Goal: Transaction & Acquisition: Purchase product/service

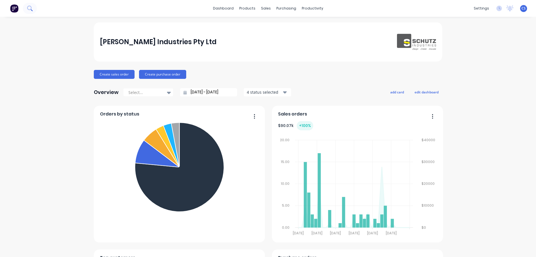
click at [31, 8] on icon at bounding box center [29, 8] width 5 height 5
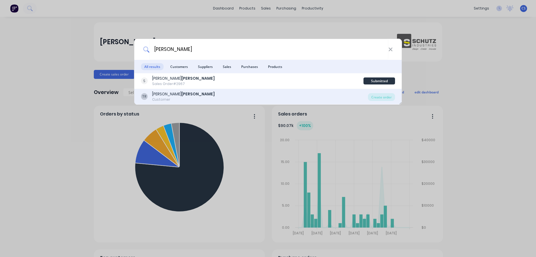
type input "[PERSON_NAME]"
click at [216, 95] on div "TR [PERSON_NAME] Customer" at bounding box center [254, 96] width 227 height 11
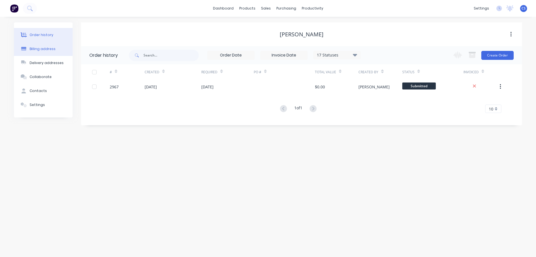
click at [42, 53] on button "Billing address" at bounding box center [43, 49] width 59 height 14
select select "AU"
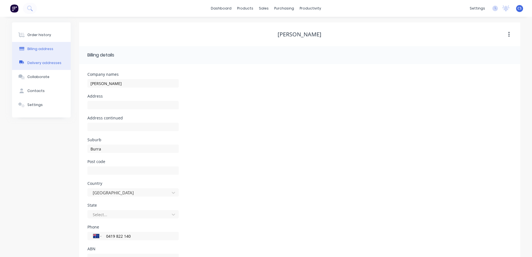
click at [42, 59] on button "Delivery addresses" at bounding box center [41, 63] width 59 height 14
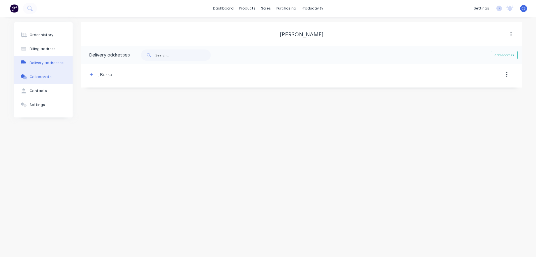
click at [45, 78] on div "Collaborate" at bounding box center [41, 76] width 22 height 5
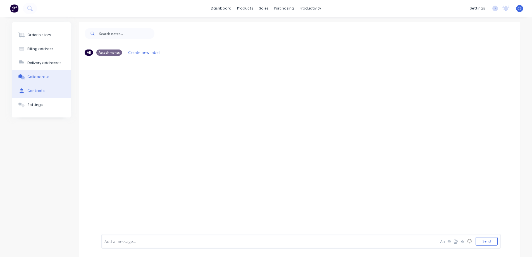
click at [50, 90] on button "Contacts" at bounding box center [41, 91] width 59 height 14
select select "AU"
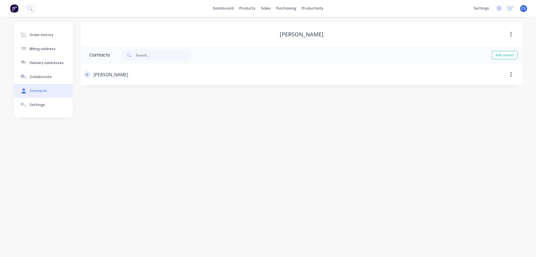
click at [88, 73] on icon "button" at bounding box center [86, 75] width 3 height 4
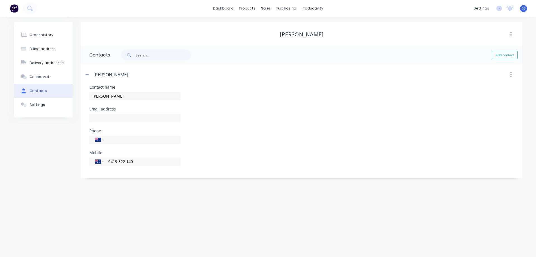
click at [12, 11] on img at bounding box center [14, 8] width 8 height 8
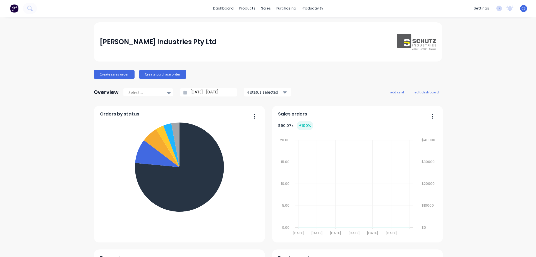
click at [49, 209] on div "[PERSON_NAME] Industries Pty Ltd Create sales order Create purchase order Overv…" at bounding box center [268, 239] width 536 height 435
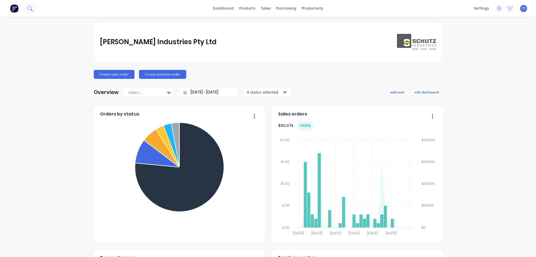
click at [31, 8] on icon at bounding box center [29, 8] width 4 height 4
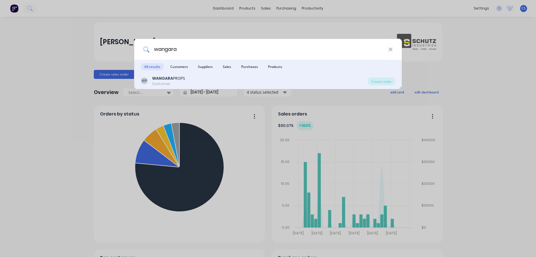
type input "wangara"
click at [195, 80] on div "WP WANGARA PROPS Customer" at bounding box center [254, 80] width 227 height 11
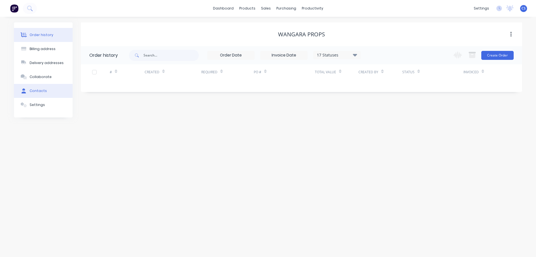
click at [52, 86] on button "Contacts" at bounding box center [43, 91] width 59 height 14
select select "AU"
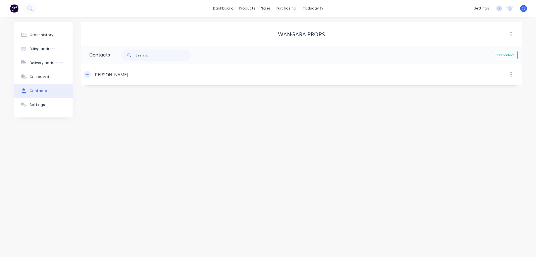
click at [87, 75] on icon "button" at bounding box center [87, 74] width 3 height 3
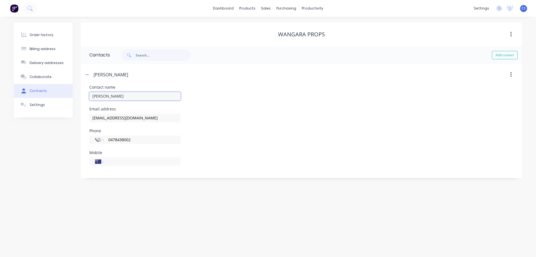
drag, startPoint x: 124, startPoint y: 96, endPoint x: 106, endPoint y: 94, distance: 18.2
click at [106, 94] on input "Jason P None" at bounding box center [134, 96] width 91 height 8
type input "Jason Pfitzner"
click at [210, 107] on div "Email address wangara1@activ8.net.au" at bounding box center [301, 118] width 425 height 22
click at [101, 139] on select "International Afghanistan Åland Islands Albania Algeria American Samoa Andorra …" at bounding box center [99, 140] width 8 height 8
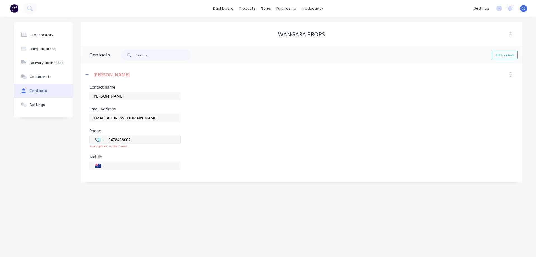
select select "AU"
click at [95, 136] on select "International Afghanistan Åland Islands Albania Algeria American Samoa Andorra …" at bounding box center [99, 140] width 8 height 8
type input "0478 438 002"
drag, startPoint x: 137, startPoint y: 140, endPoint x: 108, endPoint y: 142, distance: 28.8
click at [108, 142] on input "0478 438 002" at bounding box center [141, 139] width 67 height 6
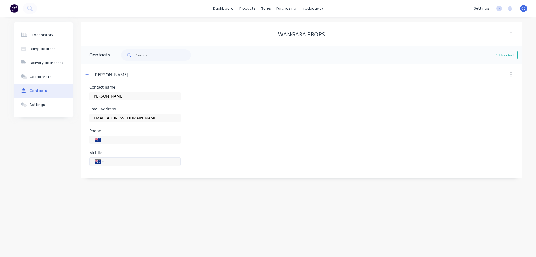
click at [116, 163] on input "tel" at bounding box center [141, 161] width 67 height 6
paste input "0478 438 002"
type input "0478 438 002"
click at [229, 158] on div "Mobile International Afghanistan Åland Islands Albania Algeria American Samoa A…" at bounding box center [301, 162] width 425 height 22
click at [47, 106] on button "Settings" at bounding box center [43, 105] width 59 height 14
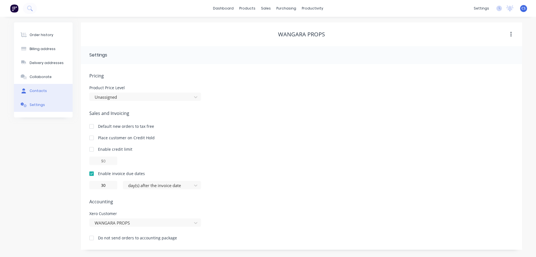
click at [50, 91] on button "Contacts" at bounding box center [43, 91] width 59 height 14
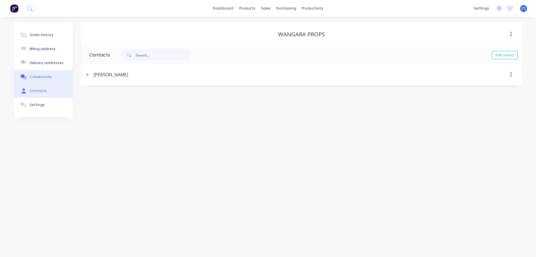
click at [48, 77] on div "Collaborate" at bounding box center [41, 76] width 22 height 5
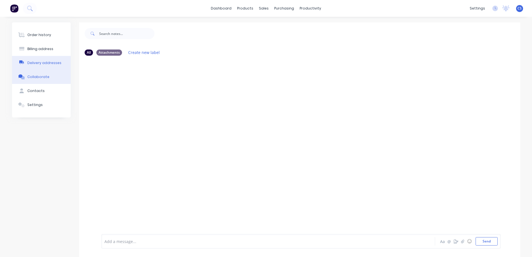
click at [47, 63] on div "Delivery addresses" at bounding box center [44, 62] width 34 height 5
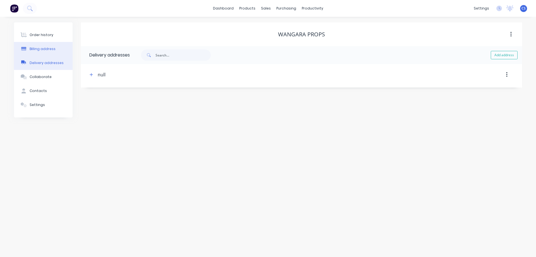
click at [54, 50] on button "Billing address" at bounding box center [43, 49] width 59 height 14
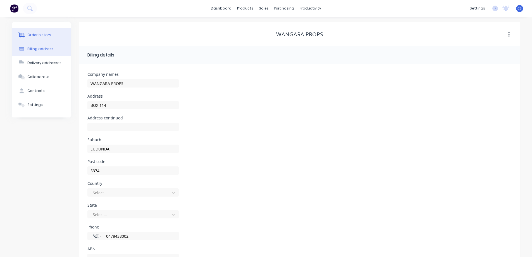
click at [25, 35] on icon at bounding box center [21, 34] width 6 height 5
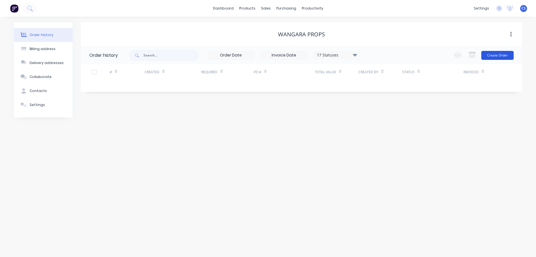
click at [487, 54] on button "Create Order" at bounding box center [498, 55] width 32 height 9
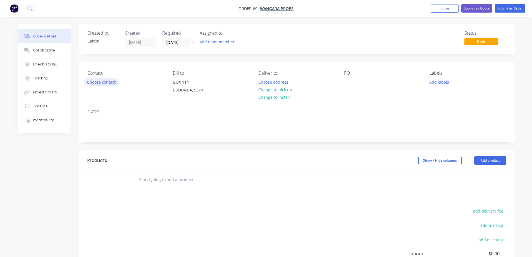
click at [107, 84] on button "Choose contact" at bounding box center [101, 82] width 34 height 8
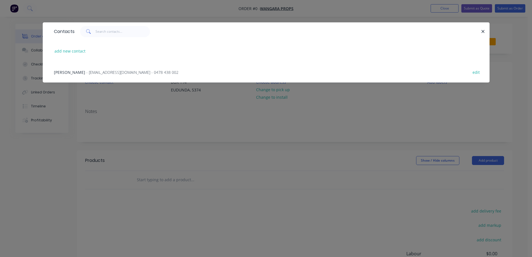
click at [107, 75] on div "Jason Pfitzner - wangara1@activ8.net.au - 0478 438 002 edit" at bounding box center [266, 71] width 430 height 21
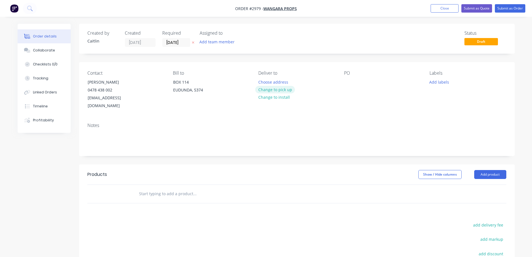
click at [280, 89] on button "Change to pick up" at bounding box center [275, 90] width 40 height 8
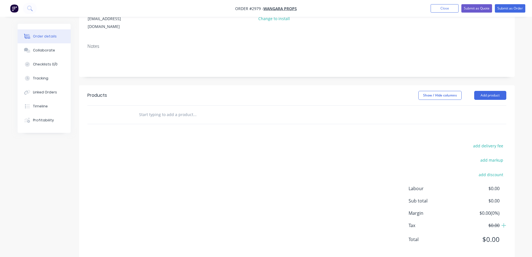
scroll to position [81, 0]
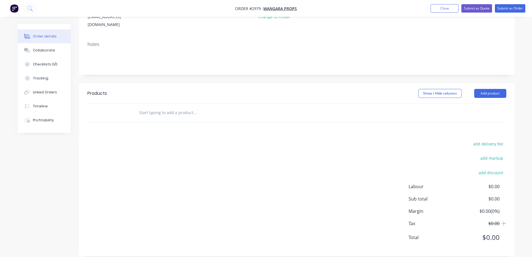
click at [186, 107] on input "text" at bounding box center [195, 112] width 112 height 11
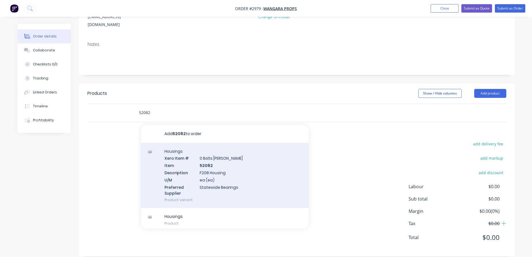
type input "52082"
click at [228, 158] on div "Housings Xero Item # 0 Bolts Metric Galvanised Item 52082 Description F208 Hous…" at bounding box center [225, 175] width 168 height 65
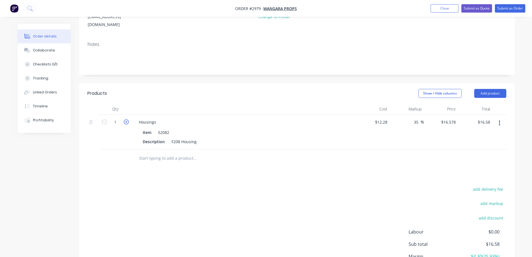
click at [124, 119] on icon "button" at bounding box center [126, 121] width 5 height 5
type input "2"
type input "$33.16"
click at [165, 152] on input "text" at bounding box center [195, 157] width 112 height 11
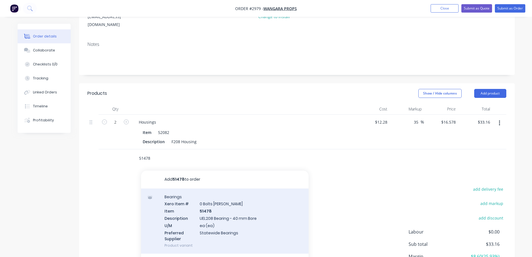
type input "51478"
click at [245, 207] on div "Bearings Xero Item # 0 Bolts Metric Galvanised Item 51478 Description UEL208 Be…" at bounding box center [225, 220] width 168 height 65
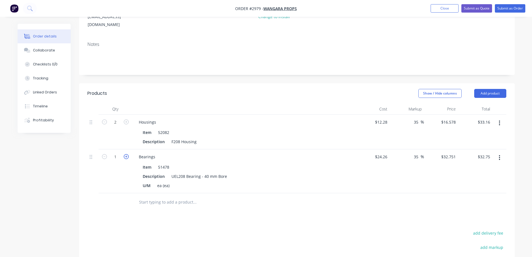
click at [125, 154] on icon "button" at bounding box center [126, 156] width 5 height 5
type input "2"
type input "$65.50"
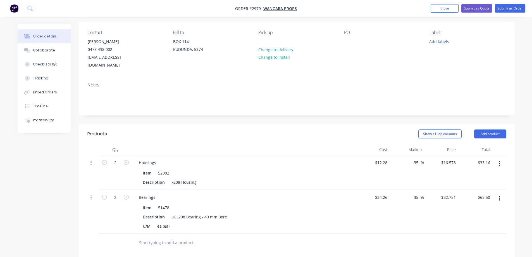
scroll to position [0, 0]
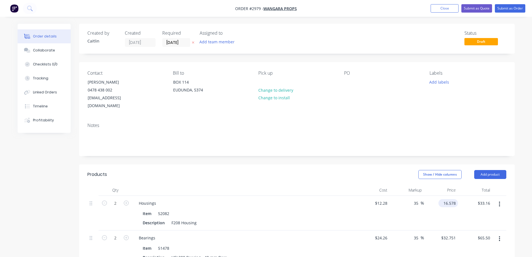
click at [455, 199] on input "16.578" at bounding box center [449, 203] width 17 height 8
type input "18.42"
click at [389, 153] on div "Created by Caitlin Created 01/10/25 Required 01/10/25 Assigned to Add team memb…" at bounding box center [297, 225] width 436 height 402
type input "50"
type input "$18.42"
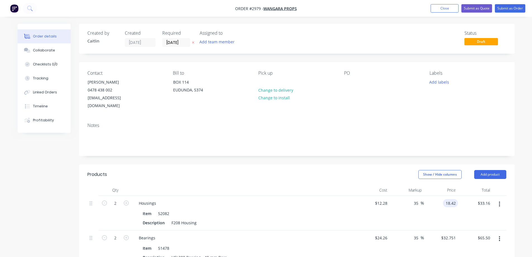
type input "$36.84"
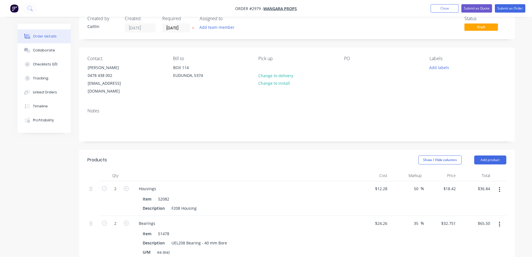
scroll to position [28, 0]
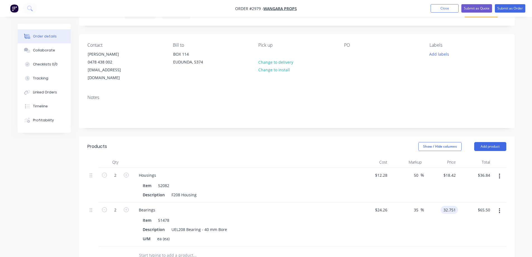
click at [456, 206] on input "32.751" at bounding box center [450, 210] width 15 height 8
type input "44"
click at [514, 177] on div "Qty Cost Markup Price Total 2 Housings Item 52082 Description F208 Housing $12.…" at bounding box center [297, 210] width 436 height 108
type input "81.37"
type input "$44.00"
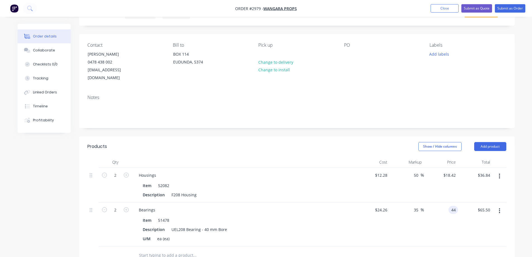
type input "$88.00"
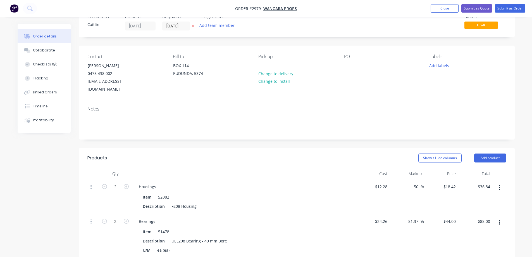
scroll to position [0, 0]
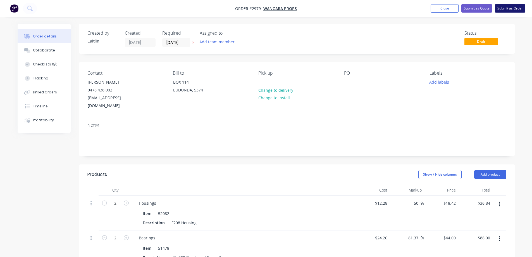
click at [512, 8] on button "Submit as Order" at bounding box center [510, 8] width 30 height 8
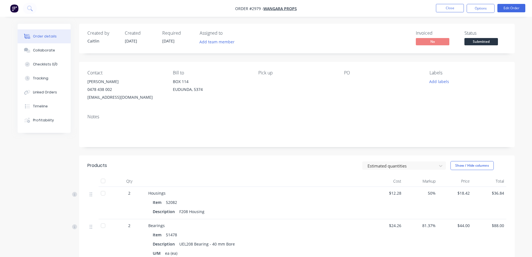
click at [476, 42] on span "Submitted" at bounding box center [481, 41] width 34 height 7
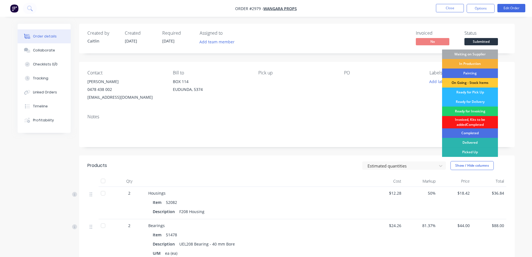
click at [479, 151] on div "Picked Up" at bounding box center [470, 151] width 56 height 9
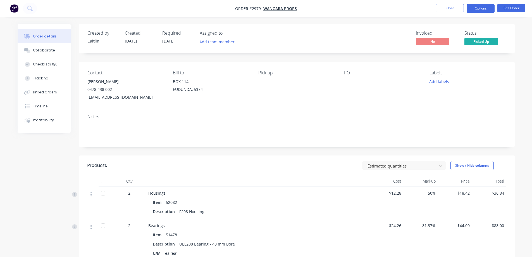
click at [488, 11] on button "Options" at bounding box center [481, 8] width 28 height 9
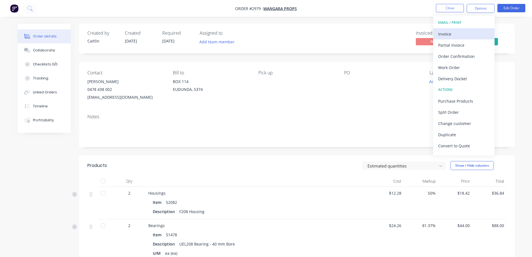
click at [454, 37] on div "Invoice" at bounding box center [463, 34] width 51 height 8
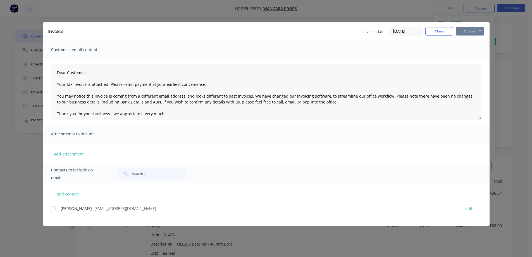
click at [475, 32] on button "Options" at bounding box center [470, 31] width 28 height 8
click at [476, 44] on button "Preview" at bounding box center [474, 41] width 36 height 9
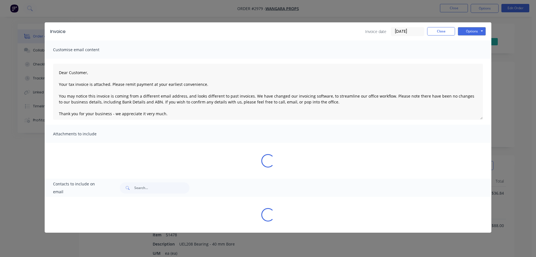
type textarea "Dear Customer, Your tax invoice is attached. Please remit payment at your earli…"
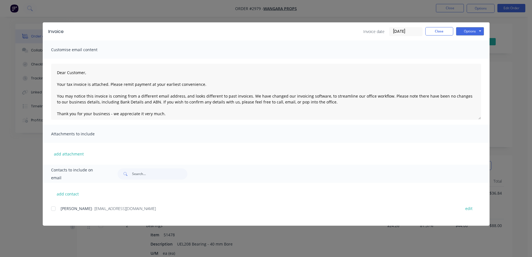
click at [395, 33] on input "[DATE]" at bounding box center [405, 31] width 33 height 8
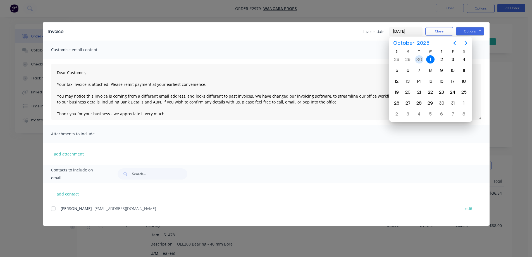
click at [420, 60] on div "30" at bounding box center [419, 59] width 8 height 8
type input "[DATE]"
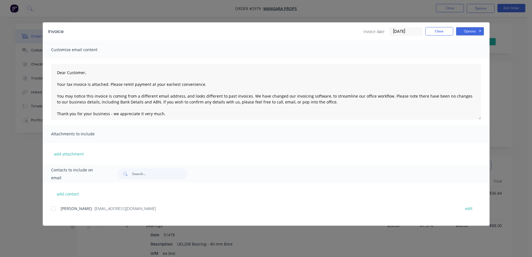
click at [52, 209] on div at bounding box center [53, 208] width 11 height 11
click at [479, 32] on button "Options" at bounding box center [470, 31] width 28 height 8
click at [471, 58] on button "Email" at bounding box center [474, 59] width 36 height 9
type textarea "Dear Customer, Your tax invoice is attached. Please remit payment at your earli…"
click at [437, 33] on button "Close" at bounding box center [439, 31] width 28 height 8
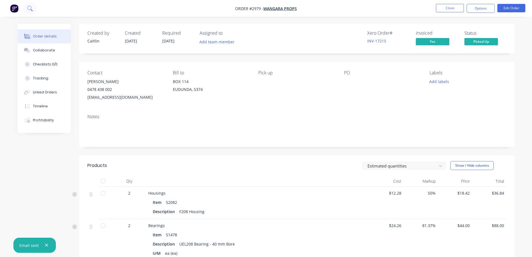
click at [32, 10] on icon at bounding box center [32, 10] width 2 height 2
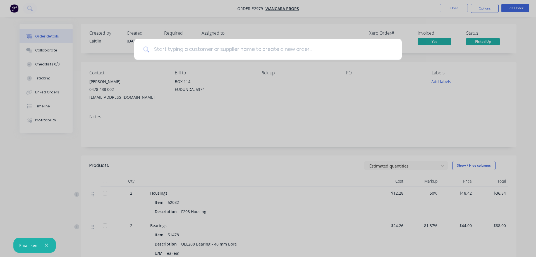
click at [225, 49] on input at bounding box center [271, 49] width 244 height 21
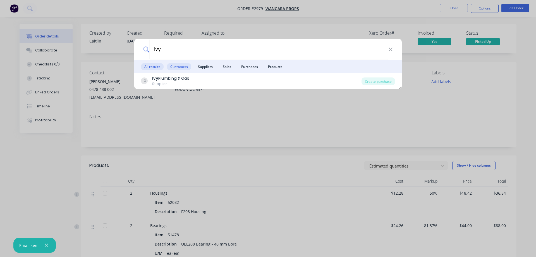
type input "ivy"
click at [184, 66] on span "Customers" at bounding box center [179, 66] width 24 height 7
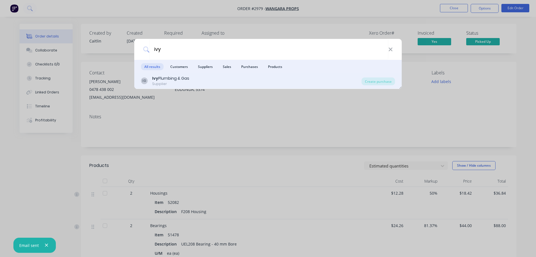
click at [207, 77] on div "IG Ivy Plumbing & Gas Supplier" at bounding box center [251, 80] width 221 height 11
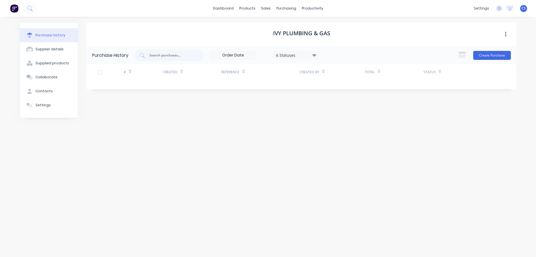
click at [506, 34] on icon "button" at bounding box center [505, 34] width 1 height 6
click at [426, 23] on div "Ivy Plumbing & Gas Archive" at bounding box center [302, 34] width 430 height 24
click at [274, 35] on link "Customers" at bounding box center [295, 37] width 74 height 11
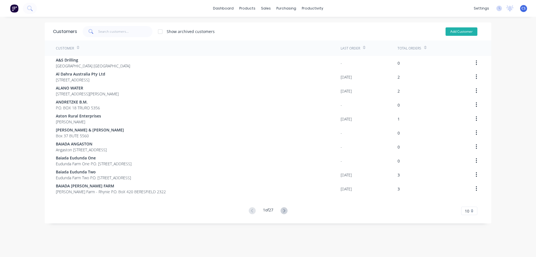
click at [448, 32] on button "Add Customer" at bounding box center [462, 31] width 32 height 8
select select "AU"
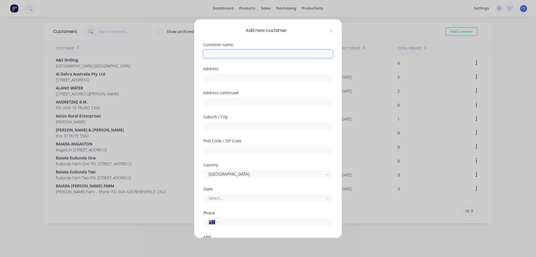
click at [249, 53] on input "text" at bounding box center [268, 53] width 130 height 8
type input "Ivy Plumbing"
click at [228, 80] on input "text" at bounding box center [268, 77] width 130 height 8
paste input "26 Weigall Street"
type input "26 Weigall Street"
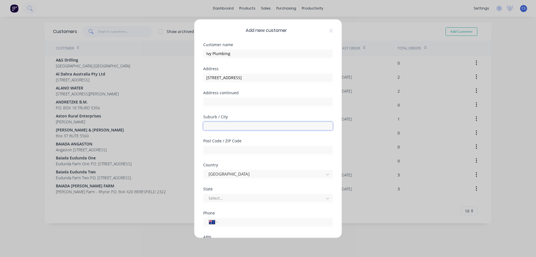
click at [215, 126] on input "text" at bounding box center [268, 125] width 130 height 8
type input "Eudunda"
click at [218, 148] on input "text" at bounding box center [268, 150] width 130 height 8
type input "5374"
click at [223, 199] on div at bounding box center [264, 197] width 113 height 7
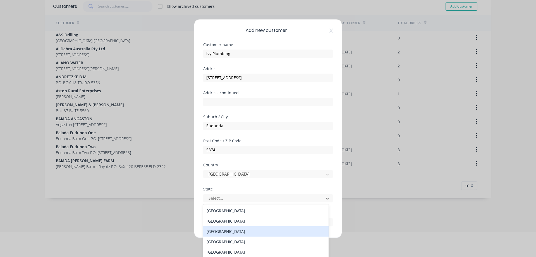
scroll to position [9, 0]
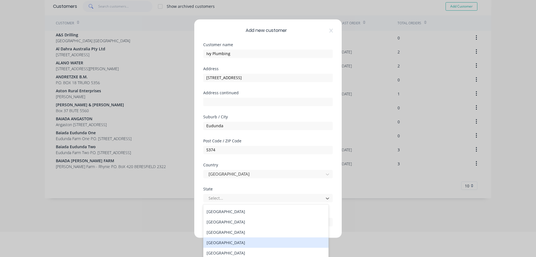
click at [233, 241] on div "South Australia" at bounding box center [265, 242] width 125 height 10
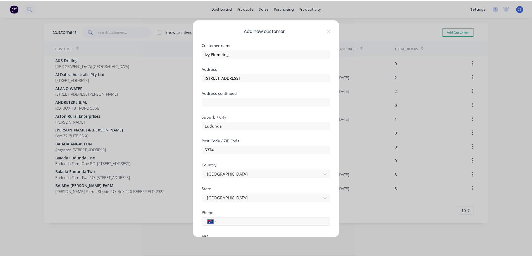
scroll to position [54, 0]
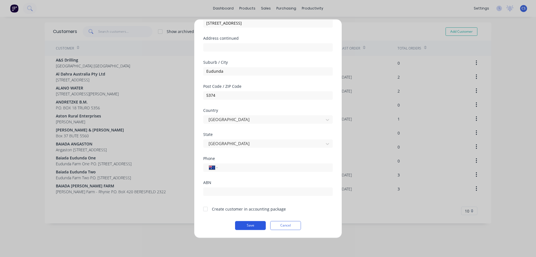
click at [250, 226] on button "Save" at bounding box center [250, 225] width 31 height 9
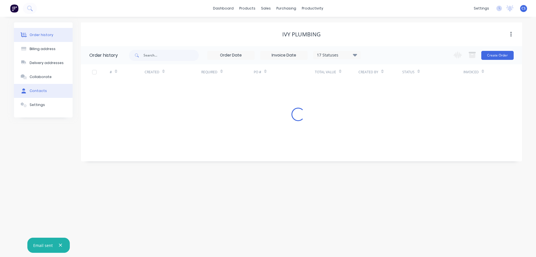
click at [45, 89] on div "Contacts" at bounding box center [38, 90] width 17 height 5
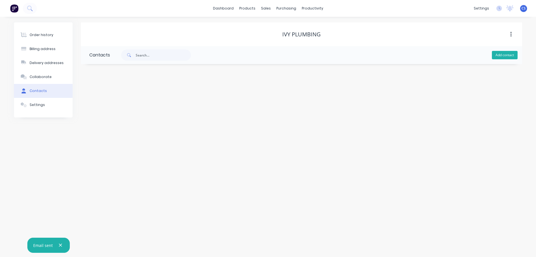
click at [497, 53] on button "Add contact" at bounding box center [505, 55] width 26 height 8
select select "AU"
click at [115, 120] on input "text" at bounding box center [134, 118] width 91 height 8
paste input "accounts@ivyplumbing.com.au"
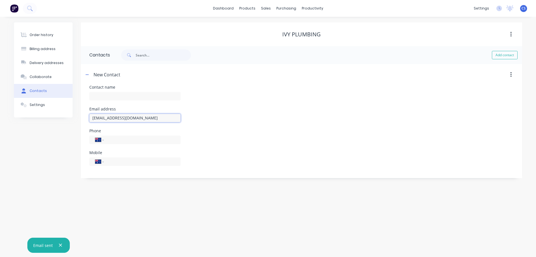
type input "accounts@ivyplumbing.com.au"
click at [132, 91] on div "Required" at bounding box center [134, 100] width 91 height 21
click at [134, 93] on input "text" at bounding box center [134, 96] width 91 height 8
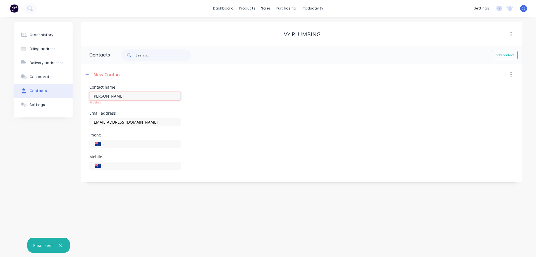
type input "Dylan Lambert"
select select "AU"
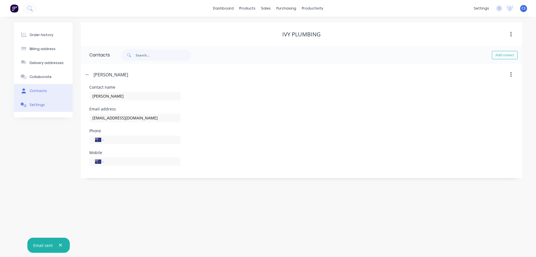
click at [50, 104] on button "Settings" at bounding box center [43, 105] width 59 height 14
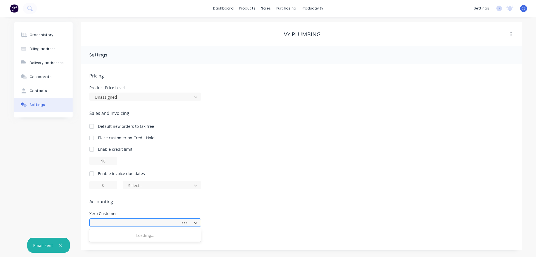
click at [131, 227] on div at bounding box center [135, 222] width 87 height 8
type input "ivy"
click at [125, 236] on div "Ivy Plumbing & Gas" at bounding box center [145, 235] width 112 height 10
click at [93, 173] on div at bounding box center [91, 173] width 11 height 11
drag, startPoint x: 107, startPoint y: 184, endPoint x: 96, endPoint y: 184, distance: 10.9
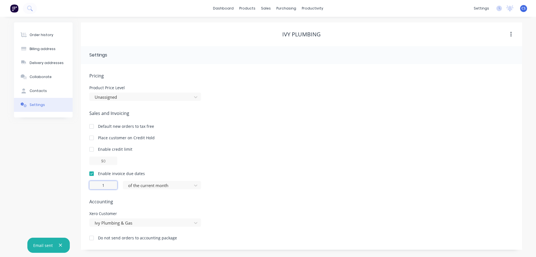
click at [96, 184] on input "1" at bounding box center [103, 185] width 28 height 8
type input "30"
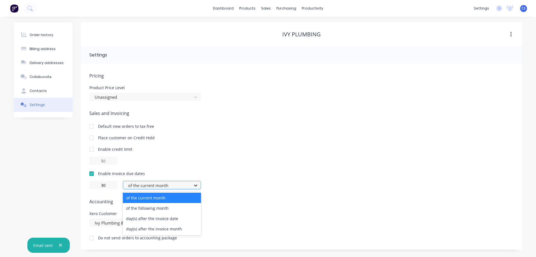
click at [199, 186] on div at bounding box center [196, 185] width 10 height 9
click at [187, 221] on div "day(s) after the invoice date" at bounding box center [162, 218] width 78 height 10
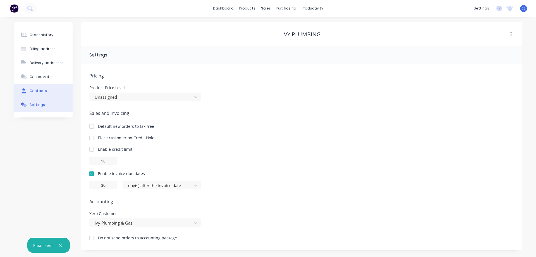
click at [43, 95] on button "Contacts" at bounding box center [43, 91] width 59 height 14
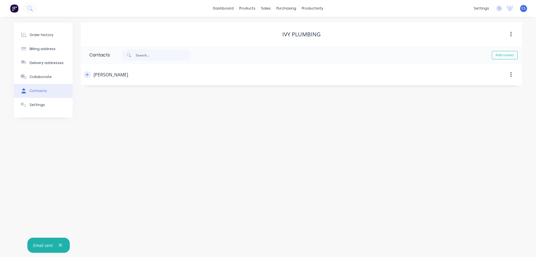
click at [89, 75] on icon "button" at bounding box center [86, 75] width 3 height 4
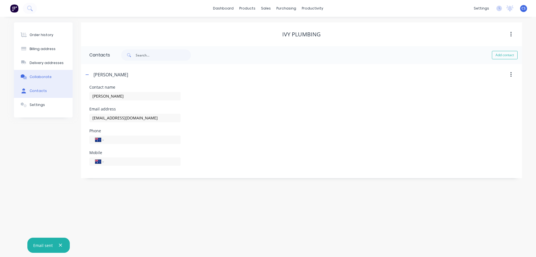
click at [55, 78] on button "Collaborate" at bounding box center [43, 77] width 59 height 14
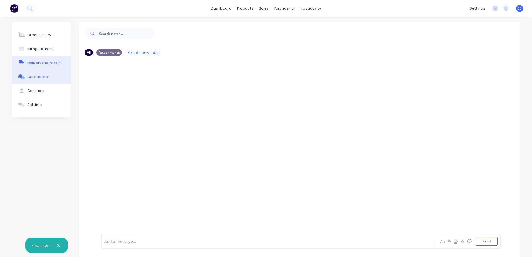
click at [58, 64] on div "Delivery addresses" at bounding box center [44, 62] width 34 height 5
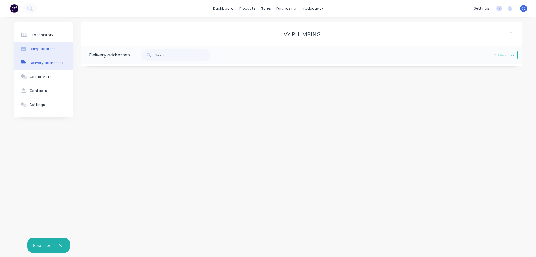
click at [50, 52] on button "Billing address" at bounding box center [43, 49] width 59 height 14
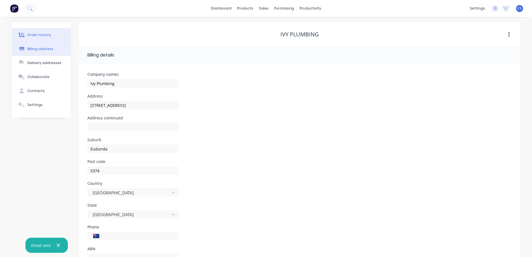
click at [57, 35] on button "Order history" at bounding box center [41, 35] width 59 height 14
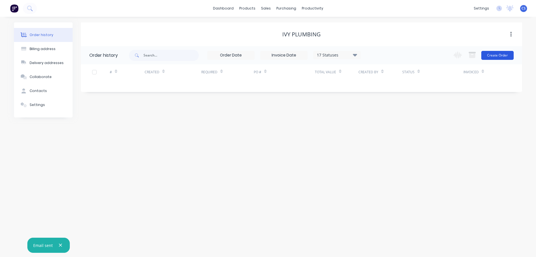
click at [509, 57] on button "Create Order" at bounding box center [498, 55] width 32 height 9
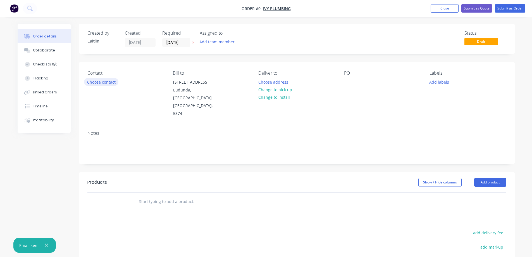
click at [95, 78] on button "Choose contact" at bounding box center [101, 82] width 34 height 8
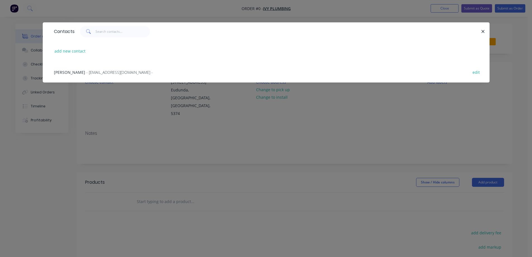
click at [97, 76] on div "Dylan Lambert - accounts@ivyplumbing.com.au - edit" at bounding box center [266, 71] width 430 height 21
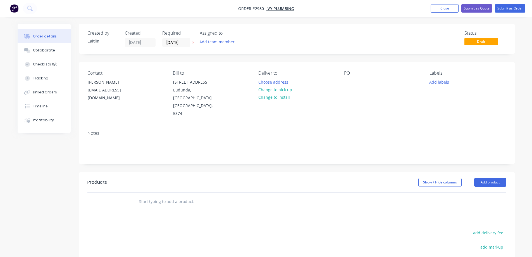
click at [158, 196] on input "text" at bounding box center [195, 201] width 112 height 11
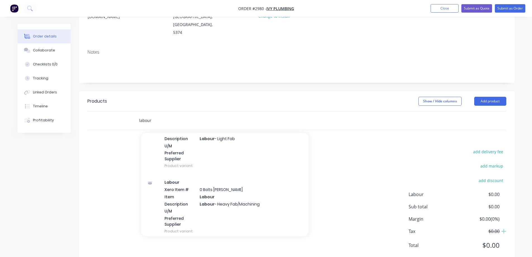
scroll to position [918, 0]
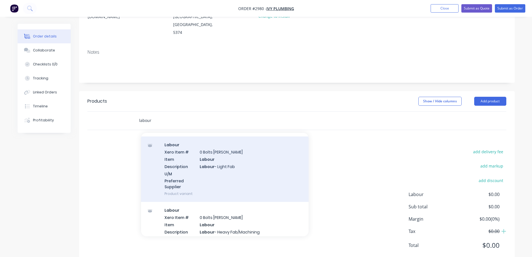
type input "labour"
click at [250, 169] on div "Labour Xero Item # 0 Bolts Metric Galvanised Item Labour Description Labour - L…" at bounding box center [225, 168] width 168 height 65
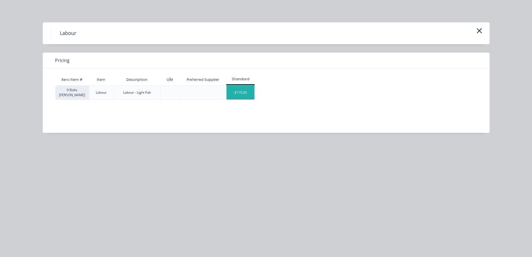
click at [238, 93] on div "$110.00" at bounding box center [241, 92] width 28 height 14
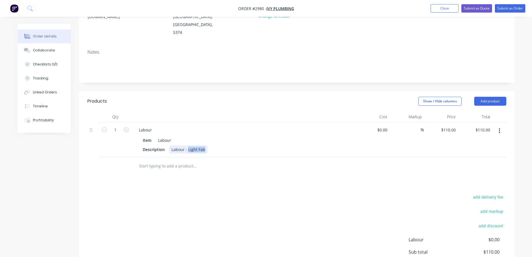
drag, startPoint x: 205, startPoint y: 134, endPoint x: 187, endPoint y: 135, distance: 18.2
click at [187, 145] on div "Labour - Light Fab" at bounding box center [188, 149] width 38 height 8
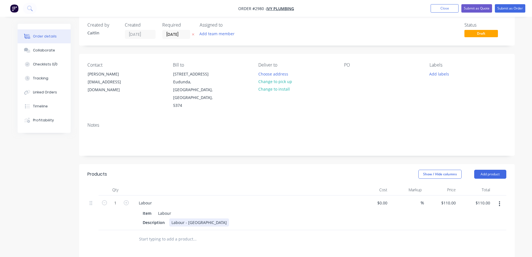
scroll to position [0, 0]
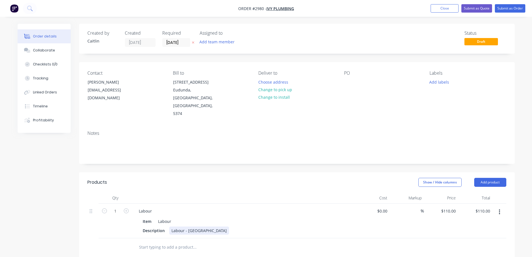
click at [229, 226] on div "Labour - Tig Weld Hospital Oven" at bounding box center [199, 230] width 60 height 8
click at [507, 8] on button "Submit as Order" at bounding box center [510, 8] width 30 height 8
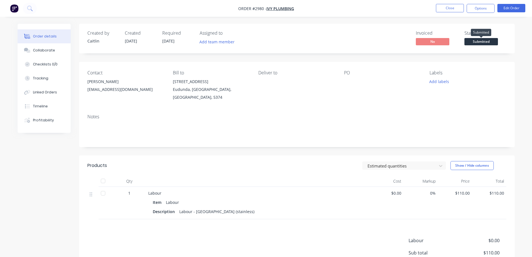
click at [473, 43] on span "Submitted" at bounding box center [481, 41] width 34 height 7
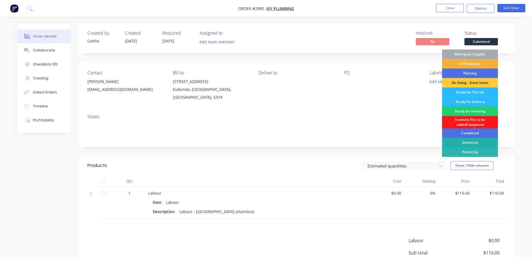
click at [479, 145] on div "Delivered" at bounding box center [470, 142] width 56 height 9
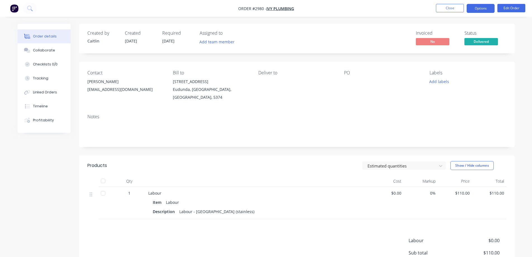
click at [484, 9] on button "Options" at bounding box center [481, 8] width 28 height 9
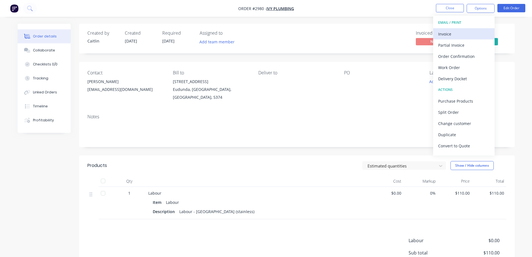
click at [473, 32] on div "Invoice" at bounding box center [463, 34] width 51 height 8
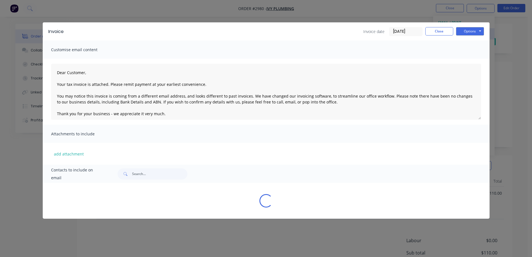
type textarea "Dear Customer, Your tax invoice is attached. Please remit payment at your earli…"
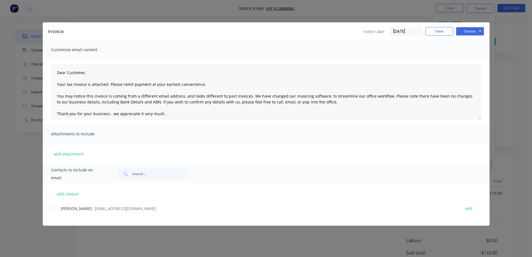
click at [407, 31] on input "01/10/25" at bounding box center [405, 31] width 33 height 8
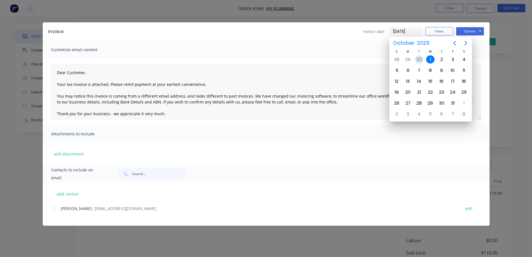
click at [420, 58] on div "30" at bounding box center [419, 59] width 8 height 8
type input "30/09/25"
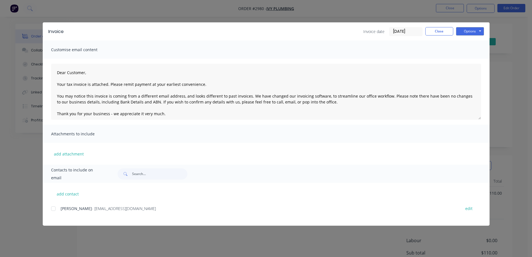
click at [54, 209] on div at bounding box center [53, 208] width 11 height 11
click at [476, 29] on button "Options" at bounding box center [470, 31] width 28 height 8
click at [475, 43] on button "Preview" at bounding box center [474, 41] width 36 height 9
click at [462, 34] on button "Options" at bounding box center [470, 31] width 28 height 8
click at [51, 209] on div at bounding box center [53, 208] width 11 height 11
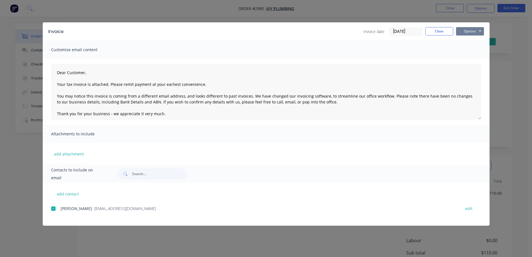
click at [462, 34] on button "Options" at bounding box center [470, 31] width 28 height 8
click at [463, 61] on button "Email" at bounding box center [474, 59] width 36 height 9
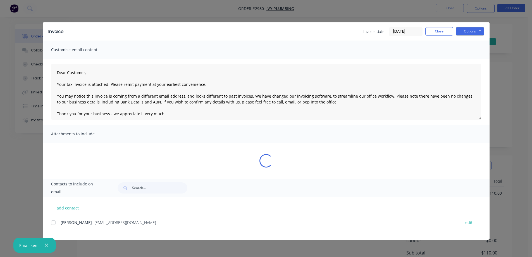
type textarea "Dear Customer, Your tax invoice is attached. Please remit payment at your earli…"
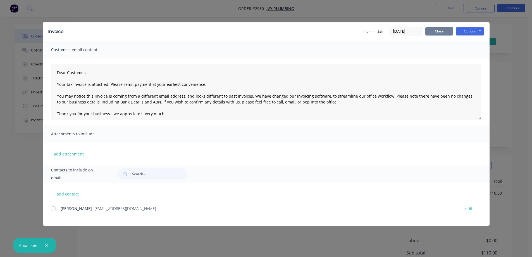
click at [437, 33] on button "Close" at bounding box center [439, 31] width 28 height 8
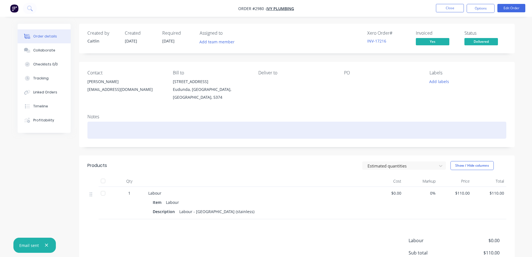
click at [189, 124] on div at bounding box center [296, 129] width 419 height 17
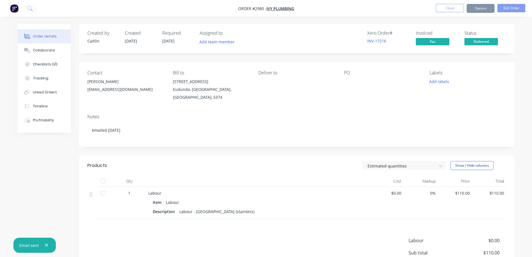
click at [19, 9] on button "button" at bounding box center [14, 8] width 12 height 9
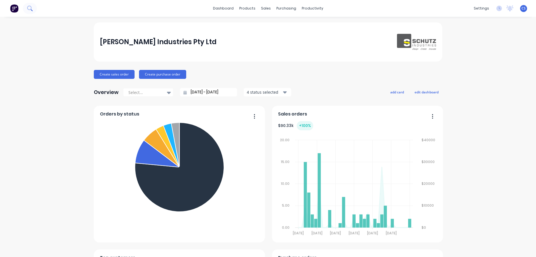
click at [29, 8] on icon at bounding box center [29, 8] width 5 height 5
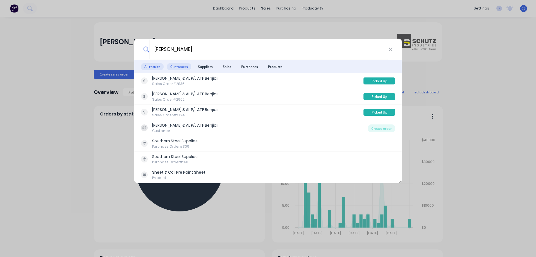
type input "ben schutz"
click at [180, 68] on span "Customers" at bounding box center [179, 66] width 24 height 7
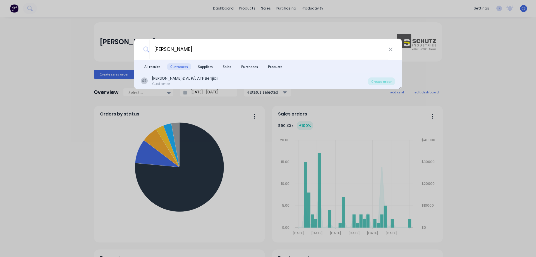
click at [212, 87] on div "SB SCHUTZ Ben & AL P/L ATF Benjiali Customer Create order" at bounding box center [268, 81] width 268 height 16
click at [225, 80] on div "SB SCHUTZ Ben & AL P/L ATF Benjiali Customer" at bounding box center [254, 80] width 227 height 11
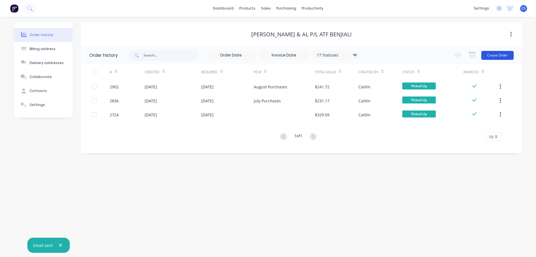
click at [505, 53] on button "Create Order" at bounding box center [498, 55] width 32 height 9
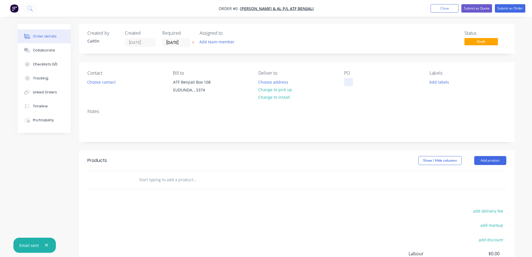
click at [350, 80] on div at bounding box center [348, 82] width 9 height 8
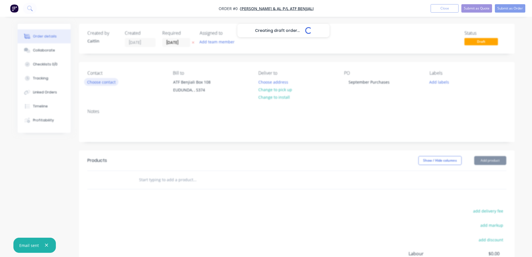
click at [99, 82] on div "Creating draft order... Loading... Order details Collaborate Checklists 0/0 Tra…" at bounding box center [266, 178] width 508 height 308
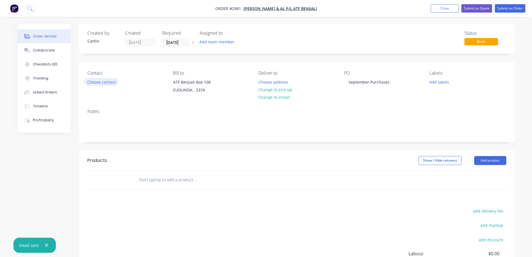
click at [99, 82] on button "Choose contact" at bounding box center [101, 82] width 34 height 8
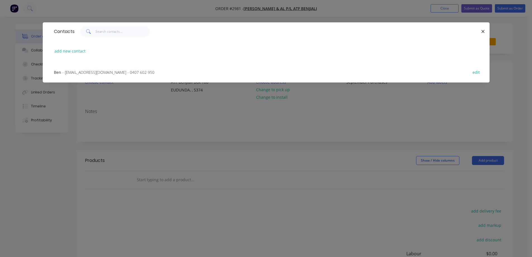
click at [108, 72] on span "- bennyschutz@yahoo.com.au - 0407 602 950" at bounding box center [108, 72] width 92 height 5
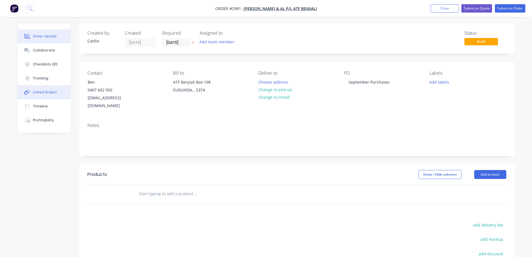
click at [50, 93] on div "Linked Orders" at bounding box center [45, 92] width 24 height 5
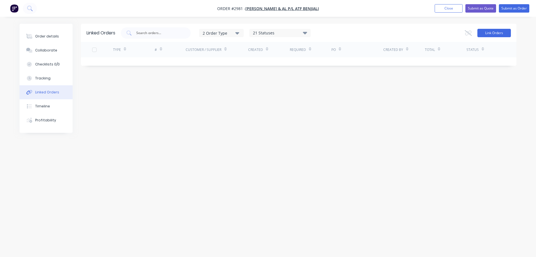
click at [504, 34] on button "Link Orders" at bounding box center [495, 33] width 34 height 8
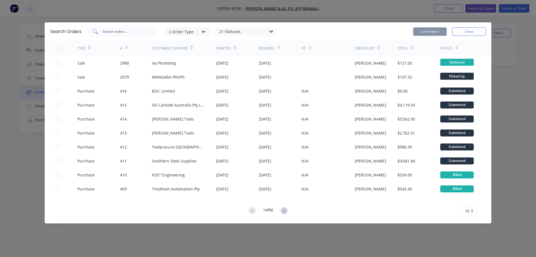
click at [115, 31] on input "text" at bounding box center [125, 32] width 46 height 6
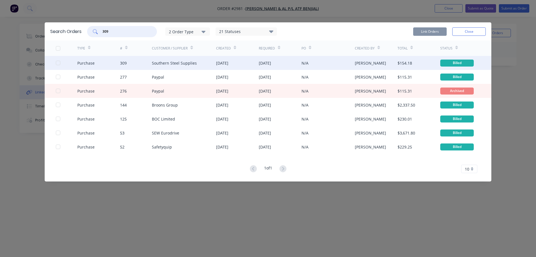
click at [57, 63] on div at bounding box center [58, 62] width 11 height 11
type input "309"
click at [422, 31] on button "Link Orders" at bounding box center [430, 31] width 34 height 8
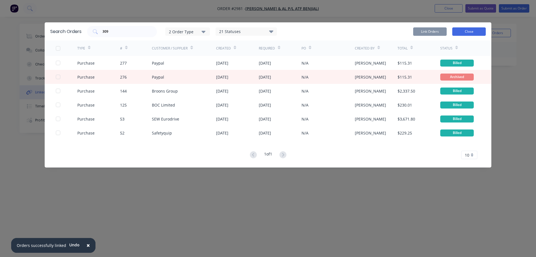
click at [478, 34] on button "Close" at bounding box center [469, 31] width 34 height 8
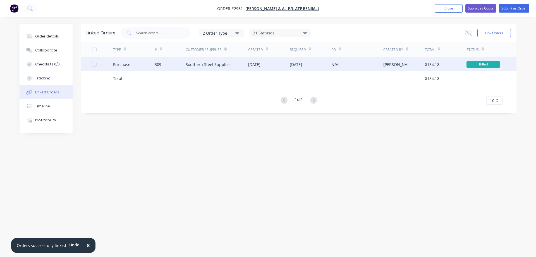
click at [189, 70] on div "Southern Steel Supplies" at bounding box center [217, 64] width 63 height 14
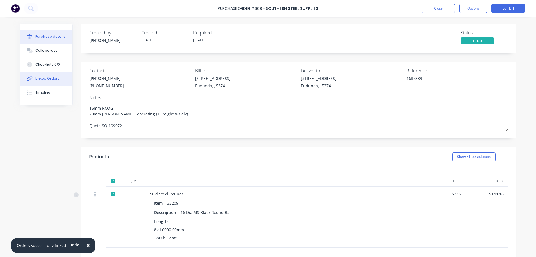
click at [48, 76] on div "Linked Orders" at bounding box center [47, 78] width 24 height 5
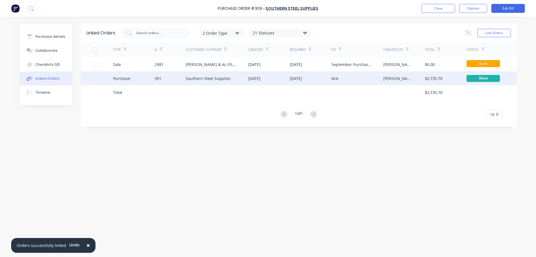
click at [175, 81] on div "391" at bounding box center [170, 78] width 31 height 14
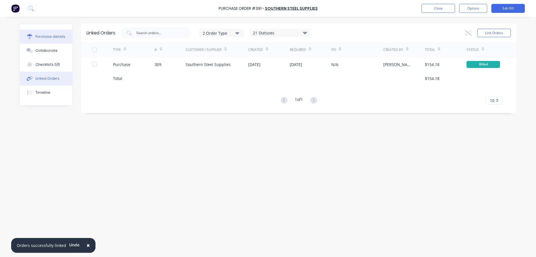
click at [55, 34] on button "Purchase details" at bounding box center [46, 37] width 53 height 14
type textarea "x"
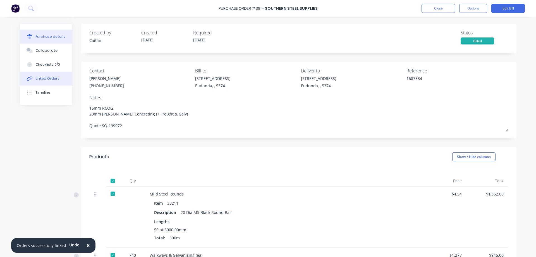
click at [53, 76] on button "Linked Orders" at bounding box center [46, 79] width 53 height 14
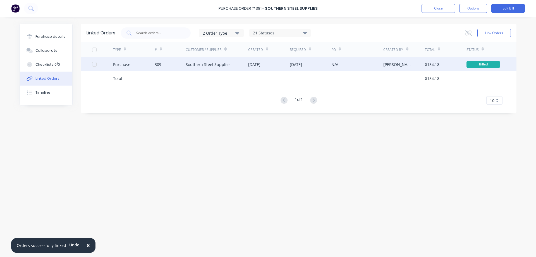
click at [171, 66] on div "309" at bounding box center [170, 64] width 31 height 14
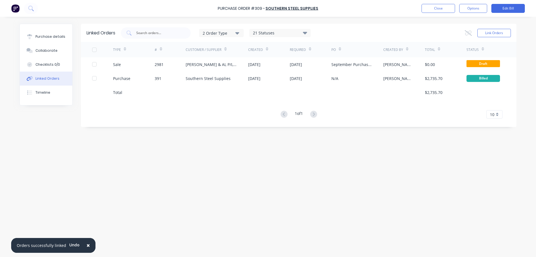
click at [171, 65] on div "2981" at bounding box center [170, 64] width 31 height 14
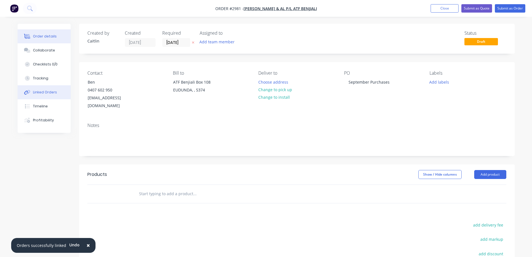
click at [42, 94] on div "Linked Orders" at bounding box center [45, 92] width 24 height 5
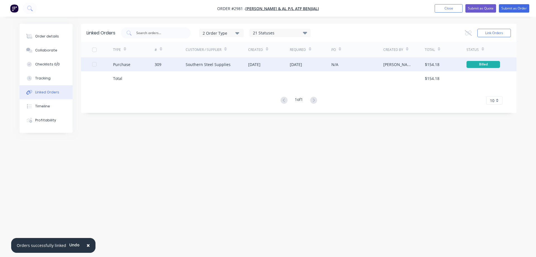
click at [89, 65] on div "Purchase 309 Southern Steel Supplies 26 Aug 2025 10 Sep 2025 N/A Joel Schutz $1…" at bounding box center [299, 64] width 436 height 14
click at [92, 65] on div "Purchase 309 Southern Steel Supplies 26 Aug 2025 10 Sep 2025 N/A Joel Schutz $1…" at bounding box center [299, 64] width 436 height 14
click at [93, 65] on div at bounding box center [94, 64] width 11 height 11
click at [470, 33] on icon at bounding box center [468, 33] width 7 height 6
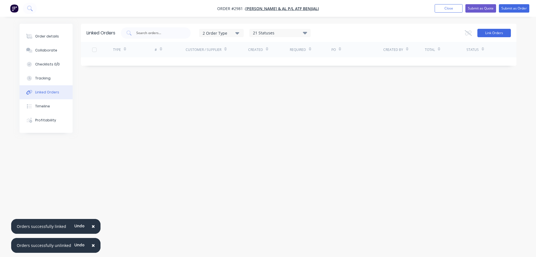
click at [495, 34] on button "Link Orders" at bounding box center [495, 33] width 34 height 8
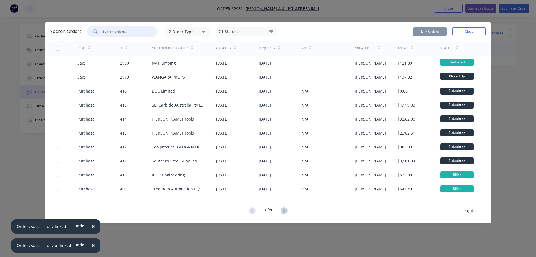
click at [121, 33] on input "text" at bounding box center [125, 32] width 46 height 6
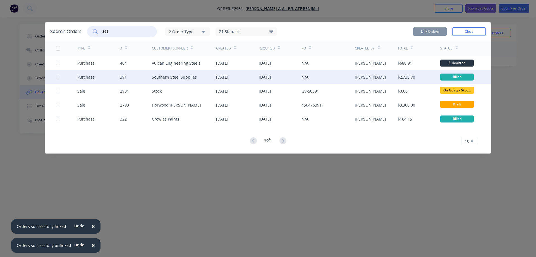
click at [59, 77] on div at bounding box center [58, 76] width 11 height 11
type input "391"
click at [435, 31] on button "Link Orders" at bounding box center [430, 31] width 34 height 8
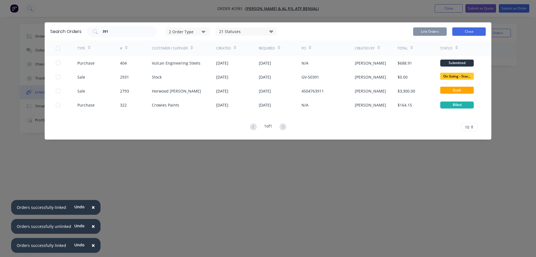
click at [475, 30] on button "Close" at bounding box center [469, 31] width 34 height 8
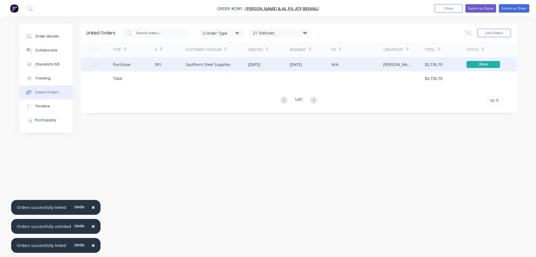
click at [175, 62] on div "391" at bounding box center [170, 64] width 31 height 14
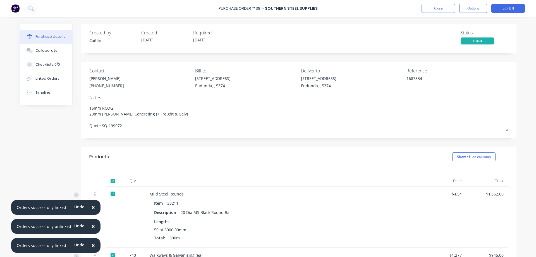
type textarea "x"
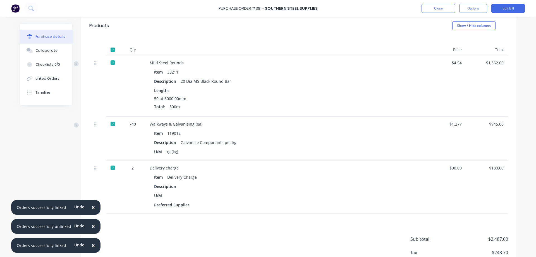
scroll to position [140, 0]
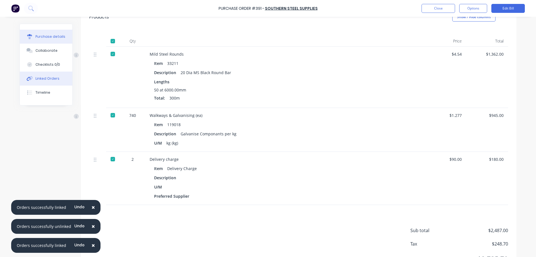
click at [49, 77] on div "Linked Orders" at bounding box center [47, 78] width 24 height 5
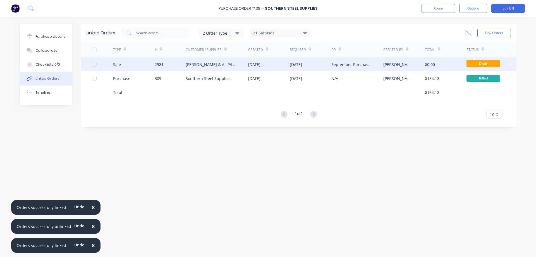
click at [240, 65] on div "SCHUTZ Ben & AL P/L ATF Benjiali" at bounding box center [217, 64] width 63 height 14
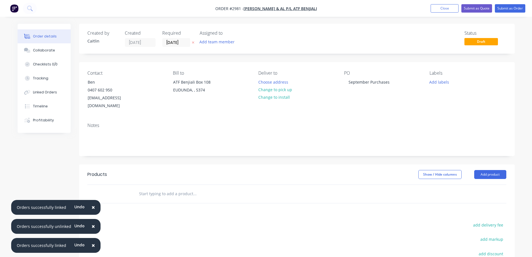
click at [92, 246] on span "×" at bounding box center [93, 245] width 3 height 8
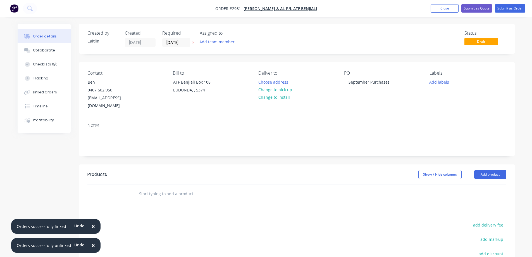
click at [92, 246] on span "×" at bounding box center [93, 245] width 3 height 8
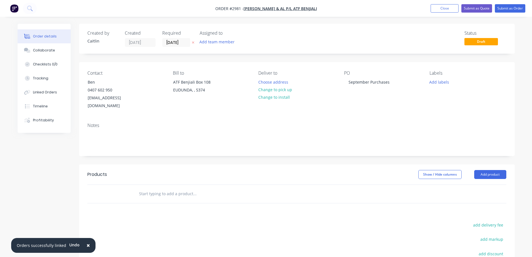
click at [91, 246] on button "×" at bounding box center [88, 245] width 15 height 13
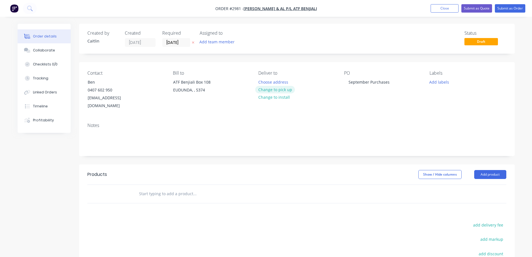
click at [278, 88] on button "Change to pick up" at bounding box center [275, 90] width 40 height 8
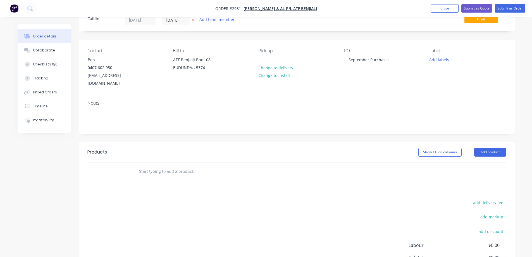
scroll to position [81, 0]
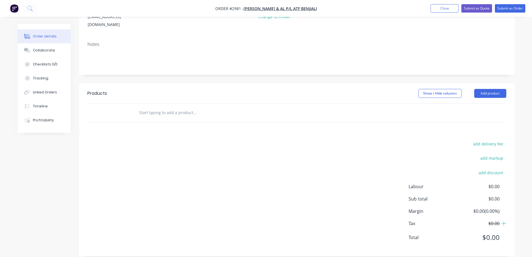
click at [167, 109] on input "text" at bounding box center [195, 112] width 112 height 11
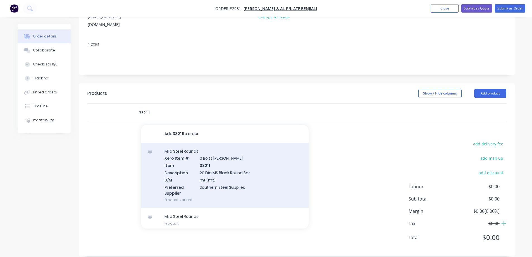
type input "33211"
click at [258, 164] on div "Mild Steel Rounds Xero Item # 0 Bolts Metric Galvanised Item 33211 Description …" at bounding box center [225, 175] width 168 height 65
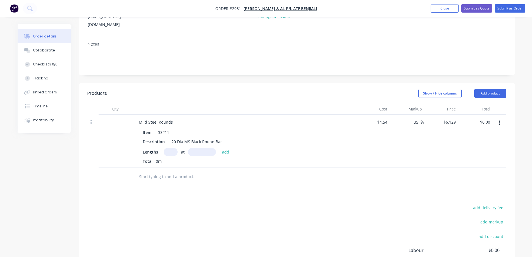
click at [172, 148] on input "text" at bounding box center [171, 152] width 14 height 8
type input "50"
click at [199, 148] on input "text" at bounding box center [202, 152] width 28 height 8
type input "6000mm"
click at [228, 148] on button "add" at bounding box center [225, 152] width 13 height 8
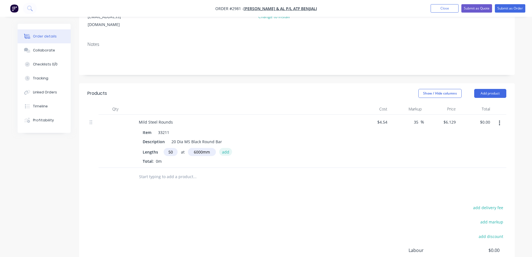
type input "$1,838.70"
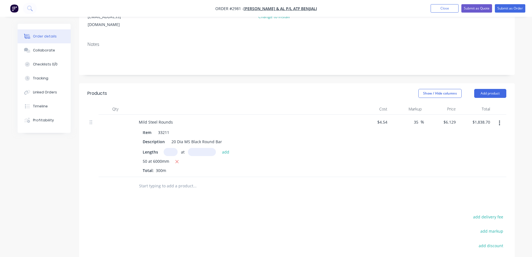
click at [188, 180] on input "text" at bounding box center [195, 185] width 112 height 11
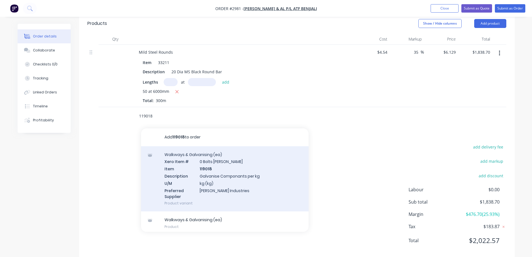
scroll to position [154, 0]
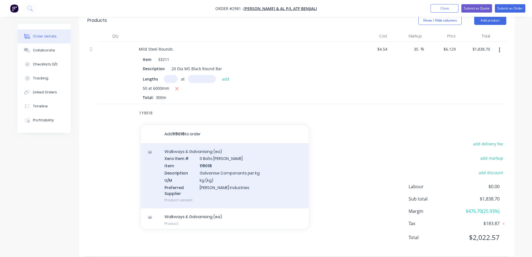
type input "119018"
click at [273, 179] on div "Walkways & Galvanising (ea) Xero Item # 0 Bolts Metric Galvanised Item 119018 D…" at bounding box center [225, 175] width 168 height 65
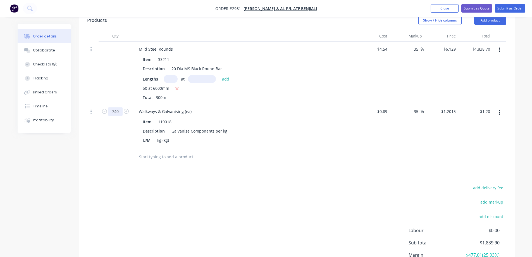
type input "740"
click at [185, 202] on div "add delivery fee add markup add discount Labour $0.00 Sub total $1,839.90 Margi…" at bounding box center [296, 238] width 419 height 108
type input "$889.11"
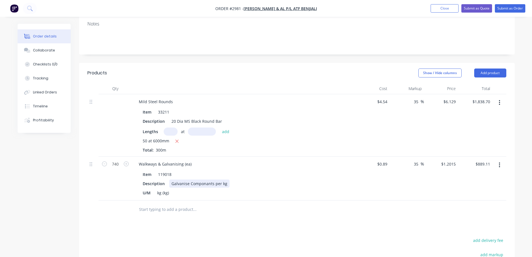
scroll to position [98, 0]
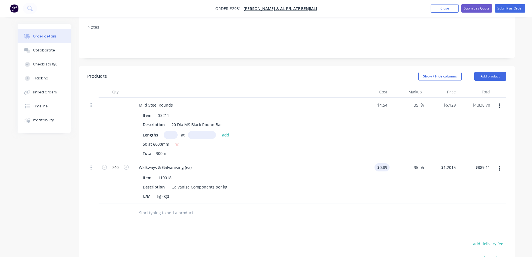
click at [387, 163] on input "$0.89" at bounding box center [383, 167] width 13 height 8
click at [393, 181] on div "35 35 %" at bounding box center [407, 182] width 34 height 44
type input "$1.277"
type input "$1.724"
type input "$1,275.76"
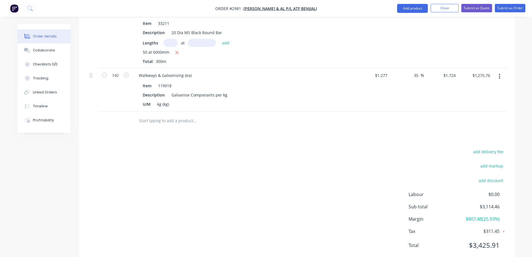
scroll to position [198, 0]
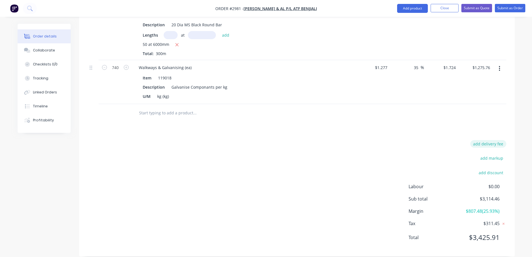
click at [491, 140] on button "add delivery fee" at bounding box center [488, 144] width 36 height 8
type input "243"
click at [404, 145] on div "Delivery fee Delivery fee Delivery fee name (Optional) 243 243 $0 add markup ad…" at bounding box center [296, 195] width 419 height 106
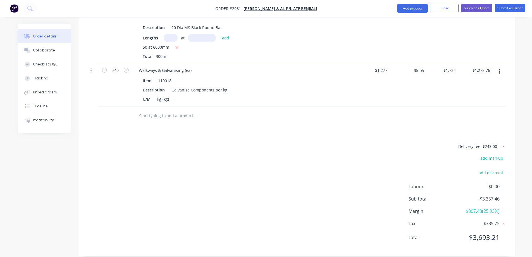
click at [502, 144] on icon at bounding box center [504, 147] width 6 height 6
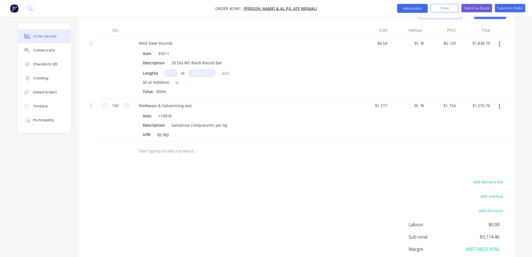
scroll to position [168, 0]
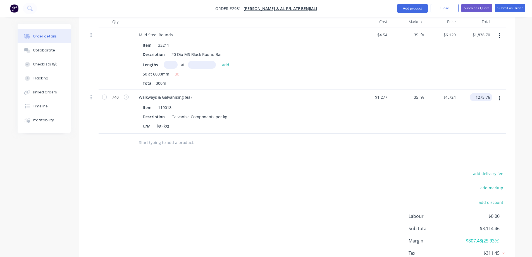
click at [489, 93] on input "1275.76" at bounding box center [482, 97] width 20 height 8
type input "1518.80"
type input "60.72"
type input "$2.0524"
type input "$1,518.78"
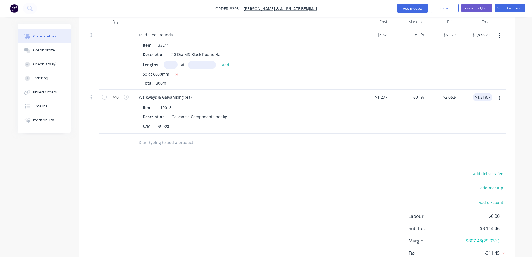
click at [504, 114] on div at bounding box center [499, 112] width 14 height 44
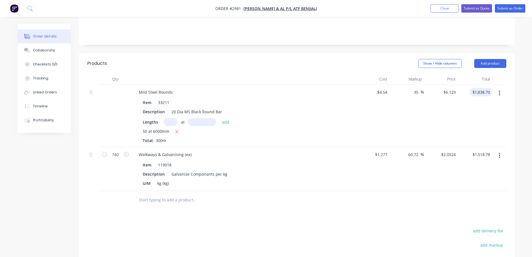
scroll to position [114, 0]
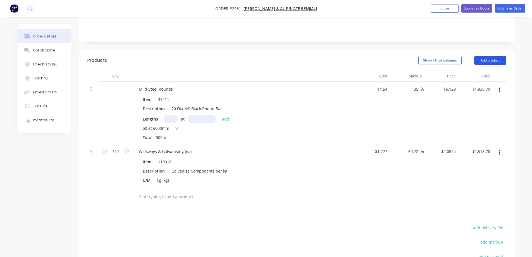
click at [489, 56] on button "Add product" at bounding box center [490, 60] width 32 height 9
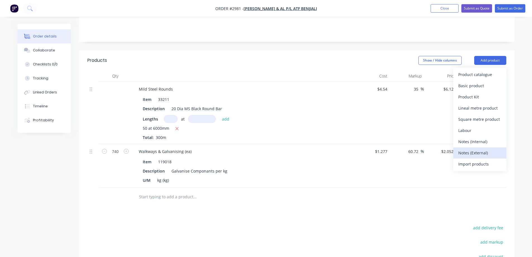
click at [483, 149] on div "Notes (External)" at bounding box center [479, 153] width 43 height 8
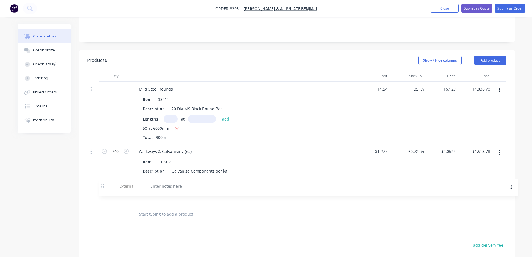
drag, startPoint x: 92, startPoint y: 187, endPoint x: 105, endPoint y: 184, distance: 13.1
click at [105, 184] on div "Mild Steel Rounds Item 33211 Description 20 Dia MS Black Round Bar Lengths at a…" at bounding box center [296, 143] width 419 height 123
click at [180, 192] on div at bounding box center [243, 196] width 223 height 17
click at [174, 191] on div at bounding box center [243, 195] width 219 height 8
click at [166, 191] on div at bounding box center [154, 195] width 40 height 8
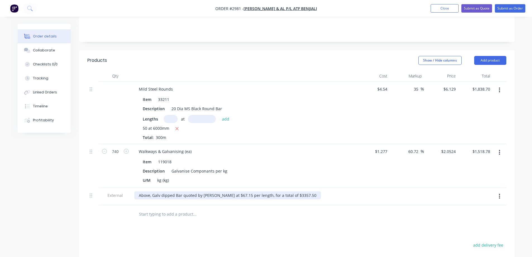
click at [225, 191] on div "Above, Galv dipped Bar quoted by Joel at $67.15 per length, for a total of $335…" at bounding box center [227, 195] width 187 height 8
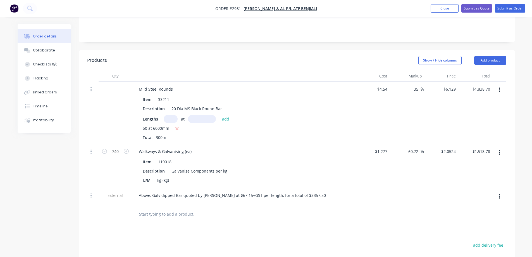
click at [237, 227] on div "Products Show / Hide columns Add product Qty Cost Markup Price Total Mild Steel…" at bounding box center [297, 203] width 436 height 307
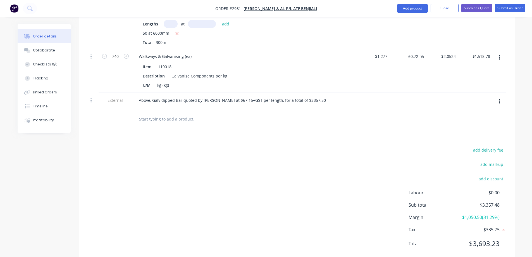
scroll to position [215, 0]
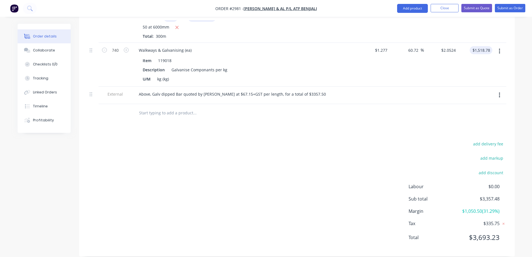
type input "1518.78"
click at [489, 46] on input "1518.78" at bounding box center [483, 50] width 17 height 8
click at [492, 46] on input "1518.78" at bounding box center [483, 50] width 17 height 8
click at [489, 46] on input "1518.78" at bounding box center [483, 50] width 17 height 8
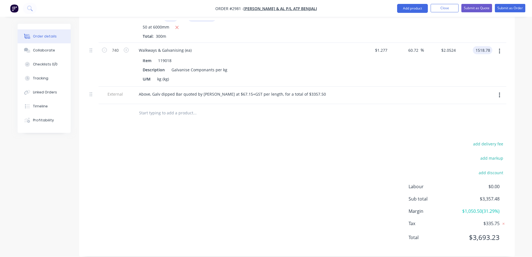
click at [490, 46] on input "1518.78" at bounding box center [483, 50] width 17 height 8
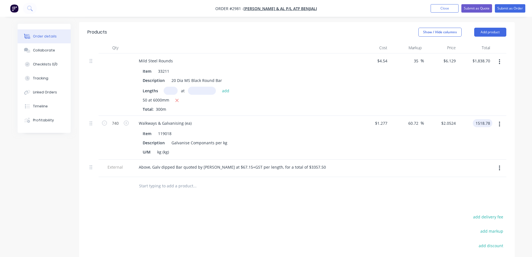
scroll to position [131, 0]
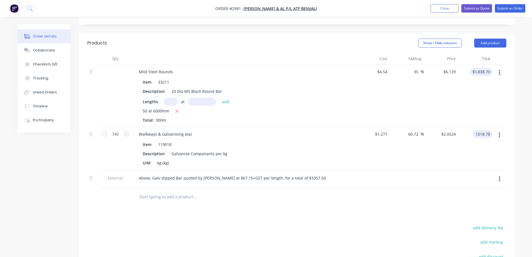
type input "1838.70"
type input "$1,518.78"
click at [489, 68] on input "1838.70" at bounding box center [483, 72] width 17 height 8
click at [490, 68] on input "1838.70" at bounding box center [483, 72] width 17 height 8
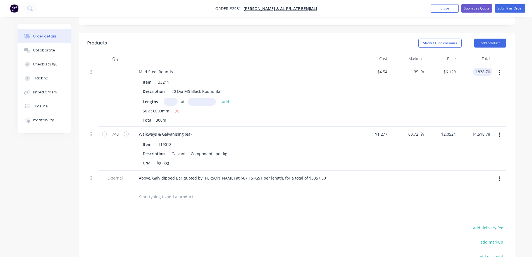
click at [489, 68] on input "1838.70" at bounding box center [483, 72] width 17 height 8
click at [507, 107] on div "Qty Cost Markup Price Total Mild Steel Rounds Item 33211 Description 20 Dia MS …" at bounding box center [297, 129] width 436 height 153
click at [484, 68] on input "1838.70" at bounding box center [482, 72] width 20 height 8
click at [489, 68] on input "1838.70" at bounding box center [483, 72] width 17 height 8
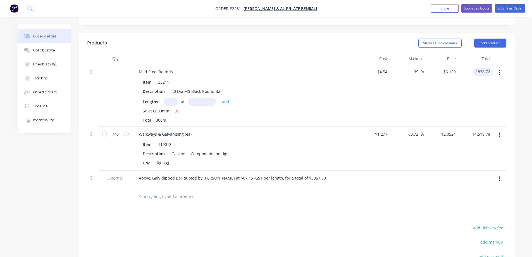
type input "1838.72"
type input "$6.1291"
type input "$1,838.73"
click at [504, 97] on div at bounding box center [499, 95] width 14 height 62
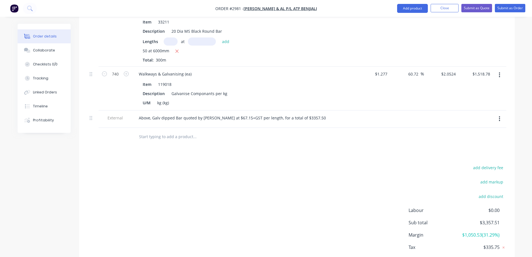
scroll to position [159, 0]
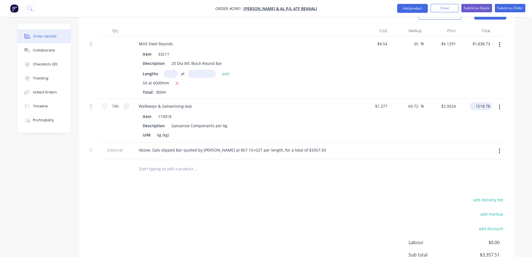
click at [481, 102] on input "1518.78" at bounding box center [482, 106] width 20 height 8
click at [517, 111] on div "Order details Collaborate Checklists 0/0 Tracking Linked Orders Timeline Profit…" at bounding box center [266, 93] width 508 height 456
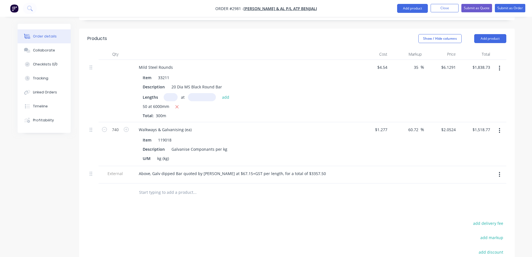
scroll to position [131, 0]
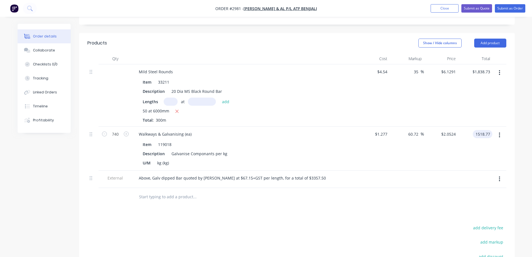
click at [480, 130] on input "1518.77" at bounding box center [483, 134] width 17 height 8
type input "$1,518.76"
click at [523, 141] on div "Order details Collaborate Checklists 0/0 Tracking Linked Orders Timeline Profit…" at bounding box center [266, 109] width 532 height 480
click at [487, 68] on input "1838.73" at bounding box center [483, 72] width 17 height 8
click at [516, 58] on div "Order details Collaborate Checklists 0/0 Tracking Linked Orders Timeline Profit…" at bounding box center [266, 120] width 508 height 456
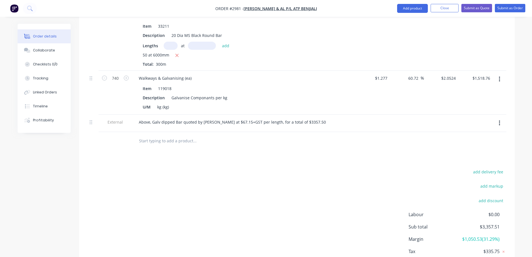
scroll to position [215, 0]
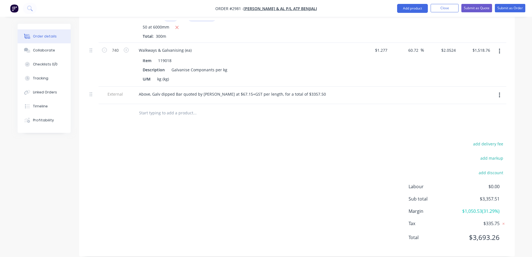
click at [490, 195] on span "$3,357.51" at bounding box center [478, 198] width 41 height 7
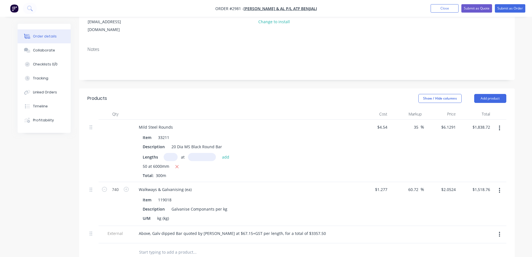
scroll to position [75, 0]
click at [488, 123] on input "1838.72" at bounding box center [483, 127] width 17 height 8
type input "1838.71"
type input "$6.129"
type input "$1,838.70"
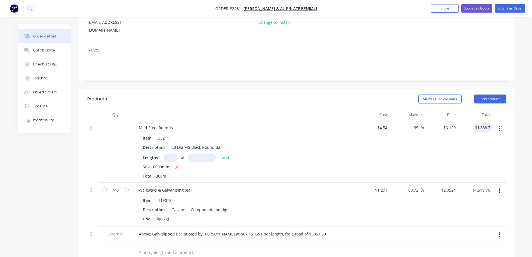
click at [519, 107] on div "Order details Collaborate Checklists 0/0 Tracking Linked Orders Timeline Profit…" at bounding box center [266, 176] width 508 height 456
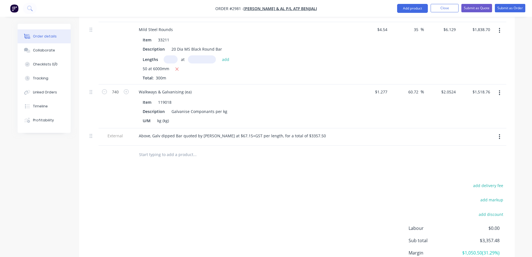
scroll to position [187, 0]
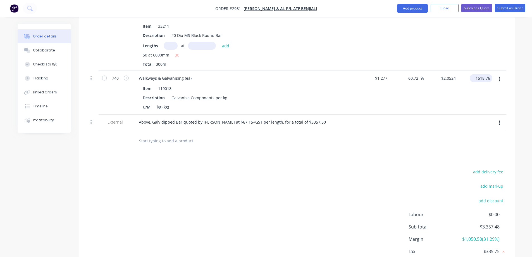
click at [478, 74] on input "1518.76" at bounding box center [482, 78] width 20 height 8
type input "$1,518.78"
click at [512, 119] on div "Qty Cost Markup Price Total Mild Steel Rounds Item 33211 Description 20 Dia MS …" at bounding box center [297, 73] width 436 height 153
click at [515, 137] on div "Order details Collaborate Checklists 0/0 Tracking Linked Orders Timeline Profit…" at bounding box center [266, 65] width 508 height 456
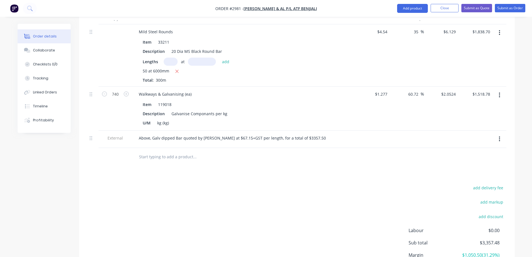
scroll to position [159, 0]
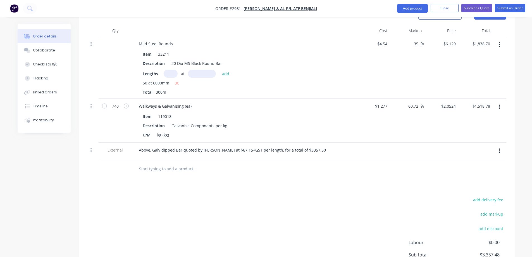
click at [168, 165] on input "text" at bounding box center [195, 168] width 112 height 11
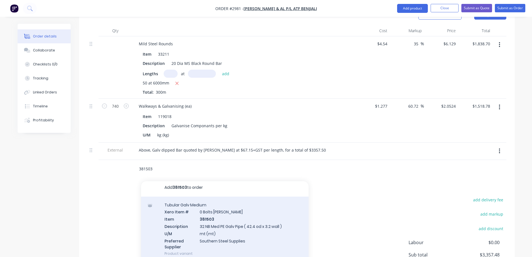
scroll to position [3, 0]
type input "381503"
click at [237, 205] on div "Tubular Galv Medium Xero Item # 0 Bolts Metric Galvanised Item 381503 Descripti…" at bounding box center [225, 228] width 168 height 65
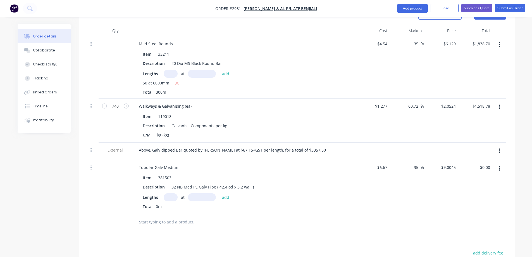
click at [167, 193] on input "text" at bounding box center [171, 197] width 14 height 8
type input "1"
type input "6500mm"
click at [227, 193] on button "add" at bounding box center [225, 197] width 13 height 8
type input "$58.53"
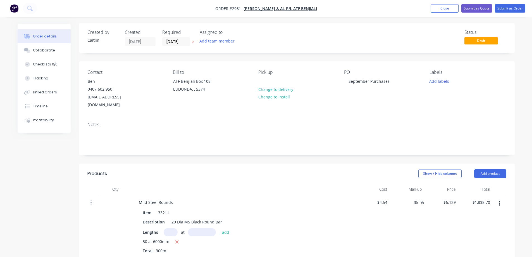
scroll to position [0, 0]
click at [516, 5] on button "Submit as Order" at bounding box center [510, 8] width 30 height 8
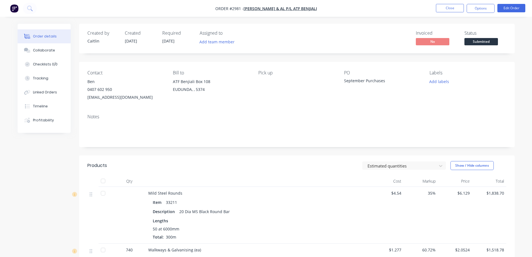
click at [486, 40] on span "Submitted" at bounding box center [481, 41] width 34 height 7
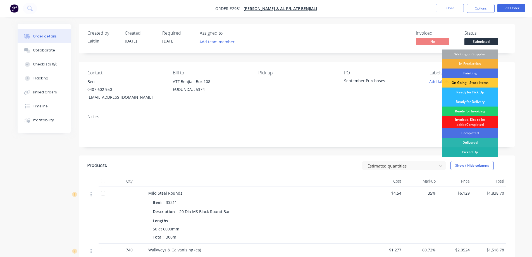
click at [479, 151] on div "Picked Up" at bounding box center [470, 151] width 56 height 9
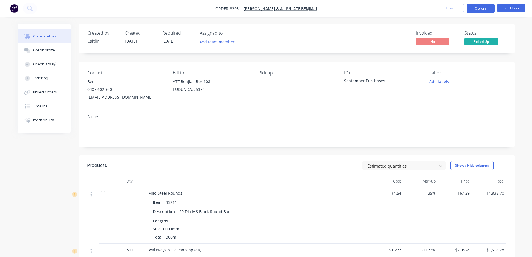
click at [483, 6] on button "Options" at bounding box center [481, 8] width 28 height 9
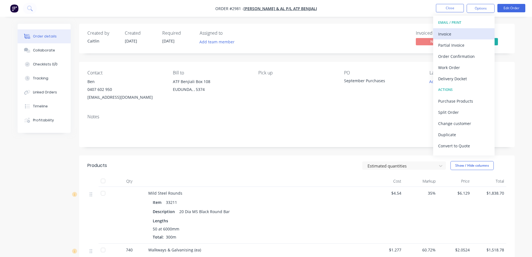
click at [462, 34] on div "Invoice" at bounding box center [463, 34] width 51 height 8
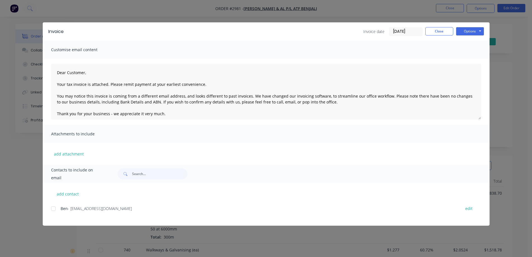
click at [406, 34] on input "01/10/25" at bounding box center [405, 31] width 33 height 8
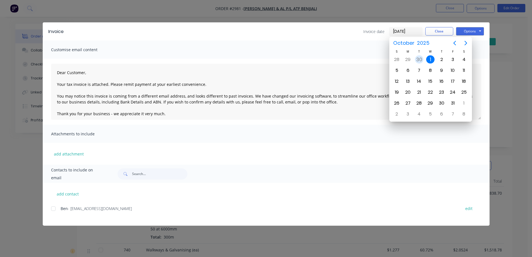
click at [420, 57] on div "30" at bounding box center [419, 59] width 8 height 8
type input "30/09/25"
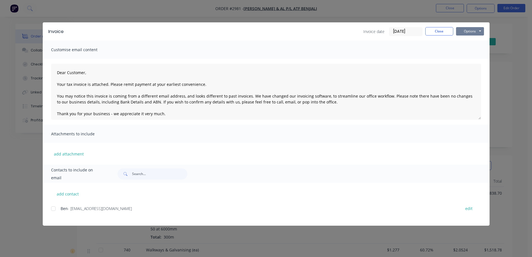
click at [470, 33] on button "Options" at bounding box center [470, 31] width 28 height 8
click at [468, 39] on button "Preview" at bounding box center [474, 41] width 36 height 9
click at [53, 209] on div at bounding box center [53, 208] width 11 height 11
click at [473, 33] on button "Options" at bounding box center [470, 31] width 28 height 8
click at [474, 56] on button "Email" at bounding box center [474, 59] width 36 height 9
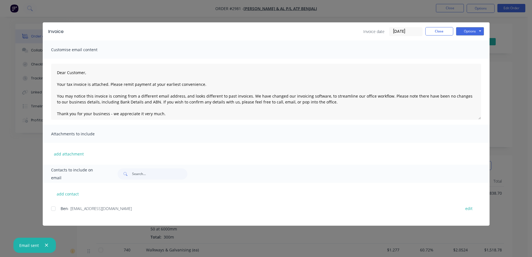
type textarea "Dear Customer, Your tax invoice is attached. Please remit payment at your earli…"
click at [445, 29] on button "Close" at bounding box center [439, 31] width 28 height 8
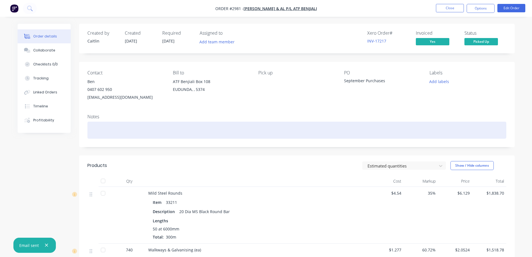
click at [171, 127] on div at bounding box center [296, 129] width 419 height 17
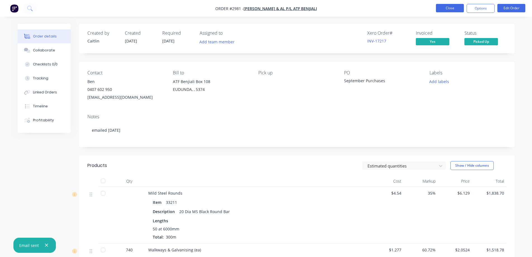
click at [451, 7] on button "Close" at bounding box center [450, 8] width 28 height 8
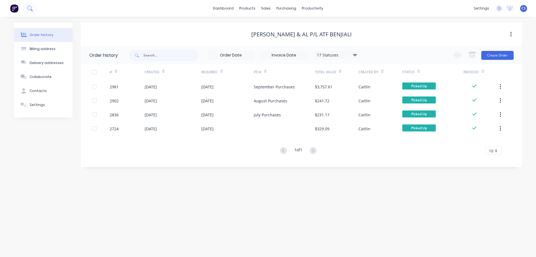
click at [30, 11] on icon at bounding box center [29, 8] width 5 height 5
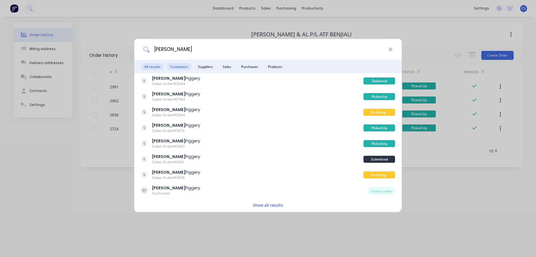
type input "brownlow"
click at [183, 66] on span "Customers" at bounding box center [179, 66] width 24 height 7
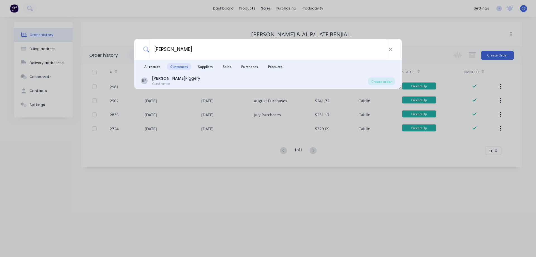
click at [196, 79] on div "BP Brownlow Piggery Customer" at bounding box center [254, 80] width 227 height 11
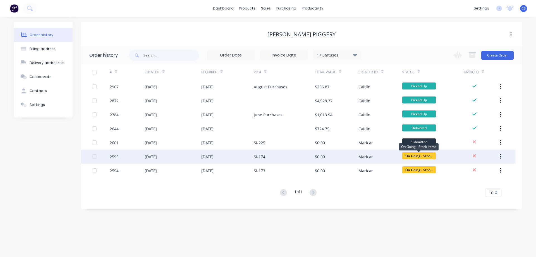
click at [418, 158] on span "On Going - Stoc..." at bounding box center [419, 155] width 34 height 7
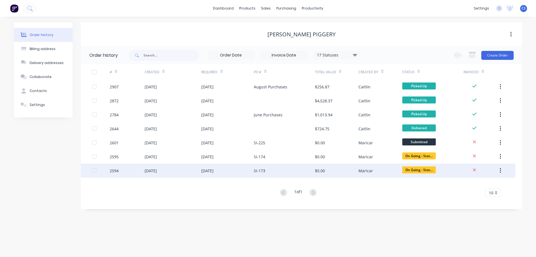
click at [311, 175] on div "SI-173" at bounding box center [284, 170] width 61 height 14
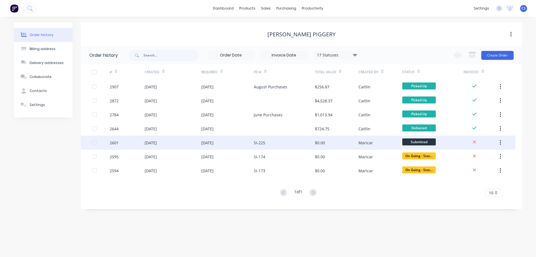
click at [290, 140] on div "SI-225" at bounding box center [284, 142] width 61 height 14
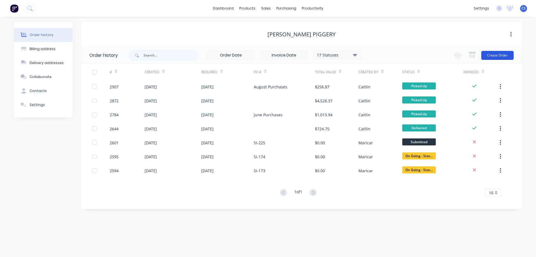
click at [507, 54] on button "Create Order" at bounding box center [498, 55] width 32 height 9
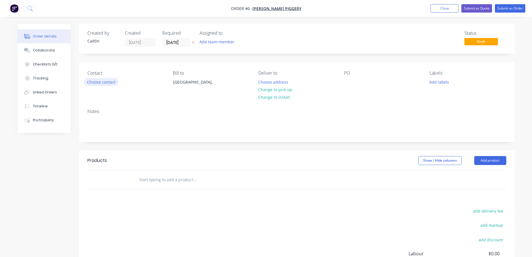
click at [99, 83] on button "Choose contact" at bounding box center [101, 82] width 34 height 8
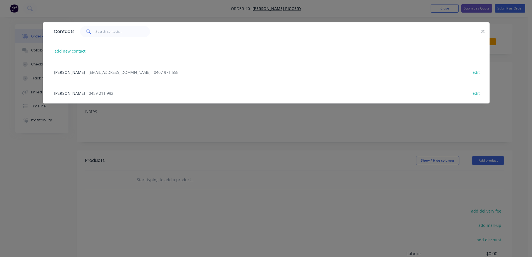
click at [107, 74] on span "- finnissparkpiggery1@bigpond.com - 0407 971 558" at bounding box center [132, 72] width 92 height 5
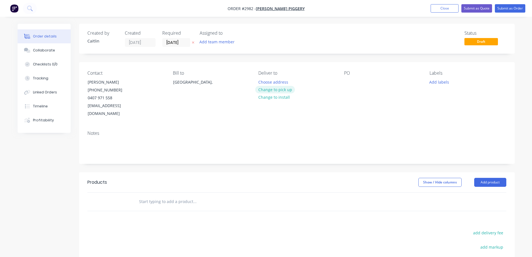
click at [282, 92] on button "Change to pick up" at bounding box center [275, 90] width 40 height 8
click at [350, 81] on div at bounding box center [348, 82] width 9 height 8
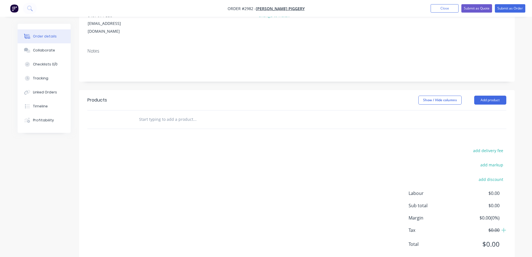
scroll to position [84, 0]
click at [175, 112] on input "text" at bounding box center [195, 117] width 112 height 11
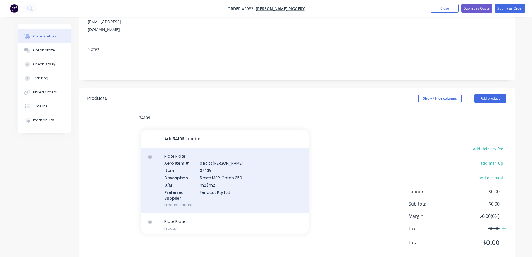
type input "34109"
click at [276, 171] on div "Plate Plate Xero Item # 0 Bolts Metric Galvanised Item 34109 Description 5 mm M…" at bounding box center [225, 180] width 168 height 65
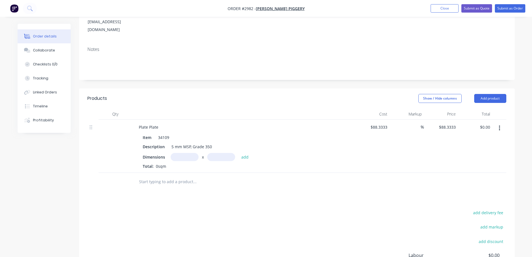
click at [188, 153] on input "text" at bounding box center [185, 157] width 28 height 8
type input "0.25m"
type input "0.222m"
click at [242, 153] on button "add" at bounding box center [245, 157] width 13 height 8
type input "$4.90"
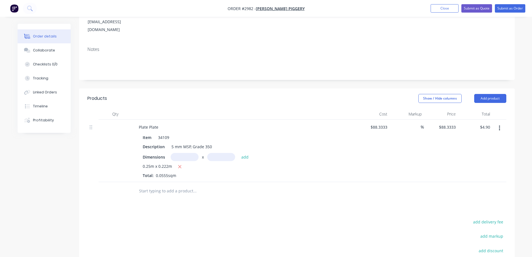
click at [188, 153] on input "text" at bounding box center [185, 157] width 28 height 8
type input "0.25m"
click at [219, 153] on input "text" at bounding box center [221, 157] width 28 height 8
type input "0.222m"
click at [241, 153] on button "add" at bounding box center [245, 157] width 13 height 8
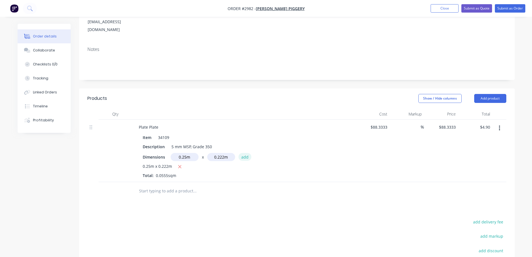
type input "$9.80"
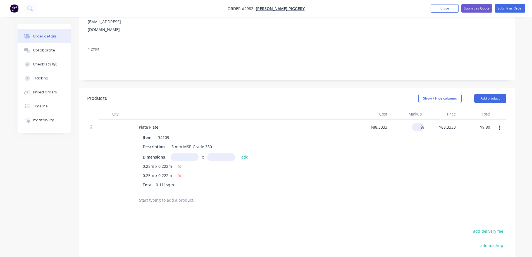
click at [418, 123] on input at bounding box center [417, 127] width 6 height 8
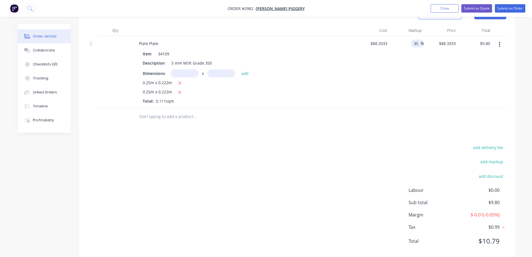
scroll to position [168, 0]
type input "35"
click at [522, 132] on div "Order details Collaborate Checklists 0/0 Tracking Linked Orders Timeline Profit…" at bounding box center [266, 49] width 532 height 435
type input "$119.25"
type input "$13.24"
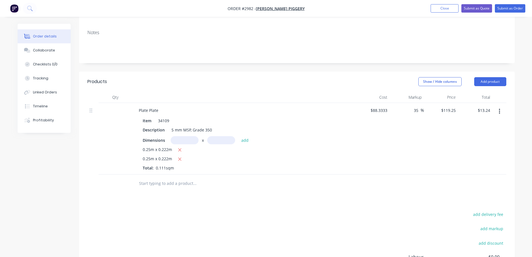
scroll to position [87, 0]
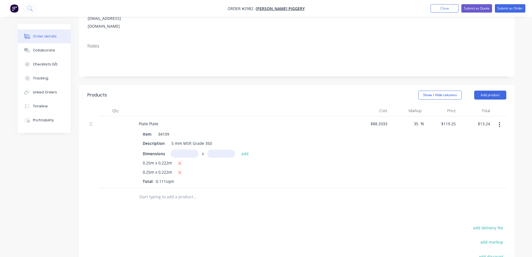
click at [280, 76] on div "Created by Caitlin Created 01/10/25 Required 01/10/25 Assigned to Add team memb…" at bounding box center [297, 138] width 436 height 403
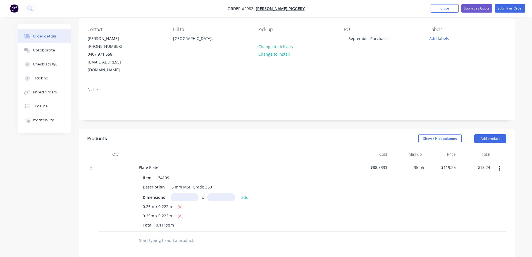
scroll to position [0, 0]
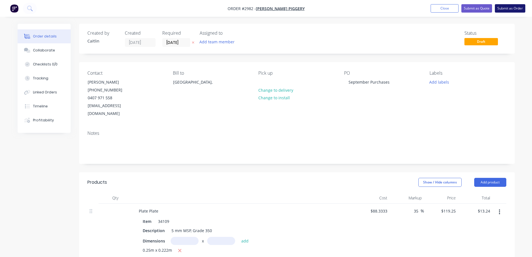
click at [507, 8] on button "Submit as Order" at bounding box center [510, 8] width 30 height 8
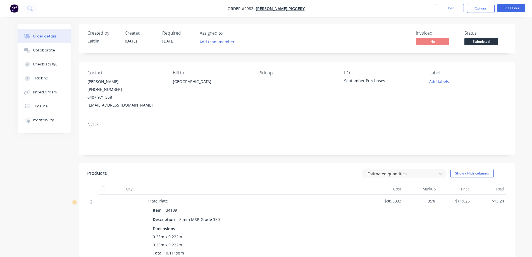
click at [486, 41] on span "Submitted" at bounding box center [481, 41] width 34 height 7
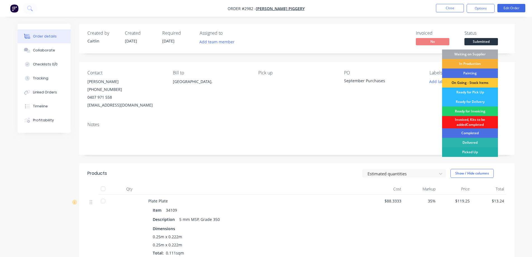
click at [473, 150] on div "Picked Up" at bounding box center [470, 151] width 56 height 9
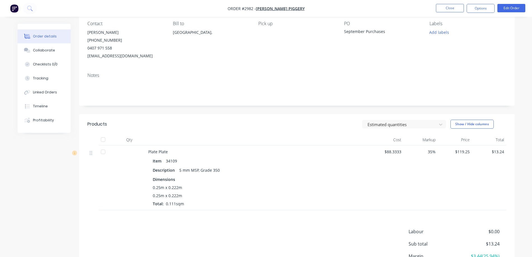
scroll to position [56, 0]
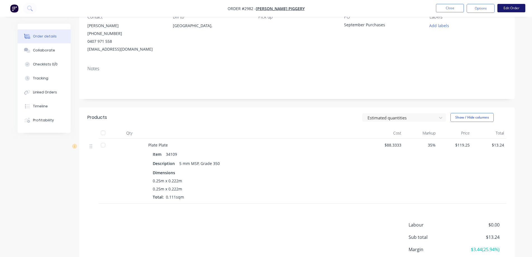
click at [512, 10] on button "Edit Order" at bounding box center [511, 8] width 28 height 8
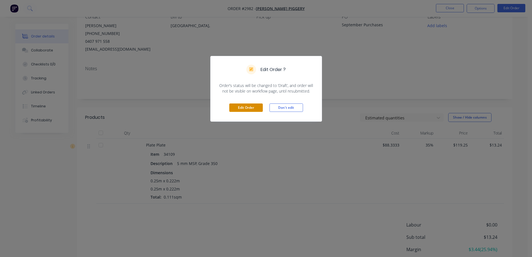
click at [245, 105] on button "Edit Order" at bounding box center [246, 107] width 34 height 8
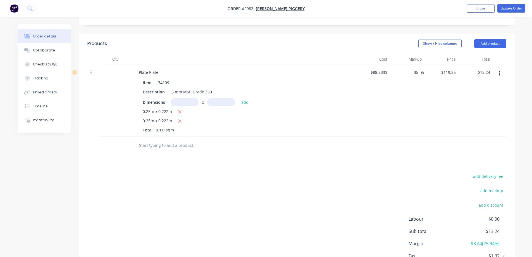
scroll to position [140, 0]
click at [153, 139] on input "text" at bounding box center [195, 144] width 112 height 11
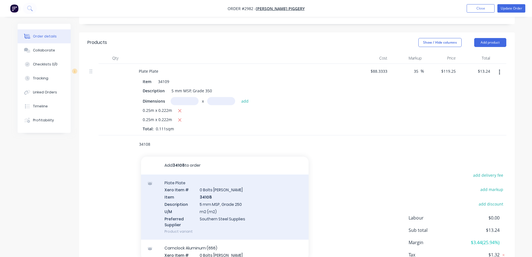
type input "34108"
click at [254, 205] on div "Plate Plate Xero Item # 0 Bolts Metric Galvanised Item 34108 Description 5 mm M…" at bounding box center [225, 206] width 168 height 65
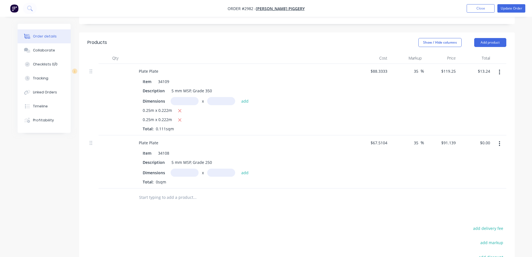
click at [182, 168] on input "text" at bounding box center [185, 172] width 28 height 8
type input "0.25m"
type input "0.222m"
click at [243, 168] on button "add" at bounding box center [245, 172] width 13 height 8
type input "$5.06"
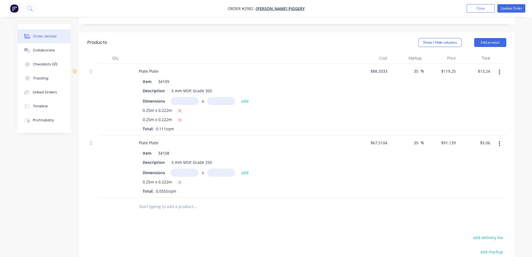
click at [181, 168] on input "text" at bounding box center [185, 172] width 28 height 8
type input "0.25m"
type input "0.222m"
click at [242, 168] on button "add" at bounding box center [245, 172] width 13 height 8
click at [491, 139] on input "10.12" at bounding box center [486, 143] width 13 height 8
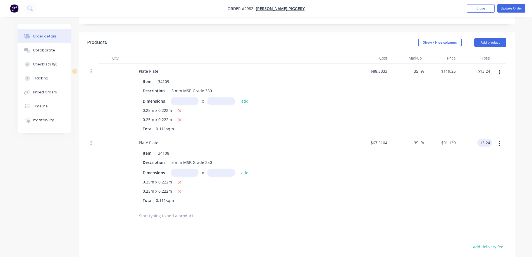
type input "13.24"
type input "76.68"
type input "$119.2793"
type input "$13.24"
click at [511, 111] on div "Qty Cost Markup Price Total Plate Plate Item 34109 Description 5 mm MSP, Grade …" at bounding box center [297, 139] width 436 height 172
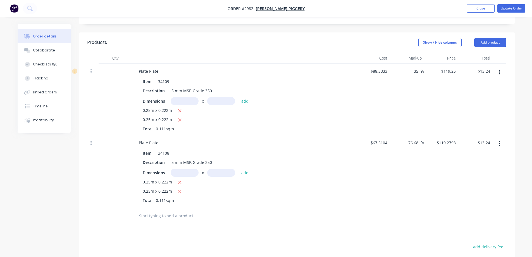
click at [498, 67] on button "button" at bounding box center [499, 72] width 13 height 10
click at [478, 116] on div "Delete" at bounding box center [479, 120] width 43 height 8
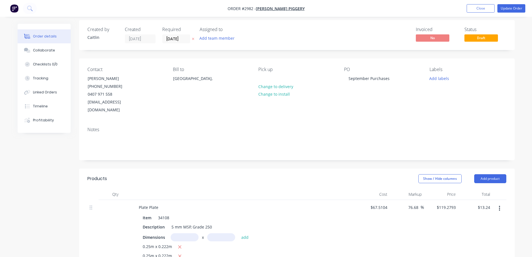
scroll to position [0, 0]
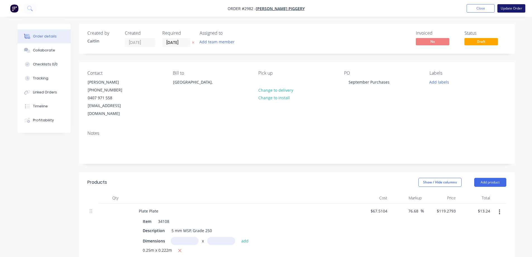
click at [509, 9] on button "Update Order" at bounding box center [511, 8] width 28 height 8
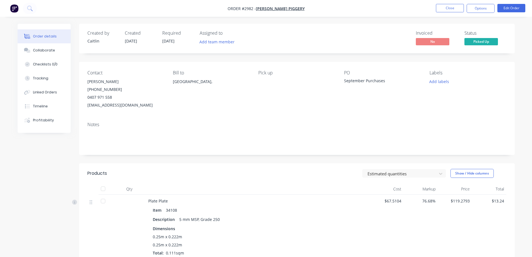
click at [478, 4] on nav "Order #2982 - Brownlow Piggery Close Options Edit Order" at bounding box center [266, 8] width 532 height 17
click at [472, 12] on button "Options" at bounding box center [481, 8] width 28 height 9
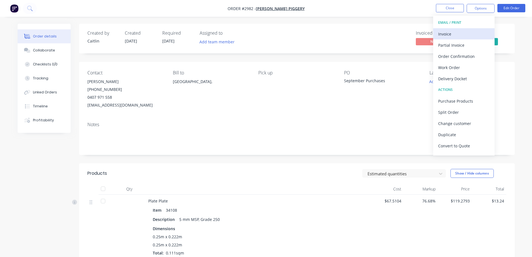
click at [467, 38] on button "Invoice" at bounding box center [463, 33] width 61 height 11
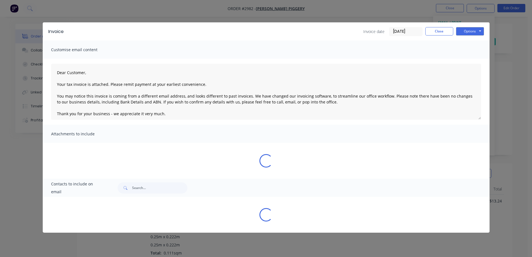
type textarea "Dear Customer, Your tax invoice is attached. Please remit payment at your earli…"
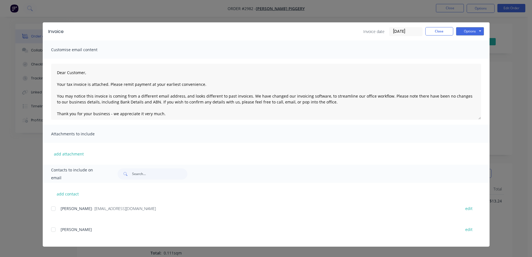
click at [407, 31] on input "01/10/25" at bounding box center [405, 31] width 33 height 8
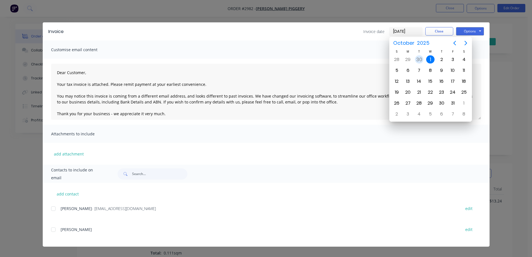
click at [420, 58] on div "30" at bounding box center [419, 59] width 8 height 8
type input "30/09/25"
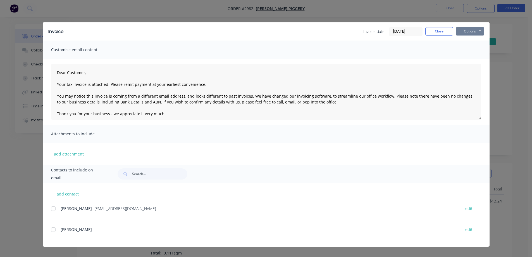
click at [479, 32] on button "Options" at bounding box center [470, 31] width 28 height 8
click at [475, 43] on button "Preview" at bounding box center [474, 41] width 36 height 9
click at [53, 207] on div at bounding box center [53, 208] width 11 height 11
click at [464, 31] on button "Options" at bounding box center [470, 31] width 28 height 8
click at [481, 58] on button "Email" at bounding box center [474, 59] width 36 height 9
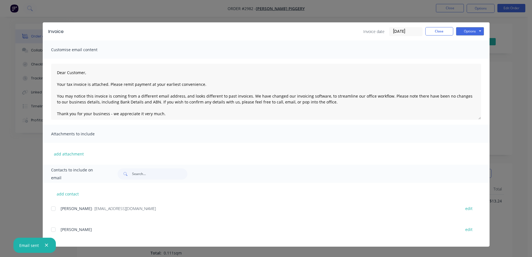
type textarea "Dear Customer, Your tax invoice is attached. Please remit payment at your earli…"
click at [439, 33] on button "Close" at bounding box center [439, 31] width 28 height 8
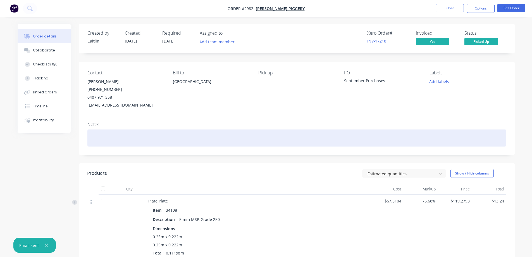
click at [148, 143] on div at bounding box center [296, 137] width 419 height 17
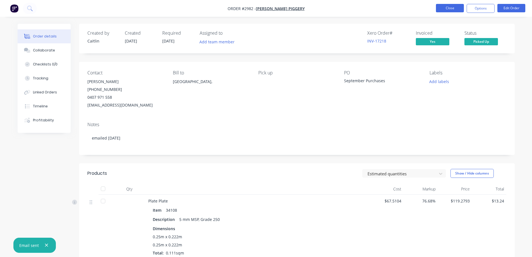
click at [444, 10] on button "Close" at bounding box center [450, 8] width 28 height 8
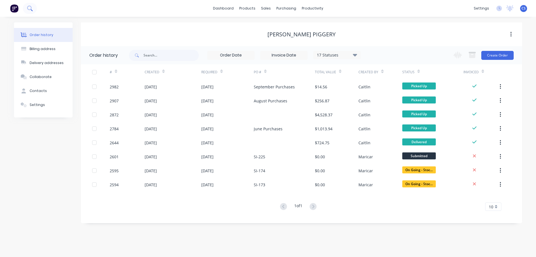
click at [34, 8] on button at bounding box center [30, 8] width 14 height 11
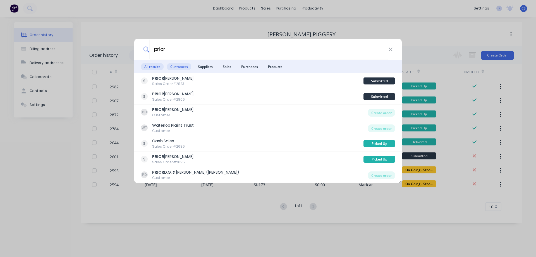
type input "prior"
click at [186, 64] on span "Customers" at bounding box center [179, 66] width 24 height 7
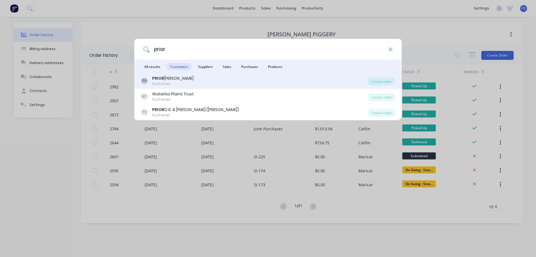
click at [190, 82] on div "PD PRIOR DANIEL Customer" at bounding box center [254, 80] width 227 height 11
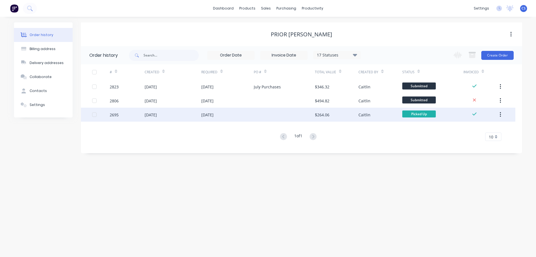
click at [348, 112] on div "$264.06" at bounding box center [337, 115] width 44 height 14
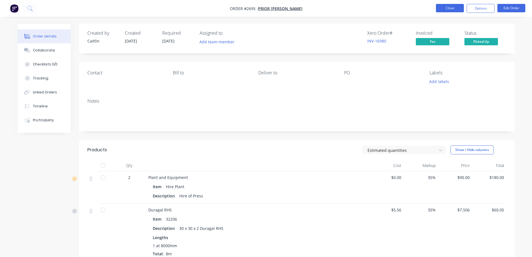
click at [444, 10] on button "Close" at bounding box center [450, 8] width 28 height 8
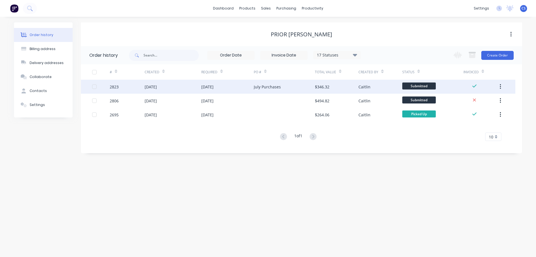
click at [330, 86] on div "$346.32" at bounding box center [337, 87] width 44 height 14
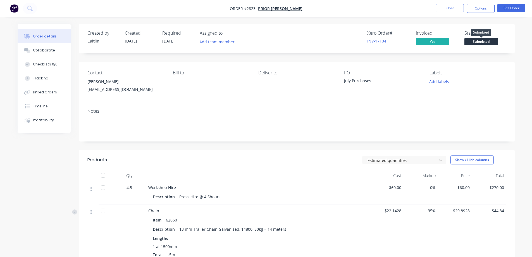
click at [475, 41] on span "Submitted" at bounding box center [481, 41] width 34 height 7
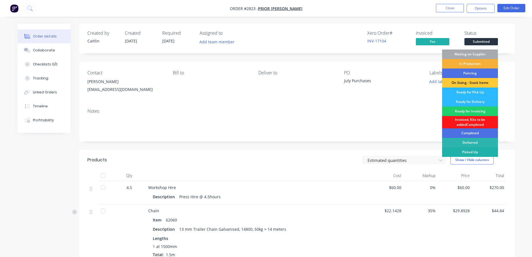
click at [475, 150] on div "Picked Up" at bounding box center [470, 151] width 56 height 9
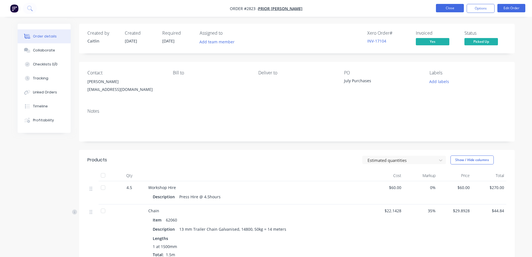
click at [454, 5] on button "Close" at bounding box center [450, 8] width 28 height 8
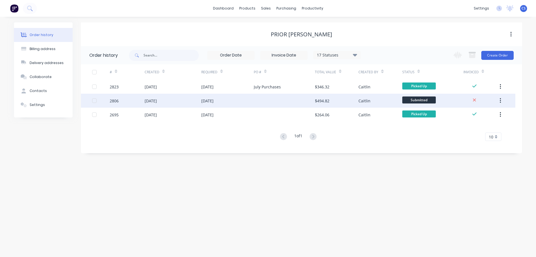
click at [340, 99] on div "$494.82" at bounding box center [337, 101] width 44 height 14
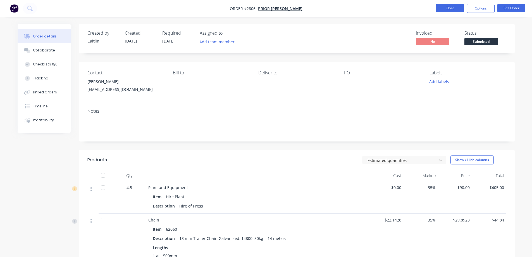
click at [454, 8] on button "Close" at bounding box center [450, 8] width 28 height 8
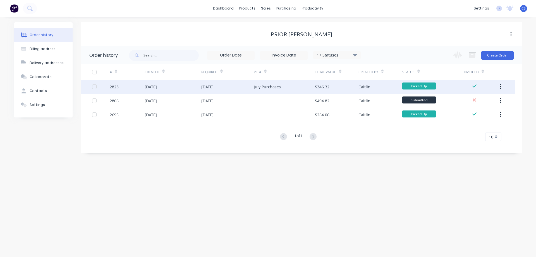
click at [368, 87] on div "Caitlin" at bounding box center [365, 87] width 12 height 6
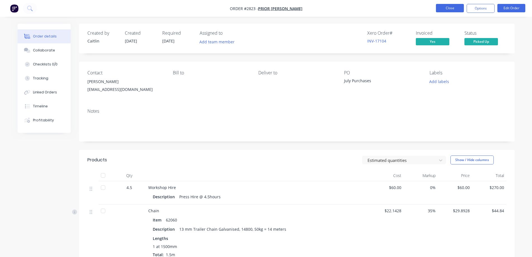
click at [447, 9] on button "Close" at bounding box center [450, 8] width 28 height 8
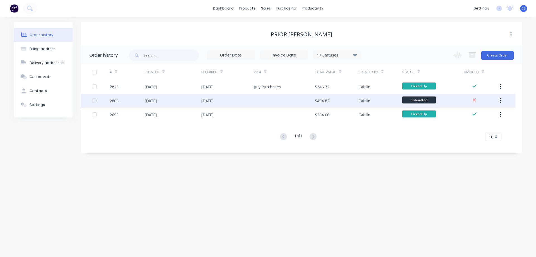
click at [423, 100] on span "Submitted" at bounding box center [419, 99] width 34 height 7
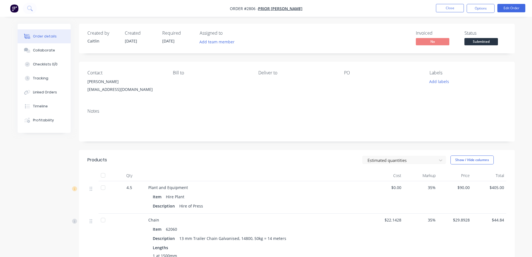
click at [479, 42] on span "Submitted" at bounding box center [481, 41] width 34 height 7
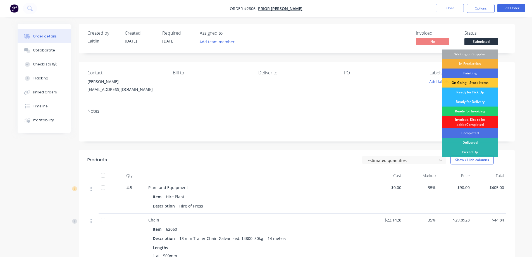
click at [504, 45] on div "Status Submitted Waiting on Supplier In Production Painting On Going - Stock It…" at bounding box center [485, 38] width 42 height 16
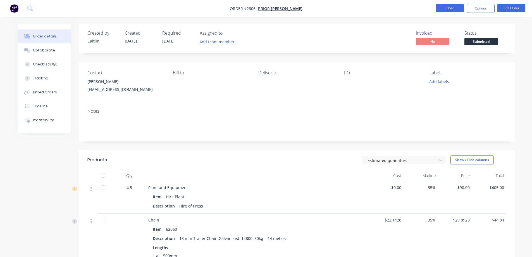
click at [454, 9] on button "Close" at bounding box center [450, 8] width 28 height 8
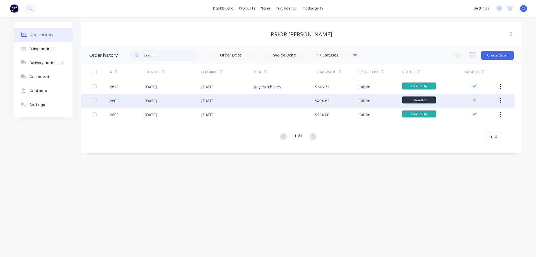
click at [500, 102] on icon "button" at bounding box center [500, 100] width 1 height 6
click at [494, 115] on div "Archive" at bounding box center [480, 115] width 43 height 8
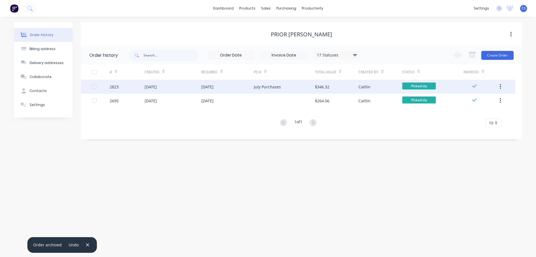
click at [300, 89] on div "July Purchases" at bounding box center [284, 87] width 61 height 14
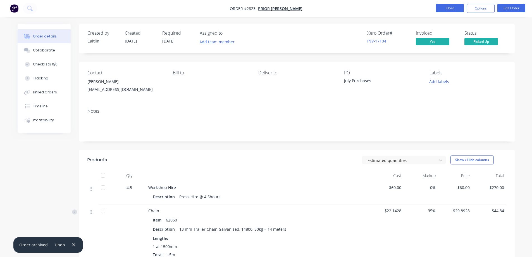
click at [452, 9] on button "Close" at bounding box center [450, 8] width 28 height 8
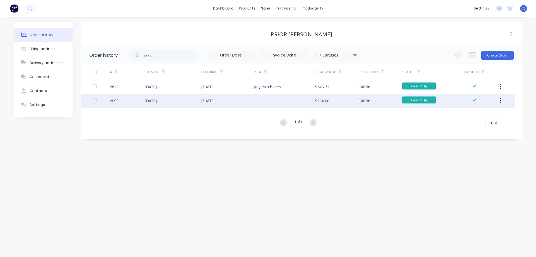
click at [340, 103] on div "$264.06" at bounding box center [337, 101] width 44 height 14
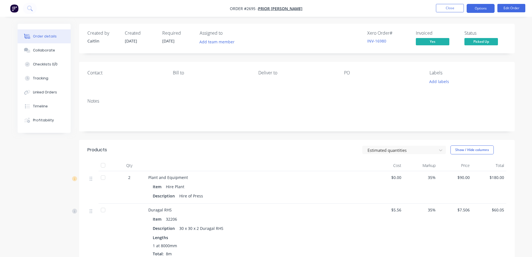
click at [481, 7] on button "Options" at bounding box center [481, 8] width 28 height 9
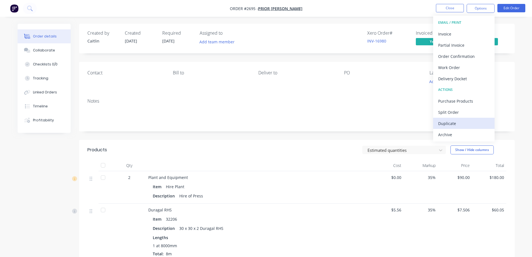
click at [459, 122] on div "Duplicate" at bounding box center [463, 123] width 51 height 8
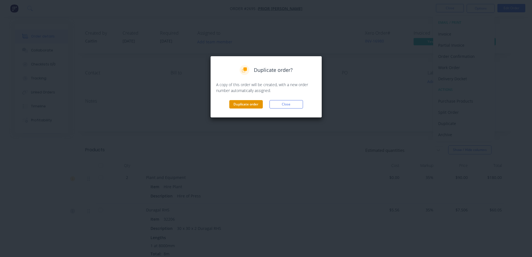
click at [258, 108] on button "Duplicate order" at bounding box center [246, 104] width 34 height 8
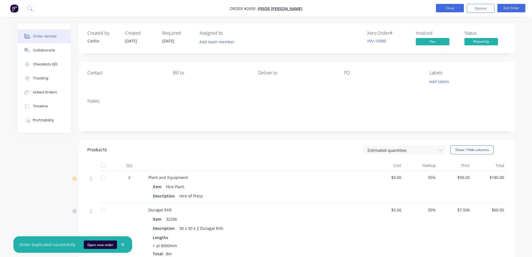
click at [454, 11] on button "Close" at bounding box center [450, 8] width 28 height 8
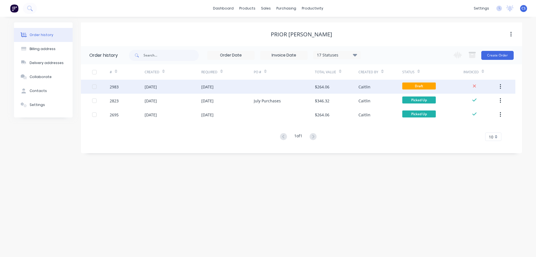
click at [385, 88] on div "Caitlin" at bounding box center [381, 87] width 44 height 14
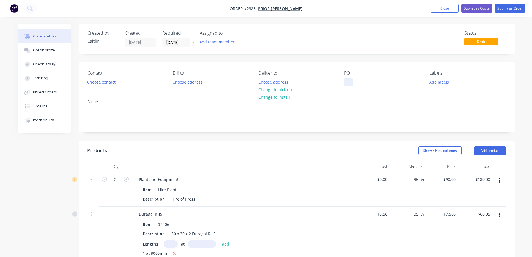
click at [349, 82] on div at bounding box center [348, 82] width 9 height 8
click at [504, 93] on div "Contact Choose contact Bill to Choose address Deliver to Choose address Change …" at bounding box center [297, 78] width 436 height 32
click at [105, 82] on button "Choose contact" at bounding box center [101, 82] width 34 height 8
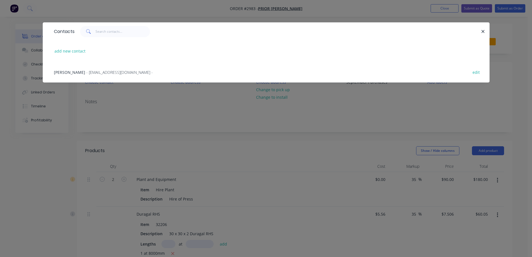
click at [102, 73] on span "- danieljprior96@gmail.com -" at bounding box center [119, 72] width 66 height 5
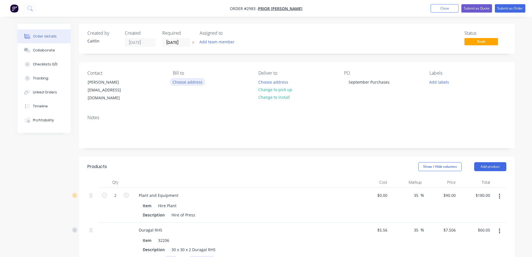
click at [182, 82] on button "Choose address" at bounding box center [188, 82] width 36 height 8
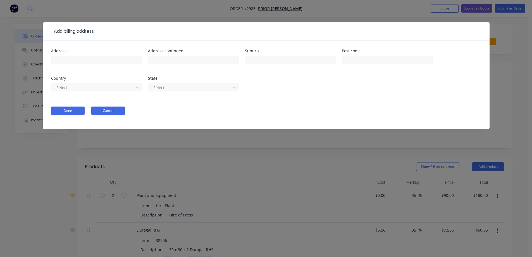
click at [123, 108] on button "Cancel" at bounding box center [108, 110] width 34 height 8
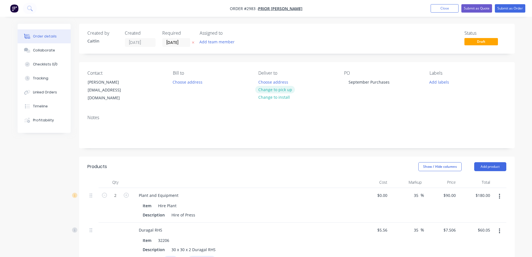
click at [292, 91] on button "Change to pick up" at bounding box center [275, 90] width 40 height 8
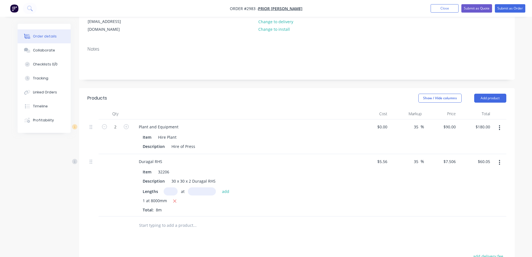
scroll to position [84, 0]
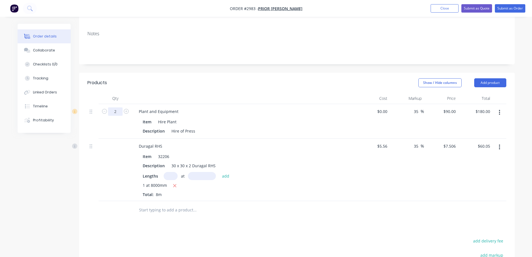
click at [118, 107] on input "2" at bounding box center [115, 111] width 15 height 8
type input "2.5"
click at [154, 78] on div "Products" at bounding box center [131, 82] width 89 height 9
type input "$225.00"
click at [501, 142] on button "button" at bounding box center [499, 147] width 13 height 10
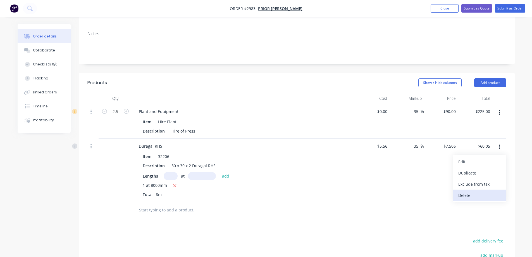
click at [475, 191] on div "Delete" at bounding box center [479, 195] width 43 height 8
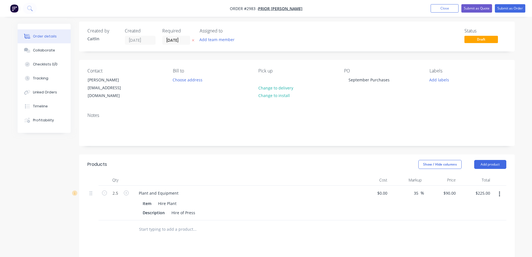
scroll to position [0, 0]
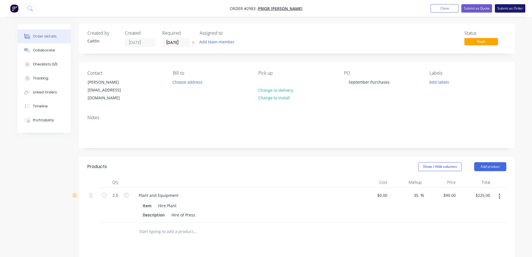
click at [506, 7] on button "Submit as Order" at bounding box center [510, 8] width 30 height 8
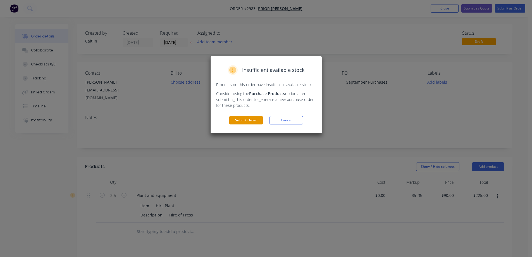
click at [249, 122] on button "Submit Order" at bounding box center [246, 120] width 34 height 8
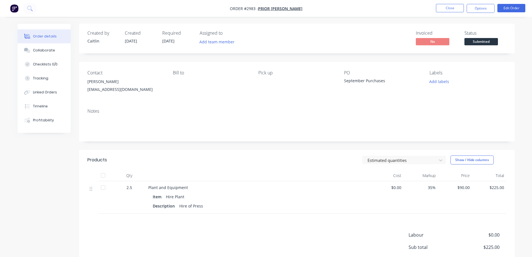
click at [487, 40] on span "Submitted" at bounding box center [481, 41] width 34 height 7
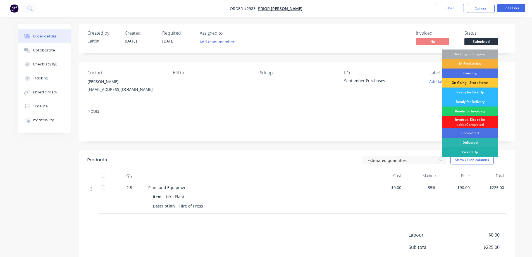
click at [472, 149] on div "Picked Up" at bounding box center [470, 151] width 56 height 9
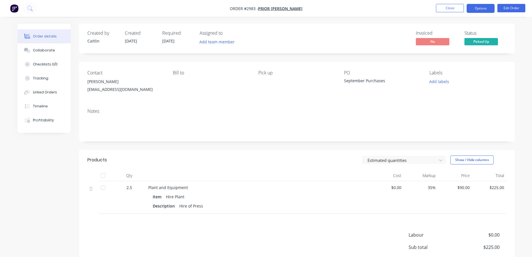
click at [481, 6] on button "Options" at bounding box center [481, 8] width 28 height 9
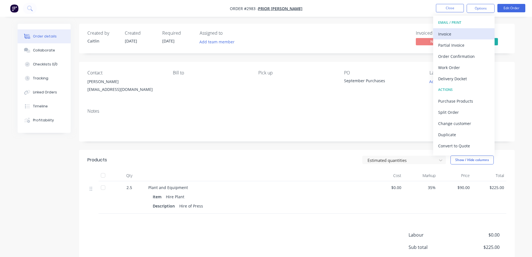
click at [468, 37] on div "Invoice" at bounding box center [463, 34] width 51 height 8
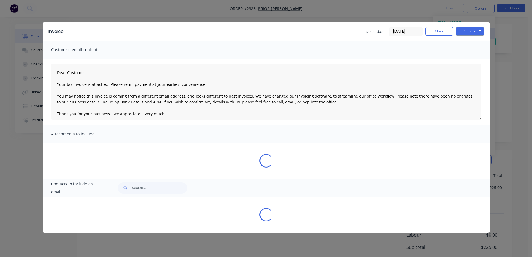
type textarea "Dear Customer, Your tax invoice is attached. Please remit payment at your earli…"
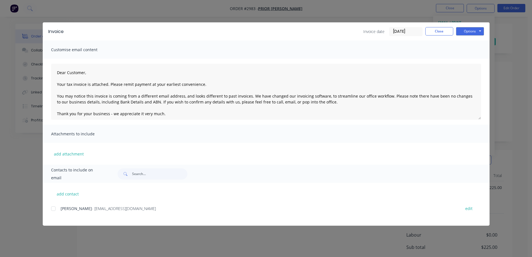
click at [409, 30] on input "01/10/25" at bounding box center [405, 31] width 33 height 8
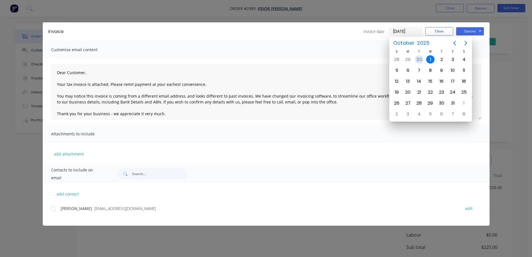
click at [418, 60] on div "30" at bounding box center [419, 59] width 8 height 8
type input "30/09/25"
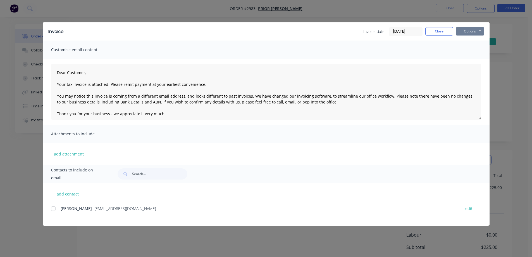
click at [471, 34] on button "Options" at bounding box center [470, 31] width 28 height 8
click at [470, 42] on button "Preview" at bounding box center [474, 41] width 36 height 9
click at [54, 209] on div at bounding box center [53, 208] width 11 height 11
click at [473, 30] on button "Options" at bounding box center [470, 31] width 28 height 8
click at [468, 59] on button "Email" at bounding box center [474, 59] width 36 height 9
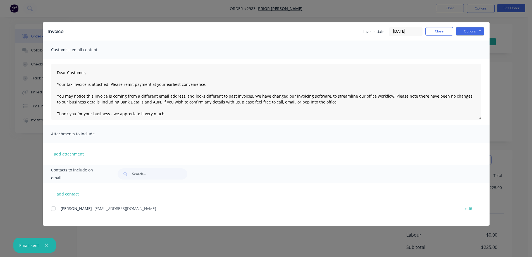
type textarea "Dear Customer, Your tax invoice is attached. Please remit payment at your earli…"
click at [435, 32] on button "Close" at bounding box center [439, 31] width 28 height 8
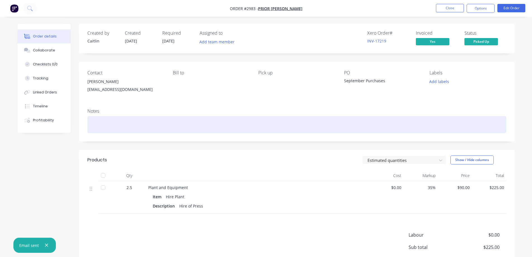
click at [175, 120] on div at bounding box center [296, 124] width 419 height 17
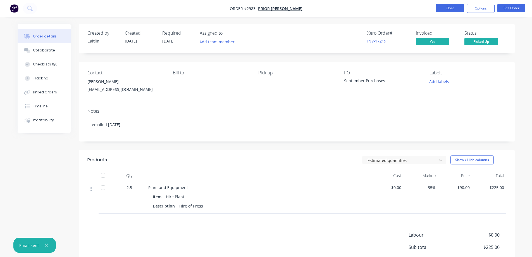
click at [450, 9] on button "Close" at bounding box center [450, 8] width 28 height 8
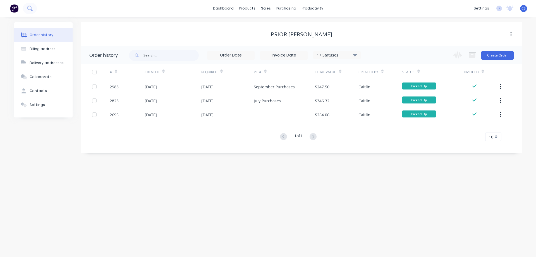
click at [31, 9] on icon at bounding box center [32, 10] width 2 height 2
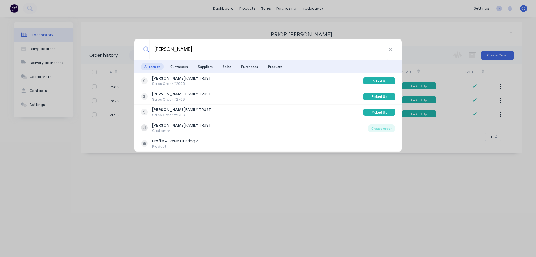
type input "jaeger"
click at [392, 52] on icon at bounding box center [391, 49] width 4 height 6
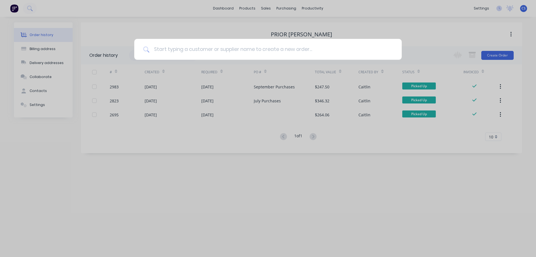
click at [185, 48] on input at bounding box center [271, 49] width 244 height 21
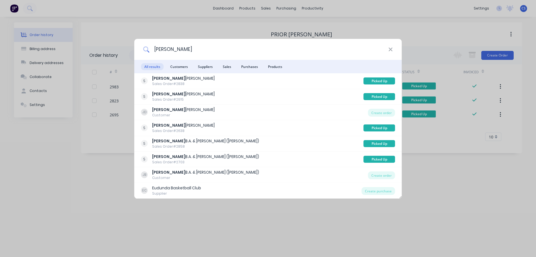
type input "jenke"
click at [181, 70] on li "Customers" at bounding box center [179, 66] width 24 height 13
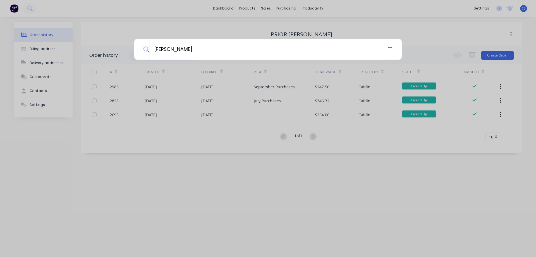
click at [184, 66] on div "jenke" at bounding box center [268, 128] width 536 height 257
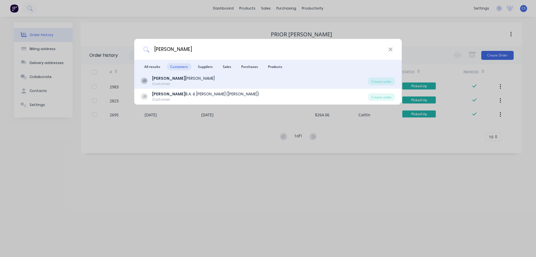
click at [182, 79] on div "JD JENKE DANIEL Customer" at bounding box center [254, 80] width 227 height 11
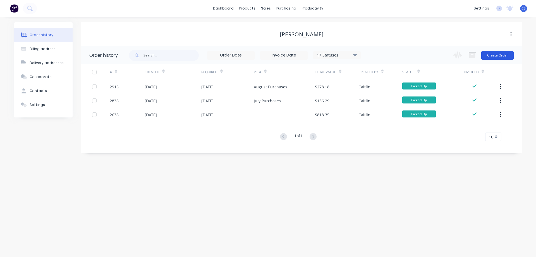
click at [494, 56] on button "Create Order" at bounding box center [498, 55] width 32 height 9
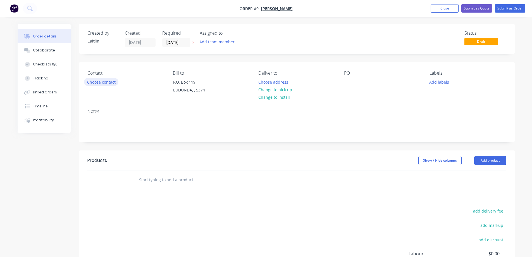
click at [111, 82] on button "Choose contact" at bounding box center [101, 82] width 34 height 8
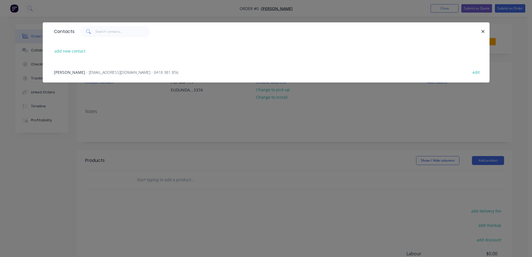
click at [113, 74] on span "- dljenke@hotmail.com - 0418 381 856" at bounding box center [132, 72] width 92 height 5
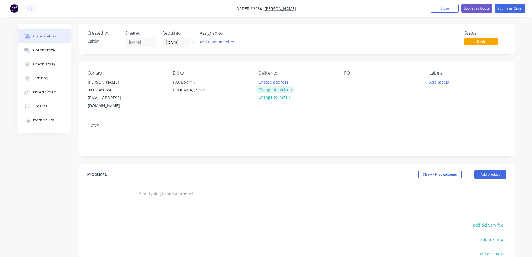
click at [280, 89] on button "Change to pick up" at bounding box center [275, 90] width 40 height 8
click at [190, 188] on input "text" at bounding box center [195, 193] width 112 height 11
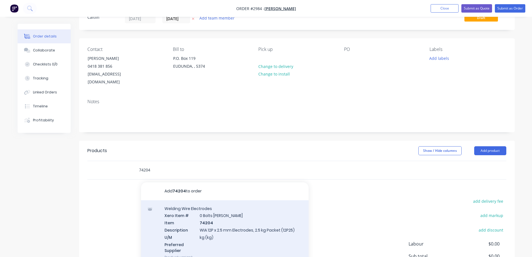
scroll to position [56, 0]
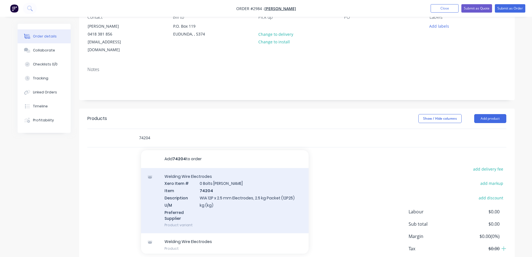
type input "74204"
click at [230, 192] on div "Welding Wire Electrodes Xero Item # 0 Bolts Metric Galvanised Item 74204 Descri…" at bounding box center [225, 200] width 168 height 65
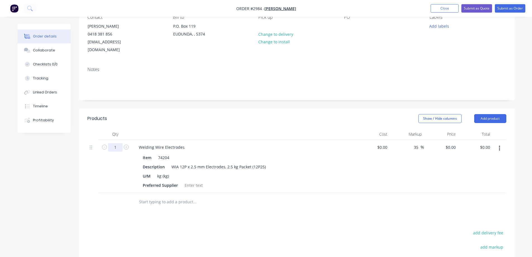
click at [119, 143] on input "1" at bounding box center [115, 147] width 15 height 8
type input "2.5"
click at [208, 116] on header "Products Show / Hide columns Add product" at bounding box center [297, 118] width 436 height 20
click at [387, 143] on input at bounding box center [386, 147] width 6 height 8
type input "$22.02"
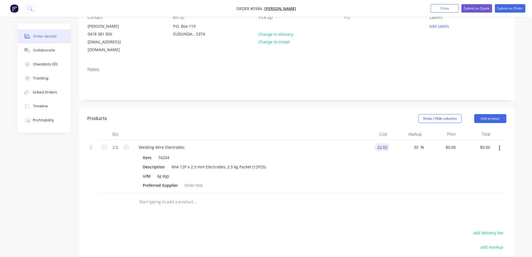
type input "$29.727"
type input "$74.32"
click at [514, 152] on div "Qty Cost Markup Price Total 2.5 Welding Wire Electrodes Item 74204 Description …" at bounding box center [297, 169] width 436 height 82
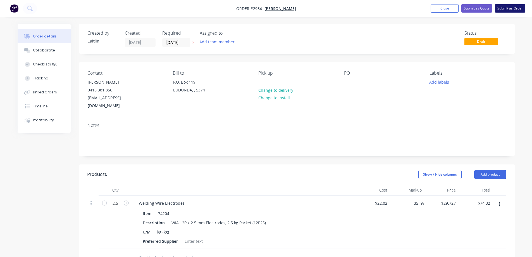
click at [508, 6] on button "Submit as Order" at bounding box center [510, 8] width 30 height 8
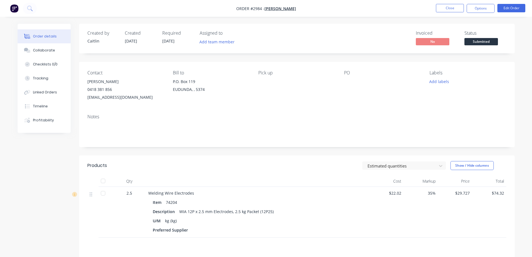
click at [482, 45] on span "Submitted" at bounding box center [481, 41] width 34 height 7
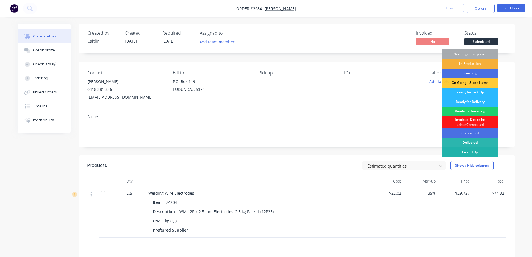
click at [479, 152] on div "Picked Up" at bounding box center [470, 151] width 56 height 9
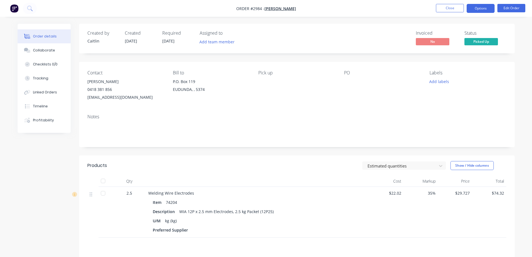
click at [476, 9] on button "Options" at bounding box center [481, 8] width 28 height 9
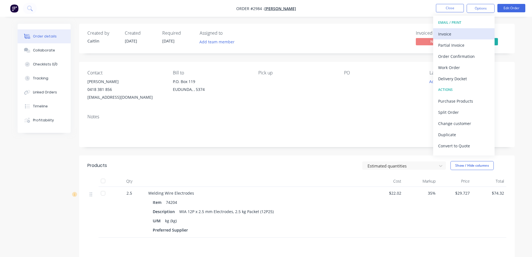
click at [468, 31] on div "Invoice" at bounding box center [463, 34] width 51 height 8
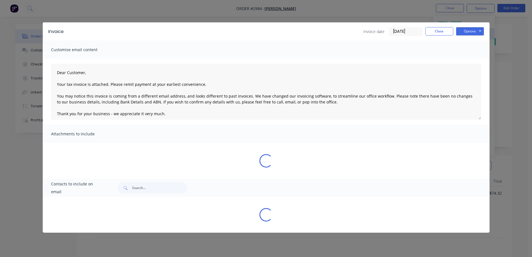
type textarea "Dear Customer, Your tax invoice is attached. Please remit payment at your earli…"
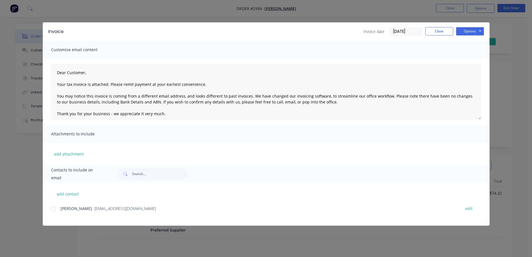
click at [400, 29] on input "01/10/25" at bounding box center [405, 31] width 33 height 8
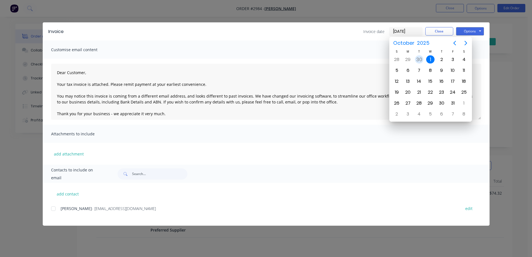
click at [418, 60] on div "30" at bounding box center [419, 59] width 8 height 8
type input "30/09/25"
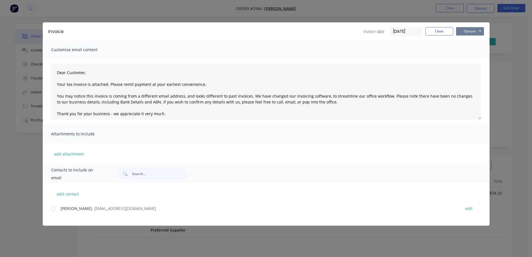
click at [465, 32] on button "Options" at bounding box center [470, 31] width 28 height 8
click at [465, 41] on button "Preview" at bounding box center [474, 41] width 36 height 9
click at [470, 30] on button "Options" at bounding box center [470, 31] width 28 height 8
click at [474, 61] on button "Email" at bounding box center [474, 59] width 36 height 9
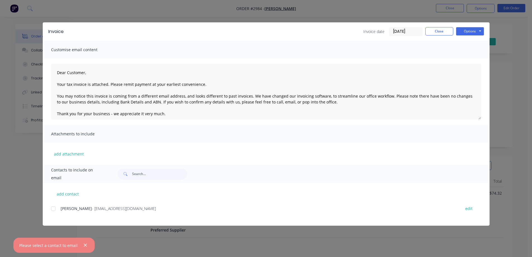
click at [55, 209] on div at bounding box center [53, 208] width 11 height 11
click at [479, 29] on button "Options" at bounding box center [470, 31] width 28 height 8
click at [471, 61] on button "Email" at bounding box center [474, 59] width 36 height 9
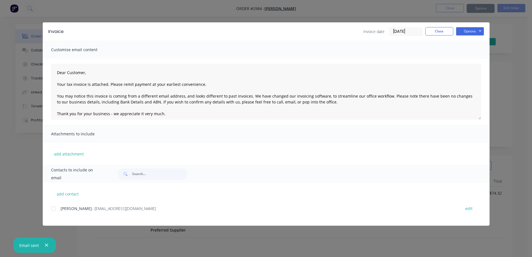
type textarea "Dear Customer, Your tax invoice is attached. Please remit payment at your earli…"
click at [445, 27] on button "Close" at bounding box center [439, 31] width 28 height 8
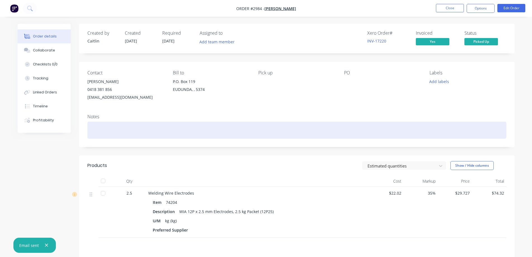
click at [111, 125] on div at bounding box center [296, 129] width 419 height 17
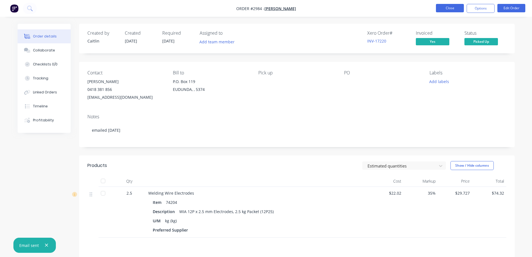
click at [445, 8] on button "Close" at bounding box center [450, 8] width 28 height 8
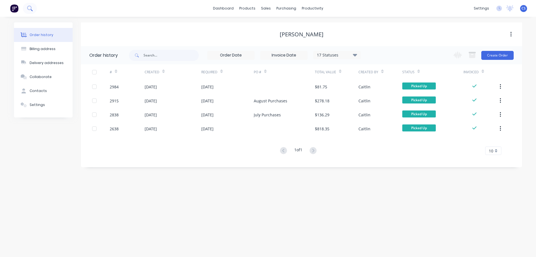
click at [30, 5] on button at bounding box center [30, 8] width 14 height 11
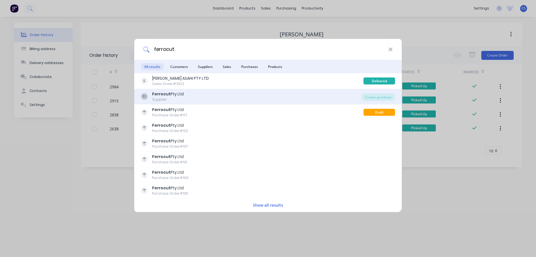
type input "ferrocut"
click at [197, 97] on div "FL Ferrocut Pty Ltd Supplier" at bounding box center [251, 96] width 221 height 11
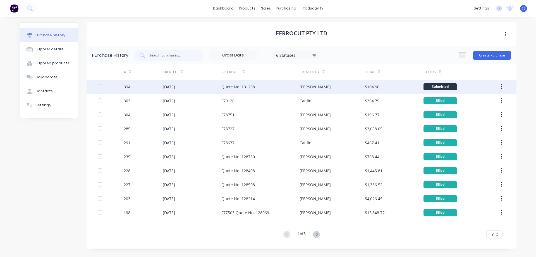
click at [354, 88] on div "Joel" at bounding box center [332, 87] width 65 height 14
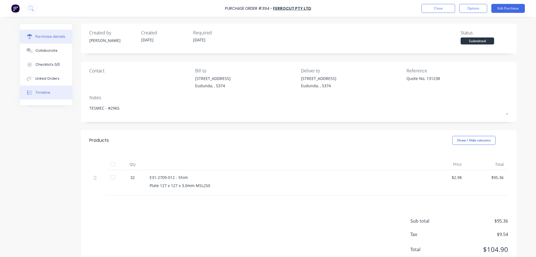
click at [40, 90] on div "Timeline" at bounding box center [42, 92] width 15 height 5
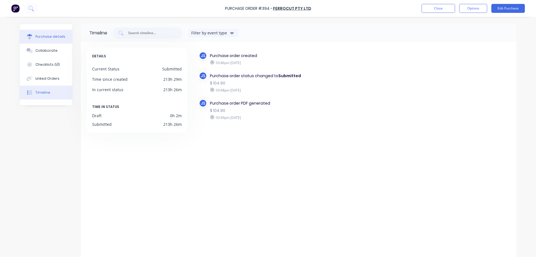
click at [43, 36] on div "Purchase details" at bounding box center [50, 36] width 30 height 5
type textarea "x"
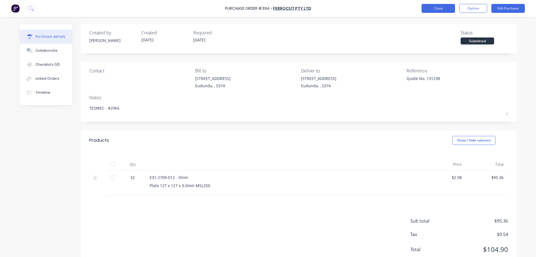
click at [437, 8] on button "Close" at bounding box center [439, 8] width 34 height 9
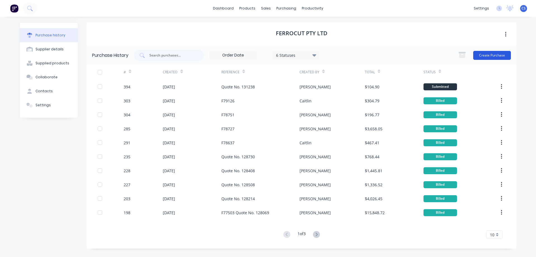
click at [490, 58] on button "Create Purchase" at bounding box center [492, 55] width 38 height 9
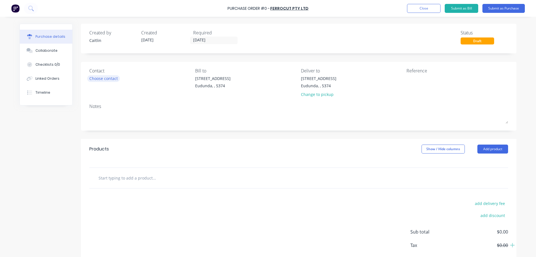
click at [100, 78] on div "Choose contact" at bounding box center [103, 78] width 28 height 6
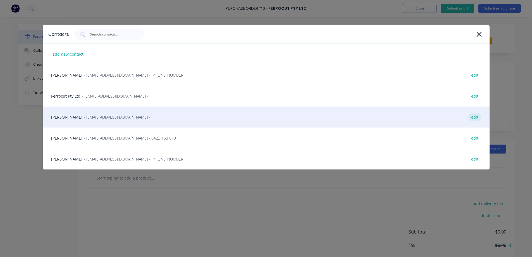
click at [477, 117] on div "edit" at bounding box center [474, 117] width 13 height 9
select select "AU"
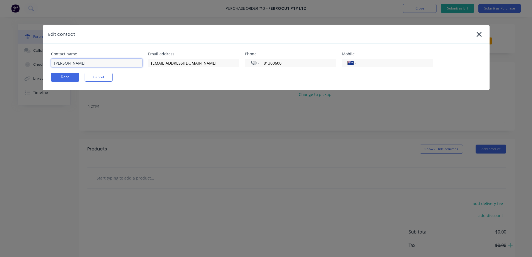
drag, startPoint x: 80, startPoint y: 64, endPoint x: 52, endPoint y: 63, distance: 28.2
click at [52, 63] on input "Greg None" at bounding box center [96, 63] width 91 height 8
type input "Shawn Rowle"
click at [64, 78] on button "Done" at bounding box center [65, 77] width 28 height 9
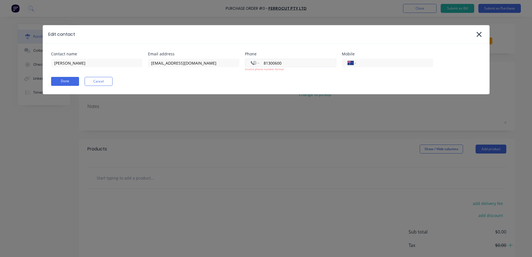
click at [264, 63] on input "81300600" at bounding box center [296, 63] width 67 height 6
click at [268, 61] on input "+081300600" at bounding box center [296, 63] width 67 height 6
type input "+0881300600"
click at [280, 73] on div "Contact name Shawn Rowle Email address srowle@ferrocut.com.au Phone Internation…" at bounding box center [266, 69] width 447 height 51
click at [258, 62] on select "International Afghanistan Åland Islands Albania Algeria American Samoa Andorra …" at bounding box center [255, 63] width 8 height 8
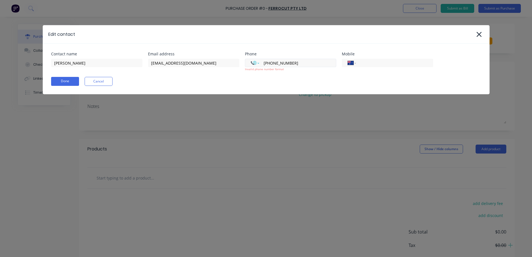
select select "AU"
click at [251, 59] on select "International Afghanistan Åland Islands Albania Algeria American Samoa Andorra …" at bounding box center [255, 63] width 8 height 8
click at [271, 77] on div "Done Cancel" at bounding box center [266, 81] width 430 height 9
click at [103, 82] on button "Cancel" at bounding box center [99, 81] width 28 height 9
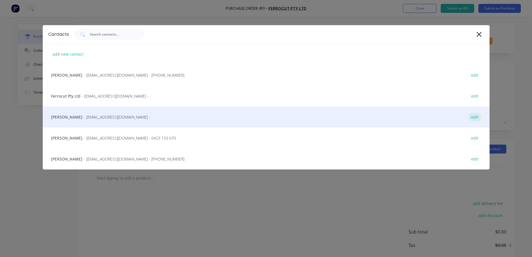
click at [472, 118] on div "edit" at bounding box center [474, 117] width 13 height 9
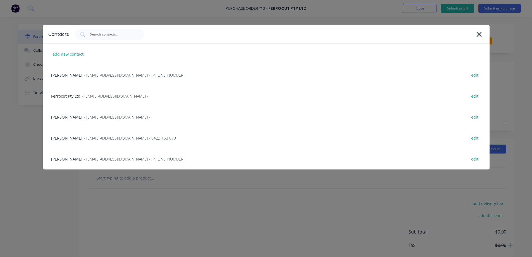
select select "AU"
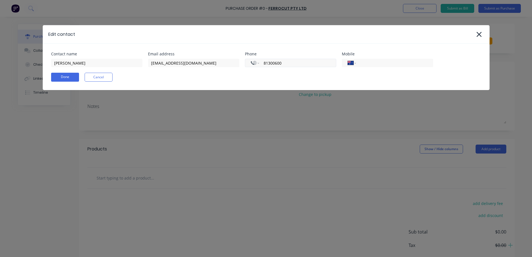
drag, startPoint x: 263, startPoint y: 62, endPoint x: 294, endPoint y: 62, distance: 30.4
click at [294, 62] on input "81300600" at bounding box center [296, 63] width 67 height 6
click at [258, 63] on select "International Afghanistan Åland Islands Albania Algeria American Samoa Andorra …" at bounding box center [255, 63] width 8 height 8
select select "AU"
click at [251, 59] on select "International Afghanistan Åland Islands Albania Algeria American Samoa Andorra …" at bounding box center [255, 63] width 8 height 8
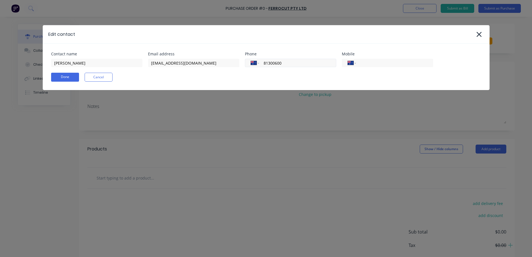
click at [264, 63] on input "81300600" at bounding box center [296, 63] width 67 height 6
type input "(08) 8130 0600"
drag, startPoint x: 97, startPoint y: 65, endPoint x: 53, endPoint y: 68, distance: 43.4
click at [53, 68] on div "Contact name Greg None Email address srowle@ferrocut.com.au Phone International…" at bounding box center [266, 67] width 447 height 46
type input "Shawn Rowle"
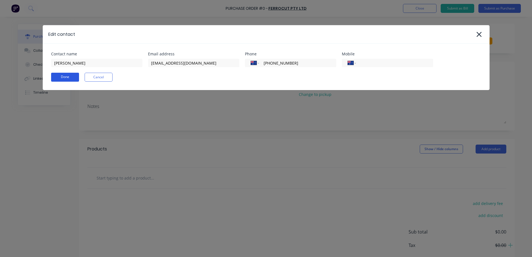
click at [71, 74] on button "Done" at bounding box center [65, 77] width 28 height 9
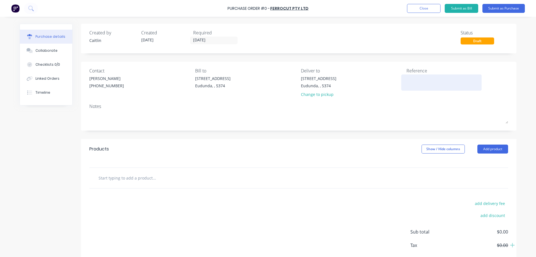
click at [424, 80] on textarea at bounding box center [442, 81] width 70 height 13
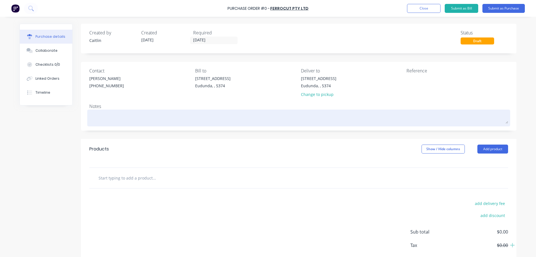
click at [137, 119] on textarea at bounding box center [298, 117] width 419 height 13
type textarea "x"
type textarea "R"
type textarea "x"
type textarea "Re"
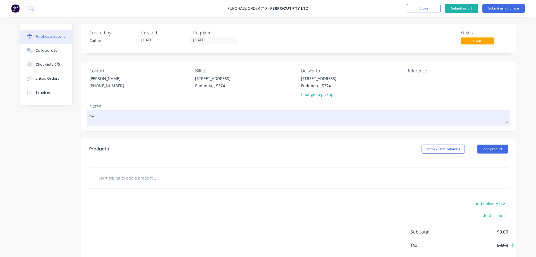
type textarea "x"
type textarea "Ref"
type textarea "x"
type textarea "Refe"
type textarea "x"
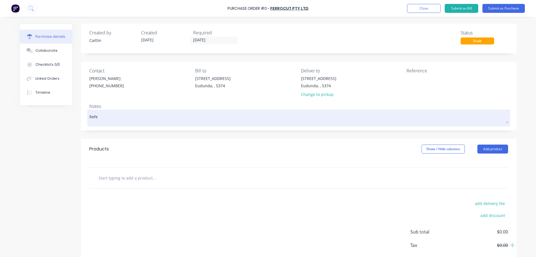
type textarea "Refer"
type textarea "x"
type textarea "Refer"
type textarea "x"
type textarea "Refer Q"
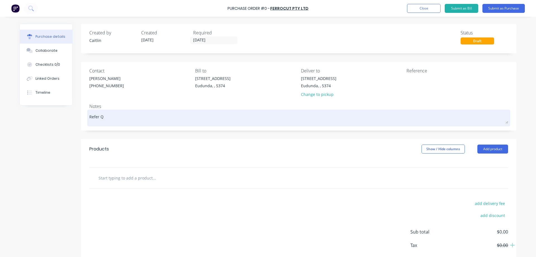
type textarea "x"
type textarea "Refer Qu"
type textarea "x"
type textarea "Refer Quo"
type textarea "x"
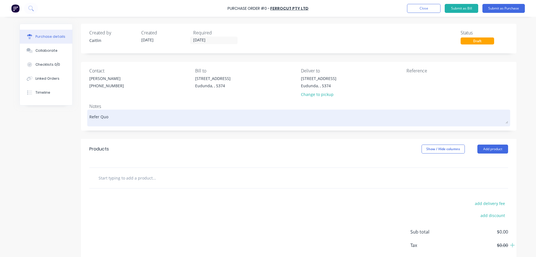
type textarea "Refer Quor"
type textarea "x"
type textarea "Refer Quorw"
type textarea "x"
type textarea "Refer Quor"
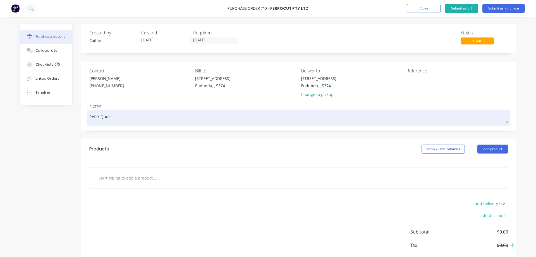
type textarea "x"
type textarea "Refer Quo"
type textarea "x"
type textarea "Refer Quot"
type textarea "x"
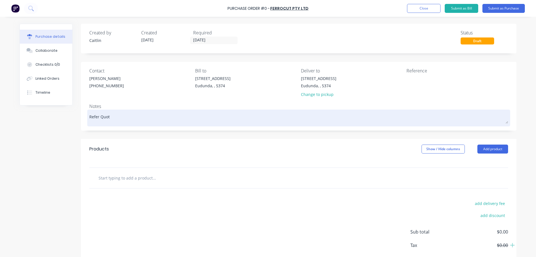
type textarea "Refer Quote"
type textarea "x"
type textarea "Refer Quote"
type textarea "x"
type textarea "Refer Quote 1"
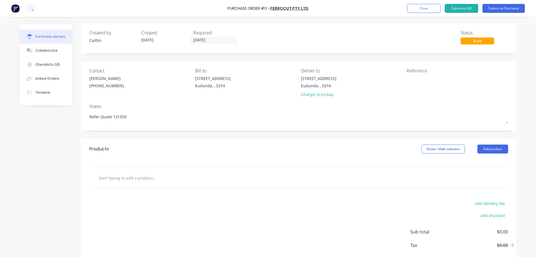
click at [134, 175] on input "text" at bounding box center [154, 177] width 112 height 11
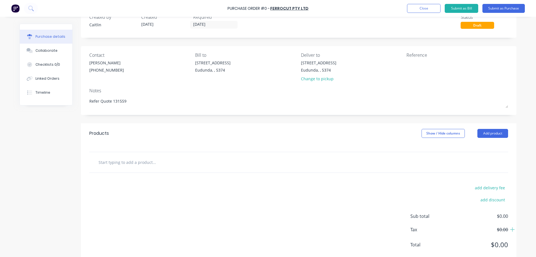
scroll to position [29, 0]
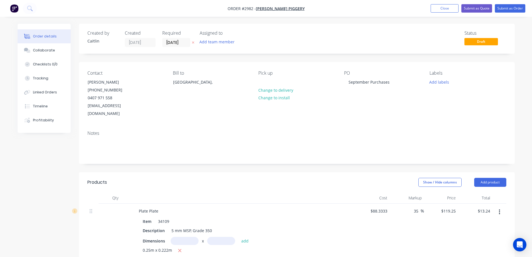
click at [12, 7] on img "button" at bounding box center [14, 8] width 8 height 8
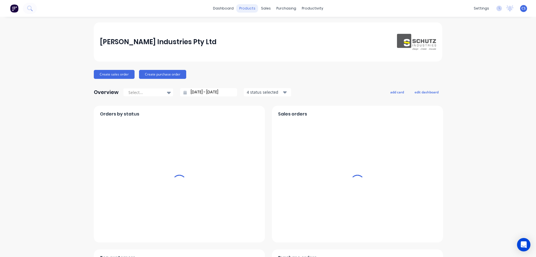
click at [244, 9] on div "products" at bounding box center [248, 8] width 22 height 8
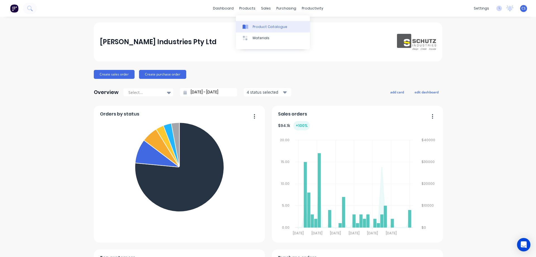
click at [256, 24] on link "Product Catalogue" at bounding box center [273, 26] width 74 height 11
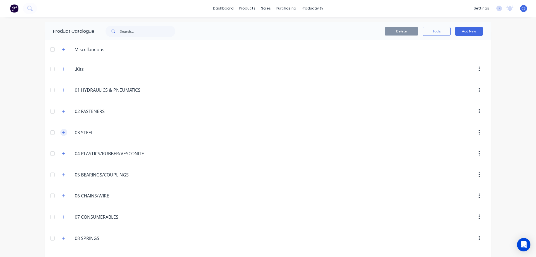
click at [60, 134] on button "button" at bounding box center [63, 132] width 7 height 7
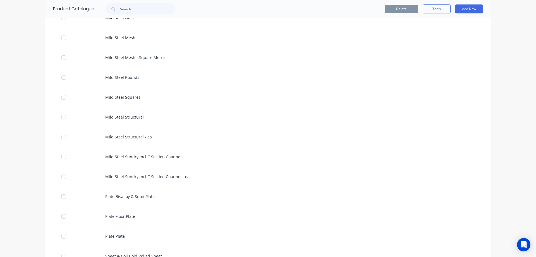
scroll to position [782, 0]
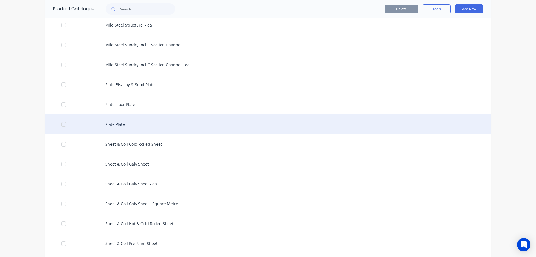
click at [118, 126] on div "Plate Plate" at bounding box center [268, 124] width 447 height 20
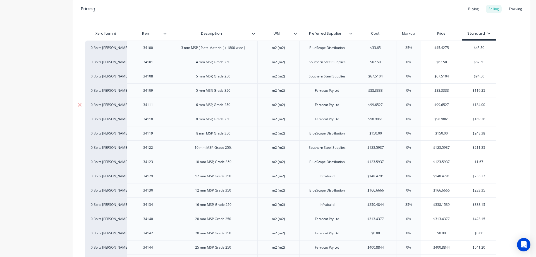
scroll to position [81, 0]
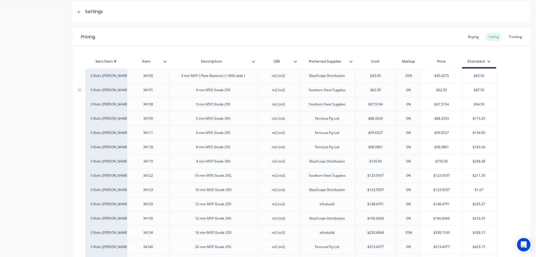
drag, startPoint x: 414, startPoint y: 92, endPoint x: 402, endPoint y: 92, distance: 11.2
click at [402, 92] on input "0%" at bounding box center [409, 89] width 28 height 5
type input "35"
drag, startPoint x: 415, startPoint y: 104, endPoint x: 406, endPoint y: 105, distance: 8.9
click at [406, 105] on input "0%" at bounding box center [409, 104] width 28 height 5
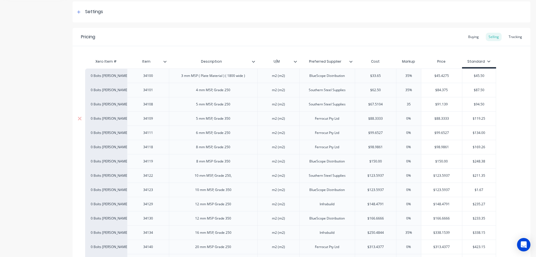
type input "35"
drag, startPoint x: 414, startPoint y: 118, endPoint x: 413, endPoint y: 134, distance: 15.7
click at [401, 119] on input "0%" at bounding box center [409, 118] width 28 height 5
type input "35"
drag, startPoint x: 413, startPoint y: 133, endPoint x: 404, endPoint y: 133, distance: 8.9
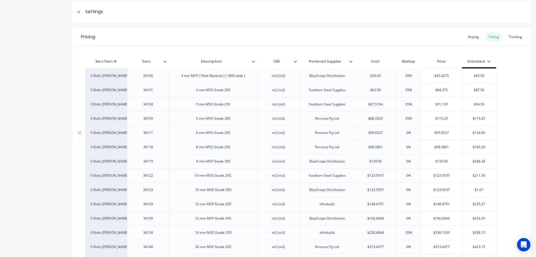
click at [404, 133] on input "0%" at bounding box center [409, 132] width 28 height 5
type input "5"
type input "35"
drag, startPoint x: 414, startPoint y: 146, endPoint x: 403, endPoint y: 147, distance: 10.6
click at [403, 147] on input "0%" at bounding box center [409, 146] width 28 height 5
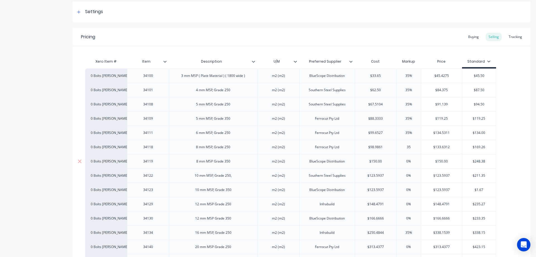
type input "35"
drag, startPoint x: 413, startPoint y: 160, endPoint x: 404, endPoint y: 160, distance: 8.9
click at [404, 160] on input "0%" at bounding box center [409, 161] width 28 height 5
type input "35"
drag, startPoint x: 409, startPoint y: 176, endPoint x: 413, endPoint y: 188, distance: 12.4
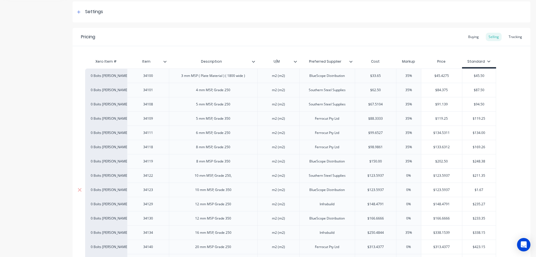
click at [404, 177] on input "0%" at bounding box center [409, 175] width 28 height 5
type input "35"
drag, startPoint x: 413, startPoint y: 188, endPoint x: 402, endPoint y: 189, distance: 11.0
click at [402, 189] on input "0%" at bounding box center [409, 189] width 28 height 5
type input "35"
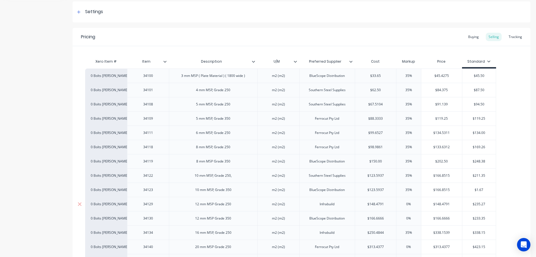
drag, startPoint x: 416, startPoint y: 202, endPoint x: 403, endPoint y: 204, distance: 13.2
click at [403, 204] on input "0%" at bounding box center [409, 203] width 28 height 5
type input "35"
drag, startPoint x: 413, startPoint y: 217, endPoint x: 402, endPoint y: 217, distance: 11.7
click at [402, 217] on input "0%" at bounding box center [409, 218] width 28 height 5
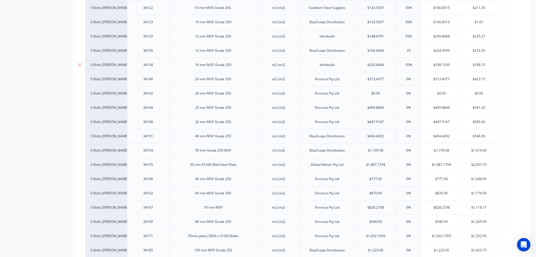
scroll to position [277, 0]
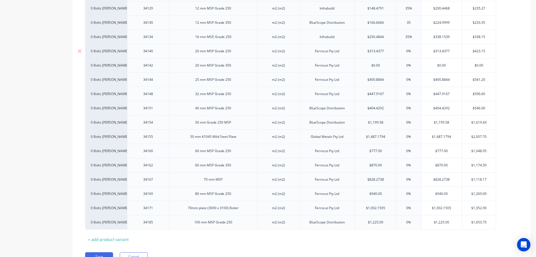
type input "35"
drag, startPoint x: 415, startPoint y: 51, endPoint x: 407, endPoint y: 51, distance: 7.8
click at [407, 51] on input "0%" at bounding box center [409, 51] width 28 height 5
type input "35"
drag, startPoint x: 416, startPoint y: 63, endPoint x: 402, endPoint y: 64, distance: 13.7
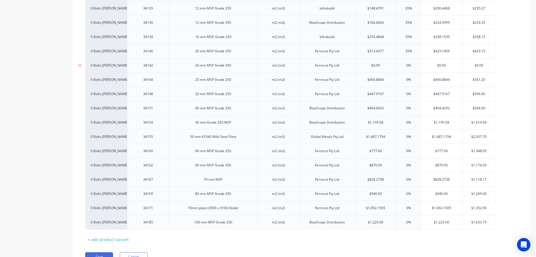
click at [402, 64] on input "0%" at bounding box center [409, 65] width 28 height 5
type input "35"
drag, startPoint x: 413, startPoint y: 81, endPoint x: 406, endPoint y: 80, distance: 7.8
click at [406, 80] on input "0%" at bounding box center [409, 79] width 28 height 5
type input "35"
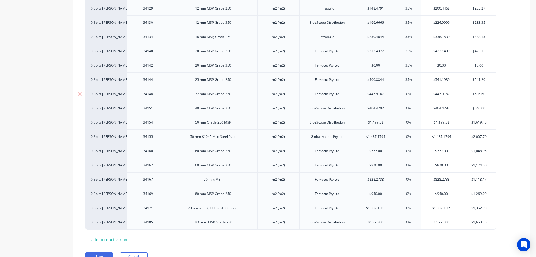
drag, startPoint x: 416, startPoint y: 96, endPoint x: 405, endPoint y: 97, distance: 10.9
click at [405, 97] on div "0% 0%" at bounding box center [409, 94] width 28 height 14
type input "35"
drag, startPoint x: 415, startPoint y: 110, endPoint x: 405, endPoint y: 111, distance: 10.4
click at [405, 111] on div "0% 0%" at bounding box center [409, 108] width 28 height 14
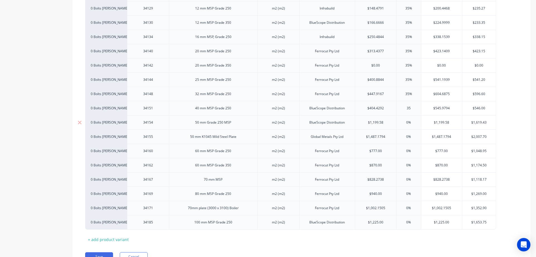
type input "35"
click at [412, 125] on input "0%" at bounding box center [409, 122] width 28 height 5
drag, startPoint x: 412, startPoint y: 125, endPoint x: 401, endPoint y: 125, distance: 10.9
click at [401, 125] on div "0% 0%" at bounding box center [409, 122] width 28 height 14
type input "35"
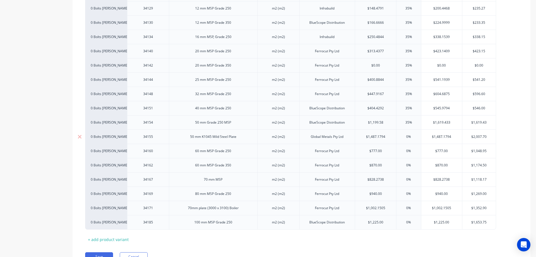
drag, startPoint x: 409, startPoint y: 136, endPoint x: 406, endPoint y: 136, distance: 3.1
click at [406, 136] on input "0%" at bounding box center [409, 136] width 28 height 5
type input "35"
drag, startPoint x: 412, startPoint y: 151, endPoint x: 400, endPoint y: 152, distance: 12.0
click at [400, 152] on input "0%" at bounding box center [409, 150] width 28 height 5
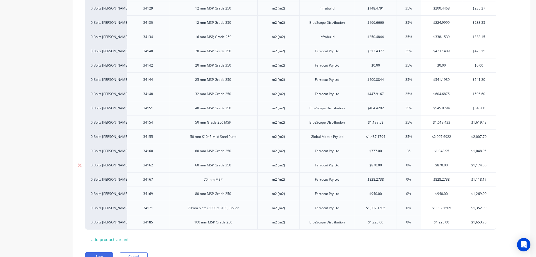
type input "35"
click at [415, 164] on input "0%" at bounding box center [409, 165] width 28 height 5
type input "0%35"
click at [414, 179] on input "0%" at bounding box center [409, 179] width 28 height 5
type input "0%35"
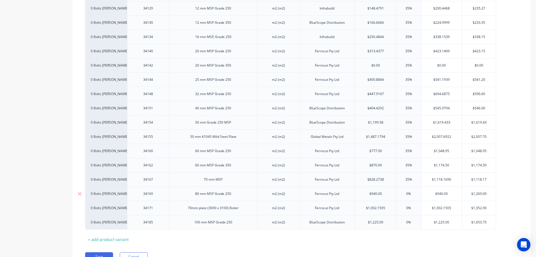
click at [415, 193] on input "0%" at bounding box center [409, 193] width 28 height 5
click at [416, 205] on div "0%" at bounding box center [409, 208] width 28 height 14
type input "0%35"
click at [416, 219] on div "0%" at bounding box center [409, 222] width 28 height 14
type input "0%35"
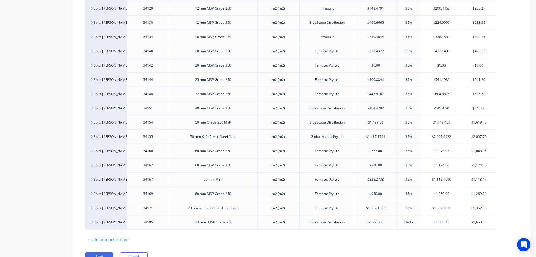
type input "0%35"
click at [413, 243] on div "Xero Item # Item Description U/M Preferred Supplier Cost Markup Price Standard …" at bounding box center [301, 51] width 433 height 383
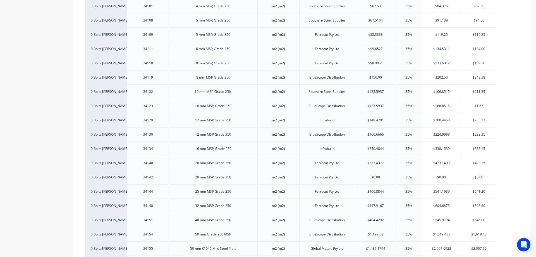
scroll to position [304, 0]
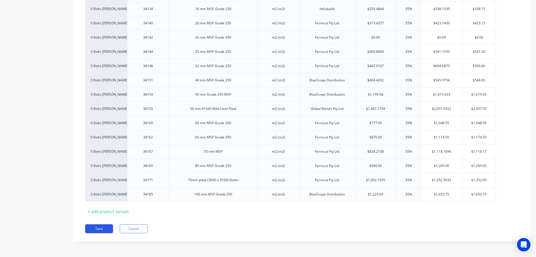
click at [107, 228] on button "Save" at bounding box center [99, 228] width 28 height 9
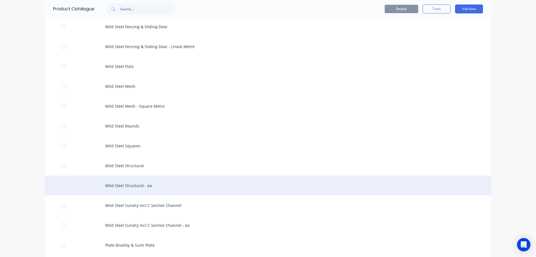
scroll to position [698, 0]
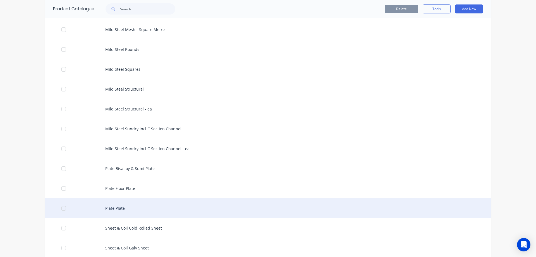
click at [141, 215] on div "Plate Plate" at bounding box center [268, 208] width 447 height 20
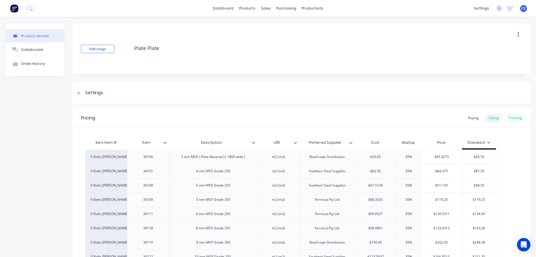
click at [510, 116] on div "Tracking" at bounding box center [515, 118] width 19 height 8
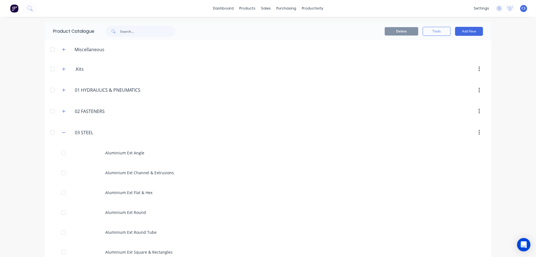
click at [60, 129] on span at bounding box center [63, 132] width 7 height 7
click at [62, 132] on icon "button" at bounding box center [63, 132] width 3 height 0
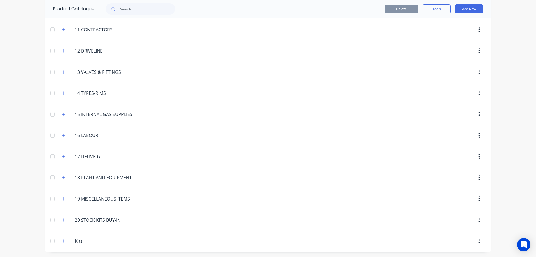
scroll to position [272, 0]
click at [62, 178] on icon "button" at bounding box center [63, 177] width 3 height 4
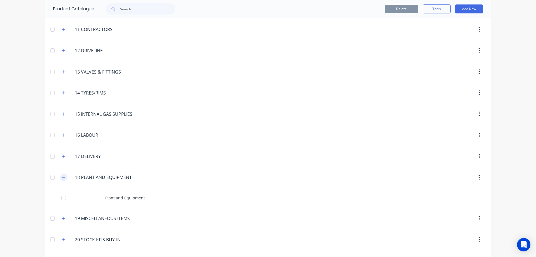
scroll to position [292, 0]
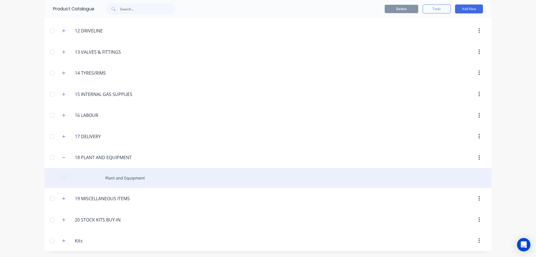
click at [121, 181] on div "Plant and Equipment" at bounding box center [268, 178] width 447 height 20
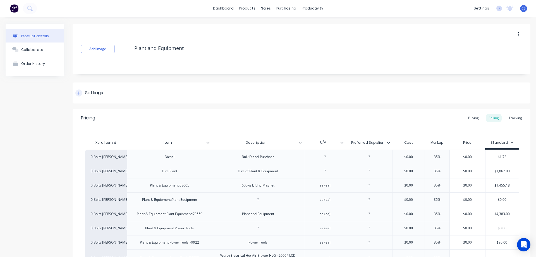
click at [99, 91] on div "Settings" at bounding box center [94, 92] width 18 height 7
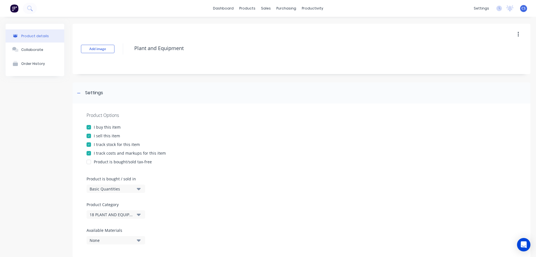
click at [109, 144] on div "I track stock for this item" at bounding box center [117, 144] width 46 height 6
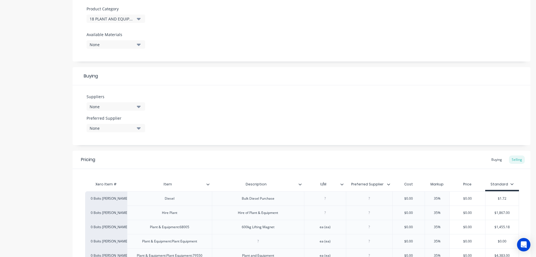
scroll to position [359, 0]
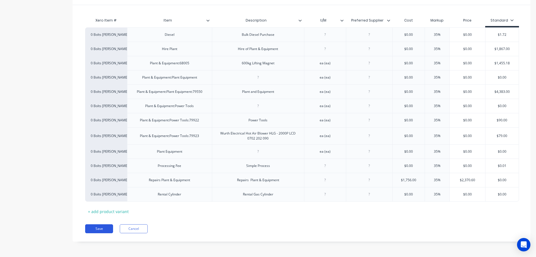
click at [94, 230] on button "Save" at bounding box center [99, 228] width 28 height 9
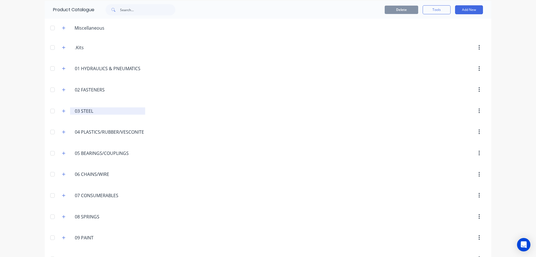
scroll to position [56, 0]
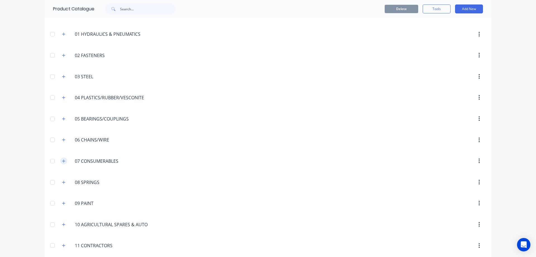
click at [63, 163] on button "button" at bounding box center [63, 160] width 7 height 7
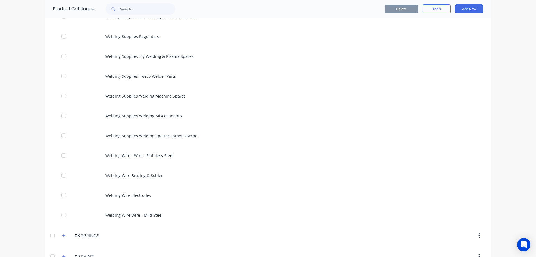
scroll to position [698, 0]
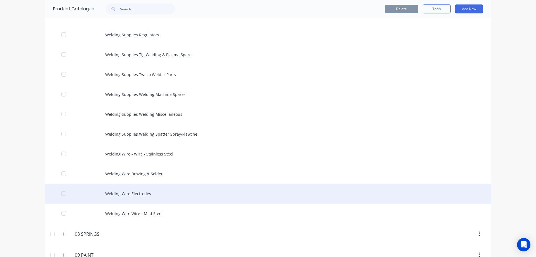
click at [173, 192] on div "Welding Wire Electrodes" at bounding box center [268, 194] width 447 height 20
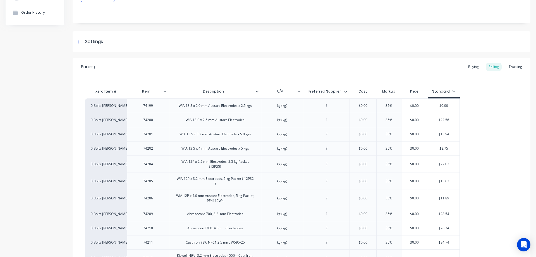
scroll to position [56, 0]
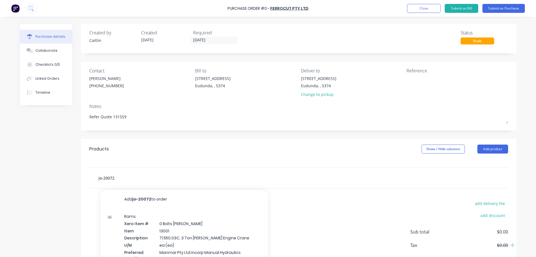
type input "jo-2007"
type textarea "x"
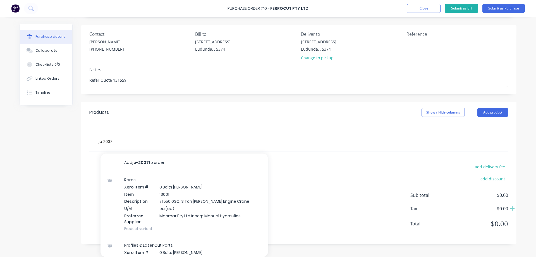
type input "jo-20072"
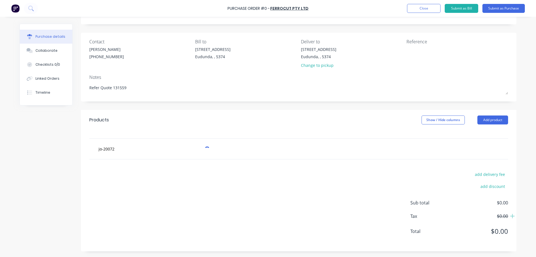
type textarea "x"
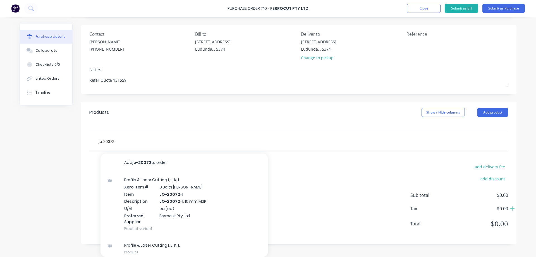
drag, startPoint x: 115, startPoint y: 143, endPoint x: 96, endPoint y: 141, distance: 19.6
click at [96, 141] on div "jo-20072 Add jo-20072 to order Profile & Laser Cutting I, J, K, L Xero Item # 0…" at bounding box center [178, 140] width 168 height 11
type input "e"
type textarea "x"
type input "e3"
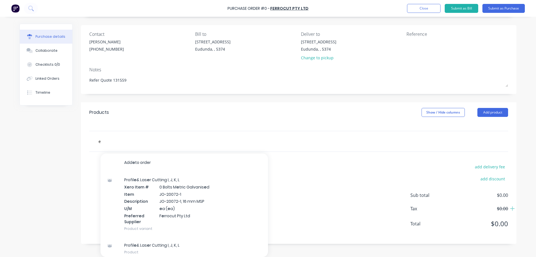
type textarea "x"
type input "e31"
type textarea "x"
type input "e31*"
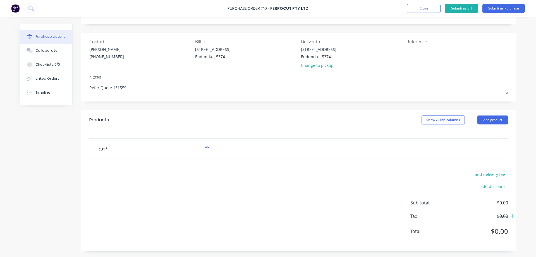
scroll to position [29, 0]
type textarea "x"
type input "e31"
type textarea "x"
type input "e31-"
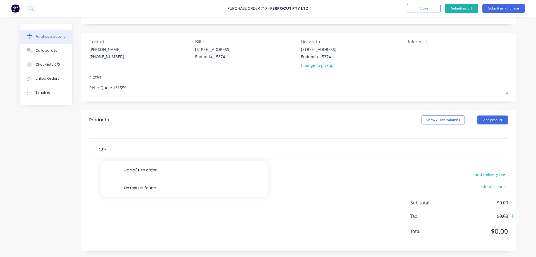
type textarea "x"
type input "e31-2"
type textarea "x"
type input "e31-27"
type textarea "x"
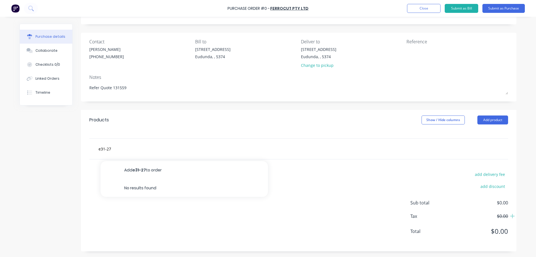
type input "e31-270"
type textarea "x"
type input "e31-2709"
type textarea "x"
type input "e31-2709"
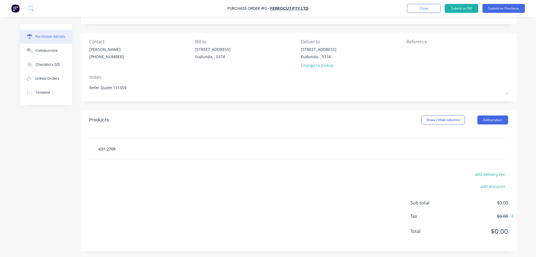
click at [194, 212] on div "add delivery fee add discount Sub total $0.00 Tax $0.00 Total $0.00" at bounding box center [299, 205] width 436 height 92
type textarea "x"
drag, startPoint x: 116, startPoint y: 149, endPoint x: 85, endPoint y: 147, distance: 31.0
click at [85, 147] on div "e31-2709 Add e31-2709 to order No results found" at bounding box center [299, 148] width 436 height 21
type textarea "x"
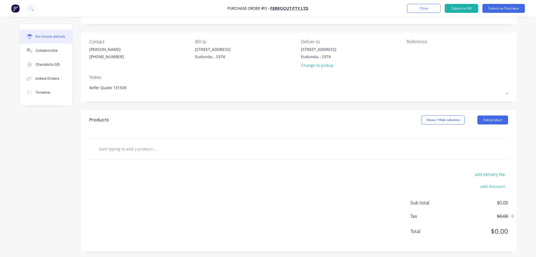
type textarea "x"
click at [125, 151] on input "text" at bounding box center [154, 148] width 112 height 11
type input "j"
type textarea "x"
type input "jo"
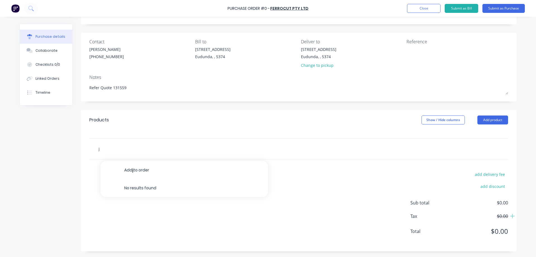
type textarea "x"
type input "jo-"
type textarea "x"
type input "jo-2"
type textarea "x"
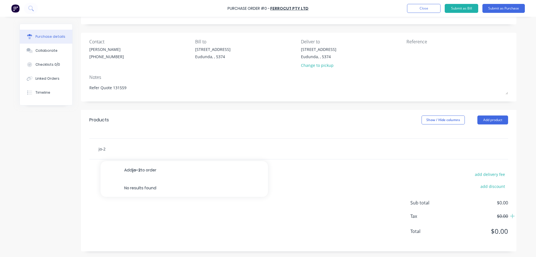
type input "jo-20"
type textarea "x"
type input "jo-200"
type textarea "x"
type input "jo-2007"
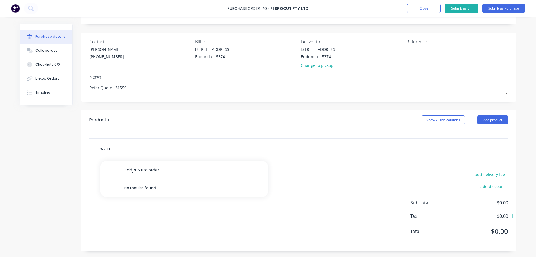
type textarea "x"
type input "jo-20072"
type textarea "x"
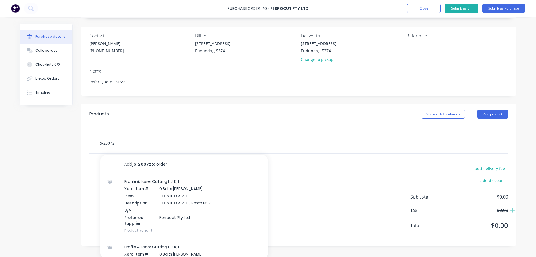
scroll to position [37, 0]
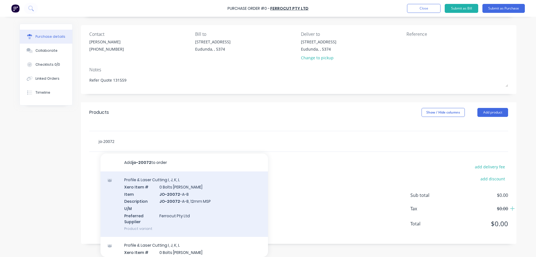
type input "jo-20072"
click at [208, 187] on div "Profile & Laser Cutting I, J, K, L Xero Item # 0 Bolts Metric Galvanised Item J…" at bounding box center [185, 203] width 168 height 65
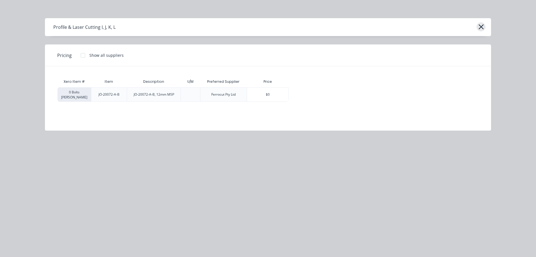
click at [483, 30] on icon "button" at bounding box center [481, 27] width 6 height 8
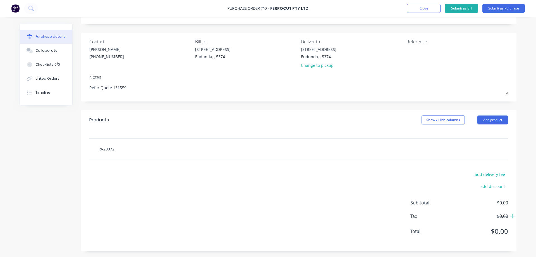
type textarea "x"
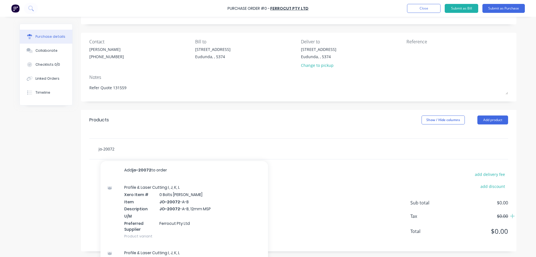
scroll to position [37, 0]
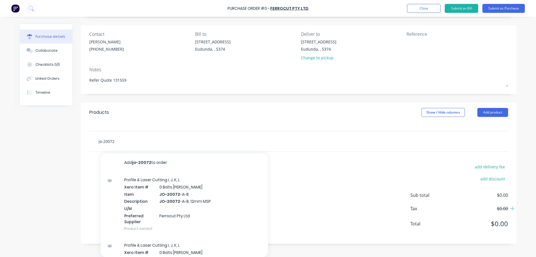
drag, startPoint x: 113, startPoint y: 149, endPoint x: 84, endPoint y: 144, distance: 28.9
click at [84, 144] on div "jo-20072 Add jo-20072 to order Profile & Laser Cutting I, J, K, L Xero Item # 0…" at bounding box center [299, 141] width 436 height 21
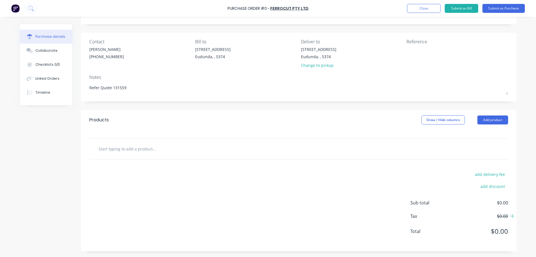
scroll to position [29, 0]
click at [435, 7] on button "Close" at bounding box center [424, 8] width 34 height 9
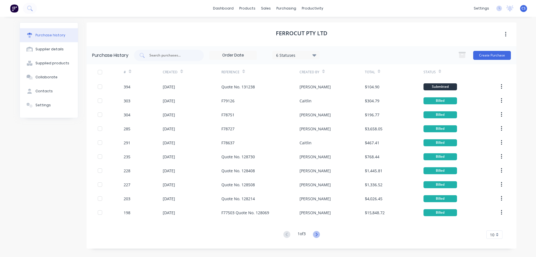
click at [316, 233] on icon at bounding box center [316, 234] width 7 height 7
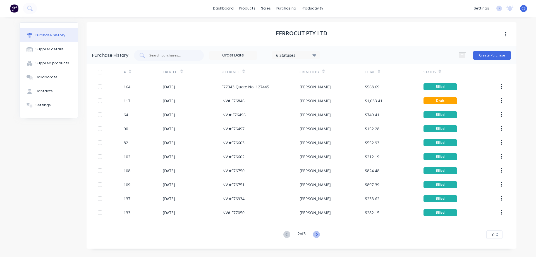
click at [317, 237] on icon at bounding box center [316, 234] width 7 height 7
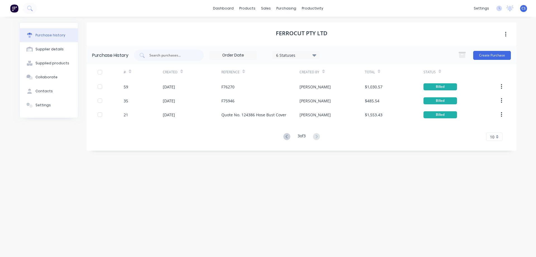
click at [287, 140] on button at bounding box center [287, 137] width 10 height 8
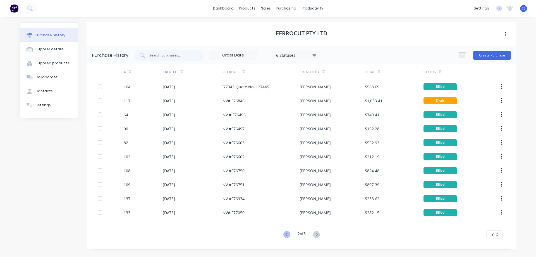
click at [287, 232] on icon at bounding box center [286, 234] width 7 height 7
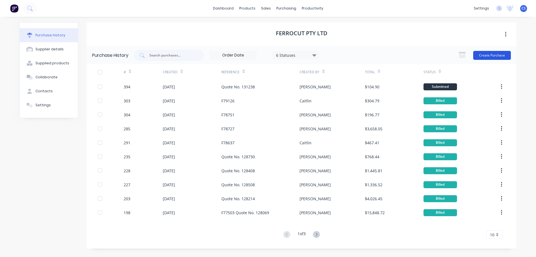
click at [487, 52] on button "Create Purchase" at bounding box center [492, 55] width 38 height 9
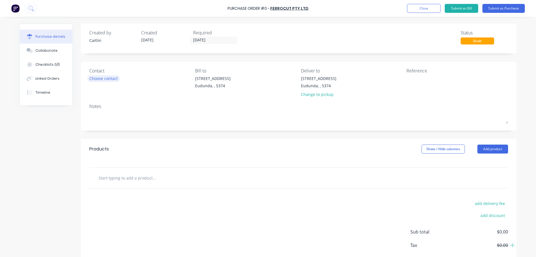
click at [106, 75] on div "Choose contact" at bounding box center [103, 78] width 28 height 6
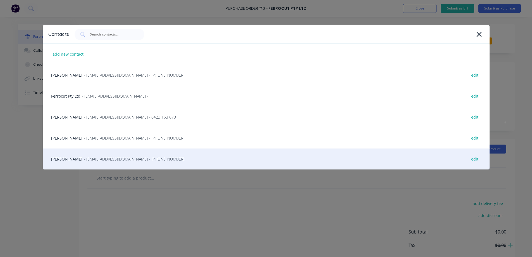
click at [137, 153] on div "Shawn Rowle - srowle@ferrocut.com.au - (08) 8130 0600 edit" at bounding box center [266, 158] width 447 height 21
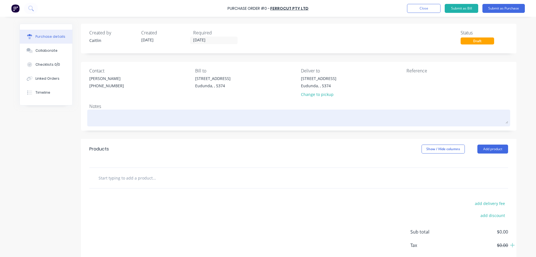
click at [154, 121] on textarea at bounding box center [298, 117] width 419 height 13
type textarea "x"
type textarea "R"
type textarea "x"
type textarea "Re"
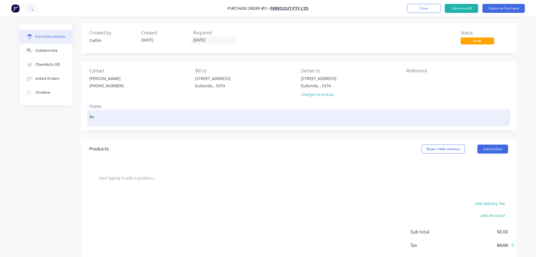
type textarea "x"
type textarea "Ref"
type textarea "x"
type textarea "Refe"
type textarea "x"
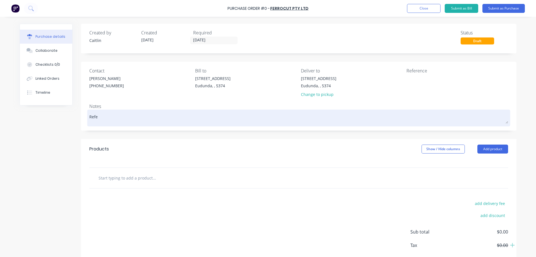
type textarea "Refer"
type textarea "x"
type textarea "Refer"
type textarea "x"
type textarea "Refer Q"
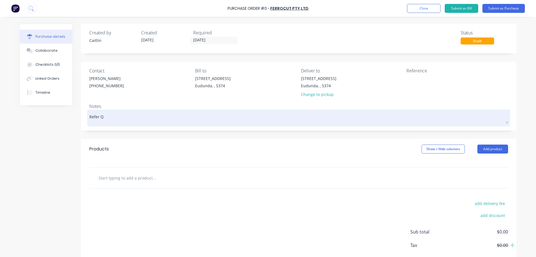
type textarea "x"
type textarea "Refer Qu"
type textarea "x"
type textarea "Refer Quo"
type textarea "x"
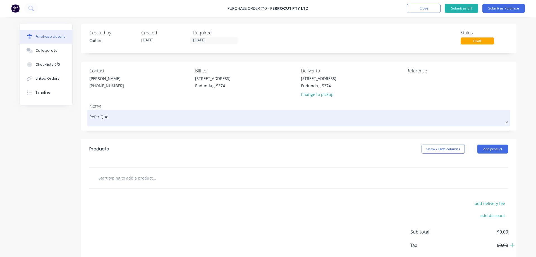
type textarea "Refer Quot"
type textarea "x"
type textarea "Refer Quote"
type textarea "x"
type textarea "Refer Quote"
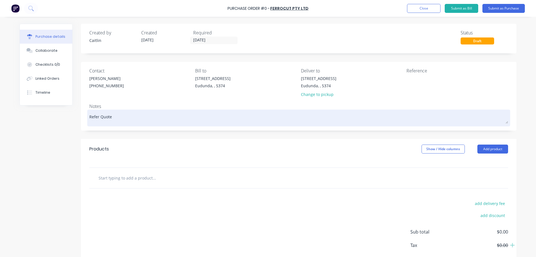
type textarea "x"
type textarea "Refer Quote 1"
type textarea "x"
type textarea "Refer Quote 13"
type textarea "x"
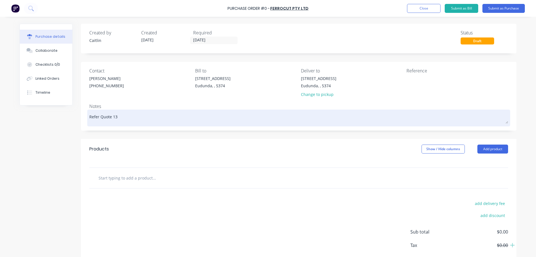
type textarea "Refer Quote 131"
type textarea "x"
type textarea "Refer Quote 1315"
type textarea "x"
type textarea "Refer Quote 13155"
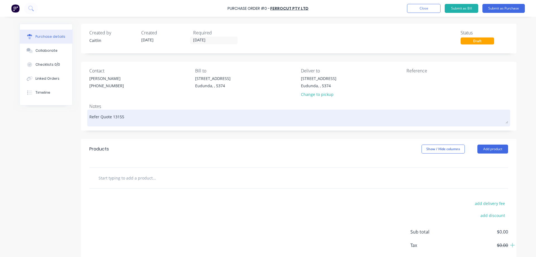
type textarea "x"
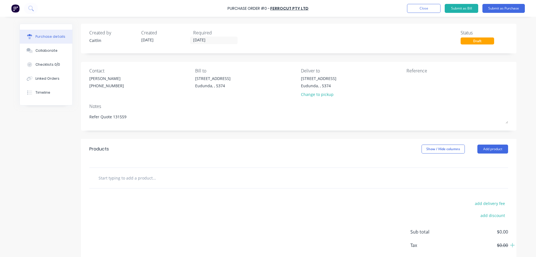
type textarea "Refer Quote 131559"
type textarea "x"
type textarea "Refer Quote 131559"
click at [114, 180] on input "text" at bounding box center [154, 177] width 112 height 11
type textarea "x"
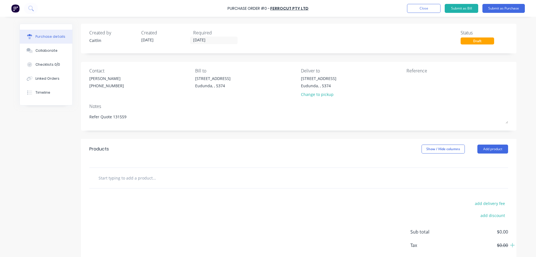
type input "z"
type textarea "x"
type input "j"
type textarea "x"
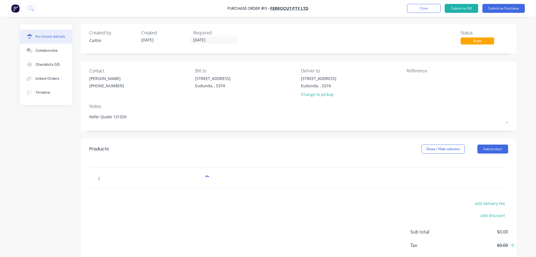
type input "jo"
type textarea "x"
type input "jo-20072"
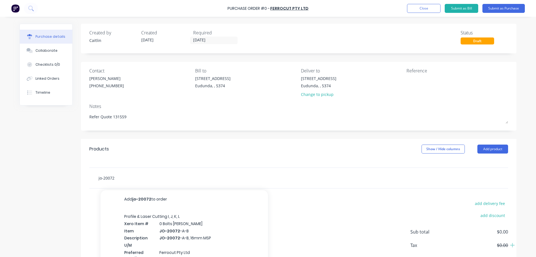
type textarea "x"
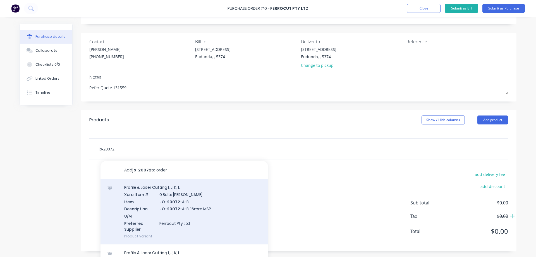
type input "jo-20072"
click at [203, 203] on div "Profile & Laser Cutting I, J, K, L Xero Item # 0 Bolts Metric Galvanised Item J…" at bounding box center [185, 211] width 168 height 65
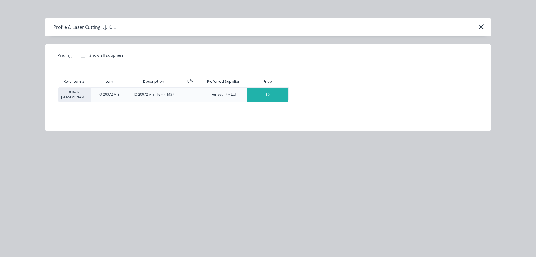
click at [267, 99] on div "$0" at bounding box center [267, 94] width 41 height 14
type textarea "x"
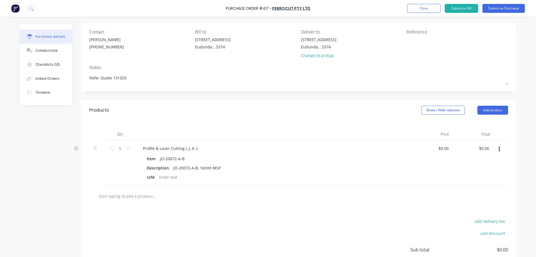
scroll to position [86, 0]
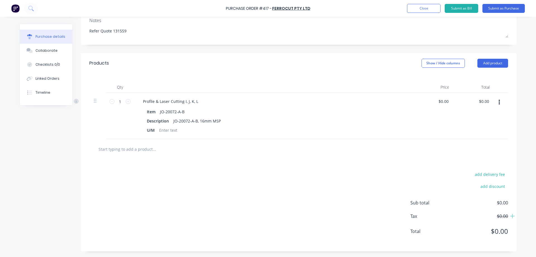
click at [136, 152] on input "text" at bounding box center [154, 148] width 112 height 11
type textarea "x"
type input "e"
type textarea "x"
type input "e3"
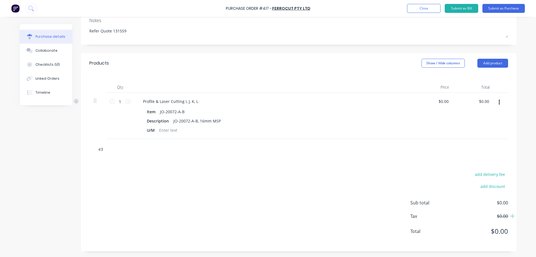
type textarea "x"
type input "e31"
type textarea "x"
type input "e31-"
type textarea "x"
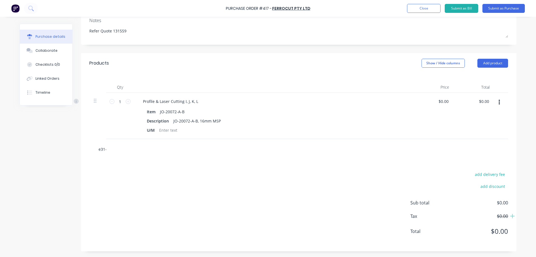
type input "e31-2"
type textarea "x"
type input "e31-27"
type textarea "x"
type input "e31-270"
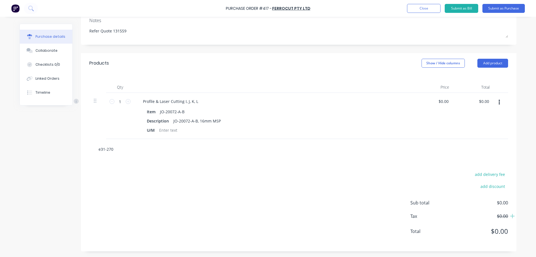
type textarea "x"
type input "e31-2709"
type textarea "x"
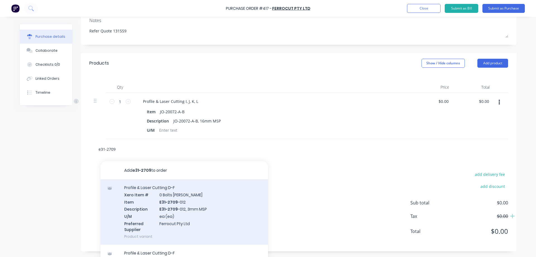
type input "e31-2709"
click at [236, 200] on div "Profile & Laser Cutting D-F Xero Item # 0 Bolts Metric Galvanised Item E31-2709…" at bounding box center [185, 211] width 168 height 65
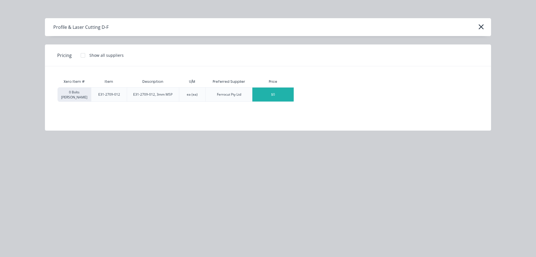
click at [287, 98] on div "$0" at bounding box center [272, 94] width 41 height 14
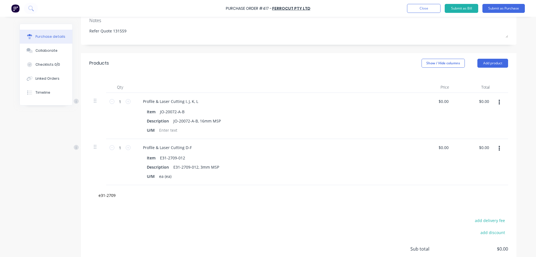
type textarea "x"
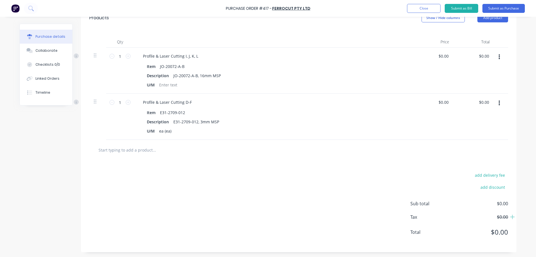
scroll to position [132, 0]
click at [121, 53] on input "1" at bounding box center [120, 55] width 11 height 8
type textarea "x"
type input "12"
type textarea "x"
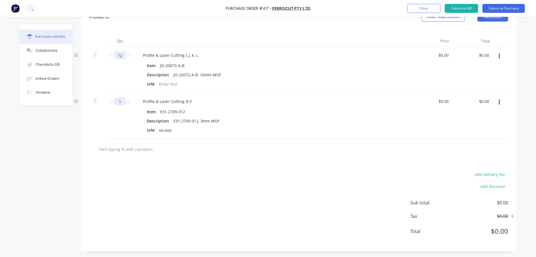
type input "12"
click at [119, 105] on input "1" at bounding box center [120, 101] width 11 height 8
type textarea "x"
type input "12"
type textarea "x"
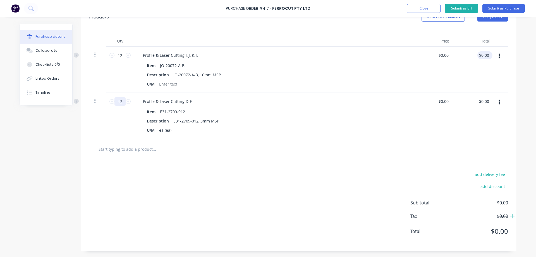
type input "12"
type textarea "x"
type input "0.00"
click at [487, 56] on input "0.00" at bounding box center [485, 55] width 11 height 8
type textarea "x"
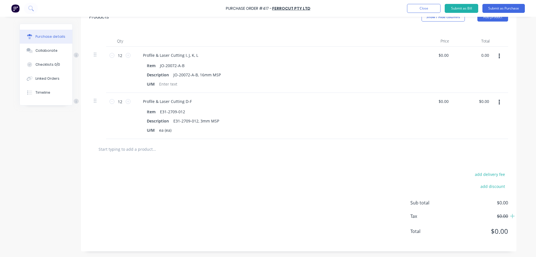
drag, startPoint x: 487, startPoint y: 56, endPoint x: 476, endPoint y: 56, distance: 11.2
click at [476, 56] on div "0.00 0.00" at bounding box center [474, 70] width 40 height 46
type input "384.60"
type textarea "x"
type input "$32.05"
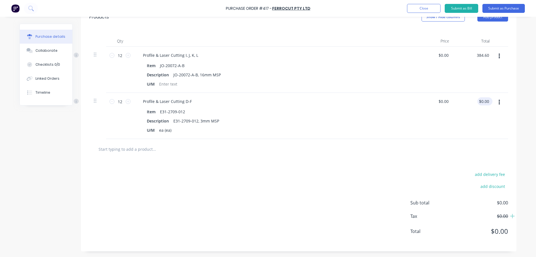
type input "$384.60"
type input "0.00"
click at [488, 103] on input "0.00" at bounding box center [485, 101] width 11 height 8
type textarea "x"
drag, startPoint x: 488, startPoint y: 103, endPoint x: 474, endPoint y: 103, distance: 13.7
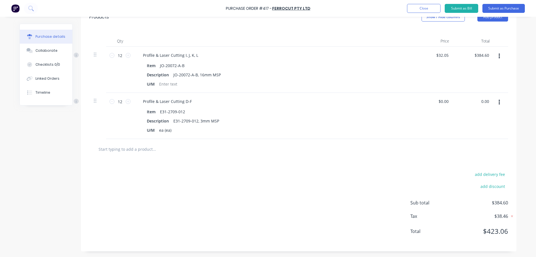
click at [474, 103] on div "0.00 0.00" at bounding box center [474, 116] width 40 height 46
type input "42.96"
type textarea "x"
type input "$3.58"
type input "$42.96"
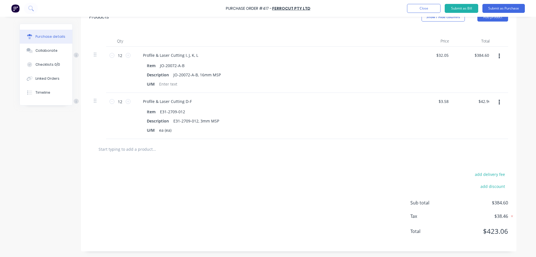
click at [513, 82] on div "Qty Price Total 12 12 Profile & Laser Cutting I, J, K, L Item JO-20072-A-B Desc…" at bounding box center [299, 83] width 436 height 112
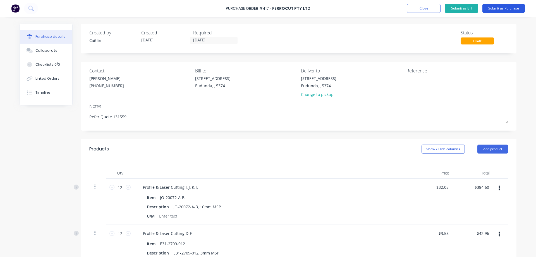
click at [503, 6] on button "Submit as Purchase" at bounding box center [504, 8] width 42 height 9
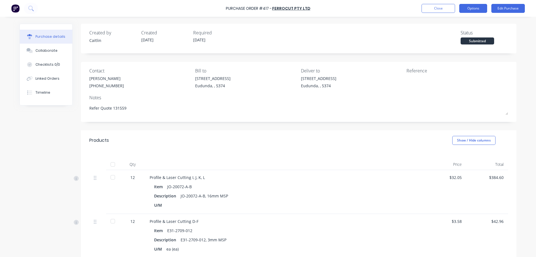
click at [469, 12] on button "Options" at bounding box center [473, 8] width 28 height 9
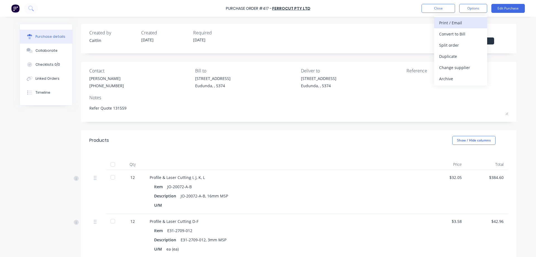
click at [468, 22] on div "Print / Email" at bounding box center [460, 23] width 43 height 8
click at [467, 35] on div "With pricing" at bounding box center [460, 34] width 43 height 8
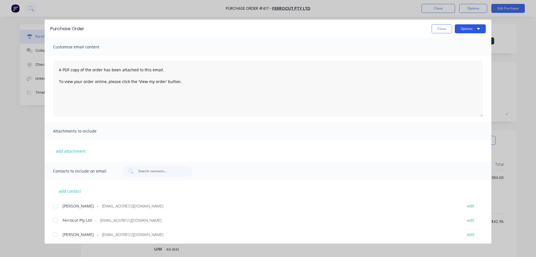
click at [481, 27] on button "Options" at bounding box center [470, 28] width 31 height 9
click at [461, 41] on div "Preview" at bounding box center [459, 43] width 43 height 8
type textarea "x"
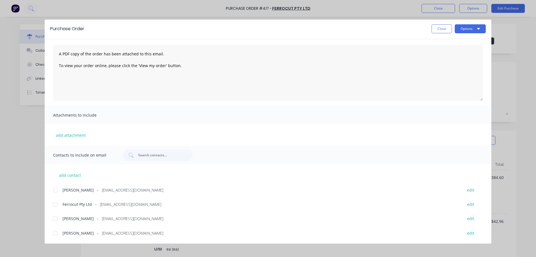
scroll to position [30, 0]
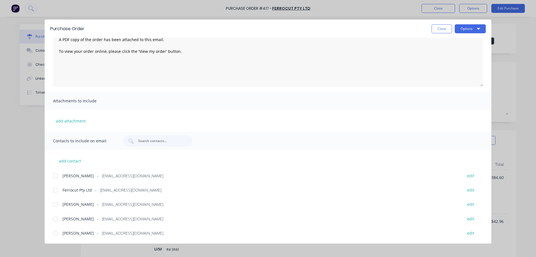
click at [56, 232] on div at bounding box center [55, 232] width 11 height 11
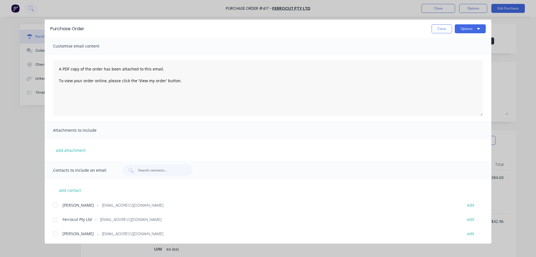
scroll to position [0, 0]
click at [59, 70] on textarea "A PDF copy of the order has been attached to this email. To view your order onl…" at bounding box center [268, 89] width 430 height 56
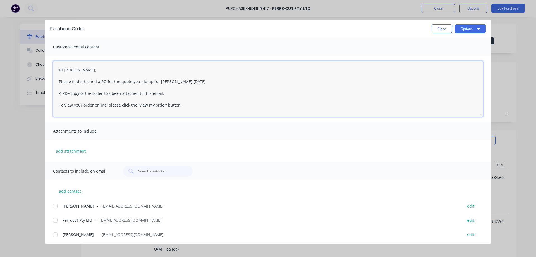
drag, startPoint x: 173, startPoint y: 83, endPoint x: 166, endPoint y: 82, distance: 6.5
click at [166, 82] on textarea "Hi Shawn, Please find attached a PO for the quote you did up for Joel today A P…" at bounding box center [268, 89] width 430 height 56
type textarea "Hi Shawn, Please find attached a PO for the quote you did up for Joel earlier t…"
click at [466, 30] on button "Options" at bounding box center [470, 28] width 31 height 9
click at [454, 66] on div "Email" at bounding box center [459, 65] width 43 height 8
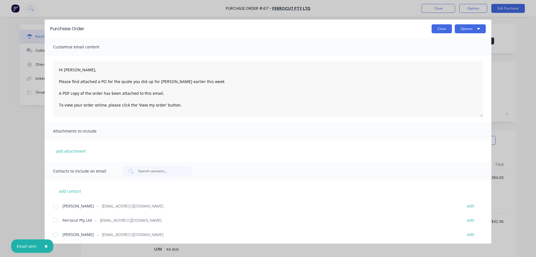
click at [438, 27] on button "Close" at bounding box center [442, 28] width 20 height 9
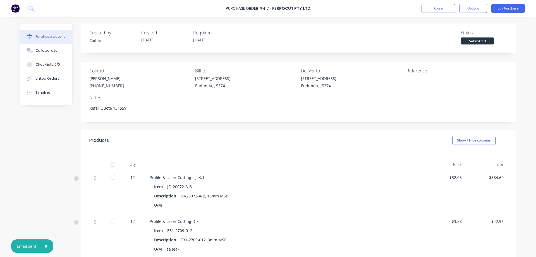
type textarea "x"
click at [46, 94] on div "Timeline" at bounding box center [42, 92] width 15 height 5
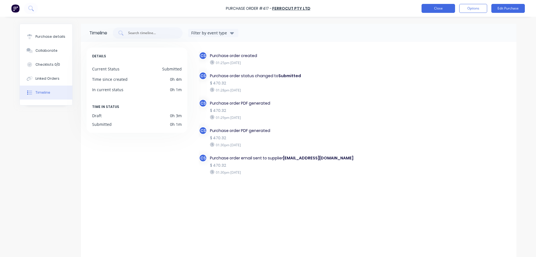
click at [441, 10] on button "Close" at bounding box center [439, 8] width 34 height 9
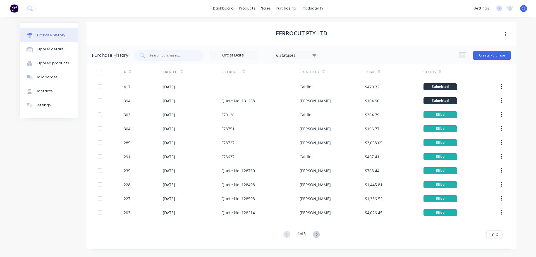
click at [14, 5] on img at bounding box center [14, 8] width 8 height 8
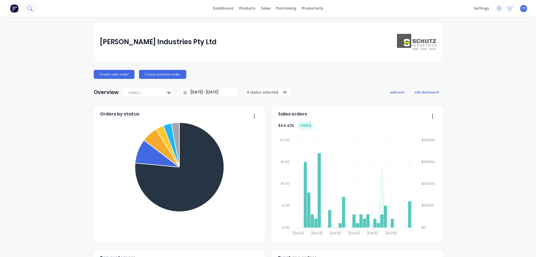
click at [34, 6] on button at bounding box center [30, 8] width 14 height 11
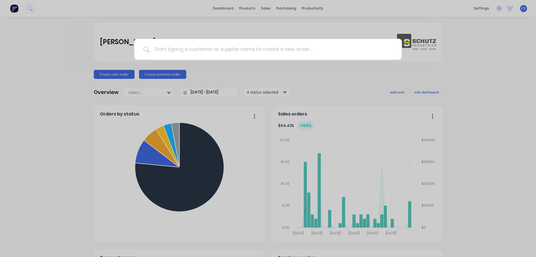
click at [475, 70] on div at bounding box center [268, 128] width 536 height 257
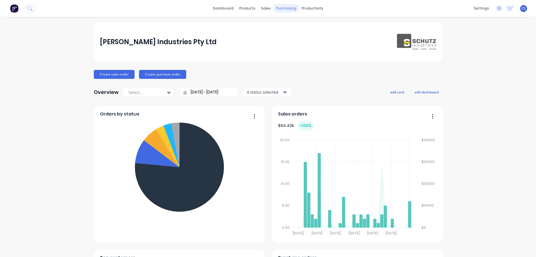
click at [279, 5] on div "purchasing" at bounding box center [286, 8] width 25 height 8
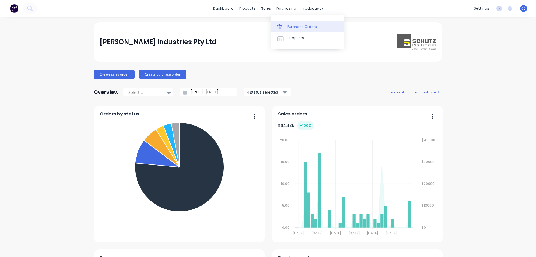
click at [295, 25] on div "Purchase Orders" at bounding box center [302, 26] width 30 height 5
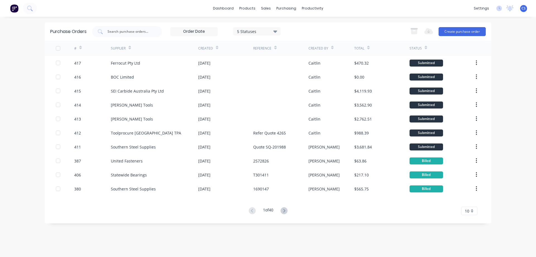
click at [15, 10] on img at bounding box center [14, 8] width 8 height 8
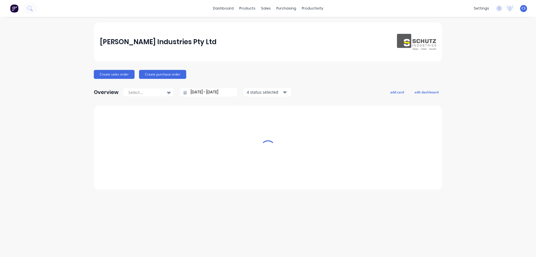
click at [31, 9] on icon at bounding box center [32, 10] width 2 height 2
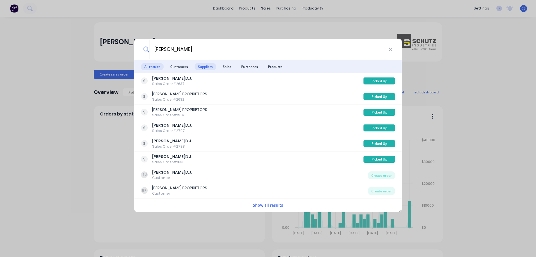
type input "scholz"
click at [203, 66] on span "Suppliers" at bounding box center [206, 66] width 22 height 7
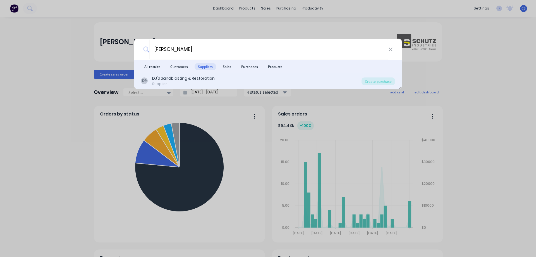
click at [207, 81] on div "Supplier" at bounding box center [183, 83] width 63 height 5
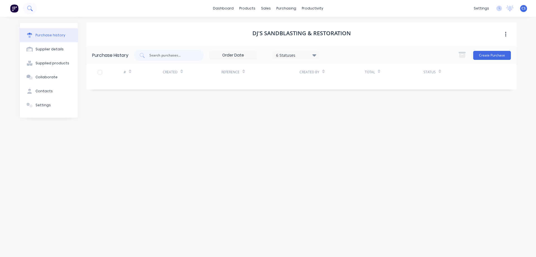
click at [32, 6] on icon at bounding box center [29, 8] width 5 height 5
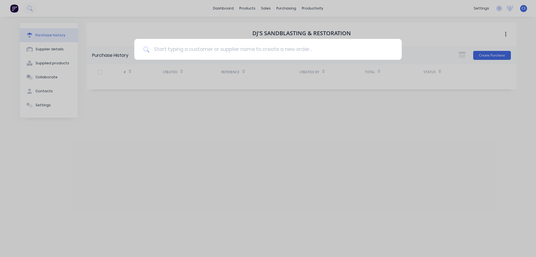
click at [163, 52] on input at bounding box center [271, 49] width 244 height 21
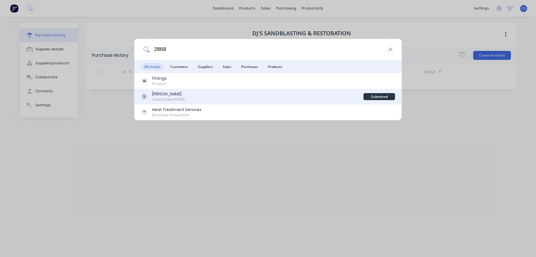
type input "2868"
click at [220, 91] on div "Balco Bowmans Sales Order #2868" at bounding box center [252, 96] width 223 height 11
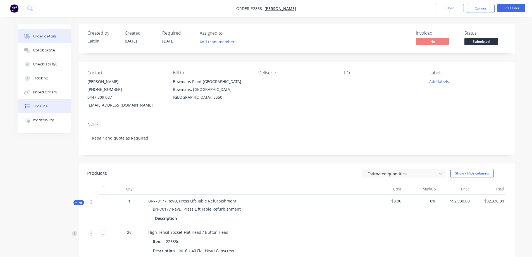
click at [41, 107] on div "Timeline" at bounding box center [40, 106] width 15 height 5
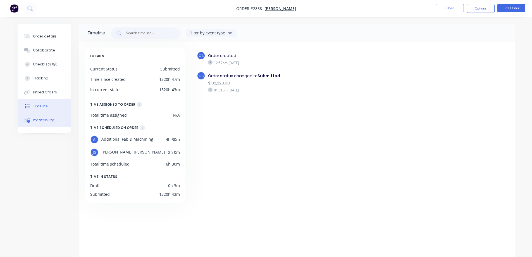
click at [43, 121] on div "Profitability" at bounding box center [43, 120] width 21 height 5
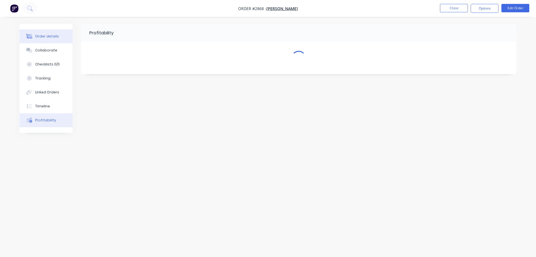
click at [45, 37] on div "Order details" at bounding box center [47, 36] width 24 height 5
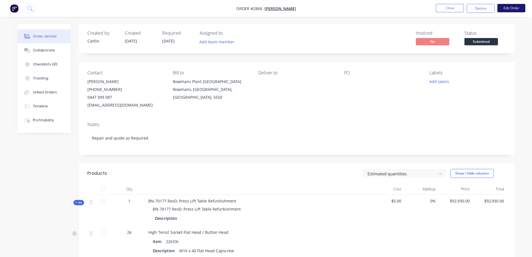
click at [508, 9] on button "Edit Order" at bounding box center [511, 8] width 28 height 8
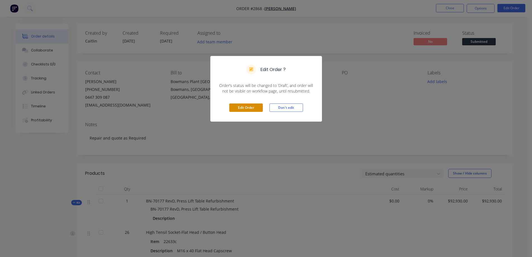
click at [244, 107] on button "Edit Order" at bounding box center [246, 107] width 34 height 8
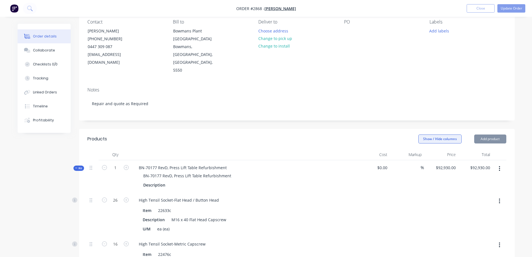
scroll to position [56, 0]
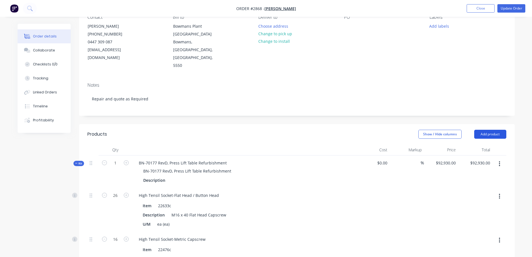
click at [498, 130] on button "Add product" at bounding box center [490, 134] width 32 height 9
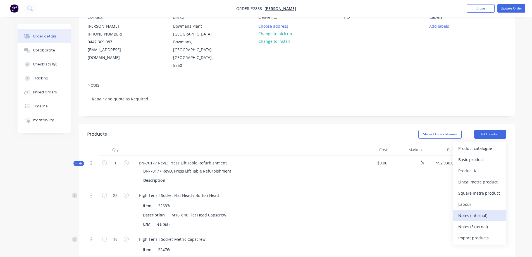
click at [491, 211] on div "Notes (Internal)" at bounding box center [479, 215] width 43 height 8
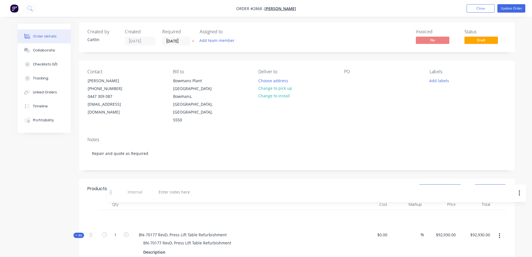
scroll to position [4, 0]
drag, startPoint x: 89, startPoint y: 171, endPoint x: 111, endPoint y: 191, distance: 29.2
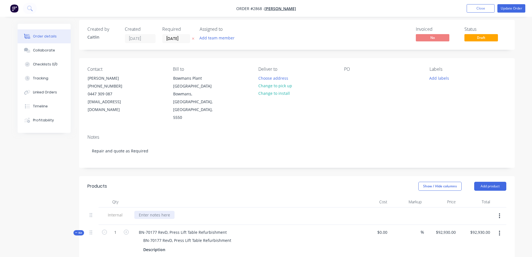
click at [151, 211] on div at bounding box center [154, 215] width 40 height 8
click at [227, 211] on div "David Scholz charged $515+GST for sandblasting, to be added into BOM?" at bounding box center [210, 215] width 153 height 8
click at [294, 182] on div "Show / Hide columns Add product" at bounding box center [341, 186] width 330 height 9
click at [505, 10] on button "Update Order" at bounding box center [511, 8] width 28 height 8
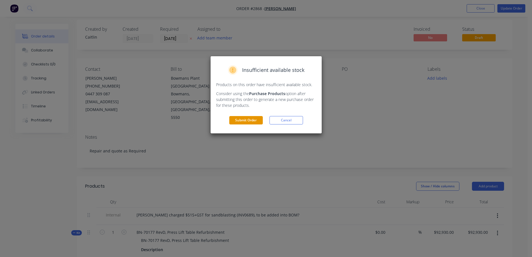
click at [249, 118] on button "Submit Order" at bounding box center [246, 120] width 34 height 8
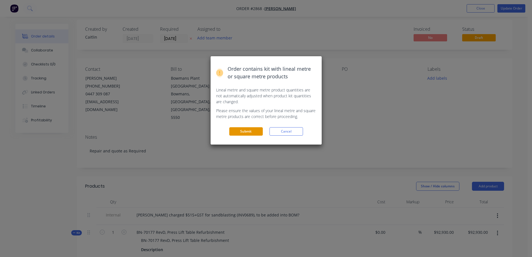
click at [240, 134] on button "Submit" at bounding box center [246, 131] width 34 height 8
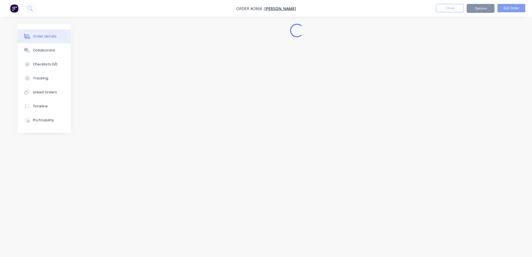
scroll to position [0, 0]
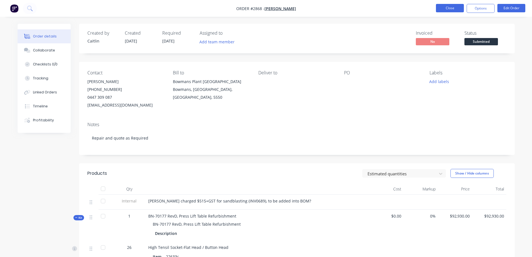
click at [442, 7] on button "Close" at bounding box center [450, 8] width 28 height 8
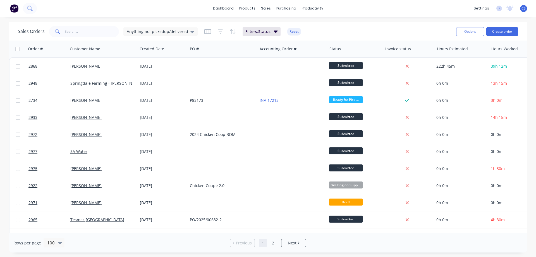
click at [32, 8] on icon at bounding box center [29, 8] width 5 height 5
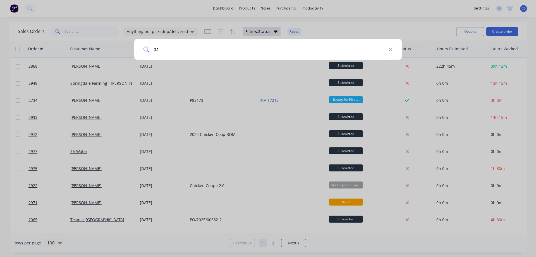
type input "s"
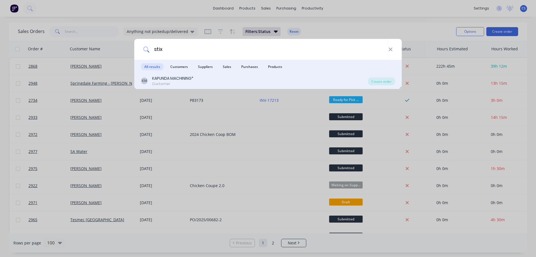
type input "stix"
click at [168, 83] on div "Customer" at bounding box center [172, 83] width 41 height 5
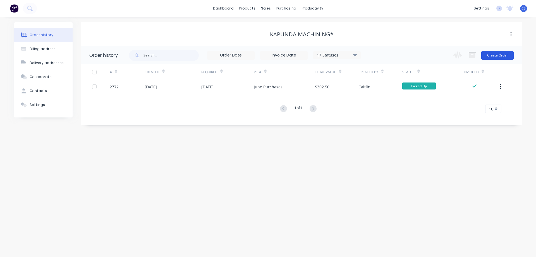
click at [504, 58] on button "Create Order" at bounding box center [498, 55] width 32 height 9
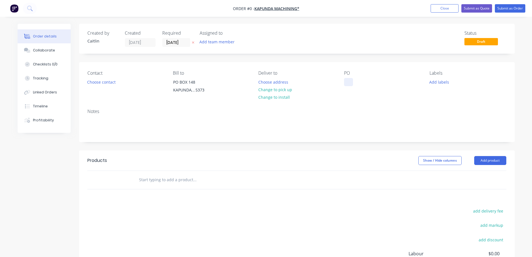
click at [352, 80] on div at bounding box center [348, 82] width 9 height 8
click at [113, 83] on div "Order details Collaborate Checklists 0/0 Tracking Linked Orders Timeline Profit…" at bounding box center [266, 178] width 508 height 308
click at [103, 83] on button "Choose contact" at bounding box center [101, 82] width 34 height 8
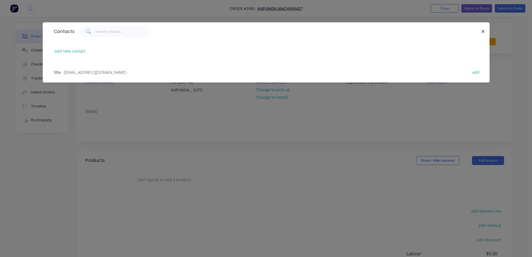
click at [98, 74] on span "- melnstix@outlook.com -" at bounding box center [95, 72] width 66 height 5
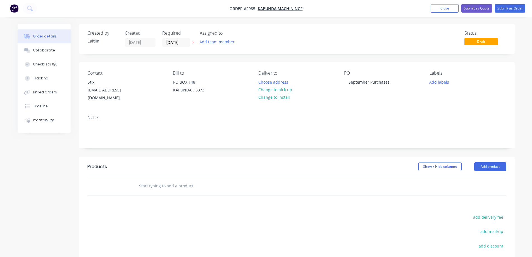
click at [188, 181] on input "text" at bounding box center [195, 185] width 112 height 11
type input "labour machining"
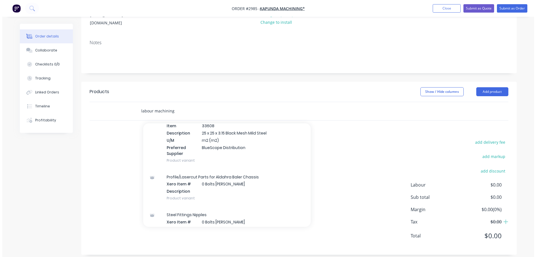
scroll to position [978, 0]
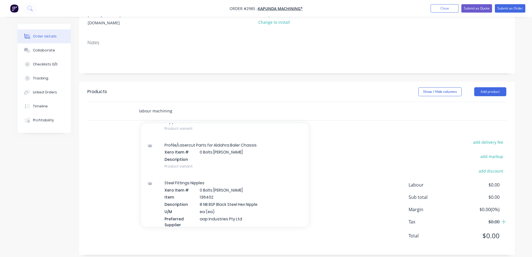
drag, startPoint x: 170, startPoint y: 104, endPoint x: 132, endPoint y: 103, distance: 38.0
click at [132, 103] on div "labour machining Add labour machining to order Skid Plates Xero Item # 0 Bolts …" at bounding box center [232, 111] width 201 height 18
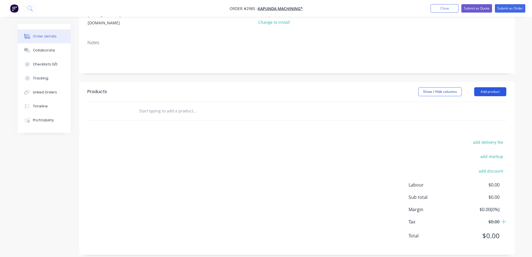
click at [486, 87] on button "Add product" at bounding box center [490, 91] width 32 height 9
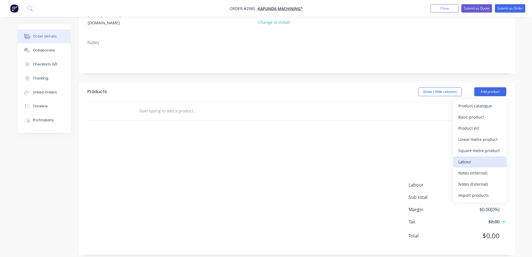
click at [483, 158] on div "Labour" at bounding box center [479, 162] width 43 height 8
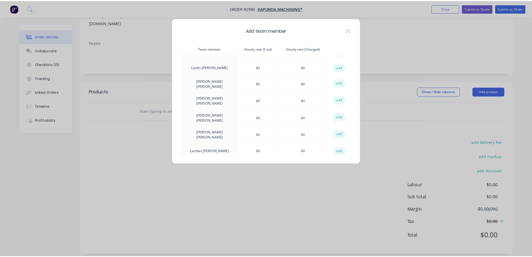
scroll to position [0, 0]
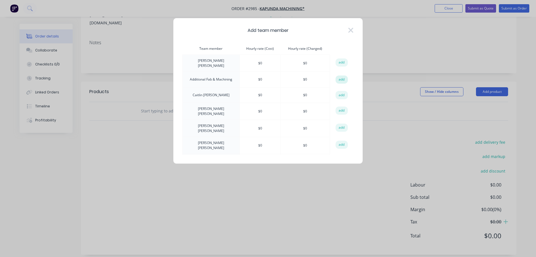
click at [338, 77] on button "add" at bounding box center [342, 79] width 12 height 8
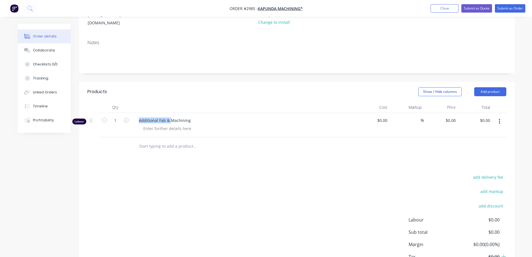
drag, startPoint x: 170, startPoint y: 115, endPoint x: 139, endPoint y: 116, distance: 31.6
click at [139, 117] on span "Additional Fab & Machining" at bounding box center [246, 120] width 215 height 6
click at [159, 124] on div at bounding box center [167, 128] width 57 height 8
type input "0.75"
click at [108, 154] on div "Products Show / Hide columns Add product Qty Cost Markup Price Total Labour 0.7…" at bounding box center [297, 186] width 436 height 208
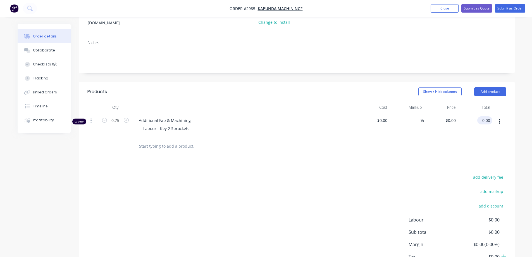
click at [490, 116] on input "0.00" at bounding box center [486, 120] width 13 height 8
type input "90"
click at [465, 68] on div "Created by Caitlin Created 01/10/25 Required 01/10/25 Assigned to Add team memb…" at bounding box center [297, 119] width 436 height 340
type input "$120.00"
type input "$90.00"
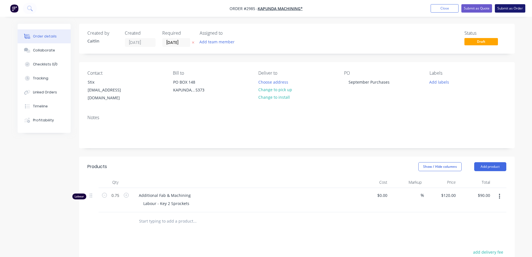
click at [506, 12] on button "Submit as Order" at bounding box center [510, 8] width 30 height 8
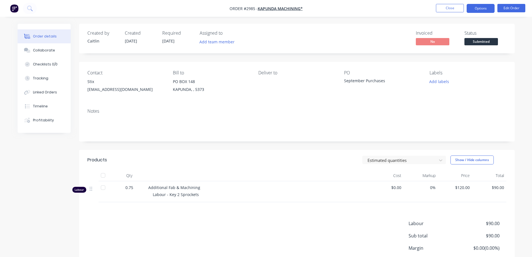
click at [486, 9] on button "Options" at bounding box center [481, 8] width 28 height 9
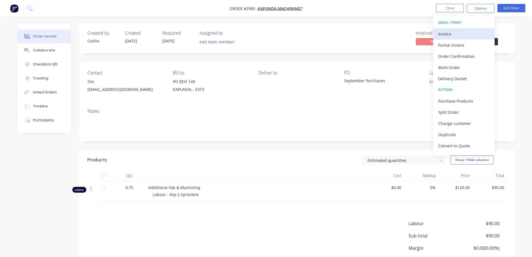
click at [471, 31] on div "Invoice" at bounding box center [463, 34] width 51 height 8
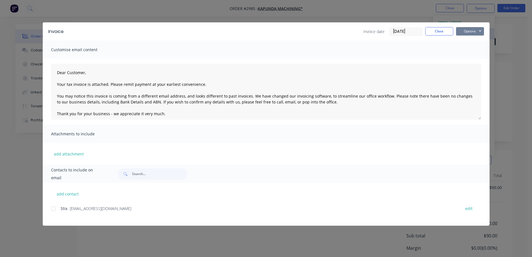
click at [471, 31] on button "Options" at bounding box center [470, 31] width 28 height 8
click at [470, 40] on button "Preview" at bounding box center [474, 41] width 36 height 9
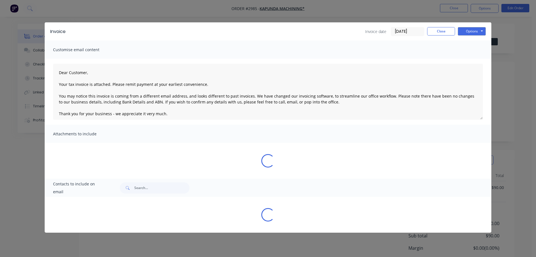
type textarea "Dear Customer, Your tax invoice is attached. Please remit payment at your earli…"
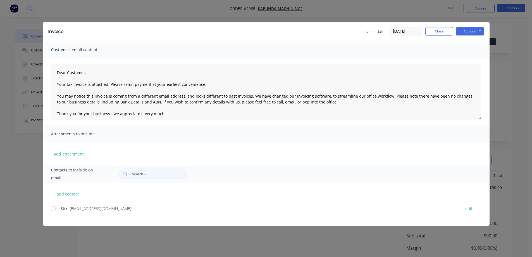
click at [507, 57] on div "Invoice Invoice date 01/10/25 Close Options Preview Print Email Customise email…" at bounding box center [266, 128] width 532 height 257
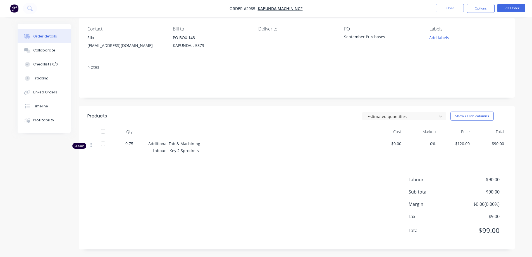
scroll to position [45, 0]
click at [508, 9] on button "Edit Order" at bounding box center [511, 8] width 28 height 8
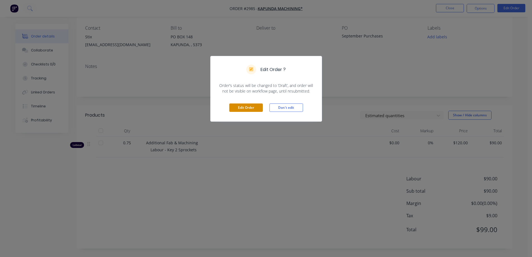
click at [249, 105] on button "Edit Order" at bounding box center [246, 107] width 34 height 8
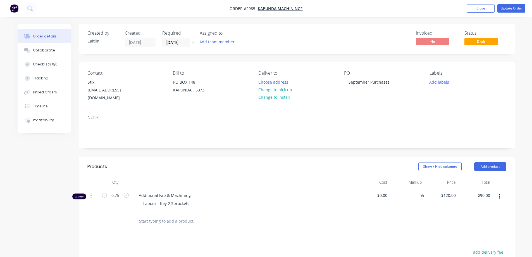
click at [499, 193] on icon "button" at bounding box center [499, 196] width 1 height 6
click at [478, 240] on div "Delete" at bounding box center [479, 244] width 43 height 8
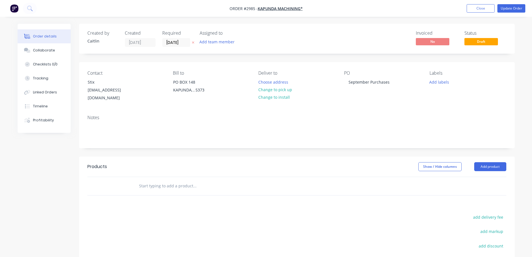
click at [179, 181] on input "text" at bounding box center [195, 185] width 112 height 11
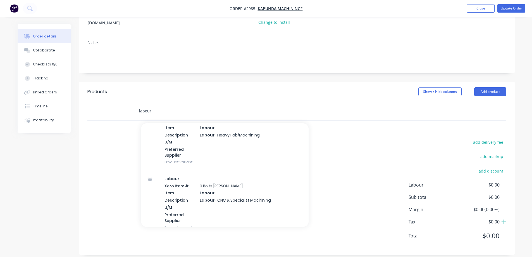
scroll to position [1033, 0]
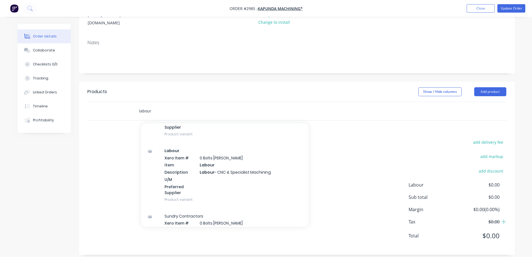
type input "labour"
click at [239, 170] on div "Labour Xero Item # 0 Bolts Metric Galvanised Item Labour Description Labour - C…" at bounding box center [225, 174] width 168 height 65
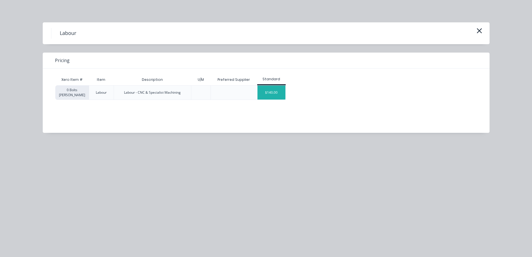
click at [273, 95] on div "$140.00" at bounding box center [272, 92] width 28 height 14
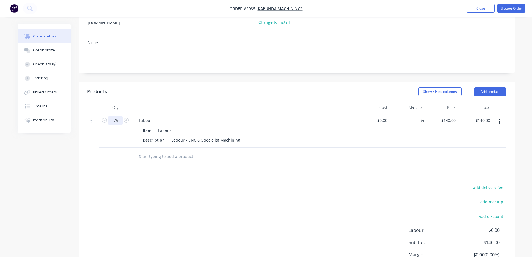
type input "0.75"
type input "$105.00"
type input "$0.00"
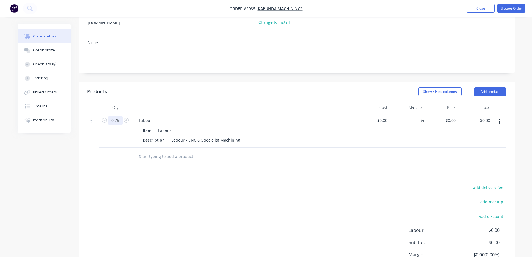
type input "0"
type input "0.00"
type input "$0.00"
type input "90"
type input "$120.00"
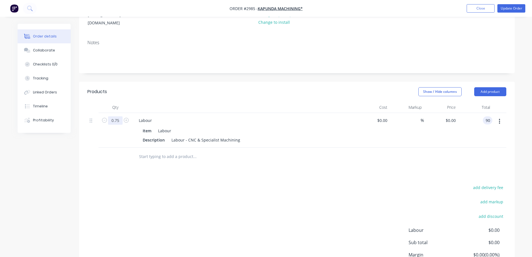
type input "$90.00"
drag, startPoint x: 236, startPoint y: 136, endPoint x: 169, endPoint y: 129, distance: 67.7
click at [169, 129] on div "Item Labour Description Labour - CNC & Specialist Machining" at bounding box center [243, 134] width 219 height 18
click at [527, 140] on div "Order details Collaborate Checklists 0/0 Tracking Linked Orders Timeline Profit…" at bounding box center [266, 116] width 532 height 383
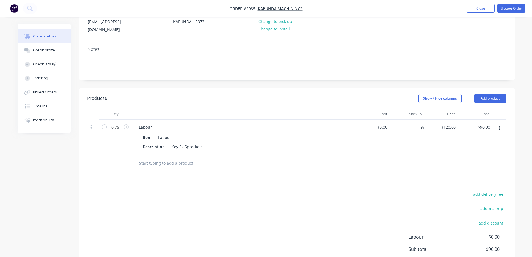
scroll to position [0, 0]
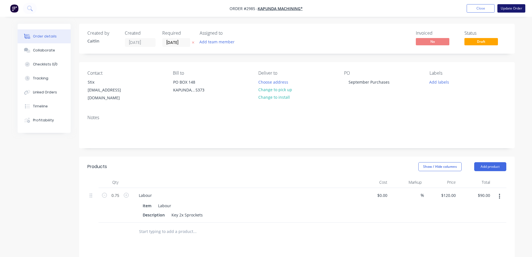
click at [510, 6] on button "Update Order" at bounding box center [511, 8] width 28 height 8
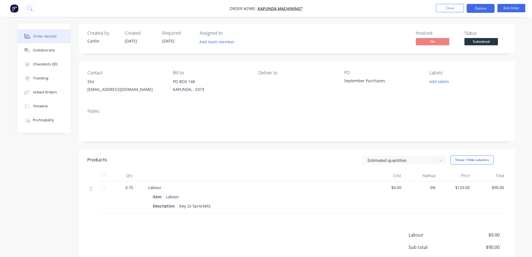
click at [481, 11] on button "Options" at bounding box center [481, 8] width 28 height 9
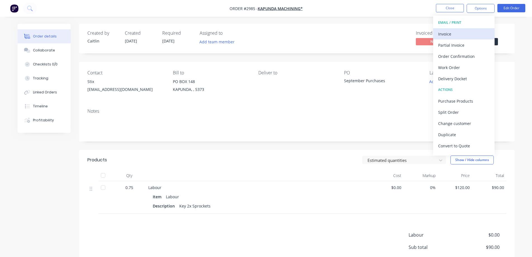
click at [476, 32] on div "Invoice" at bounding box center [463, 34] width 51 height 8
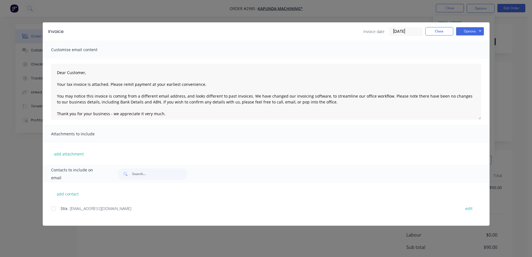
click at [53, 206] on div at bounding box center [53, 208] width 11 height 11
click at [467, 30] on button "Options" at bounding box center [470, 31] width 28 height 8
click at [463, 42] on button "Preview" at bounding box center [474, 41] width 36 height 9
click at [52, 208] on div at bounding box center [53, 208] width 11 height 11
click at [457, 31] on button "Options" at bounding box center [470, 31] width 28 height 8
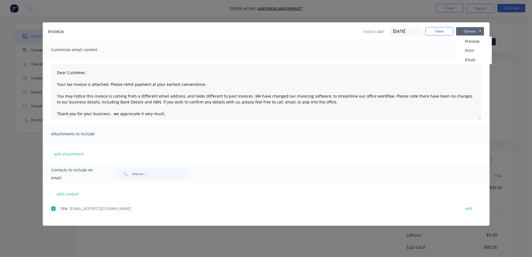
click at [411, 29] on input "01/10/25" at bounding box center [405, 31] width 33 height 8
type textarea "Dear Customer, Your tax invoice is attached. Please remit payment at your earli…"
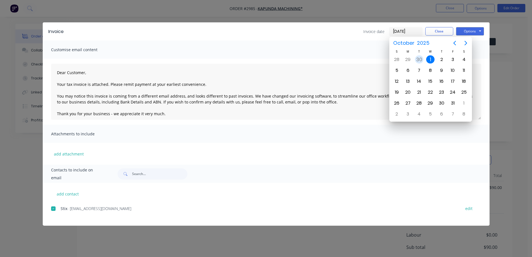
click at [420, 61] on div "30" at bounding box center [419, 59] width 8 height 8
type input "30/09/25"
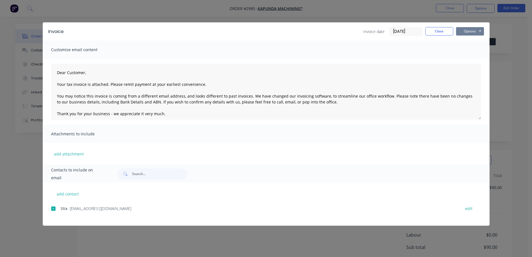
click at [465, 32] on button "Options" at bounding box center [470, 31] width 28 height 8
click at [468, 61] on button "Email" at bounding box center [474, 59] width 36 height 9
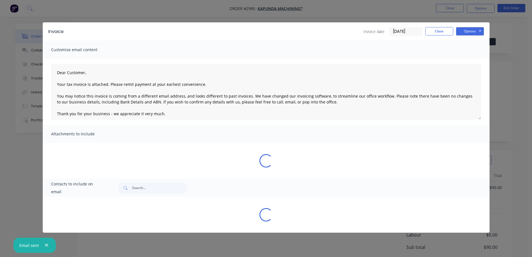
type textarea "Dear Customer, Your tax invoice is attached. Please remit payment at your earli…"
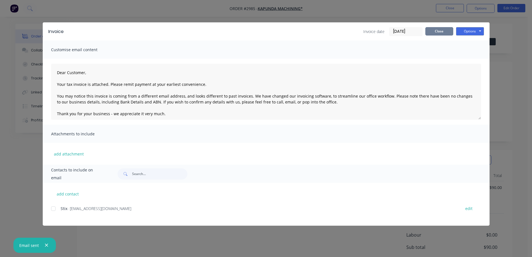
click at [440, 33] on button "Close" at bounding box center [439, 31] width 28 height 8
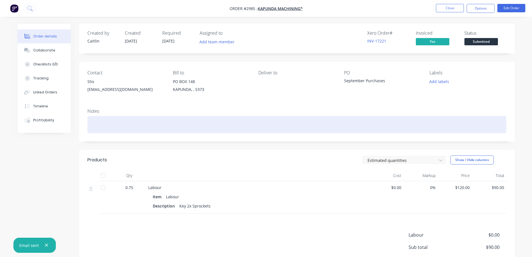
click at [207, 123] on div at bounding box center [296, 124] width 419 height 17
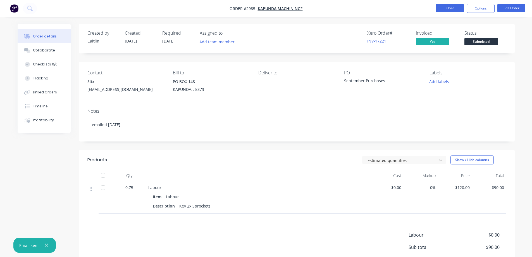
click at [445, 10] on button "Close" at bounding box center [450, 8] width 28 height 8
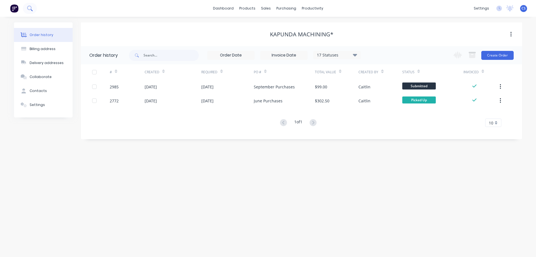
click at [28, 11] on icon at bounding box center [29, 8] width 5 height 5
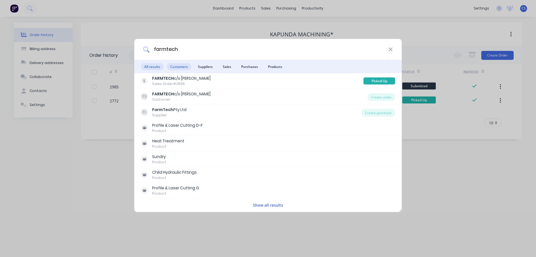
type input "farmtech"
click at [183, 67] on span "Customers" at bounding box center [179, 66] width 24 height 7
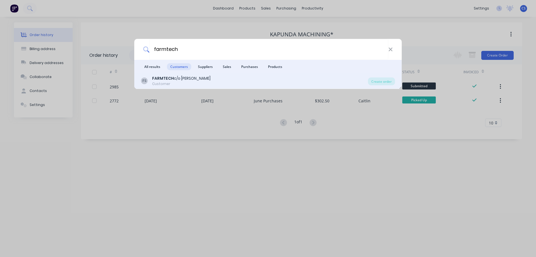
click at [201, 86] on div "Customer" at bounding box center [181, 83] width 58 height 5
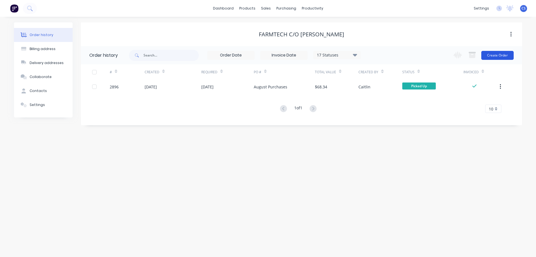
click at [502, 56] on button "Create Order" at bounding box center [498, 55] width 32 height 9
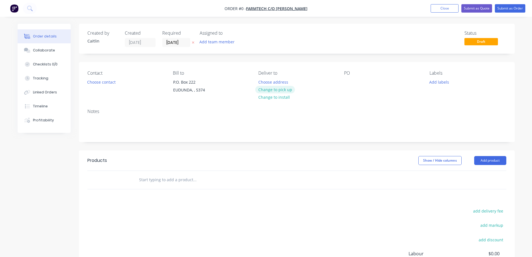
click at [282, 90] on button "Change to pick up" at bounding box center [275, 90] width 40 height 8
click at [101, 84] on button "Choose contact" at bounding box center [101, 82] width 34 height 8
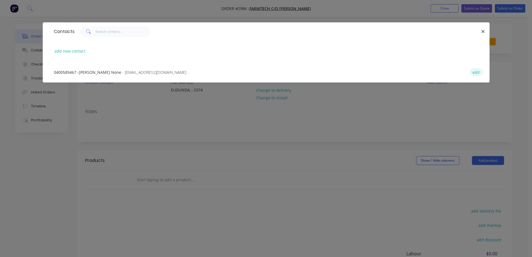
click at [476, 71] on button "edit" at bounding box center [476, 72] width 13 height 8
select select "AU"
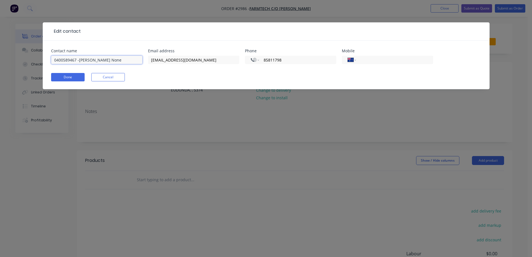
drag, startPoint x: 107, startPoint y: 59, endPoint x: 90, endPoint y: 59, distance: 16.8
click at [90, 59] on input "0400589467 -Shane None" at bounding box center [96, 60] width 91 height 8
drag, startPoint x: 76, startPoint y: 59, endPoint x: 50, endPoint y: 57, distance: 26.0
click at [50, 57] on div "Contact name 0400589467 -Shane Email address accounts@farmtechsa.com.au Phone I…" at bounding box center [266, 64] width 447 height 49
type input "-Shane"
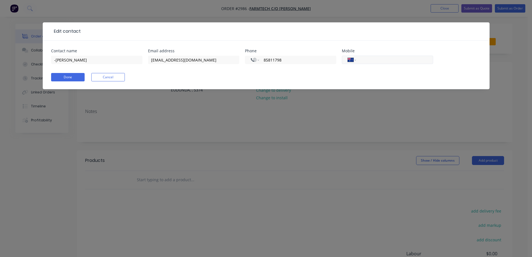
click at [371, 59] on input "tel" at bounding box center [393, 60] width 67 height 6
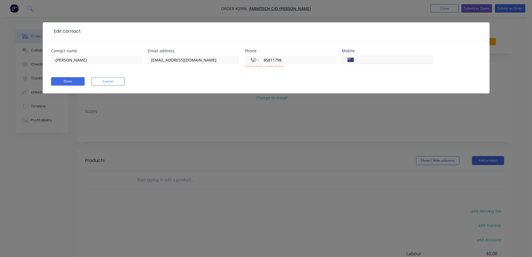
paste input "0400 589 467"
type input "0400 589 467"
click at [355, 70] on div "International Afghanistan Åland Islands Albania Algeria American Samoa Andorra …" at bounding box center [387, 62] width 91 height 16
click at [53, 60] on input "-Shane" at bounding box center [96, 60] width 91 height 8
type input "Shane"
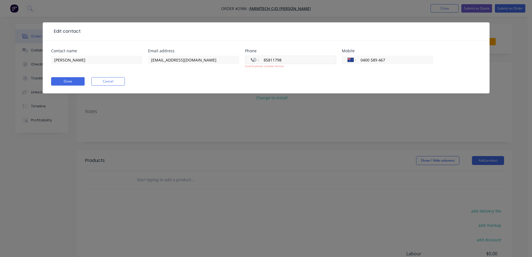
drag, startPoint x: 290, startPoint y: 60, endPoint x: 264, endPoint y: 61, distance: 26.0
click at [264, 61] on input "85811798" at bounding box center [296, 60] width 67 height 6
click at [257, 61] on select "International Afghanistan Åland Islands Albania Algeria American Samoa Andorra …" at bounding box center [255, 60] width 8 height 8
select select "AU"
click at [251, 56] on select "International Afghanistan Åland Islands Albania Algeria American Samoa Andorra …" at bounding box center [255, 60] width 8 height 8
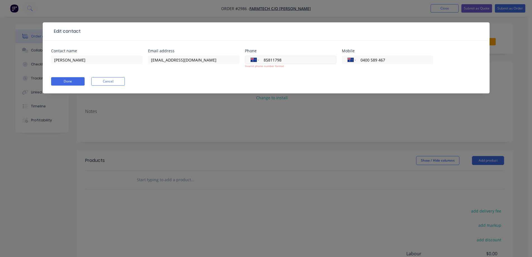
click at [265, 60] on input "85811798" at bounding box center [296, 60] width 67 height 6
type input "(08) 8581 1798"
click at [277, 86] on form "Contact name Shane Email address accounts@farmtechsa.com.au Phone International…" at bounding box center [266, 71] width 430 height 44
click at [274, 79] on div "Done Cancel" at bounding box center [266, 81] width 430 height 8
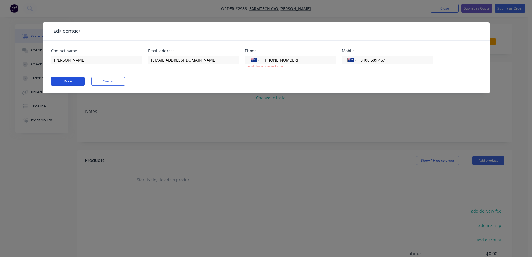
click at [78, 80] on button "Done" at bounding box center [68, 81] width 34 height 8
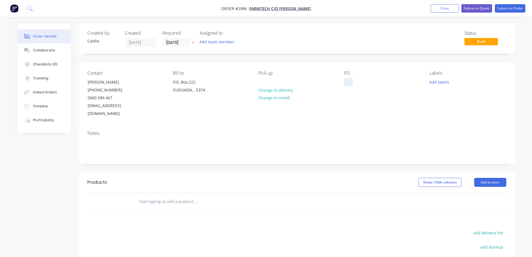
click at [347, 78] on div at bounding box center [348, 82] width 9 height 8
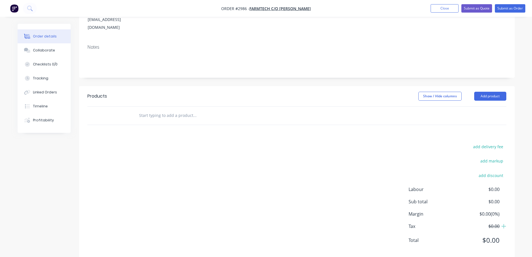
scroll to position [89, 0]
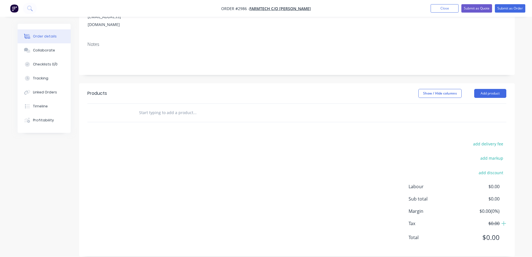
click at [289, 107] on div at bounding box center [218, 112] width 168 height 11
click at [167, 107] on input "text" at bounding box center [195, 112] width 112 height 11
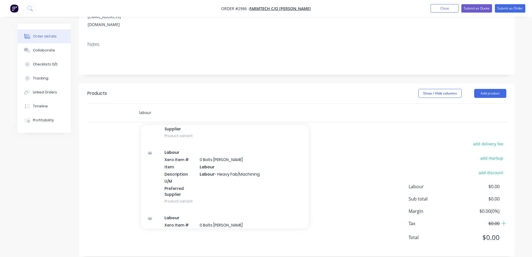
scroll to position [978, 0]
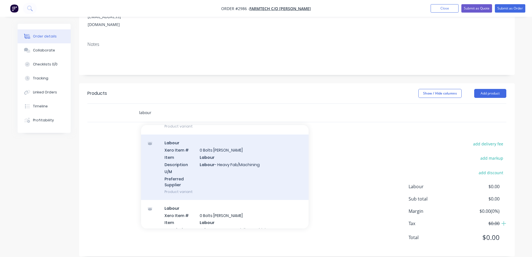
type input "labour"
click at [244, 160] on div "Labour Xero Item # 0 Bolts Metric Galvanised Item Labour Description Labour - H…" at bounding box center [225, 166] width 168 height 65
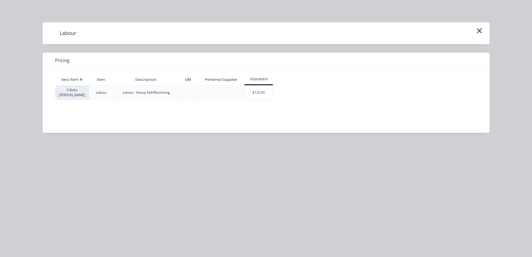
click at [259, 97] on div "$120.00" at bounding box center [259, 92] width 28 height 14
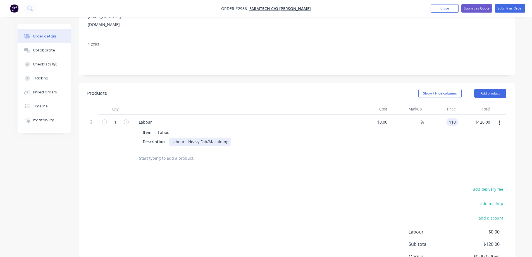
type input "$110.00"
drag, startPoint x: 227, startPoint y: 134, endPoint x: 168, endPoint y: 133, distance: 58.1
click at [168, 137] on div "Description Labour - Heavy Fab/Machining" at bounding box center [242, 141] width 204 height 8
click at [199, 137] on div "Labour - Heavy Fab/Machining" at bounding box center [199, 141] width 61 height 8
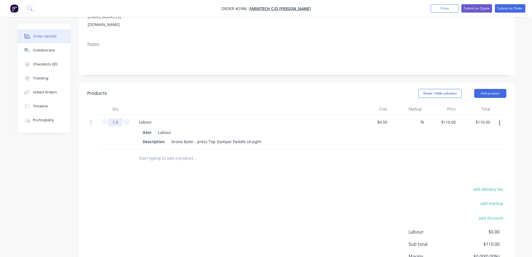
type input "1.5"
type input "$165.00"
click at [215, 92] on header "Products Show / Hide columns Add product" at bounding box center [297, 93] width 436 height 20
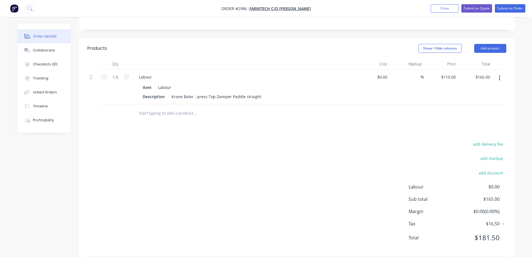
scroll to position [134, 0]
click at [487, 44] on button "Add product" at bounding box center [490, 48] width 32 height 9
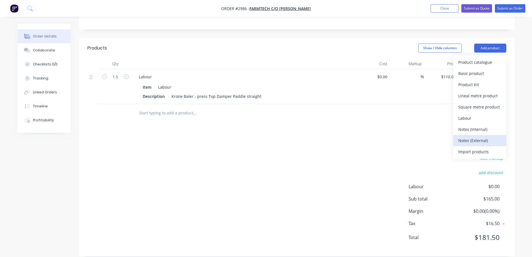
click at [484, 136] on div "Notes (External)" at bounding box center [479, 140] width 43 height 8
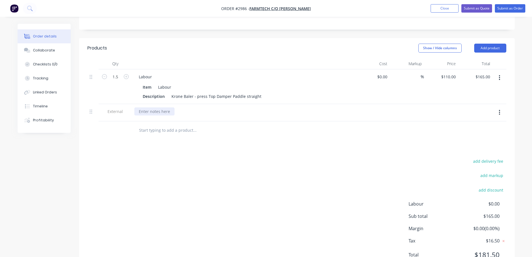
click at [167, 107] on div at bounding box center [154, 111] width 40 height 8
click at [166, 125] on input "text" at bounding box center [195, 130] width 112 height 11
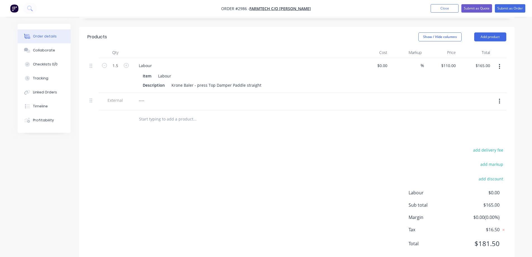
scroll to position [151, 0]
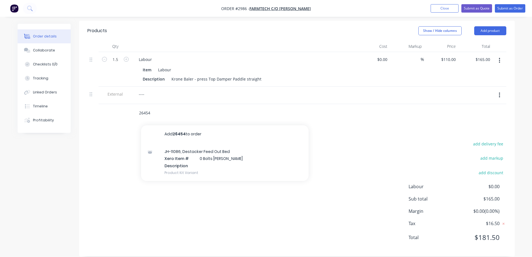
drag, startPoint x: 145, startPoint y: 104, endPoint x: 139, endPoint y: 104, distance: 6.7
click at [139, 107] on input "26454" at bounding box center [195, 112] width 112 height 11
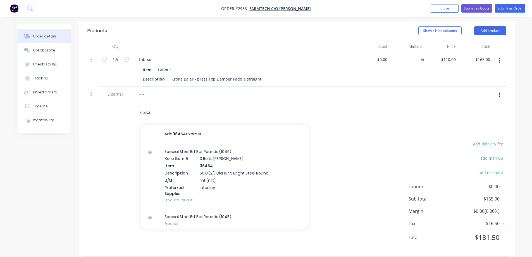
type input "36454"
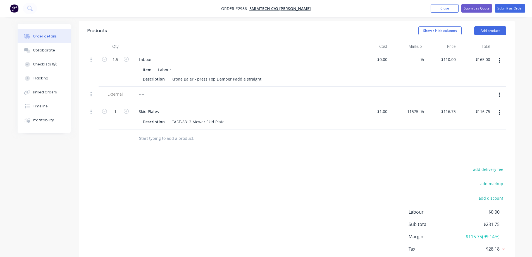
click at [501, 107] on button "button" at bounding box center [499, 112] width 13 height 10
click at [472, 156] on div "Delete" at bounding box center [479, 160] width 43 height 8
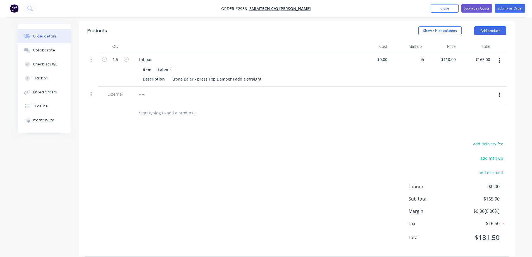
click at [173, 107] on input "text" at bounding box center [195, 112] width 112 height 11
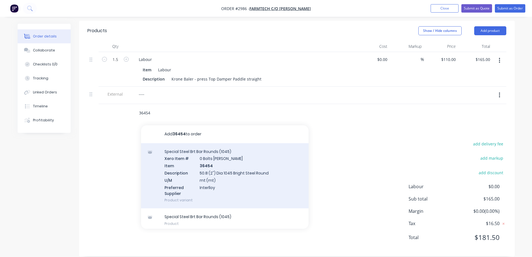
type input "36454"
click at [210, 147] on div "Special Steel Brt Bar Rounds (1045) Xero Item # 0 Bolts Metric Galvanised Item …" at bounding box center [225, 175] width 168 height 65
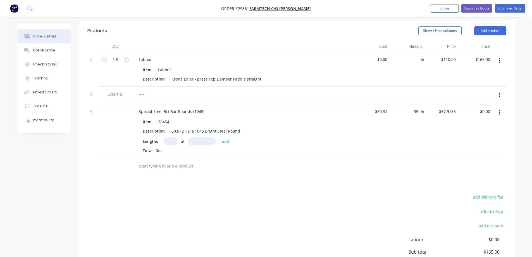
click at [168, 137] on input "text" at bounding box center [171, 141] width 14 height 8
type input "2"
click at [223, 137] on button "add" at bounding box center [225, 141] width 13 height 8
click at [158, 170] on input "text" at bounding box center [195, 175] width 112 height 11
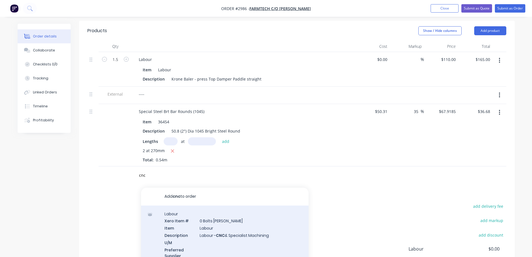
click at [264, 220] on div "Labour Xero Item # 0 Bolts Metric Galvanised Item Labour Description Labour - C…" at bounding box center [225, 237] width 168 height 65
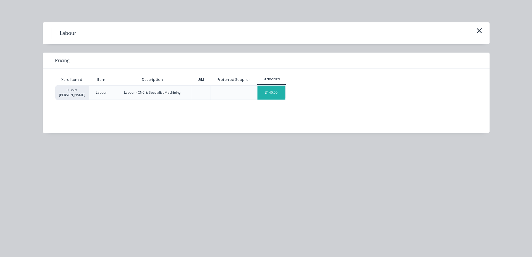
click at [273, 93] on div "$140.00" at bounding box center [272, 92] width 28 height 14
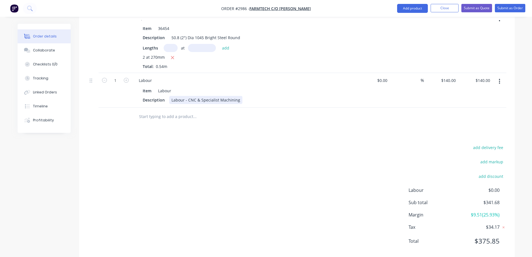
scroll to position [248, 0]
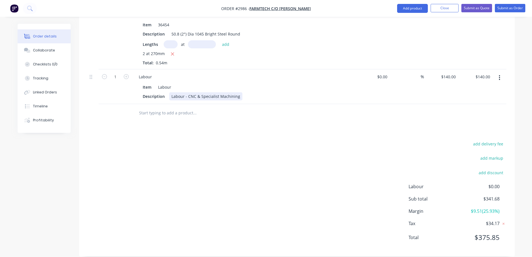
click at [226, 185] on div "add delivery fee add markup add discount Labour $0.00 Sub total $341.68 Margin …" at bounding box center [296, 194] width 419 height 108
click at [440, 9] on button "Close" at bounding box center [445, 8] width 28 height 8
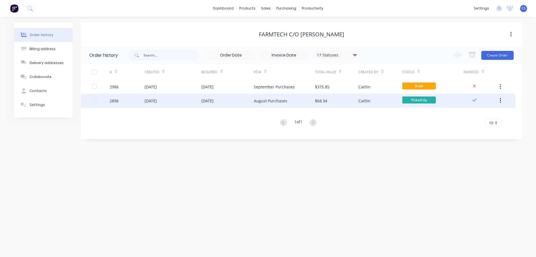
click at [313, 106] on div "August Purchases" at bounding box center [284, 101] width 61 height 14
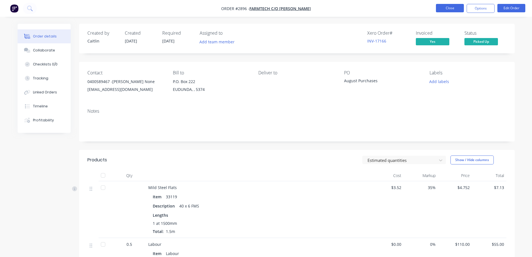
click at [445, 10] on button "Close" at bounding box center [450, 8] width 28 height 8
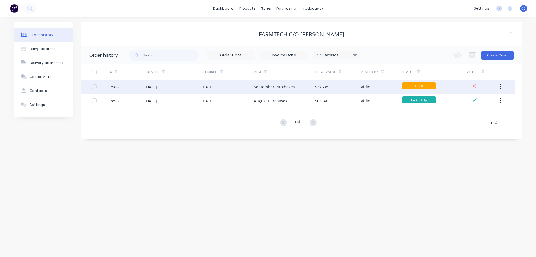
click at [264, 88] on div "September Purchases" at bounding box center [274, 87] width 41 height 6
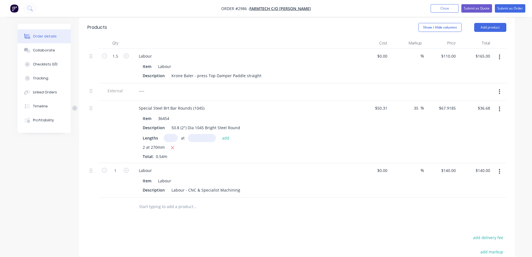
scroll to position [168, 0]
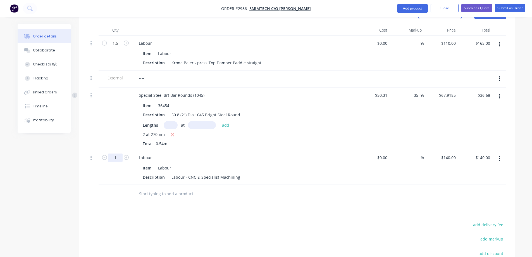
click at [114, 153] on input "1" at bounding box center [115, 157] width 15 height 8
click at [30, 174] on div "Created by Caitlin Created 01/10/25 Required 01/10/25 Assigned to Add team memb…" at bounding box center [266, 100] width 497 height 489
drag, startPoint x: 199, startPoint y: 169, endPoint x: 188, endPoint y: 167, distance: 11.7
click at [188, 173] on div "Labour - CNC & Specialist Machining" at bounding box center [205, 177] width 73 height 8
drag, startPoint x: 225, startPoint y: 170, endPoint x: 228, endPoint y: 171, distance: 3.9
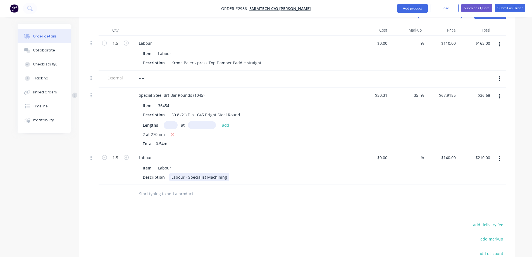
click at [228, 173] on div "Description Labour - Specialist Machining" at bounding box center [242, 177] width 204 height 8
click at [523, 157] on div "Order details Collaborate Checklists 0/0 Tracking Linked Orders Timeline Profit…" at bounding box center [266, 88] width 532 height 513
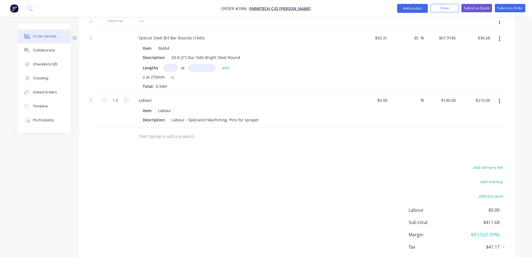
scroll to position [248, 0]
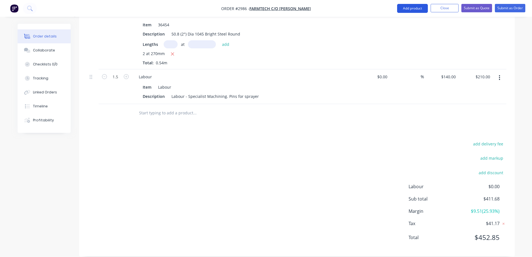
click at [409, 8] on button "Add product" at bounding box center [412, 8] width 31 height 9
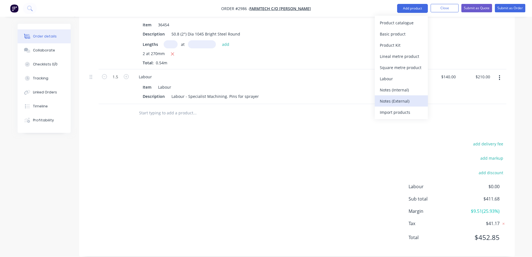
click at [405, 100] on div "Notes (External)" at bounding box center [401, 101] width 43 height 8
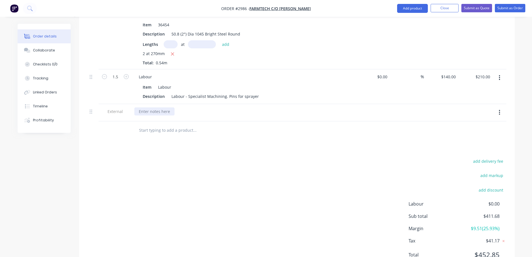
click at [150, 107] on div at bounding box center [154, 111] width 40 height 8
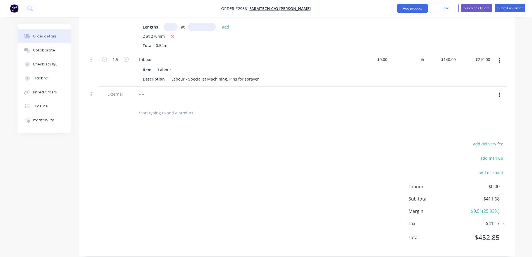
click at [165, 108] on input "text" at bounding box center [195, 112] width 112 height 11
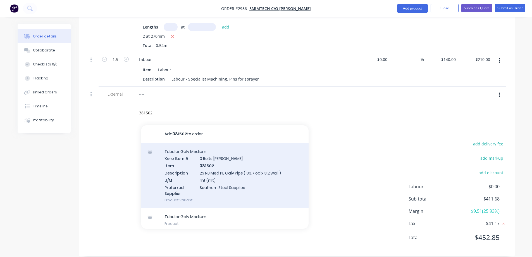
click at [239, 154] on div "Tubular Galv Medium Xero Item # 0 Bolts Metric Galvanised Item 381502 Descripti…" at bounding box center [225, 175] width 168 height 65
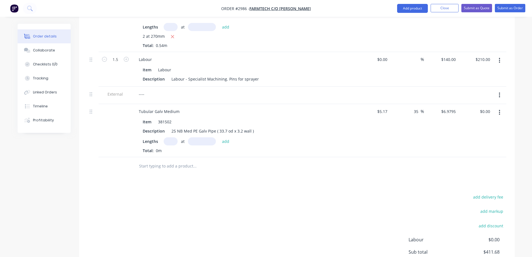
click at [169, 137] on input "text" at bounding box center [171, 141] width 14 height 8
click at [227, 137] on button "add" at bounding box center [225, 141] width 13 height 8
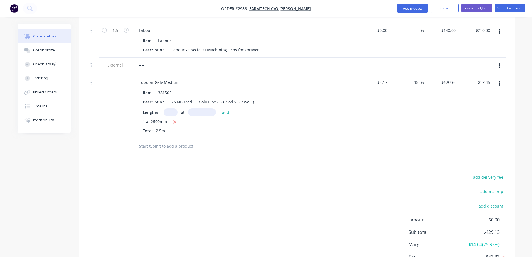
scroll to position [328, 0]
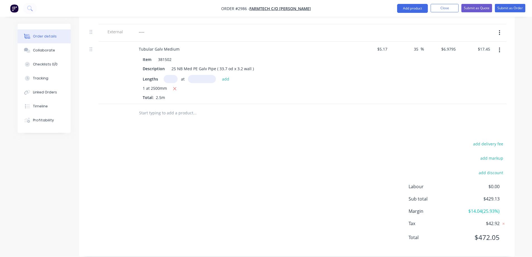
click at [171, 108] on input "text" at bounding box center [195, 112] width 112 height 11
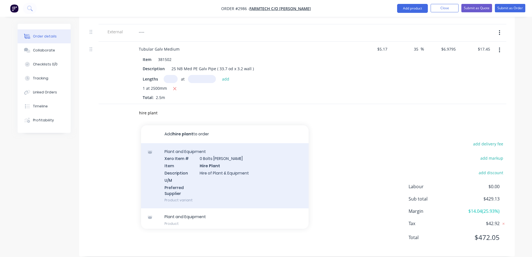
click at [264, 171] on div "Plant and Equipment Xero Item # 0 Bolts Metric Galvanised Item Hire Plant Descr…" at bounding box center [225, 175] width 168 height 65
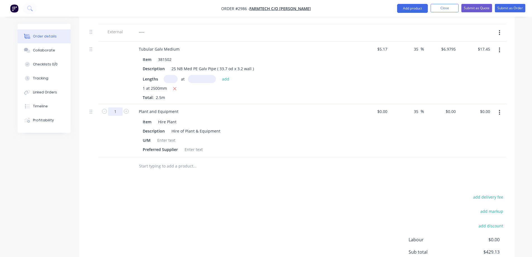
click at [116, 107] on input "1" at bounding box center [115, 111] width 15 height 8
click at [458, 107] on div "$0.00 $0.00" at bounding box center [451, 111] width 13 height 8
click at [52, 159] on div "Created by Caitlin Created 01/10/25 Required 01/10/25 Assigned to Add team memb…" at bounding box center [266, 7] width 497 height 622
click at [218, 127] on div "Hire of Plant & Equipment" at bounding box center [195, 131] width 53 height 8
click at [219, 127] on div "Hire of Plant & Equipment" at bounding box center [195, 131] width 53 height 8
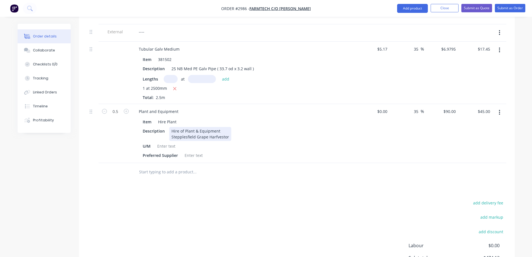
click at [216, 127] on div "Hire of Plant & Equipment Stepplesfield Grape Harfvestor" at bounding box center [200, 134] width 62 height 14
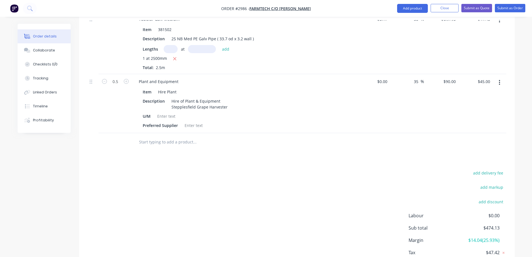
scroll to position [387, 0]
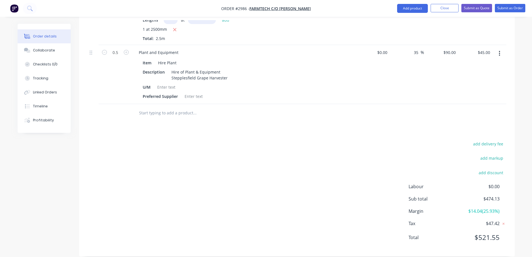
click at [409, 2] on nav "Order #2986 - FARMTECH c/o Shane Schiller Add product Close Submit as Quote Sub…" at bounding box center [266, 8] width 532 height 17
drag, startPoint x: 408, startPoint y: 6, endPoint x: 411, endPoint y: 4, distance: 3.4
click at [409, 6] on button "Add product" at bounding box center [412, 8] width 31 height 9
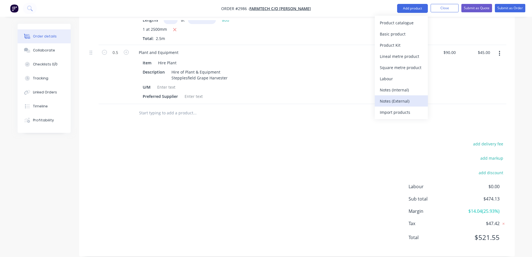
click at [408, 99] on div "Notes (External)" at bounding box center [401, 101] width 43 height 8
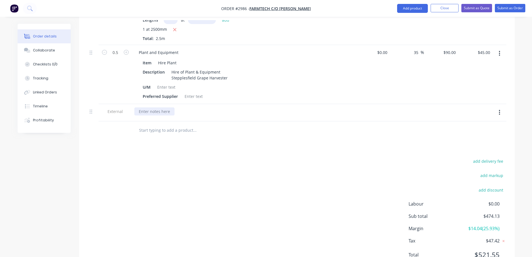
click at [162, 107] on div at bounding box center [154, 111] width 40 height 8
click at [167, 125] on input "text" at bounding box center [195, 130] width 112 height 11
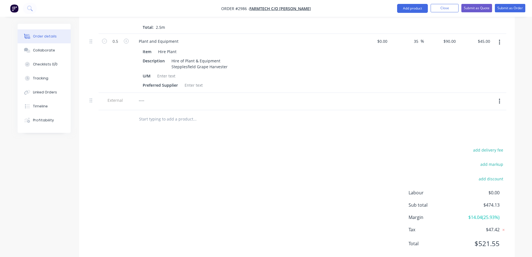
scroll to position [404, 0]
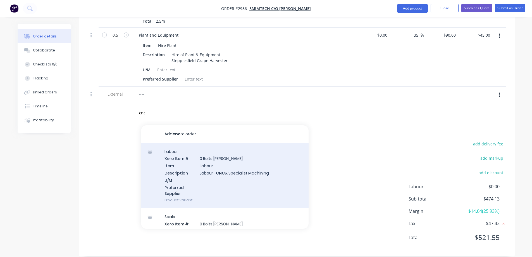
click at [250, 179] on div "Labour Xero Item # 0 Bolts Metric Galvanised Item Labour Description Labour - C…" at bounding box center [225, 175] width 168 height 65
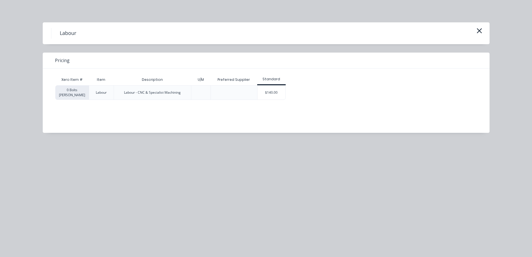
click at [268, 94] on div "$140.00" at bounding box center [272, 92] width 28 height 14
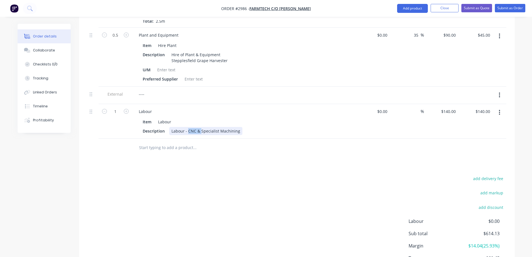
drag, startPoint x: 200, startPoint y: 123, endPoint x: 188, endPoint y: 123, distance: 12.0
click at [188, 127] on div "Labour - CNC & Specialist Machining" at bounding box center [205, 131] width 73 height 8
click at [225, 127] on div "Labour - Specialist Machining" at bounding box center [199, 131] width 60 height 8
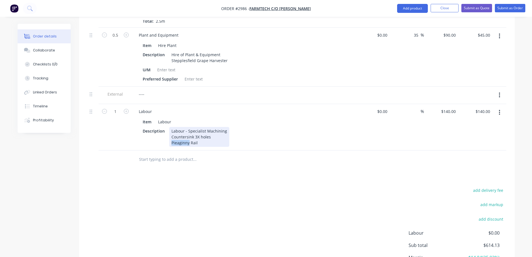
drag, startPoint x: 182, startPoint y: 137, endPoint x: 175, endPoint y: 135, distance: 7.0
click at [175, 135] on div "Labour - Specialist Machining Countersink 3X holes Pieaginny Rail" at bounding box center [199, 137] width 60 height 20
click at [179, 135] on div "Labour - Specialist Machining Countersink 3X holes Pieaginny Rail" at bounding box center [199, 137] width 60 height 20
click at [214, 132] on div "Labour - Specialist Machining Countersink 3X holes Pieajinny Rail" at bounding box center [199, 137] width 60 height 20
click at [177, 135] on div "Labour - Specialist Machining Countersink 3X holes Pieajinny Rail" at bounding box center [199, 137] width 60 height 20
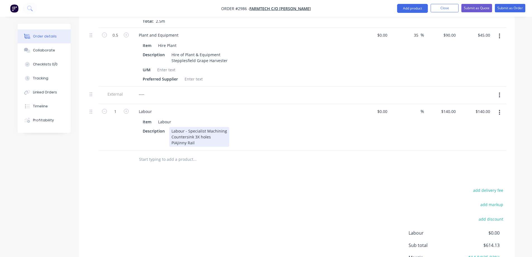
click at [219, 134] on div "Labour - Specialist Machining Countersink 3X holes PiAjinny Rail" at bounding box center [199, 137] width 60 height 20
drag, startPoint x: 175, startPoint y: 135, endPoint x: 171, endPoint y: 137, distance: 3.9
click at [171, 137] on div "Labour - Specialist Machining Countersink 3X holes PiAjinny Rail" at bounding box center [199, 137] width 60 height 20
click at [176, 135] on div "Labour - Specialist Machining Countersink 3X holes PiAjinny Rail" at bounding box center [199, 137] width 60 height 20
drag, startPoint x: 202, startPoint y: 135, endPoint x: 168, endPoint y: 134, distance: 34.1
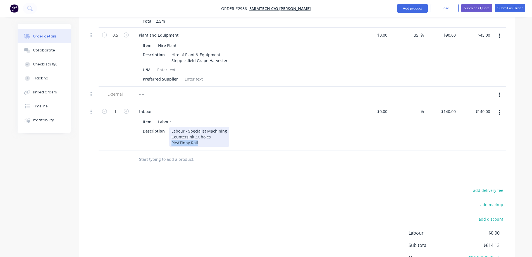
click at [168, 134] on div "Description Labour - Specialist Machining Countersink 3X holes PieATinny Rail" at bounding box center [242, 137] width 204 height 20
copy div "PieATinny Rail"
click at [178, 136] on div "Labour - Specialist Machining Countersink 3X holes PieATinny Rail" at bounding box center [199, 137] width 60 height 20
click at [178, 135] on div "Labour - Specialist Machining Countersink 3X holes PieATinny Rail" at bounding box center [199, 137] width 60 height 20
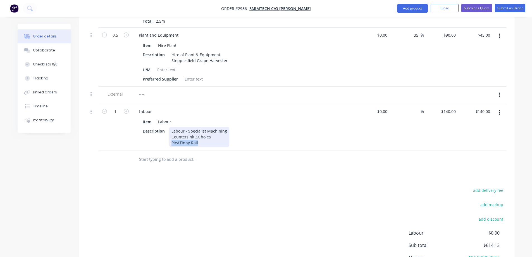
click at [177, 135] on div "Labour - Specialist Machining Countersink 3X holes PieATinny Rail" at bounding box center [199, 137] width 60 height 20
click at [311, 198] on div "add delivery fee add markup add discount Labour $0.00 Sub total $614.13 Margin …" at bounding box center [296, 240] width 419 height 108
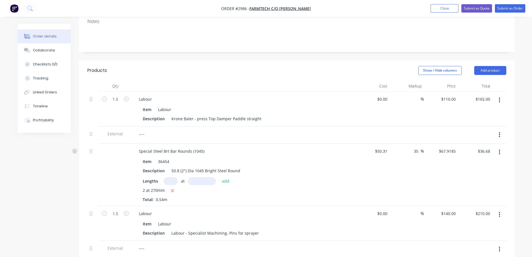
scroll to position [0, 0]
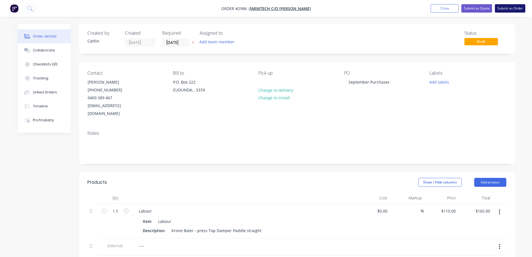
click at [507, 9] on button "Submit as Order" at bounding box center [510, 8] width 30 height 8
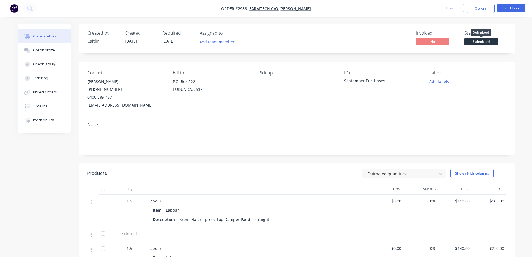
click at [483, 40] on span "Submitted" at bounding box center [481, 41] width 34 height 7
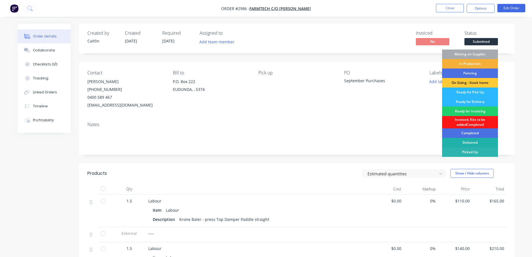
click at [473, 145] on div "Delivered" at bounding box center [470, 142] width 56 height 9
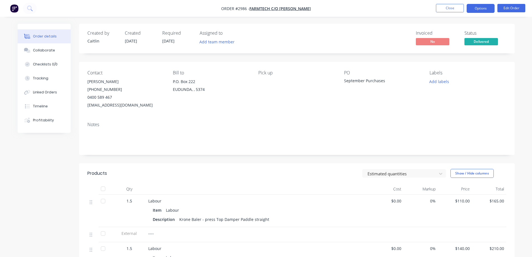
click at [483, 11] on button "Options" at bounding box center [481, 8] width 28 height 9
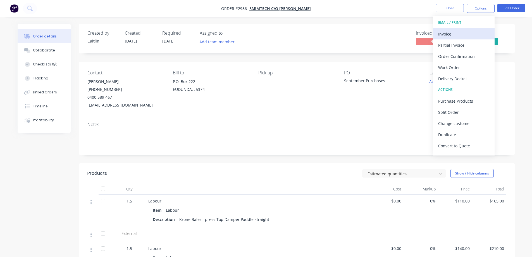
click at [475, 32] on div "Invoice" at bounding box center [463, 34] width 51 height 8
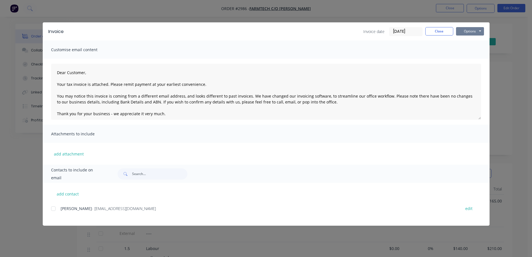
click at [475, 32] on button "Options" at bounding box center [470, 31] width 28 height 8
click at [477, 40] on button "Preview" at bounding box center [474, 41] width 36 height 9
click at [402, 30] on input "01/10/25" at bounding box center [405, 31] width 33 height 8
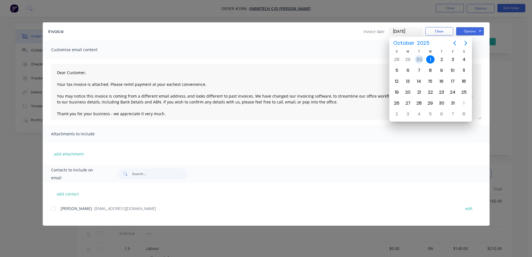
click at [418, 62] on div "30" at bounding box center [419, 59] width 8 height 8
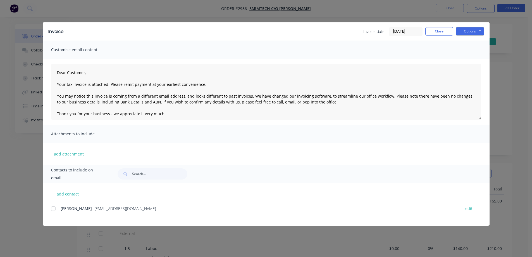
click at [55, 209] on div at bounding box center [53, 208] width 11 height 11
click at [474, 28] on button "Options" at bounding box center [470, 31] width 28 height 8
click at [472, 57] on button "Email" at bounding box center [474, 59] width 36 height 9
click at [446, 32] on button "Close" at bounding box center [439, 31] width 28 height 8
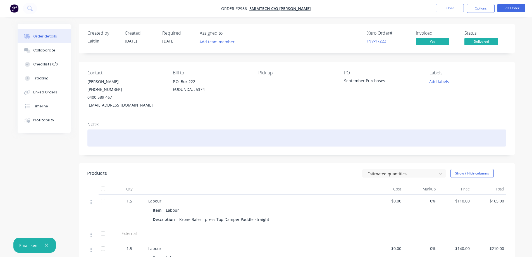
click at [204, 139] on div at bounding box center [296, 137] width 419 height 17
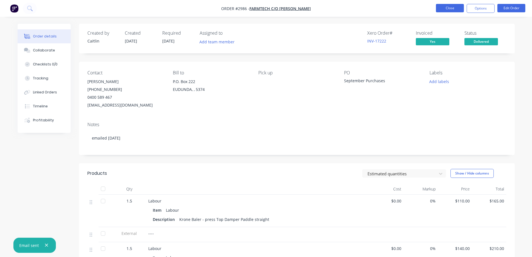
click at [447, 10] on button "Close" at bounding box center [450, 8] width 28 height 8
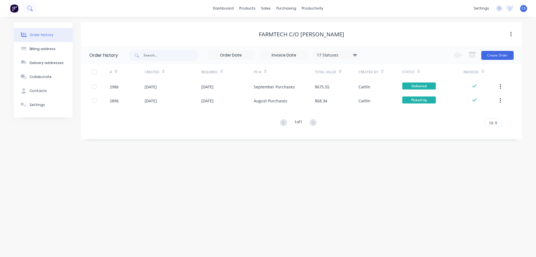
click at [32, 9] on icon at bounding box center [29, 8] width 5 height 5
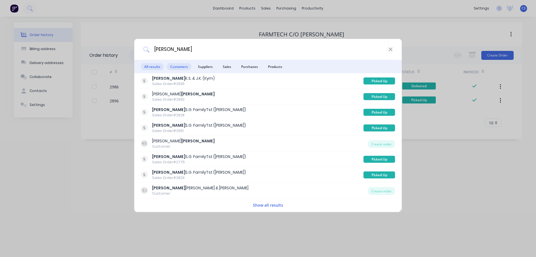
click at [184, 67] on span "Customers" at bounding box center [179, 66] width 24 height 7
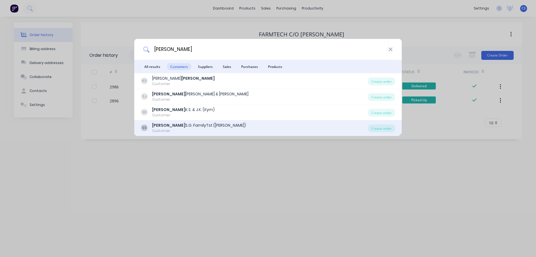
click at [239, 130] on div "SS SCHULZ S.G. FamilyTst (Kelvy, Stephen) Customer" at bounding box center [254, 127] width 227 height 11
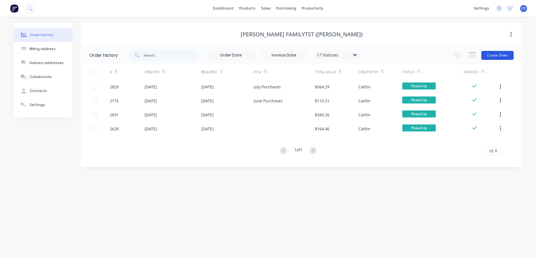
click at [506, 55] on button "Create Order" at bounding box center [498, 55] width 32 height 9
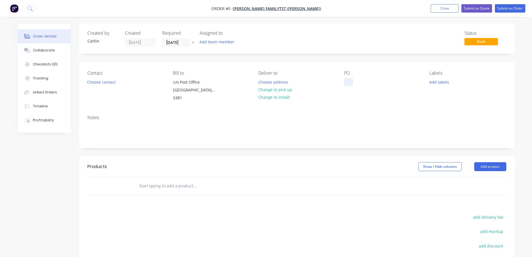
click at [348, 81] on div at bounding box center [348, 82] width 9 height 8
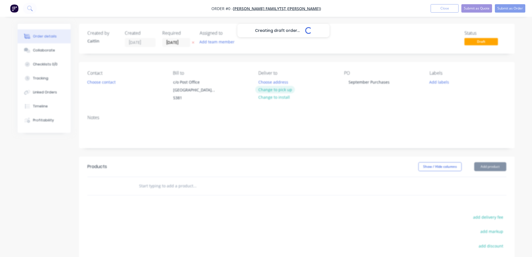
click at [274, 92] on div "Creating draft order... Loading... Order details Collaborate Checklists 0/0 Tra…" at bounding box center [266, 181] width 508 height 314
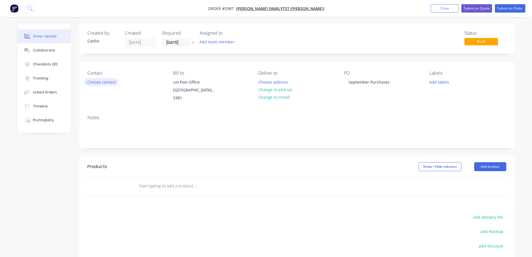
click at [97, 80] on button "Choose contact" at bounding box center [101, 82] width 34 height 8
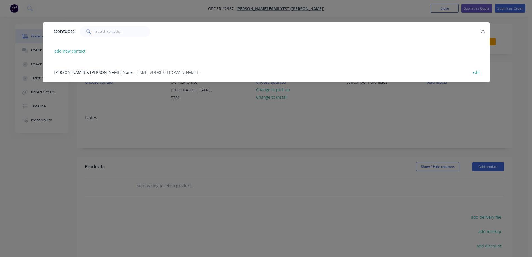
click at [134, 75] on span "- kelvy.ros@gmail.com -" at bounding box center [167, 72] width 66 height 5
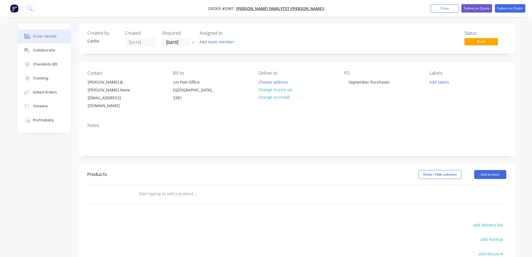
click at [162, 188] on input "text" at bounding box center [195, 193] width 112 height 11
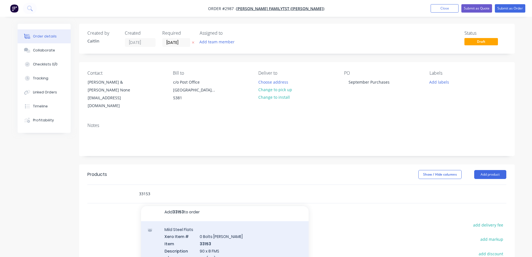
scroll to position [3, 0]
click at [248, 225] on div "Mild Steel Flats Xero Item # 0 Bolts Metric Galvanised Item 33153 Description 9…" at bounding box center [225, 253] width 168 height 65
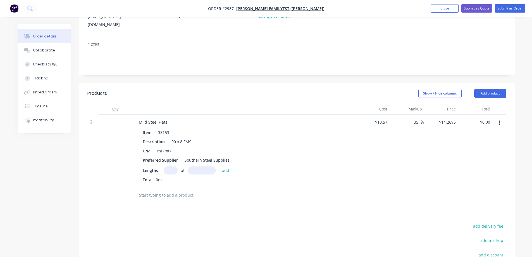
scroll to position [84, 0]
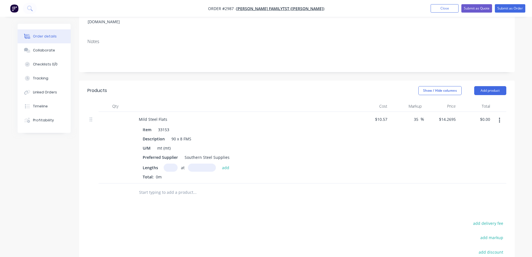
click at [170, 163] on input "text" at bounding box center [171, 167] width 14 height 8
click at [231, 163] on button "add" at bounding box center [225, 167] width 13 height 8
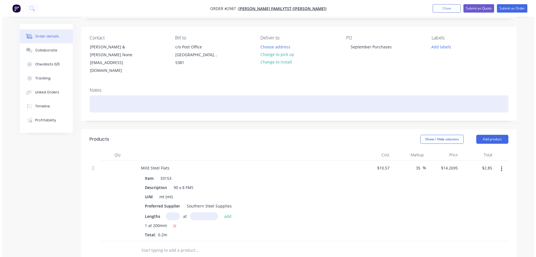
scroll to position [0, 0]
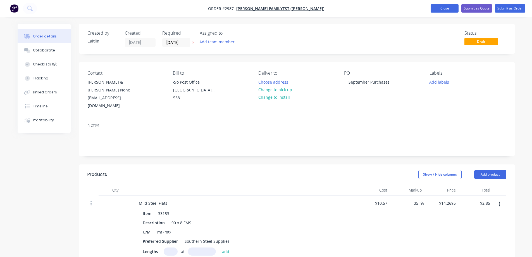
drag, startPoint x: 451, startPoint y: 7, endPoint x: 453, endPoint y: 9, distance: 3.6
click at [451, 7] on button "Close" at bounding box center [445, 8] width 28 height 8
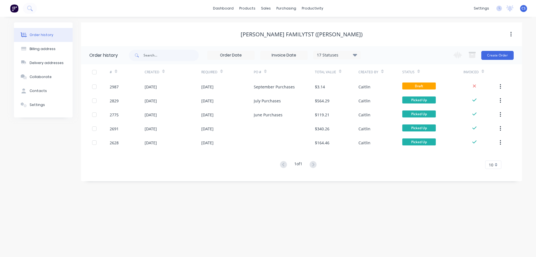
click at [13, 5] on img at bounding box center [14, 8] width 8 height 8
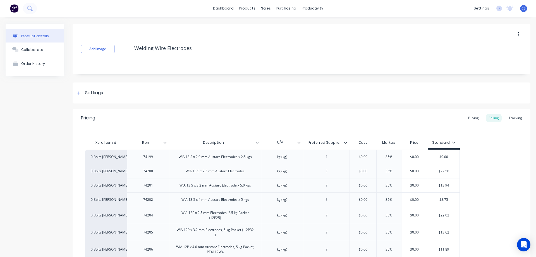
click at [33, 8] on button at bounding box center [30, 8] width 14 height 11
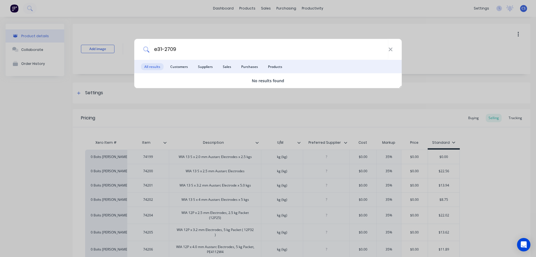
type input "e31-2709"
click at [249, 8] on div "e31-2709 All results Customers Suppliers Sales Purchases Products No results fo…" at bounding box center [268, 128] width 536 height 257
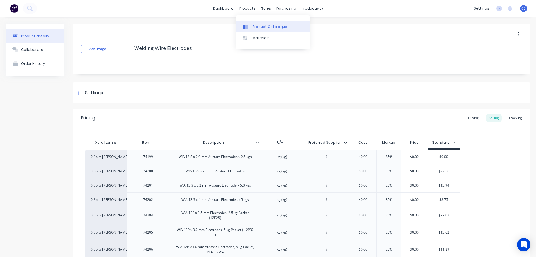
click at [254, 23] on link "Product Catalogue" at bounding box center [273, 26] width 74 height 11
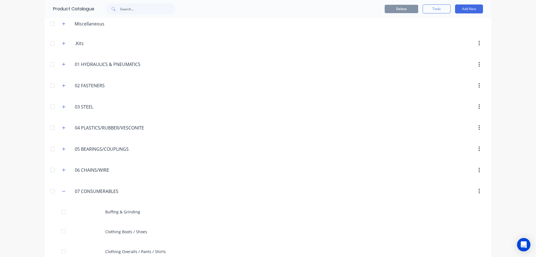
scroll to position [168, 0]
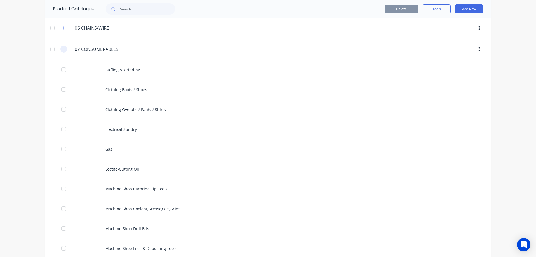
click at [60, 51] on button "button" at bounding box center [63, 49] width 7 height 7
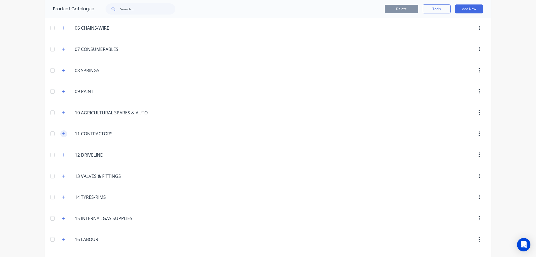
click at [64, 132] on button "button" at bounding box center [63, 133] width 7 height 7
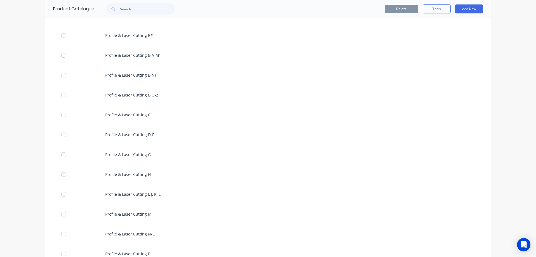
scroll to position [419, 0]
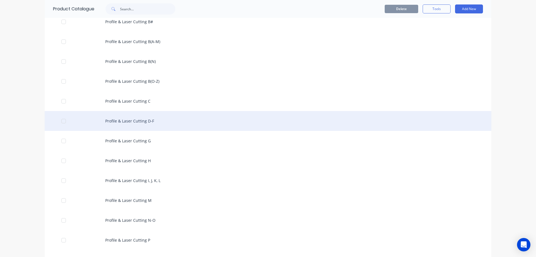
click at [169, 123] on div "Profile & Laser Cutting D-F" at bounding box center [268, 121] width 447 height 20
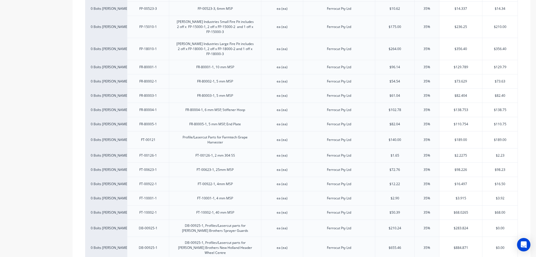
scroll to position [2467, 0]
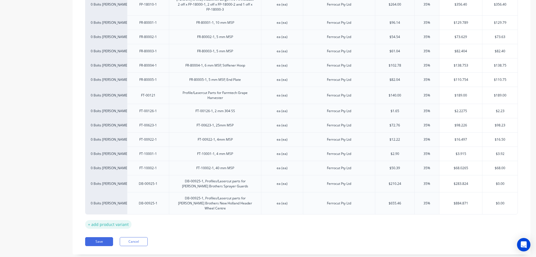
click at [114, 220] on div "+ add product variant" at bounding box center [108, 224] width 46 height 9
type textarea "x"
click at [148, 218] on div at bounding box center [148, 221] width 28 height 7
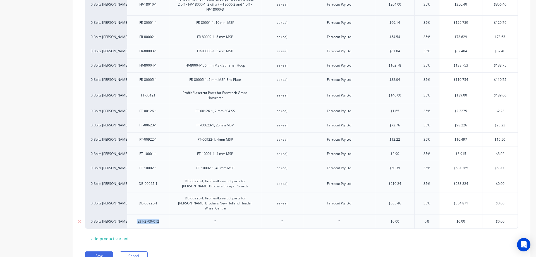
drag, startPoint x: 161, startPoint y: 210, endPoint x: 134, endPoint y: 209, distance: 26.5
click at [134, 218] on div "E31-2709-012" at bounding box center [148, 221] width 31 height 7
copy div "E31-2709-012"
click at [217, 218] on div at bounding box center [215, 221] width 28 height 7
type textarea "x"
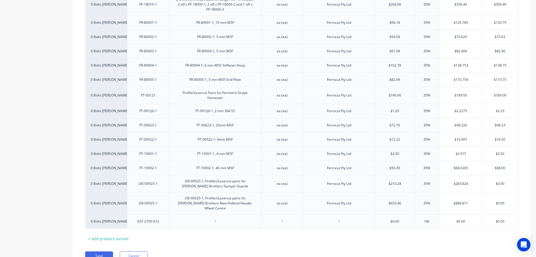
paste div
click at [292, 199] on div "ea (ea)" at bounding box center [282, 202] width 28 height 7
drag, startPoint x: 290, startPoint y: 192, endPoint x: 276, endPoint y: 193, distance: 13.7
click at [276, 199] on div "ea (ea)" at bounding box center [282, 202] width 28 height 7
copy div "ea (ea)"
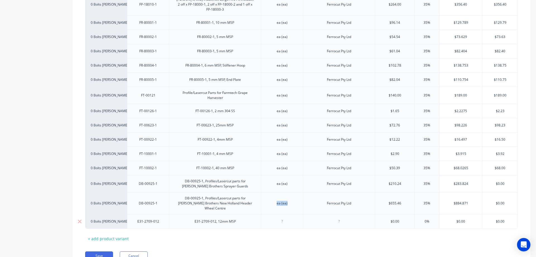
click at [283, 218] on div at bounding box center [282, 221] width 28 height 7
type textarea "x"
paste div
click at [355, 199] on div "Ferrocut Pty Ltd" at bounding box center [339, 202] width 33 height 7
click at [327, 199] on div "Ferrocut Pty Ltd" at bounding box center [339, 202] width 33 height 7
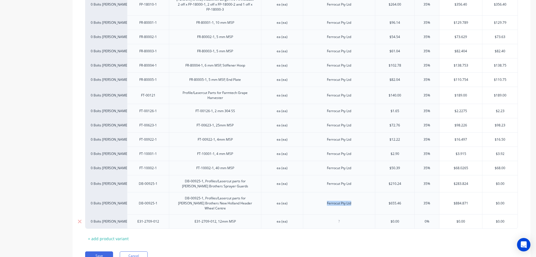
click at [340, 218] on div at bounding box center [339, 221] width 28 height 7
type textarea "x"
paste div
drag, startPoint x: 404, startPoint y: 207, endPoint x: 387, endPoint y: 209, distance: 17.1
click at [387, 219] on input "text" at bounding box center [394, 221] width 39 height 5
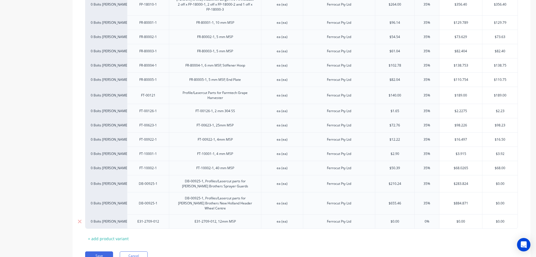
type textarea "x"
type input "3.58"
type textarea "x"
type input "3.58"
drag, startPoint x: 424, startPoint y: 211, endPoint x: 419, endPoint y: 211, distance: 5.6
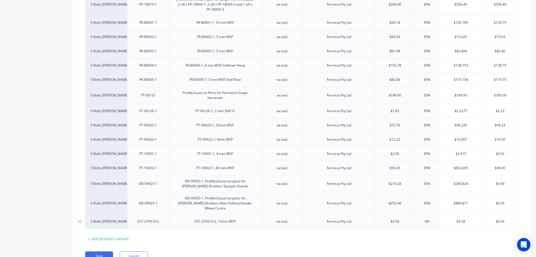
click at [419, 214] on div "0% 0%" at bounding box center [427, 221] width 28 height 14
type input "35"
type textarea "x"
type input "35"
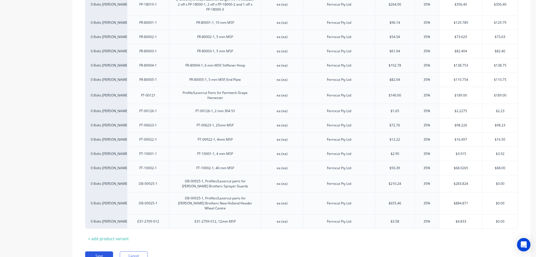
click at [103, 251] on button "Save" at bounding box center [99, 255] width 28 height 9
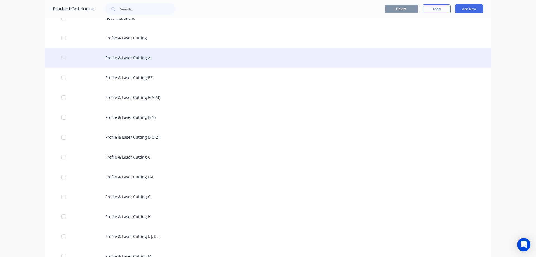
scroll to position [391, 0]
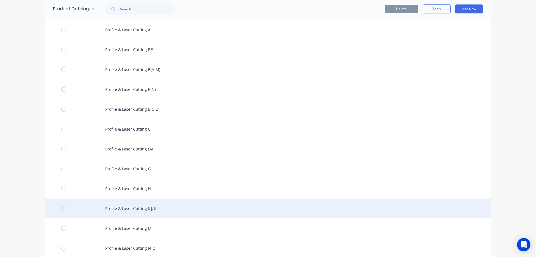
click at [128, 216] on div "Profile & Laser Cutting I, J, K, L" at bounding box center [268, 208] width 447 height 20
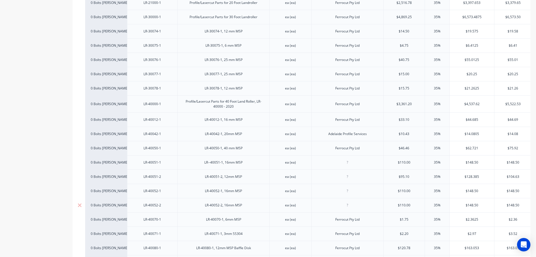
scroll to position [4541, 0]
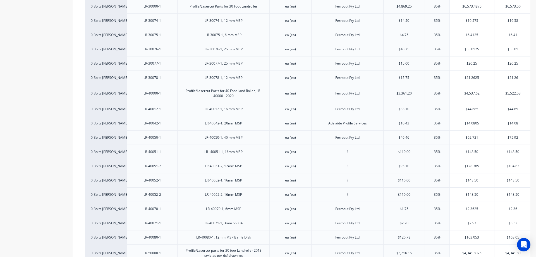
type textarea "x"
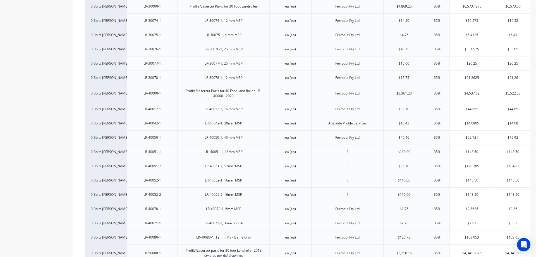
drag, startPoint x: 145, startPoint y: 205, endPoint x: 140, endPoint y: 206, distance: 4.8
copy div "JO-20072-A-B"
paste div
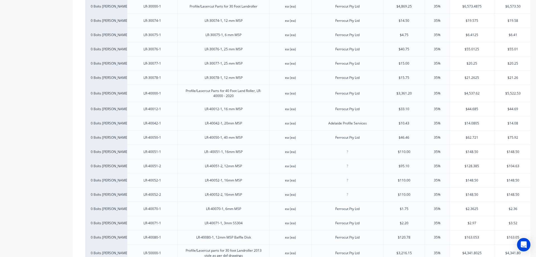
type textarea "x"
click at [363, 249] on div "Ferrocut Pty Ltd" at bounding box center [347, 252] width 33 height 7
drag, startPoint x: 363, startPoint y: 188, endPoint x: 334, endPoint y: 187, distance: 28.8
click at [334, 249] on div "Ferrocut Pty Ltd" at bounding box center [347, 252] width 33 height 7
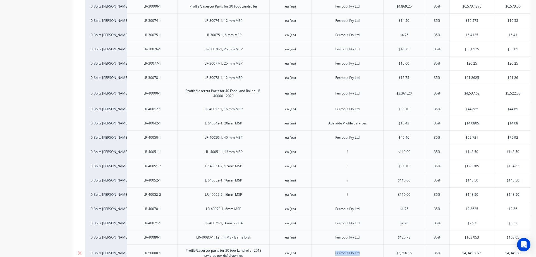
copy div "Ferrocut Pty Ltd"
paste div
type textarea "x"
click at [298, 249] on div "ea (ea)" at bounding box center [291, 252] width 28 height 7
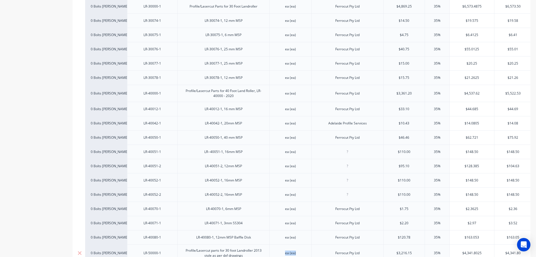
drag, startPoint x: 288, startPoint y: 191, endPoint x: 285, endPoint y: 191, distance: 3.1
click at [285, 249] on div "ea (ea)" at bounding box center [291, 252] width 28 height 7
copy div "ea (ea)"
paste div
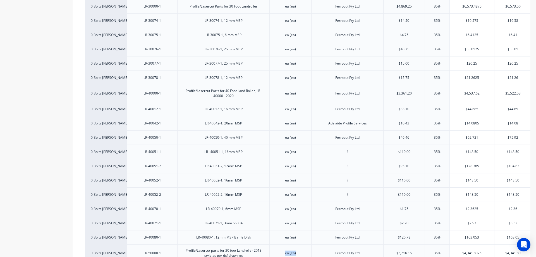
type textarea "x"
drag, startPoint x: 413, startPoint y: 201, endPoint x: 399, endPoint y: 203, distance: 13.8
type textarea "x"
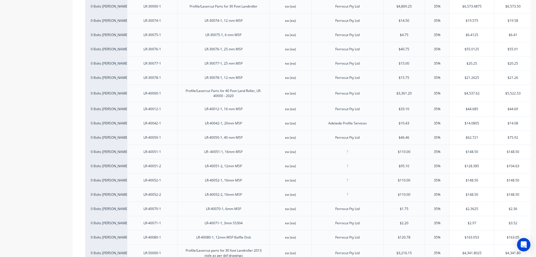
type input "3232"
type textarea "x"
type input "32"
type textarea "x"
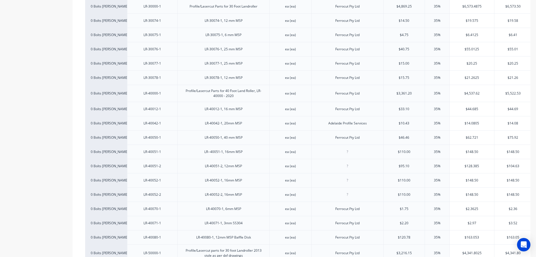
type input "3"
type textarea "x"
type input "32.05"
type textarea "x"
type input "32.05"
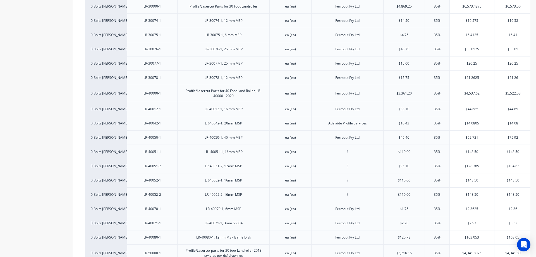
type input "0"
type input "35"
type textarea "x"
type input "35"
type input "$43.2675"
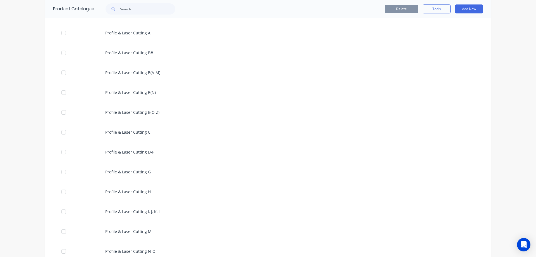
scroll to position [391, 0]
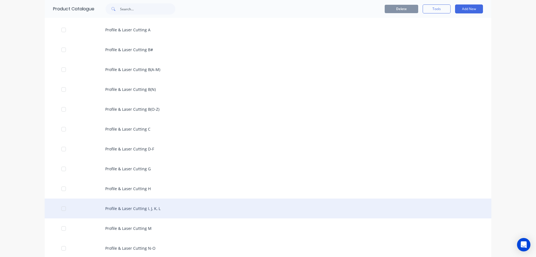
click at [159, 209] on div "Profile & Laser Cutting I, J, K, L" at bounding box center [268, 208] width 447 height 20
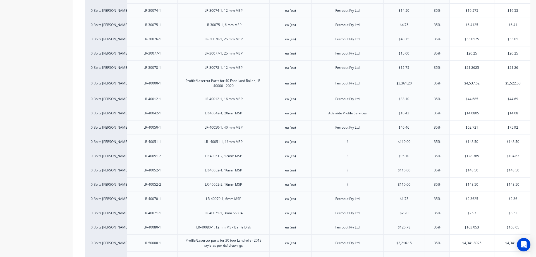
scroll to position [4555, 0]
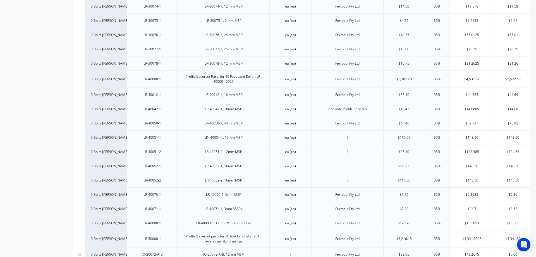
click at [229, 251] on div "JO-20072-A-B, 12mm MSP" at bounding box center [223, 254] width 49 height 7
type textarea "x"
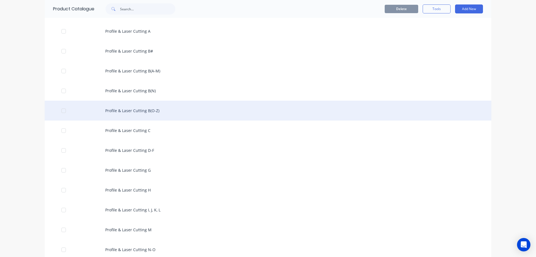
scroll to position [391, 0]
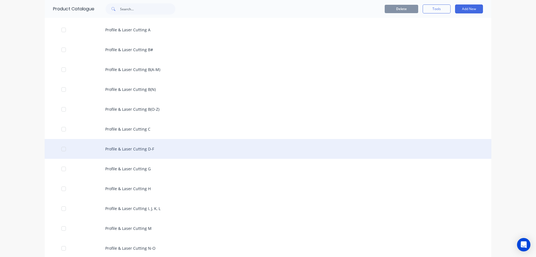
click at [167, 155] on div "Profile & Laser Cutting D-F" at bounding box center [268, 149] width 447 height 20
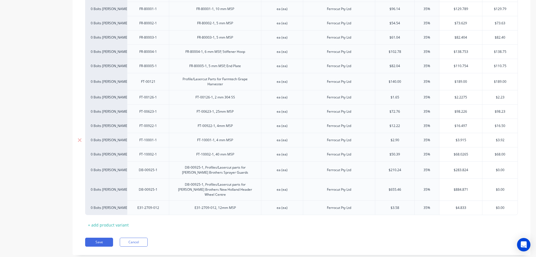
scroll to position [2481, 0]
click at [221, 203] on div "E31-2709-012, 12mm MSP" at bounding box center [215, 206] width 50 height 7
type textarea "x"
click at [98, 237] on button "Save" at bounding box center [99, 241] width 28 height 9
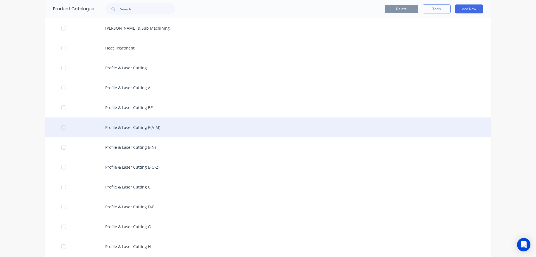
scroll to position [419, 0]
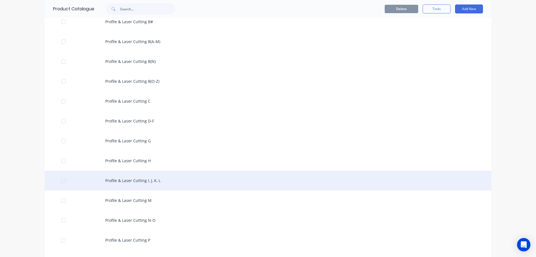
click at [191, 178] on div "Profile & Laser Cutting I, J, K, L" at bounding box center [268, 180] width 447 height 20
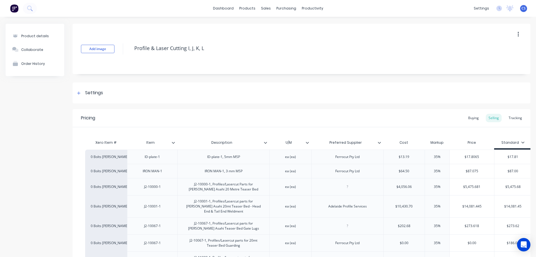
type textarea "x"
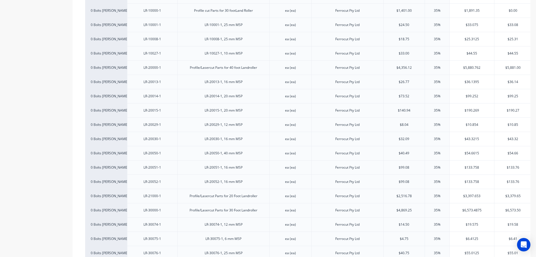
scroll to position [4555, 0]
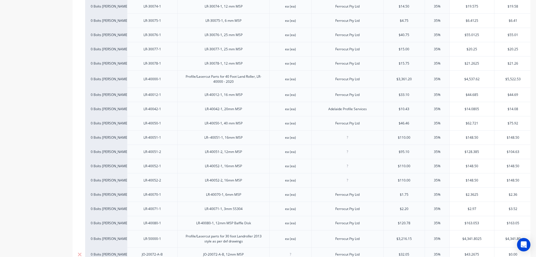
click at [229, 251] on div "JO-20072-A-B, 12mm MSP" at bounding box center [223, 254] width 49 height 7
type textarea "x"
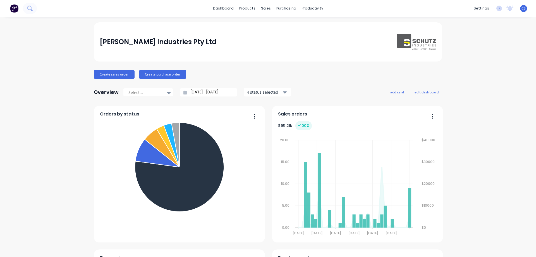
click at [31, 5] on button at bounding box center [30, 8] width 14 height 11
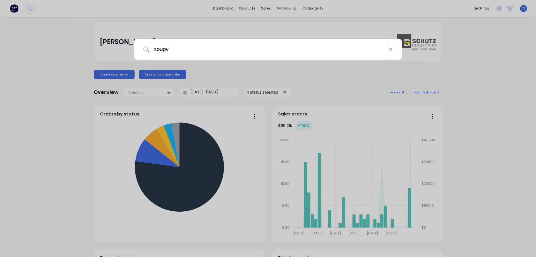
type input "soupy"
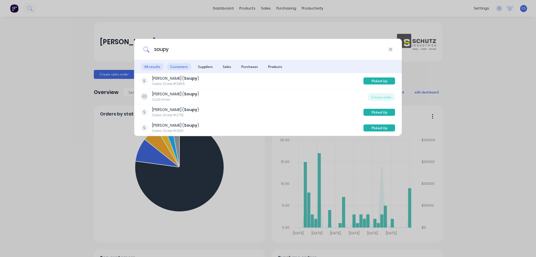
click at [179, 67] on span "Customers" at bounding box center [179, 66] width 24 height 7
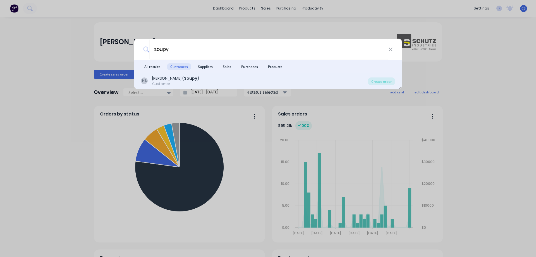
click at [217, 85] on div "HS [PERSON_NAME] ( Soupy ) Customer" at bounding box center [254, 80] width 227 height 11
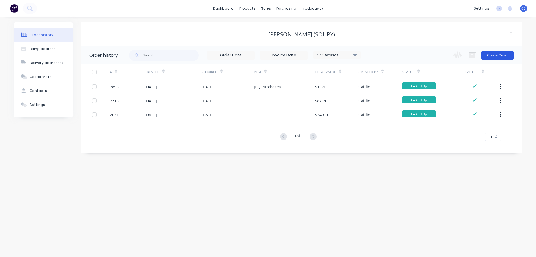
click at [498, 56] on button "Create Order" at bounding box center [498, 55] width 32 height 9
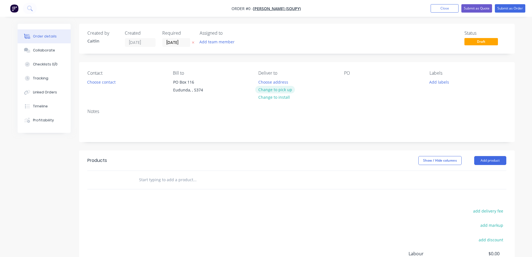
click at [287, 92] on button "Change to pick up" at bounding box center [275, 90] width 40 height 8
click at [346, 82] on div at bounding box center [348, 82] width 9 height 8
click at [518, 132] on div "Order details Collaborate Checklists 0/0 Tracking Linked Orders Timeline Profit…" at bounding box center [266, 178] width 508 height 308
click at [48, 112] on button "Timeline" at bounding box center [44, 106] width 53 height 14
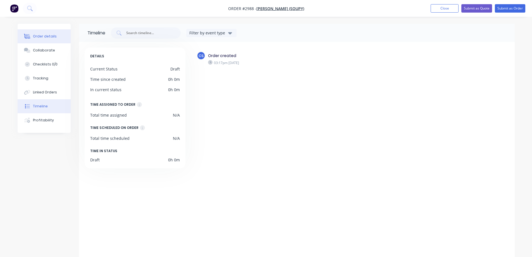
click at [48, 39] on div "Order details" at bounding box center [45, 36] width 24 height 5
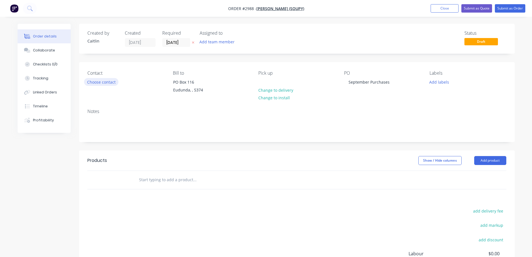
click at [104, 85] on button "Choose contact" at bounding box center [101, 82] width 34 height 8
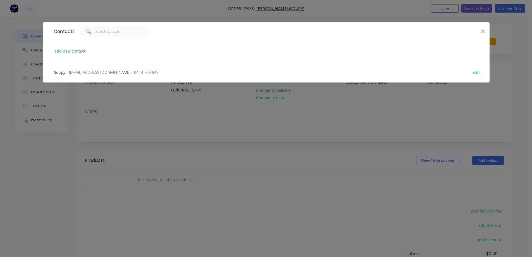
click at [106, 75] on span "- [EMAIL_ADDRESS][DOMAIN_NAME] - 0413 763 847" at bounding box center [112, 72] width 92 height 5
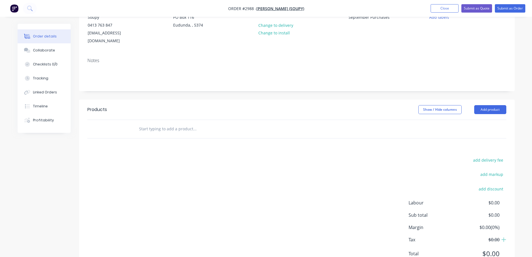
scroll to position [81, 0]
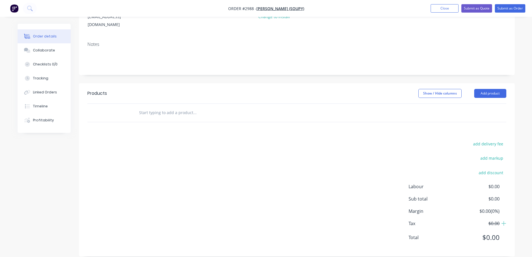
click at [179, 107] on input "text" at bounding box center [195, 112] width 112 height 11
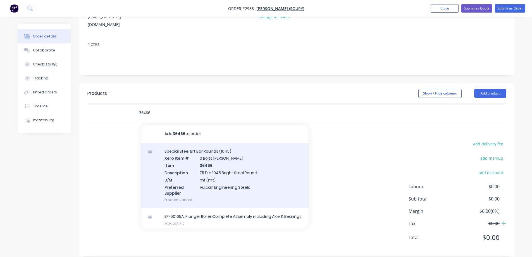
type input "36466"
click at [273, 170] on div "Special Steel Brt Bar Rounds (1045) Xero Item # 0 Bolts [PERSON_NAME] Item 3646…" at bounding box center [225, 175] width 168 height 65
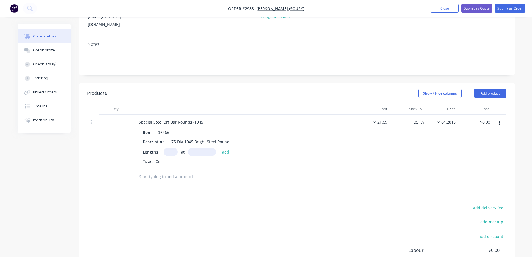
click at [166, 148] on input "text" at bounding box center [171, 152] width 14 height 8
type input "1"
type input "43mm"
click at [224, 148] on button "add" at bounding box center [225, 152] width 13 height 8
type input "$7.06"
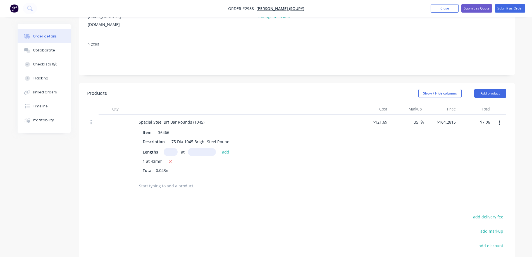
click at [164, 180] on input "text" at bounding box center [195, 185] width 112 height 11
type input "l"
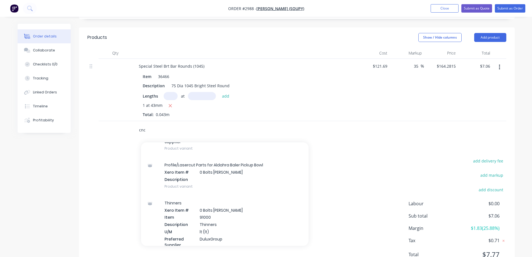
scroll to position [2123, 0]
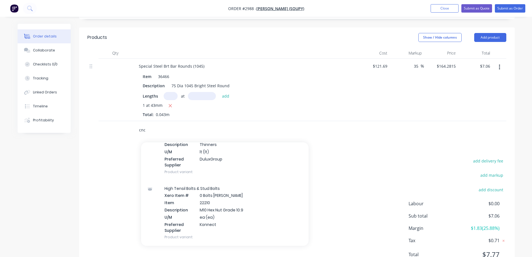
drag, startPoint x: 148, startPoint y: 122, endPoint x: 137, endPoint y: 122, distance: 10.9
click at [137, 124] on div "cnc Add cnc to order Skid Plates Xero Item # 0 Bolts Metric Galvanised Descript…" at bounding box center [218, 129] width 168 height 11
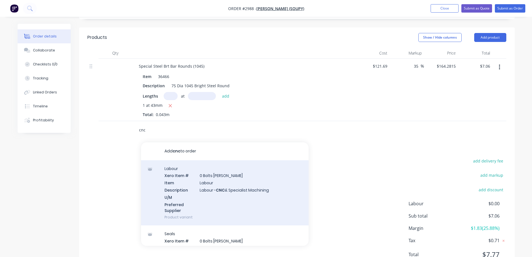
type input "cnc"
click at [263, 192] on div "Labour Xero Item # 0 Bolts [PERSON_NAME] Item Labour Description Labour - CNC &…" at bounding box center [225, 192] width 168 height 65
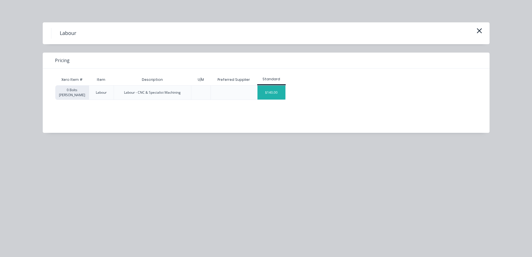
click at [276, 90] on div "$140.00" at bounding box center [272, 92] width 28 height 14
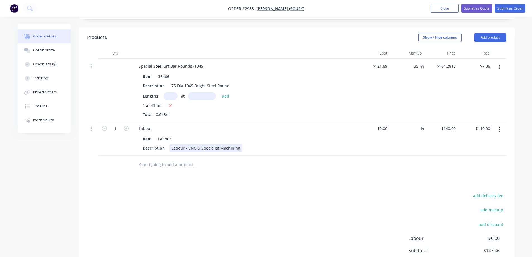
click at [238, 144] on div "Labour - CNC & Specialist Machining" at bounding box center [205, 148] width 73 height 8
drag, startPoint x: 200, startPoint y: 140, endPoint x: 187, endPoint y: 141, distance: 13.1
click at [187, 144] on div "Labour - CNC & Specialist Machining" at bounding box center [205, 148] width 73 height 8
click at [224, 144] on div "Labour - Specialist Machining" at bounding box center [199, 148] width 60 height 8
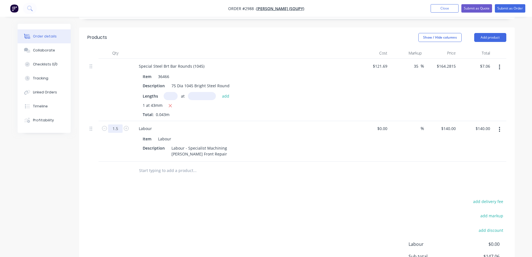
type input "1.5"
type input "$210.00"
click at [61, 160] on div "Created by [PERSON_NAME] Created [DATE] Required [DATE] Assigned to Add team me…" at bounding box center [266, 104] width 497 height 435
click at [454, 124] on input "140" at bounding box center [453, 128] width 9 height 8
click at [513, 121] on div "Qty Cost Markup Price Total Special Steel Brt Bar Rounds (1045) Item 36466 Desc…" at bounding box center [297, 113] width 436 height 132
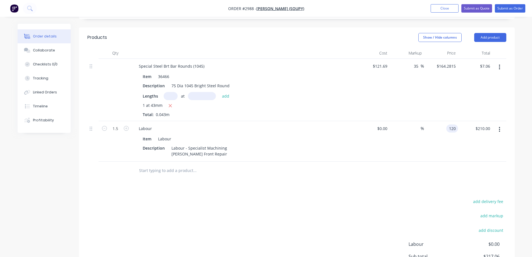
type input "$120.00"
type input "$180.00"
click at [152, 166] on input "text" at bounding box center [195, 170] width 112 height 11
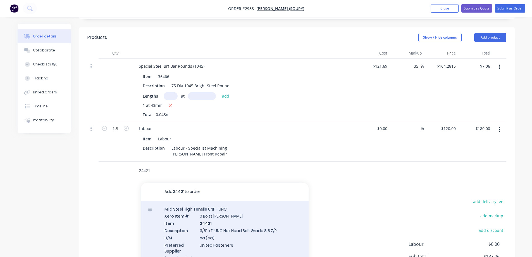
type input "24421"
click at [227, 204] on div "Mild Steel High Tensile UNF - UNC Xero Item # 0 Bolts Metric Galvanised Item 24…" at bounding box center [225, 233] width 168 height 65
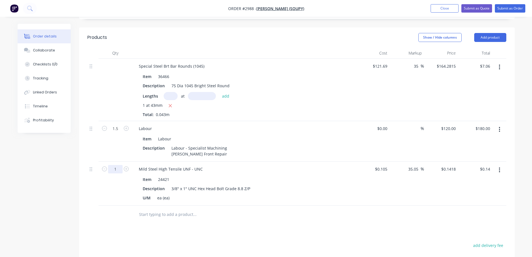
click at [115, 165] on input "1" at bounding box center [115, 169] width 15 height 8
type input "20"
click at [179, 209] on input "text" at bounding box center [195, 214] width 112 height 11
type input "$2.84"
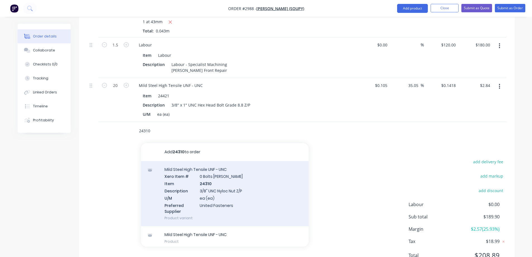
scroll to position [221, 0]
type input "24310"
click at [227, 191] on div "Mild Steel High Tensile UNF - UNC Xero Item # 0 Bolts Metric Galvanised Item 24…" at bounding box center [225, 193] width 168 height 65
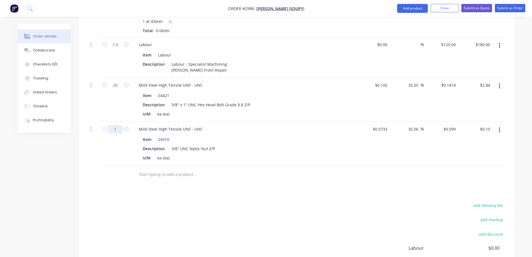
click at [114, 125] on input "1" at bounding box center [115, 129] width 15 height 8
type input "20"
click at [169, 169] on input "text" at bounding box center [195, 174] width 112 height 11
type input "$1.98"
click at [417, 81] on input "35.05" at bounding box center [414, 85] width 13 height 8
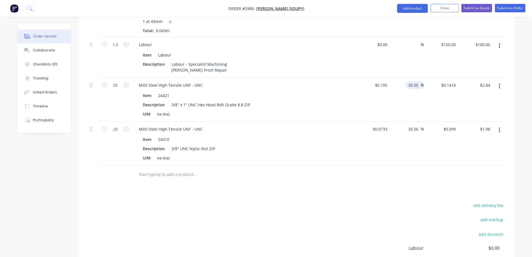
drag, startPoint x: 418, startPoint y: 77, endPoint x: 404, endPoint y: 77, distance: 13.7
click at [404, 78] on div "35.05 35.05 %" at bounding box center [407, 100] width 34 height 44
type input "50"
type input "$0.1575"
type input "$3.15"
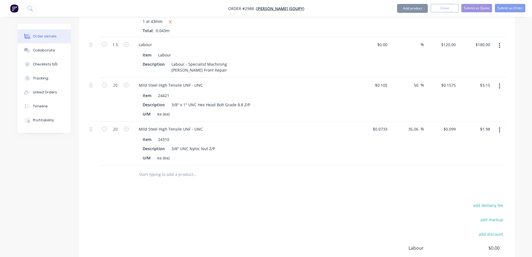
drag, startPoint x: 419, startPoint y: 121, endPoint x: 403, endPoint y: 121, distance: 15.4
click at [403, 121] on div "35.06 35.06 %" at bounding box center [407, 143] width 34 height 44
type input "50"
type input "$0.11"
type input "$2.20"
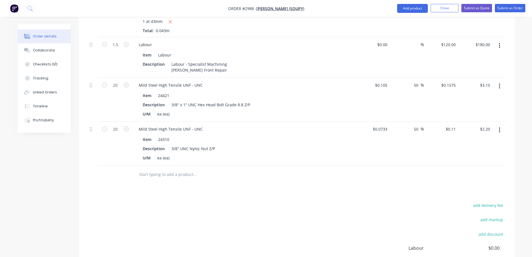
click at [168, 170] on input "text" at bounding box center [195, 174] width 112 height 11
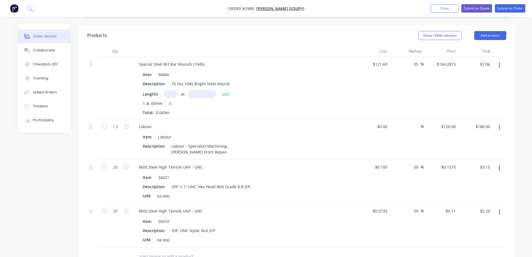
scroll to position [137, 0]
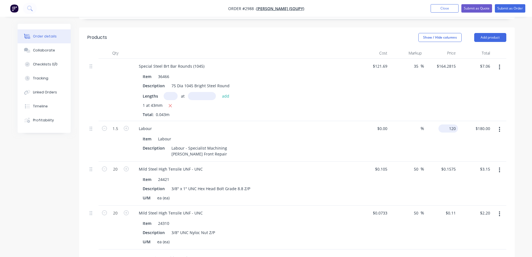
click at [458, 124] on input "120" at bounding box center [449, 128] width 17 height 8
click at [525, 117] on div "Order details Collaborate Checklists 0/0 Tracking Linked Orders Timeline Profit…" at bounding box center [266, 136] width 532 height 547
type input "$140.00"
type input "$210.00"
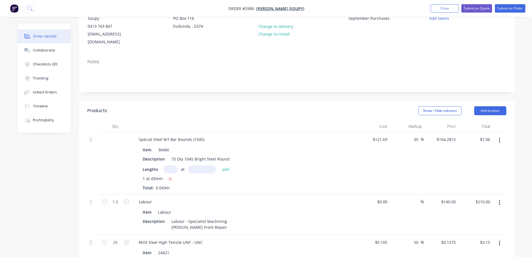
scroll to position [0, 0]
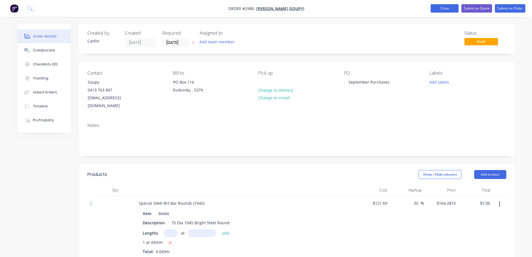
click at [449, 7] on button "Close" at bounding box center [445, 8] width 28 height 8
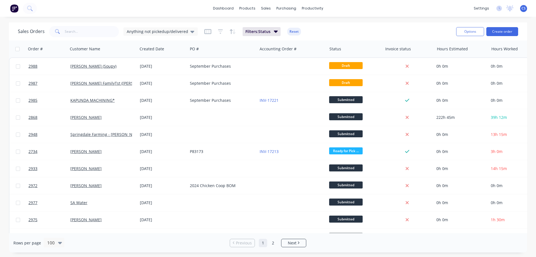
click at [369, 249] on div "Rows per page 100 Previous 1 2 Next" at bounding box center [268, 242] width 518 height 19
click at [34, 9] on button at bounding box center [30, 8] width 14 height 11
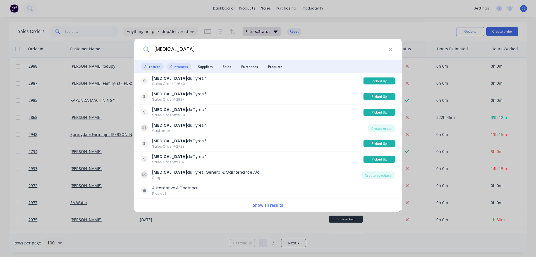
type input "sski"
click at [184, 66] on span "Customers" at bounding box center [179, 66] width 24 height 7
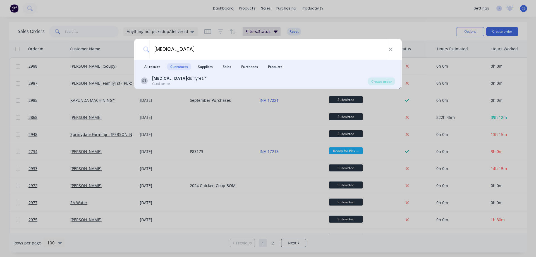
click at [195, 85] on div "ST SSki ds Tyres * Customer" at bounding box center [254, 80] width 227 height 11
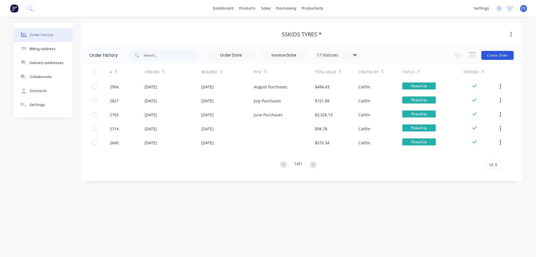
click at [507, 56] on button "Create Order" at bounding box center [498, 55] width 32 height 9
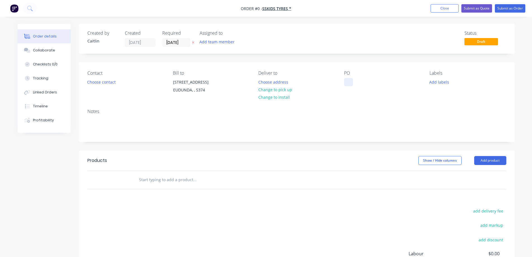
click at [348, 78] on div at bounding box center [348, 82] width 9 height 8
click at [285, 90] on div "Order details Collaborate Checklists 0/0 Tracking Linked Orders Timeline Profit…" at bounding box center [266, 178] width 508 height 308
click at [95, 81] on button "Choose contact" at bounding box center [101, 82] width 34 height 8
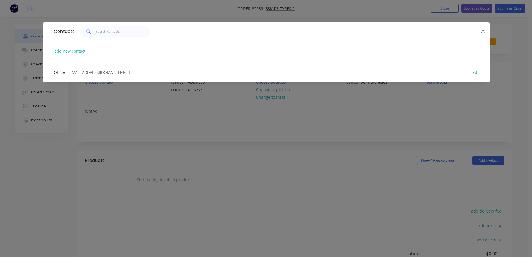
click at [97, 75] on div "Office - admin@sskids.com.au -" at bounding box center [93, 72] width 78 height 6
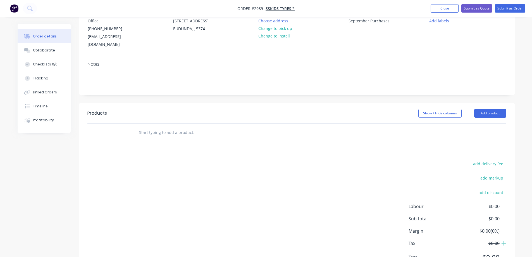
scroll to position [81, 0]
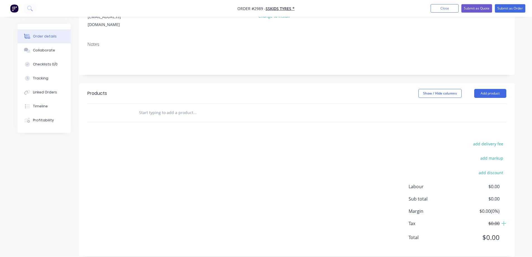
click at [159, 107] on input "text" at bounding box center [195, 112] width 112 height 11
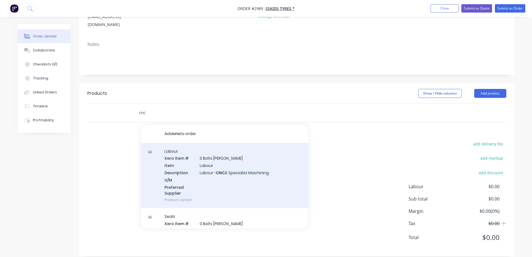
type input "cnc"
click at [225, 179] on div "Labour Xero Item # 0 Bolts Metric Galvanised Item Labour Description Labour - C…" at bounding box center [225, 175] width 168 height 65
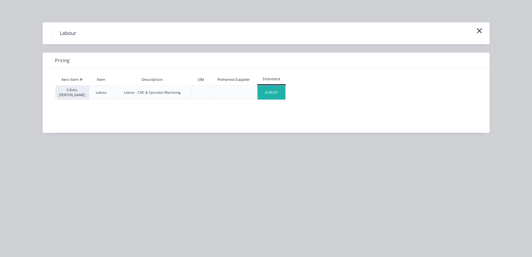
click at [274, 88] on div "$140.00" at bounding box center [272, 92] width 28 height 14
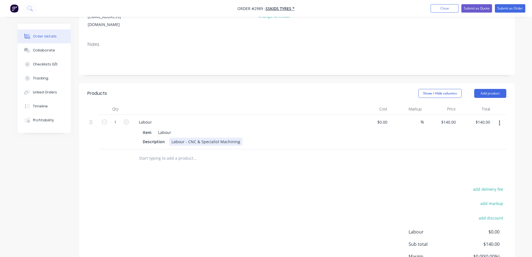
click at [201, 137] on div "Labour - CNC & Specialist Machining" at bounding box center [205, 141] width 73 height 8
drag, startPoint x: 201, startPoint y: 133, endPoint x: 187, endPoint y: 134, distance: 13.5
click at [187, 137] on div "Labour - CNC & Specialist Machining" at bounding box center [205, 141] width 73 height 8
click at [199, 137] on div "Labour - CNC & Specialist Machining" at bounding box center [205, 141] width 73 height 8
drag, startPoint x: 199, startPoint y: 132, endPoint x: 188, endPoint y: 134, distance: 11.3
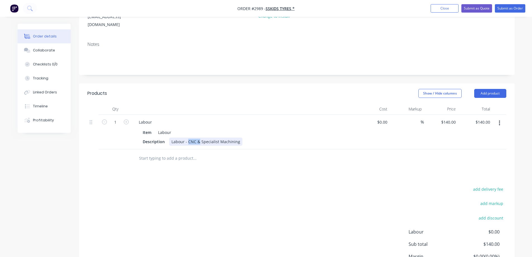
click at [188, 137] on div "Labour - CNC & Specialist Machining" at bounding box center [205, 141] width 73 height 8
click at [223, 137] on div "Labour - Specialist Machining" at bounding box center [199, 141] width 60 height 8
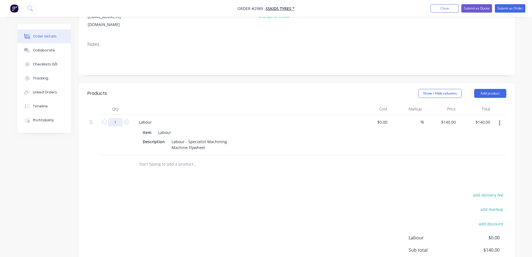
click at [118, 118] on input "1" at bounding box center [115, 122] width 15 height 8
type input "0.75"
click at [168, 180] on div "Products Show / Hide columns Add product Qty Cost Markup Price Total 0.75 Labou…" at bounding box center [297, 195] width 436 height 224
type input "105.00"
click at [491, 118] on input "105.00" at bounding box center [483, 122] width 17 height 8
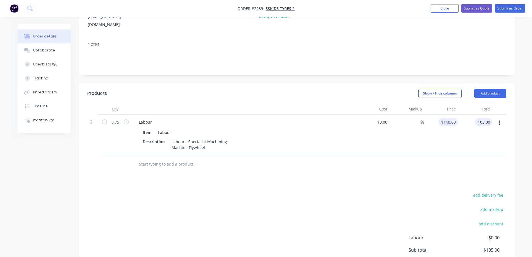
type input "140"
type input "$105.00"
click at [455, 118] on input "140" at bounding box center [453, 122] width 9 height 8
type input "$120.00"
type input "$90.00"
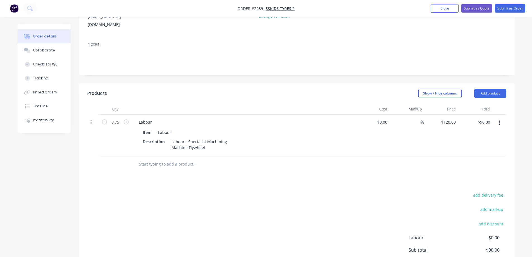
click at [449, 162] on div at bounding box center [296, 164] width 419 height 18
click at [454, 118] on input "120" at bounding box center [453, 122] width 9 height 8
type input "$130.00"
type input "$97.50"
click at [449, 155] on div at bounding box center [296, 164] width 419 height 18
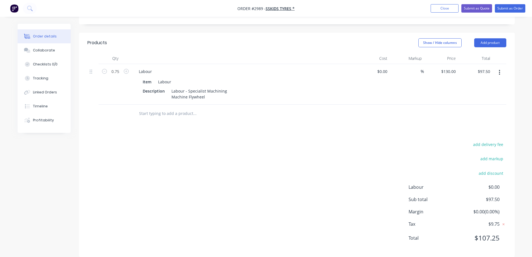
scroll to position [132, 0]
click at [488, 38] on button "Add product" at bounding box center [490, 42] width 32 height 9
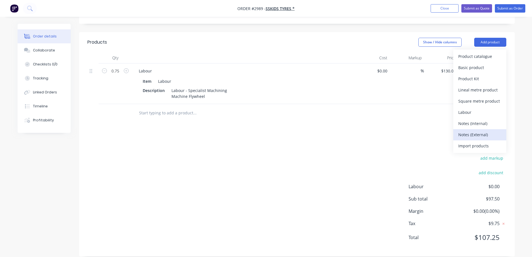
click at [487, 130] on div "Notes (External)" at bounding box center [479, 134] width 43 height 8
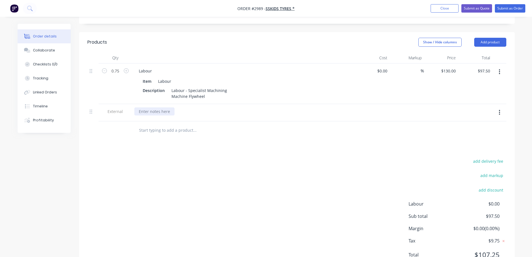
click at [169, 107] on div at bounding box center [154, 111] width 40 height 8
click at [170, 125] on input "text" at bounding box center [195, 130] width 112 height 11
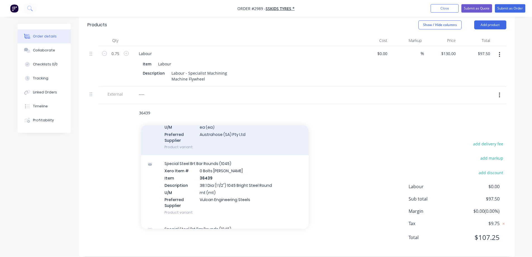
scroll to position [56, 0]
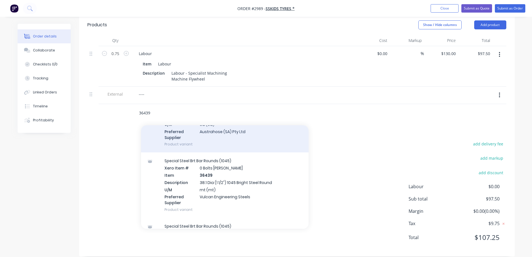
type input "36439"
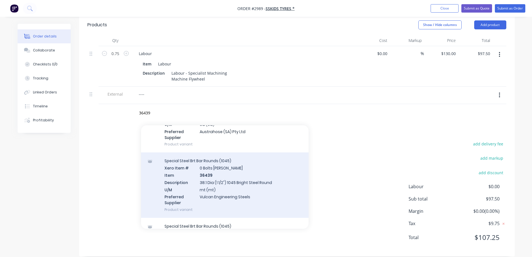
click at [252, 163] on div "Special Steel Brt Bar Rounds (1045) Xero Item # 0 Bolts Metric Galvanised Item …" at bounding box center [225, 184] width 168 height 65
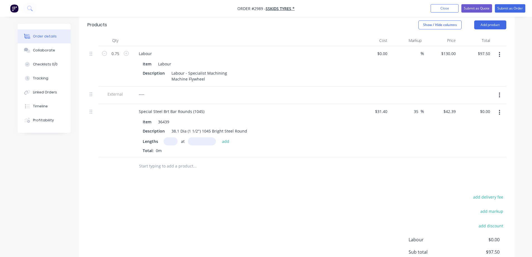
click at [169, 137] on input "text" at bounding box center [171, 141] width 14 height 8
type input "1"
type input "930mm"
click at [224, 137] on button "add" at bounding box center [225, 141] width 13 height 8
type input "$39.42"
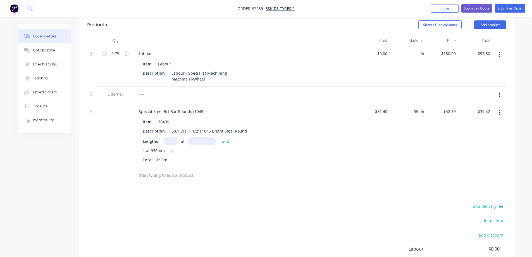
click at [165, 170] on input "text" at bounding box center [195, 175] width 112 height 11
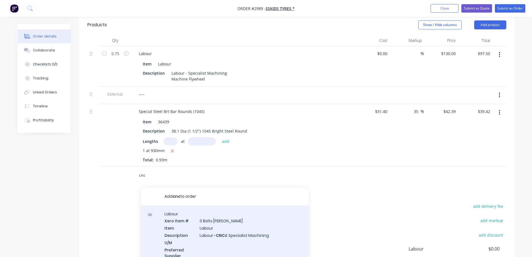
type input "cnc"
click at [244, 226] on div "Labour Xero Item # 0 Bolts Metric Galvanised Item Labour Description Labour - C…" at bounding box center [225, 237] width 168 height 65
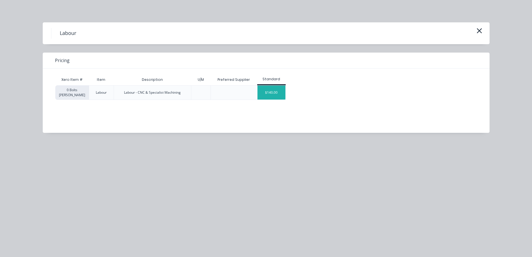
click at [267, 88] on div "$140.00" at bounding box center [272, 92] width 28 height 14
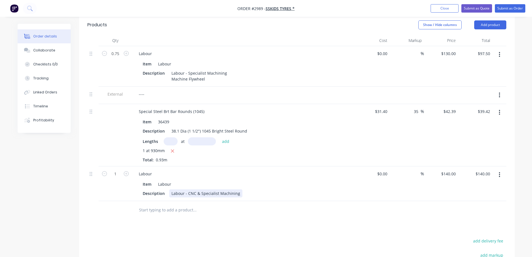
click at [195, 180] on div "Item Labour Description Labour - CNC & Specialist Machining" at bounding box center [243, 188] width 219 height 18
drag, startPoint x: 199, startPoint y: 185, endPoint x: 188, endPoint y: 185, distance: 11.5
click at [188, 189] on div "Labour - CNC & Specialist Machining" at bounding box center [205, 193] width 73 height 8
click at [225, 189] on div "Labour - Specialist Machining" at bounding box center [199, 193] width 60 height 8
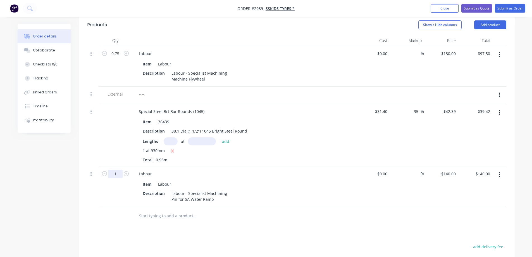
click at [117, 170] on input "1" at bounding box center [115, 174] width 15 height 8
click at [457, 170] on input "$140.00" at bounding box center [449, 174] width 17 height 8
type input "0.75"
type input "140"
type input "$105.00"
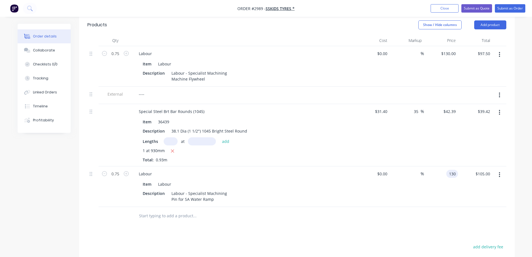
type input "$130.00"
type input "$97.50"
click at [449, 225] on div "Products Show / Hide columns Add product Qty Cost Markup Price Total 0.75 Labou…" at bounding box center [297, 187] width 436 height 344
click at [489, 107] on input "39.42" at bounding box center [484, 111] width 15 height 8
click at [490, 107] on input "39.42" at bounding box center [486, 111] width 13 height 8
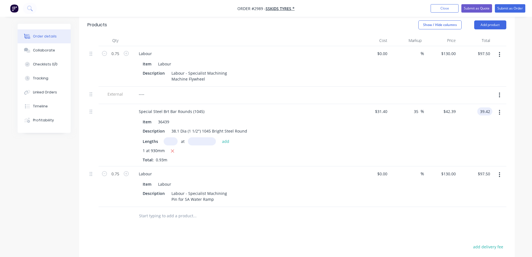
click at [491, 107] on input "39.42" at bounding box center [486, 111] width 13 height 8
click at [490, 107] on input "39.42" at bounding box center [486, 111] width 13 height 8
click at [488, 107] on input "39.42" at bounding box center [486, 111] width 13 height 8
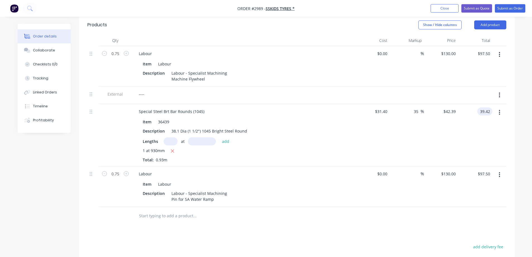
click at [488, 107] on input "39.42" at bounding box center [486, 111] width 13 height 8
type input "39.40"
type input "34.92"
type input "$42.3656"
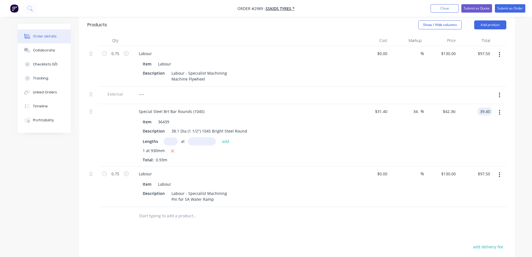
type input "$39.40"
click at [517, 94] on div "Order details Collaborate Checklists 0/0 Tracking Linked Orders Timeline Profit…" at bounding box center [266, 120] width 508 height 493
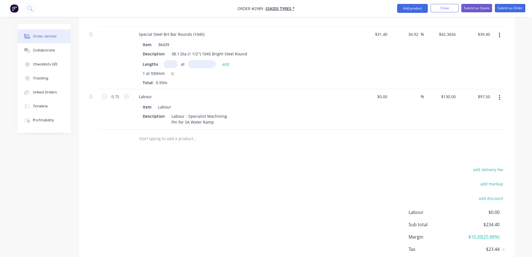
scroll to position [252, 0]
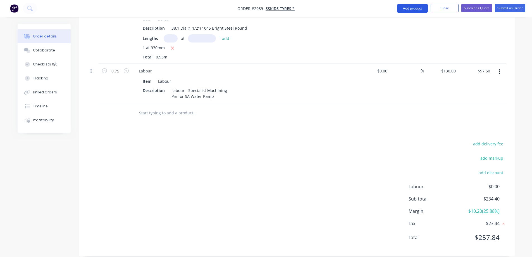
click at [413, 8] on button "Add product" at bounding box center [412, 8] width 31 height 9
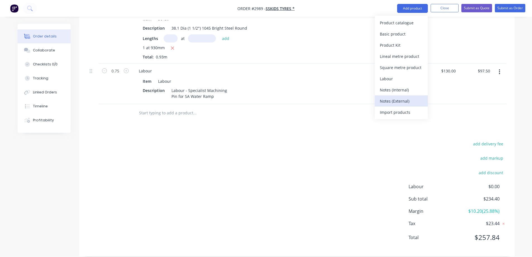
click at [401, 98] on div "Notes (External)" at bounding box center [401, 101] width 43 height 8
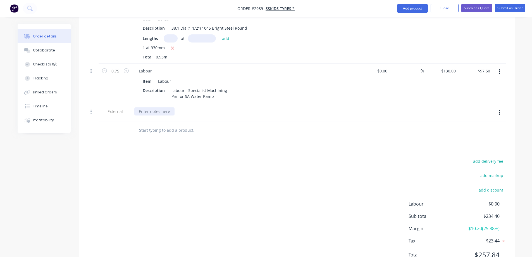
click at [162, 107] on div at bounding box center [154, 111] width 40 height 8
click at [154, 125] on input "text" at bounding box center [195, 130] width 112 height 11
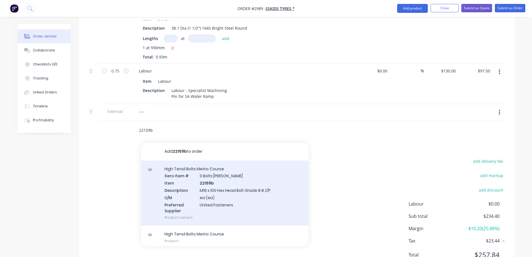
type input "22159b"
click at [248, 193] on div "High Tensil Bolts Metric Course Xero Item # 0 Bolts Metric Galvanised Item 2215…" at bounding box center [225, 192] width 168 height 65
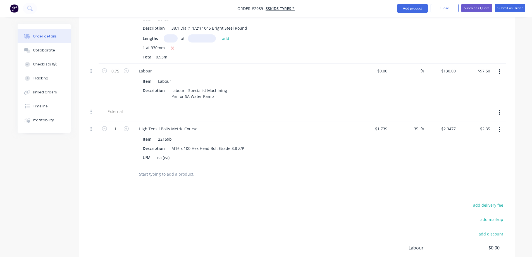
click at [129, 125] on button "button" at bounding box center [126, 128] width 7 height 6
type input "2"
type input "$4.70"
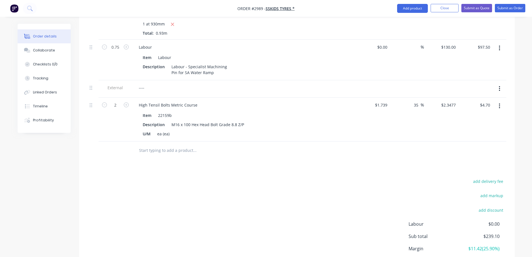
scroll to position [308, 0]
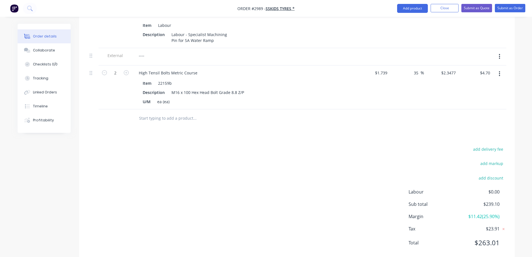
click at [169, 114] on input "text" at bounding box center [195, 118] width 112 height 11
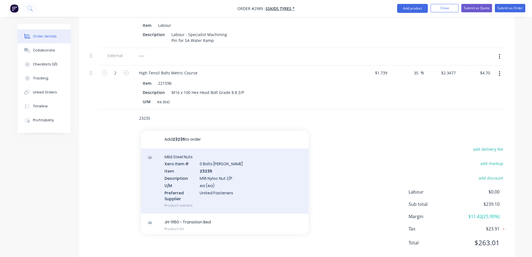
type input "23235"
click at [258, 172] on div "Mild Steel Nuts Xero Item # 0 Bolts Metric Galvanised Item 23235 Description M1…" at bounding box center [225, 180] width 168 height 65
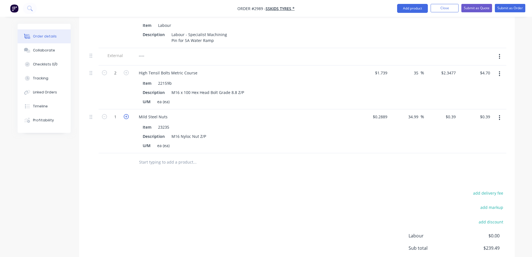
click at [127, 114] on icon "button" at bounding box center [126, 116] width 5 height 5
type input "2"
type input "$0.78"
click at [177, 156] on input "text" at bounding box center [195, 161] width 112 height 11
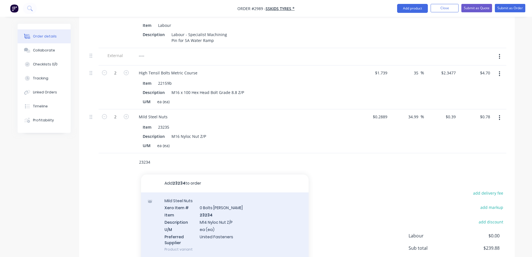
type input "23234"
click at [247, 213] on div "Mild Steel Nuts Xero Item # 0 Bolts Metric Galvanised Item 23234 Description M1…" at bounding box center [225, 224] width 168 height 65
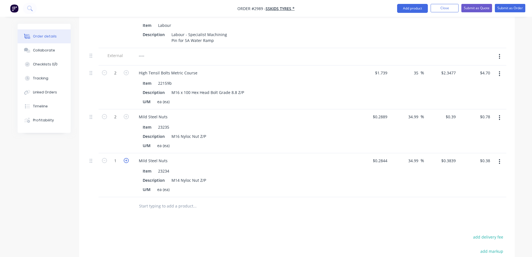
click at [128, 158] on icon "button" at bounding box center [126, 160] width 5 height 5
type input "2"
type input "$0.77"
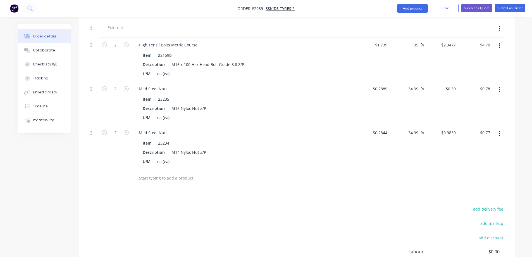
click at [179, 172] on input "text" at bounding box center [195, 177] width 112 height 11
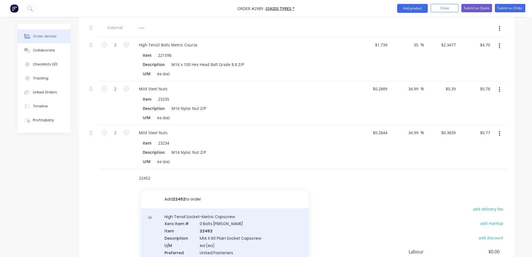
type input "22452"
click at [254, 238] on div "High Tensil Socket-Metric Capscrew Xero Item # 0 Bolts Metric Galvanised Item 2…" at bounding box center [225, 240] width 168 height 65
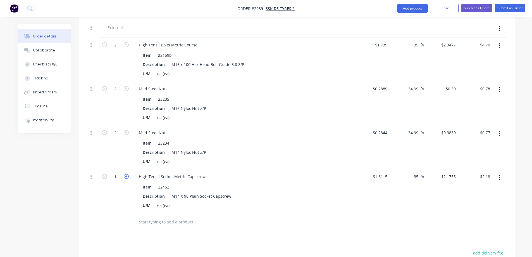
click at [127, 174] on icon "button" at bounding box center [126, 176] width 5 height 5
type input "2"
type input "$4.35"
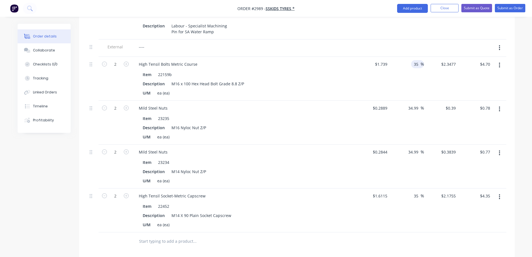
scroll to position [308, 0]
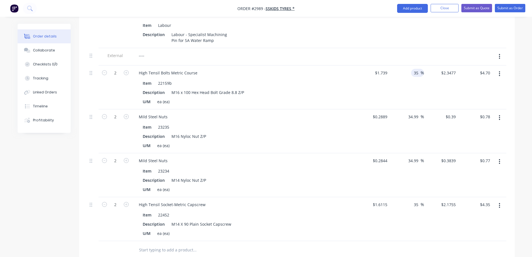
click at [420, 69] on input "35" at bounding box center [416, 73] width 7 height 8
drag, startPoint x: 420, startPoint y: 65, endPoint x: 413, endPoint y: 65, distance: 7.3
click at [413, 69] on div "35 35 %" at bounding box center [417, 73] width 13 height 8
type input "40"
type input "$2.4346"
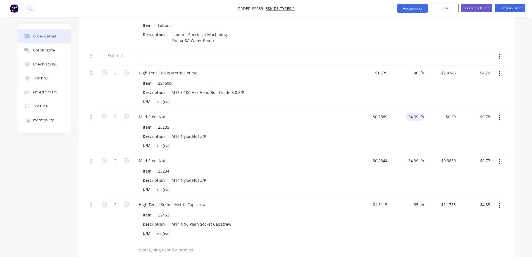
type input "$4.87"
drag, startPoint x: 418, startPoint y: 108, endPoint x: 400, endPoint y: 108, distance: 17.9
click at [400, 109] on div "34.99 34.99 %" at bounding box center [407, 131] width 34 height 44
type input "3"
type input "50"
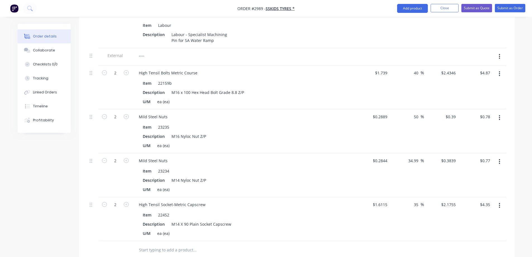
type input "$0.4334"
type input "$0.87"
drag, startPoint x: 418, startPoint y: 152, endPoint x: 405, endPoint y: 154, distance: 13.0
click at [405, 154] on div "34.99 34.99 %" at bounding box center [407, 175] width 34 height 44
type input "50"
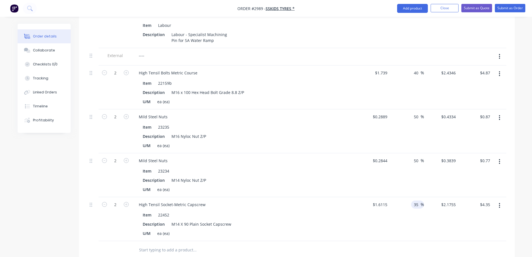
type input "$0.4266"
type input "$0.85"
drag, startPoint x: 418, startPoint y: 197, endPoint x: 411, endPoint y: 196, distance: 7.6
click at [411, 197] on div "35 35 %" at bounding box center [407, 219] width 34 height 44
type input "50"
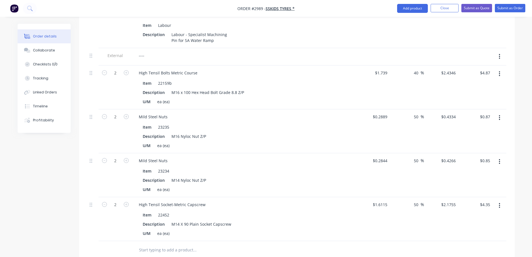
type input "$2.4173"
type input "$4.83"
click at [181, 244] on input "text" at bounding box center [195, 249] width 112 height 11
drag, startPoint x: 419, startPoint y: 65, endPoint x: 413, endPoint y: 65, distance: 6.7
click at [413, 69] on div "40 40 %" at bounding box center [417, 73] width 13 height 8
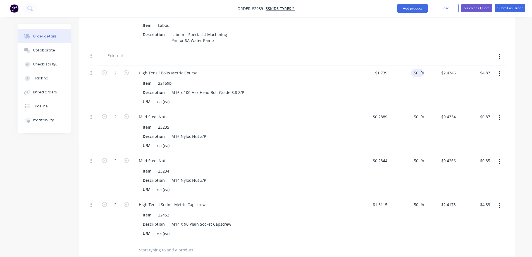
type input "50"
click at [180, 244] on input "text" at bounding box center [195, 249] width 112 height 11
type input "$2.6085"
type input "$5.22"
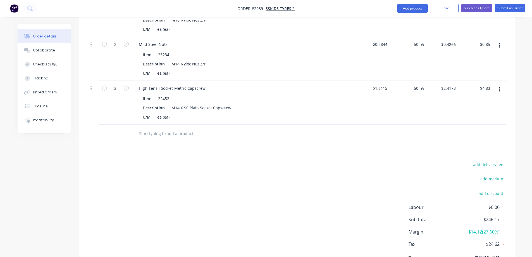
scroll to position [445, 0]
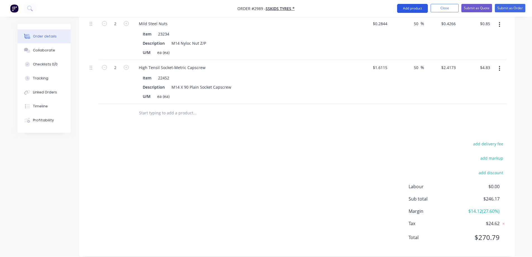
click at [415, 7] on button "Add product" at bounding box center [412, 8] width 31 height 9
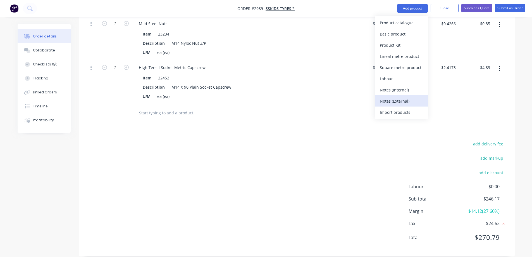
click at [399, 103] on div "Notes (External)" at bounding box center [401, 101] width 43 height 8
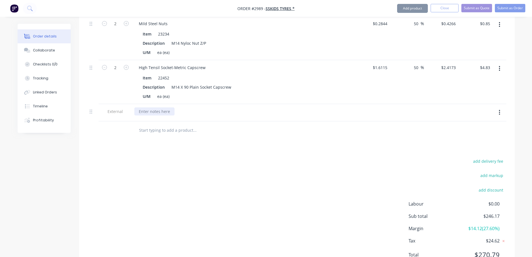
click at [165, 107] on div at bounding box center [154, 111] width 40 height 8
click at [152, 107] on div at bounding box center [154, 111] width 40 height 8
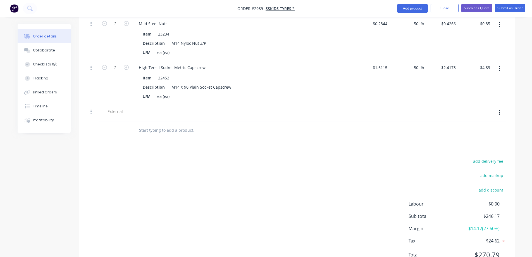
click at [151, 125] on input "text" at bounding box center [195, 130] width 112 height 11
click at [172, 125] on input "text" at bounding box center [195, 130] width 112 height 11
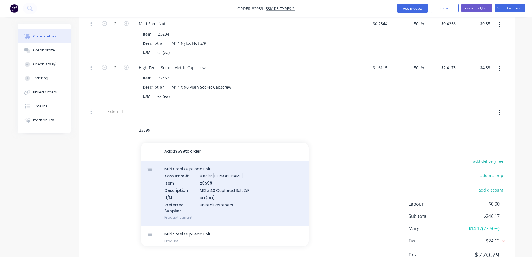
type input "23599"
click at [260, 190] on div "Mild Steel CupHead Bolt Xero Item # 0 Bolts Metric Galvanised Item 23599 Descri…" at bounding box center [225, 192] width 168 height 65
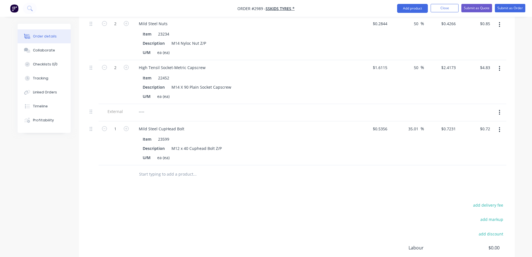
click at [169, 168] on input "text" at bounding box center [195, 173] width 112 height 11
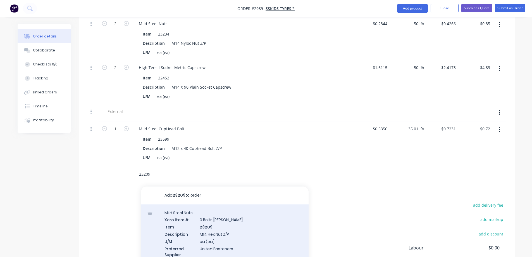
type input "23209"
click at [253, 238] on div "Mild Steel Nuts Xero Item # 0 Bolts Metric Galvanised Item 23209 Description M1…" at bounding box center [225, 236] width 168 height 65
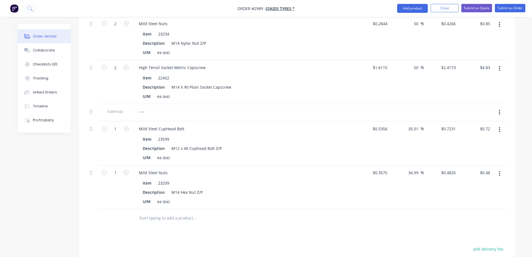
click at [175, 212] on input "text" at bounding box center [195, 217] width 112 height 11
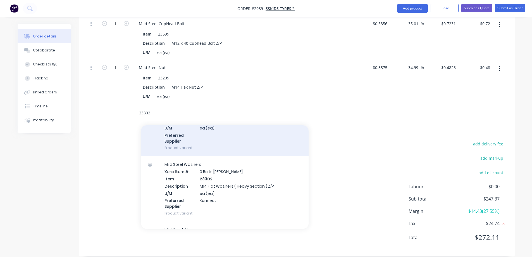
scroll to position [56, 0]
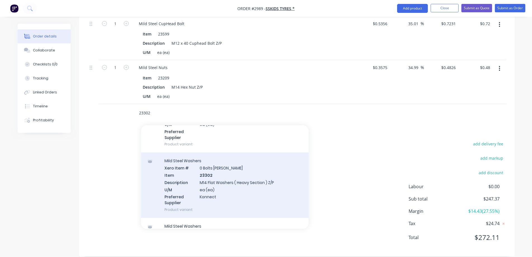
type input "23302"
click at [260, 189] on div "Mild Steel Washers Xero Item # 0 Bolts Metric Galvanised Item 23302 Description…" at bounding box center [225, 184] width 168 height 65
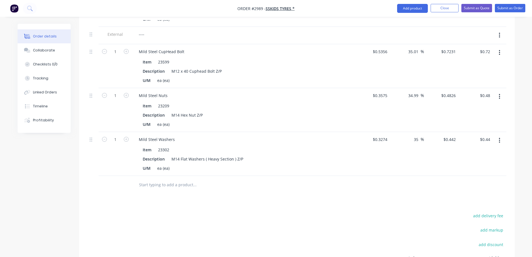
scroll to position [494, 0]
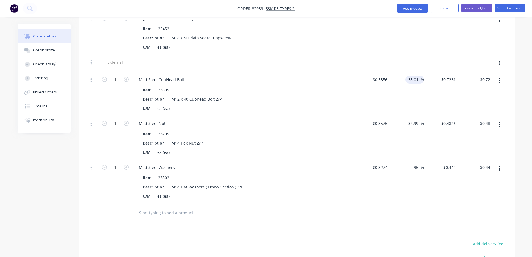
drag, startPoint x: 418, startPoint y: 71, endPoint x: 407, endPoint y: 72, distance: 10.7
click at [407, 75] on div "35.01 35.01 %" at bounding box center [415, 79] width 18 height 8
type input "50"
type input "$0.8034"
type input "$0.80"
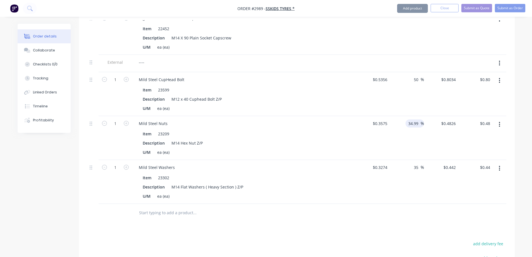
drag, startPoint x: 420, startPoint y: 116, endPoint x: 410, endPoint y: 115, distance: 9.8
click at [410, 119] on input "34.99" at bounding box center [414, 123] width 13 height 8
type input "3"
type input "50"
type input "$0.5363"
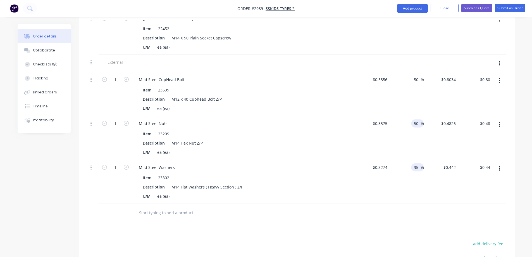
type input "$0.54"
drag, startPoint x: 419, startPoint y: 160, endPoint x: 415, endPoint y: 160, distance: 4.2
click at [415, 163] on input "35" at bounding box center [416, 167] width 7 height 8
type input "3"
type input "50"
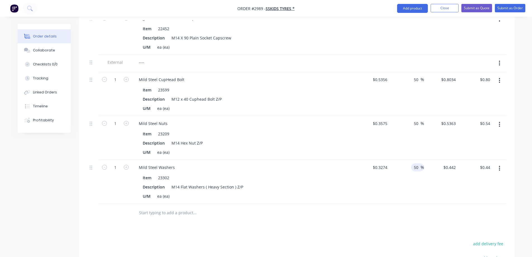
click at [170, 207] on input "text" at bounding box center [195, 212] width 112 height 11
type input "$0.4911"
type input "$0.49"
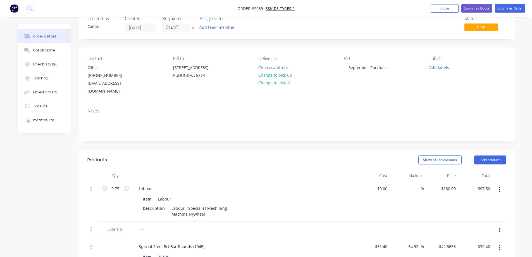
scroll to position [0, 0]
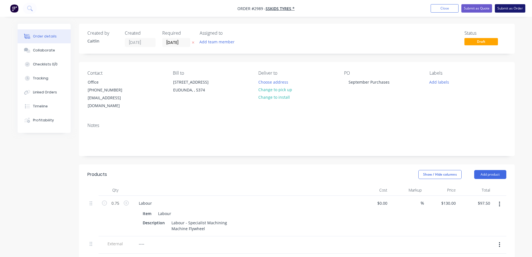
click at [510, 9] on button "Submit as Order" at bounding box center [510, 8] width 30 height 8
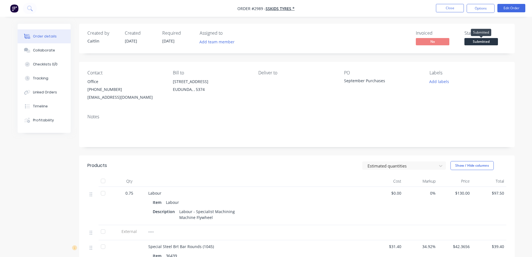
click at [472, 40] on span "Submitted" at bounding box center [481, 41] width 34 height 7
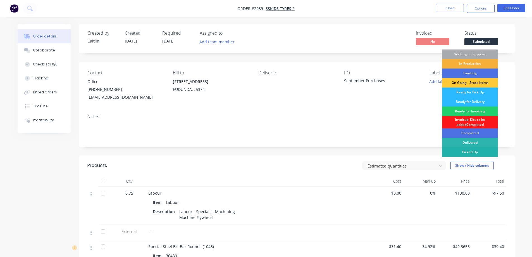
click at [478, 149] on div "Picked Up" at bounding box center [470, 151] width 56 height 9
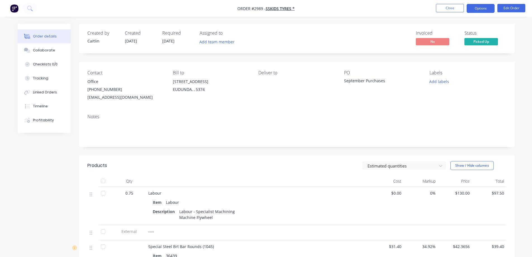
click at [486, 11] on button "Options" at bounding box center [481, 8] width 28 height 9
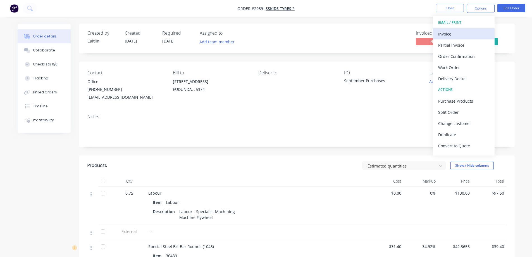
click at [470, 32] on div "Invoice" at bounding box center [463, 34] width 51 height 8
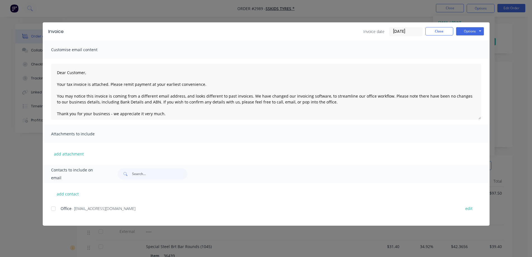
click at [402, 33] on input "01/10/25" at bounding box center [405, 31] width 33 height 8
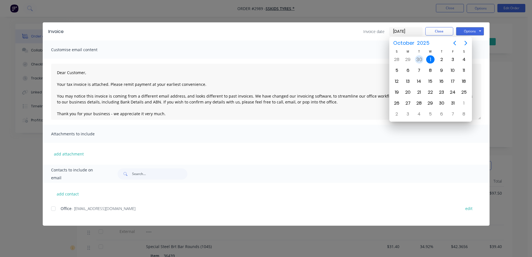
click at [421, 61] on div "30" at bounding box center [419, 59] width 8 height 8
type input "30/09/25"
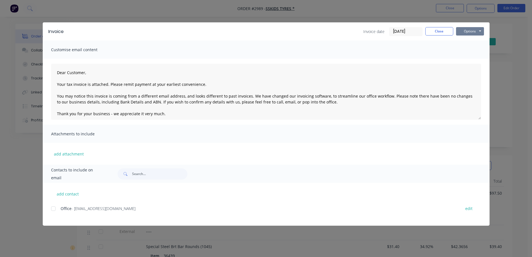
click at [475, 32] on button "Options" at bounding box center [470, 31] width 28 height 8
click at [473, 39] on button "Preview" at bounding box center [474, 41] width 36 height 9
click at [53, 209] on div at bounding box center [53, 208] width 11 height 11
click at [470, 28] on button "Options" at bounding box center [470, 31] width 28 height 8
click at [471, 61] on button "Email" at bounding box center [474, 59] width 36 height 9
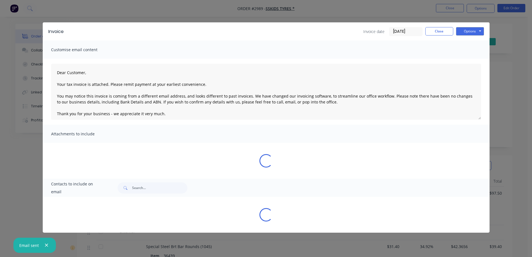
type textarea "Dear Customer, Your tax invoice is attached. Please remit payment at your earli…"
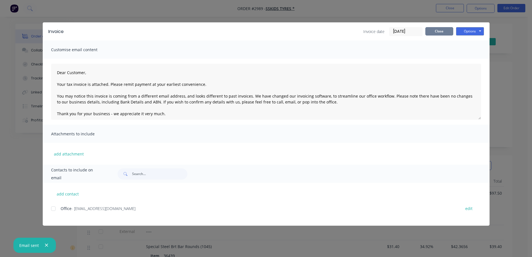
click at [433, 31] on button "Close" at bounding box center [439, 31] width 28 height 8
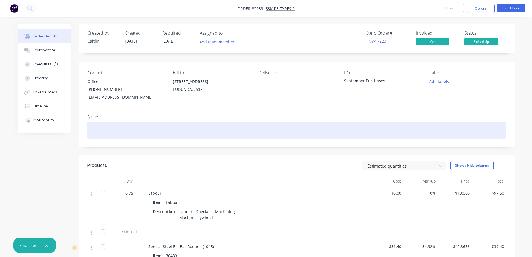
click at [183, 127] on div at bounding box center [296, 129] width 419 height 17
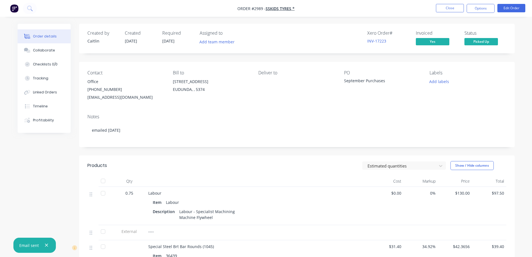
click at [45, 246] on icon "button" at bounding box center [47, 244] width 4 height 5
click at [442, 7] on button "Close" at bounding box center [450, 8] width 28 height 8
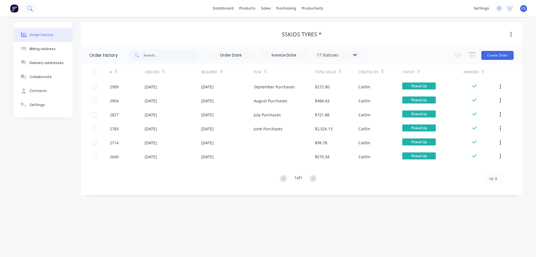
click at [29, 6] on icon at bounding box center [29, 8] width 4 height 4
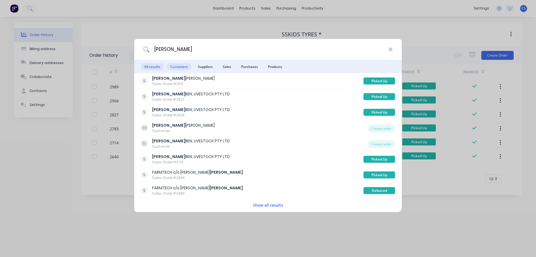
type input "schiller"
click at [180, 65] on span "Customers" at bounding box center [179, 66] width 24 height 7
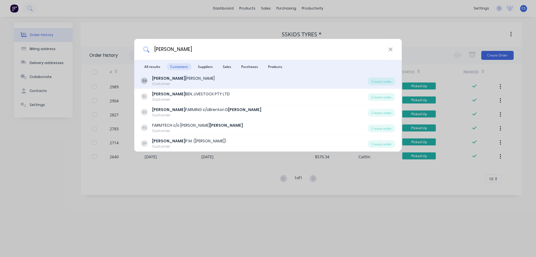
click at [257, 81] on div "SA SCHILLER ANTON Customer" at bounding box center [254, 80] width 227 height 11
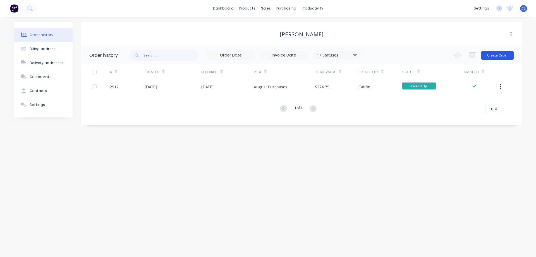
click at [505, 58] on button "Create Order" at bounding box center [498, 55] width 32 height 9
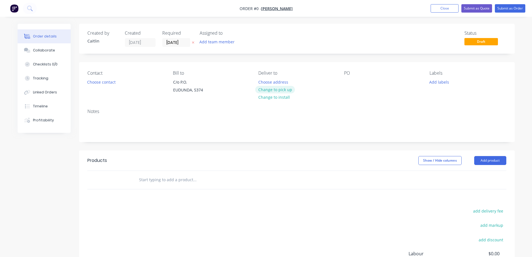
click at [284, 87] on button "Change to pick up" at bounding box center [275, 90] width 40 height 8
click at [352, 82] on div at bounding box center [348, 82] width 9 height 8
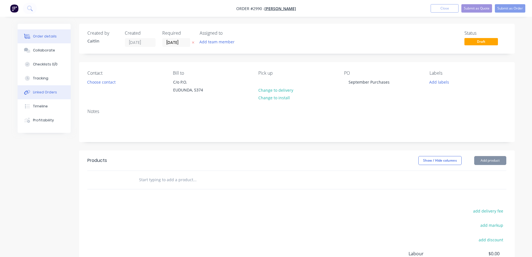
click at [39, 86] on button "Linked Orders" at bounding box center [44, 92] width 53 height 14
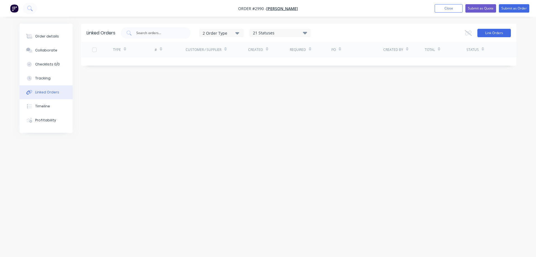
click at [502, 32] on button "Link Orders" at bounding box center [495, 33] width 34 height 8
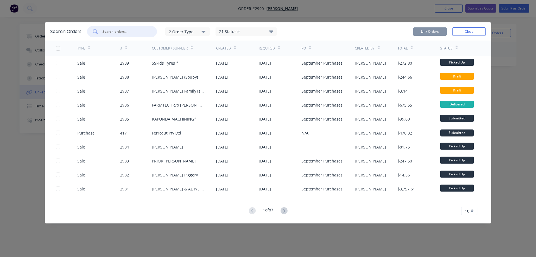
click at [121, 33] on input "text" at bounding box center [125, 32] width 46 height 6
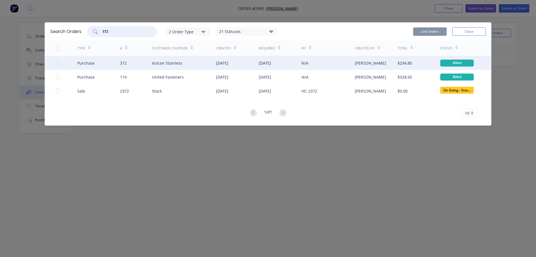
click at [58, 64] on div at bounding box center [58, 62] width 11 height 11
type input "372"
click at [439, 33] on button "Link Orders" at bounding box center [430, 31] width 34 height 8
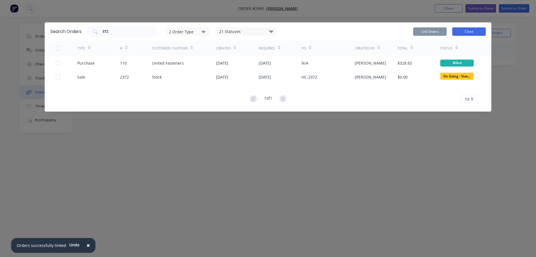
click at [477, 35] on button "Close" at bounding box center [469, 31] width 34 height 8
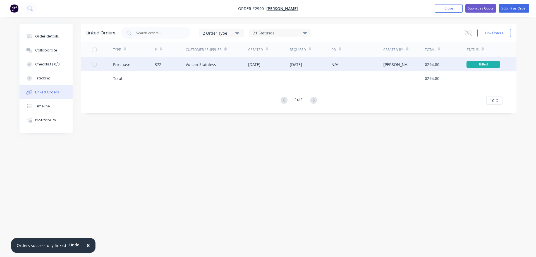
click at [177, 63] on div "372" at bounding box center [170, 64] width 31 height 14
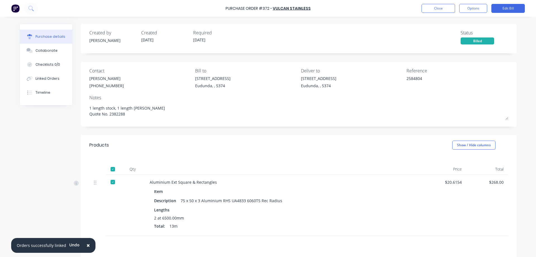
type textarea "x"
click at [47, 81] on div "Linked Orders" at bounding box center [47, 78] width 24 height 5
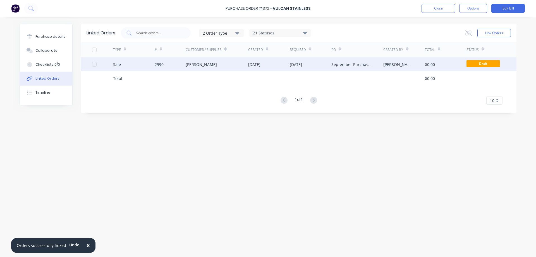
click at [238, 66] on div "SCHILLER ANTON" at bounding box center [217, 64] width 63 height 14
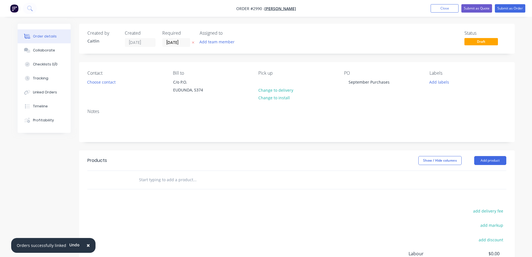
click at [172, 175] on input "text" at bounding box center [195, 179] width 112 height 11
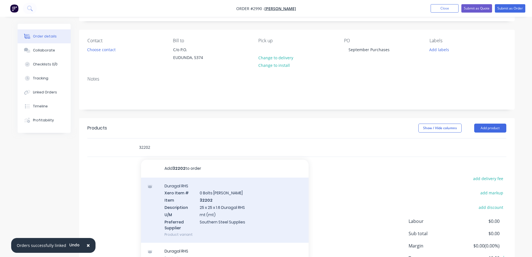
scroll to position [75, 0]
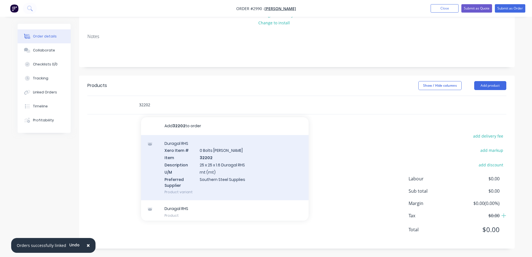
type input "32202"
click at [224, 170] on div "Duragal RHS Xero Item # 0 Bolts Metric Galvanised Item 32202 Description 25 x 2…" at bounding box center [225, 167] width 168 height 65
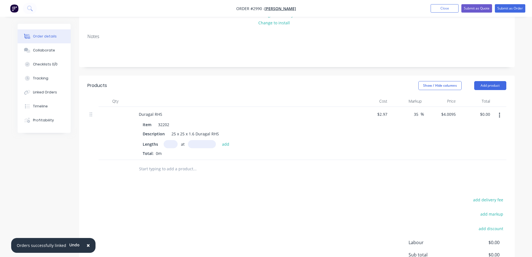
click at [168, 144] on input "text" at bounding box center [171, 144] width 14 height 8
type input "1"
type input "6500mm"
click at [227, 145] on button "add" at bounding box center [225, 144] width 13 height 8
type input "$26.06"
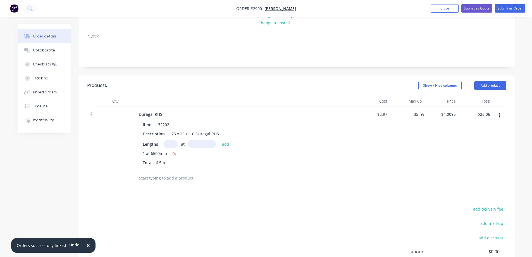
click at [156, 180] on input "text" at bounding box center [195, 177] width 112 height 11
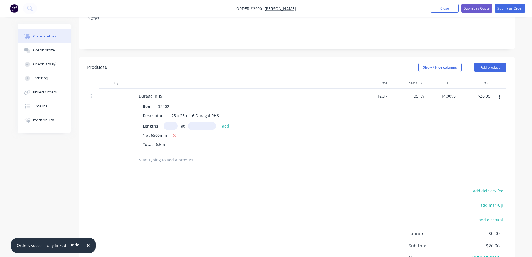
scroll to position [103, 0]
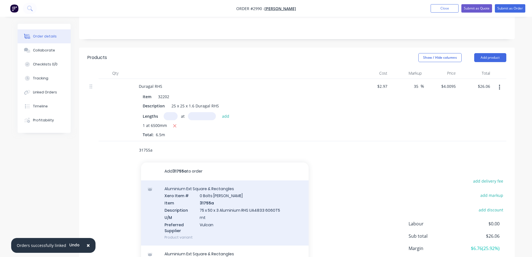
type input "31755a"
click at [254, 224] on div "Aluminium Ext Square & Rectangles Xero Item # 0 Bolts Metric Galvanised Item 31…" at bounding box center [225, 212] width 168 height 65
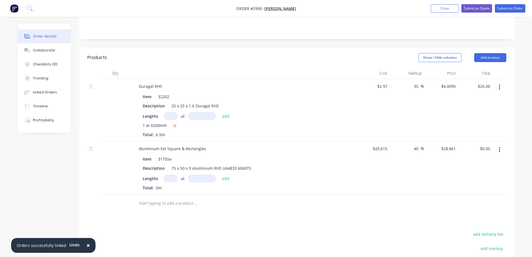
click at [171, 180] on input "text" at bounding box center [171, 178] width 14 height 8
type input "1"
type input "6500mm"
click at [223, 179] on button "add" at bounding box center [225, 178] width 13 height 8
click at [490, 147] on input "187.60" at bounding box center [483, 148] width 17 height 8
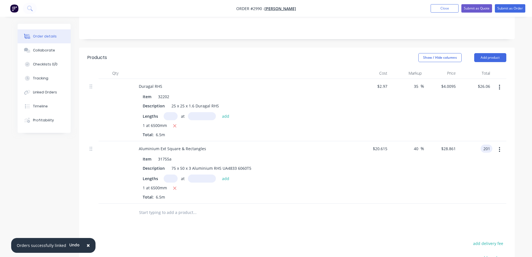
type input "201"
type input "50"
type input "$30.9231"
type input "$201.00"
click at [515, 129] on div "Order details Collaborate Checklists 0/0 Tracking Linked Orders Timeline Profit…" at bounding box center [266, 142] width 508 height 443
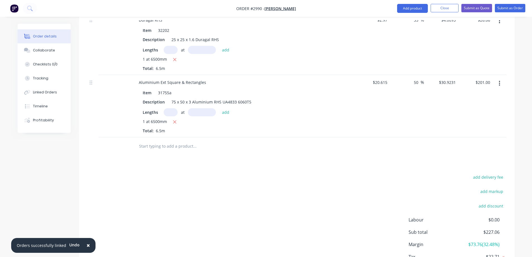
scroll to position [210, 0]
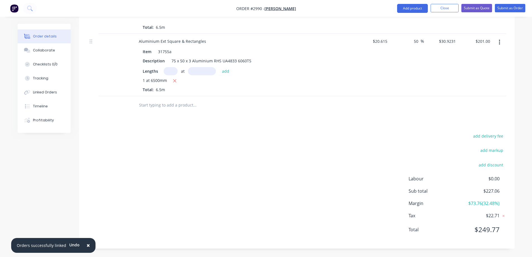
click at [178, 108] on input "text" at bounding box center [195, 104] width 112 height 11
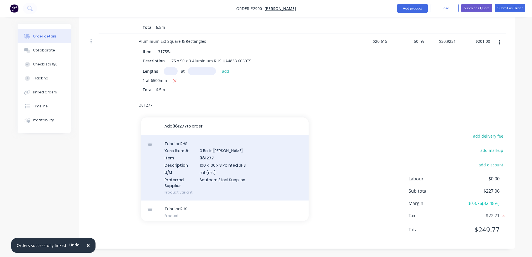
type input "381277"
click at [251, 166] on div "Tubular RHS Xero Item # 0 Bolts Metric Galvanised Item 381277 Description 100 x…" at bounding box center [225, 167] width 168 height 65
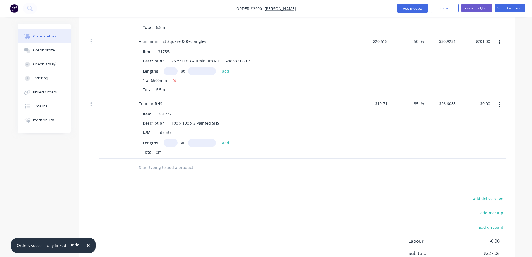
click at [172, 142] on input "text" at bounding box center [171, 143] width 14 height 8
type input "1"
type input "400mm"
click at [226, 144] on button "add" at bounding box center [225, 143] width 13 height 8
type input "$10.64"
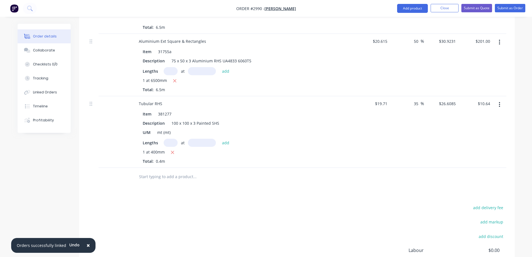
click at [167, 176] on input "text" at bounding box center [195, 176] width 112 height 11
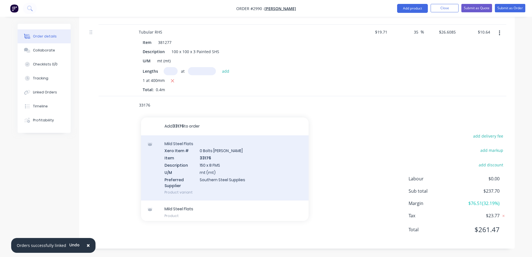
type input "33176"
click at [246, 158] on div "Mild Steel Flats Xero Item # 0 Bolts Metric Galvanised Item 33176 Description 1…" at bounding box center [225, 167] width 168 height 65
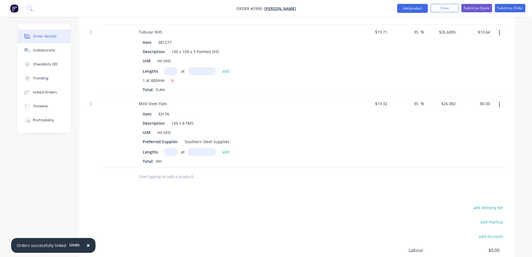
click at [172, 149] on input "text" at bounding box center [171, 152] width 14 height 8
type input "1"
type input "1000mm"
click at [230, 151] on button "add" at bounding box center [225, 152] width 13 height 8
type input "$26.08"
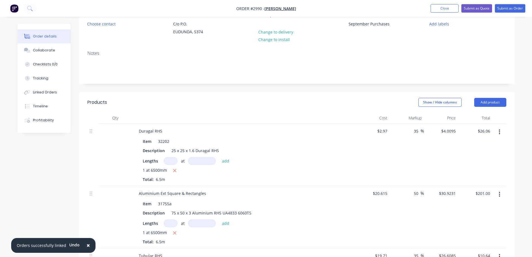
scroll to position [0, 0]
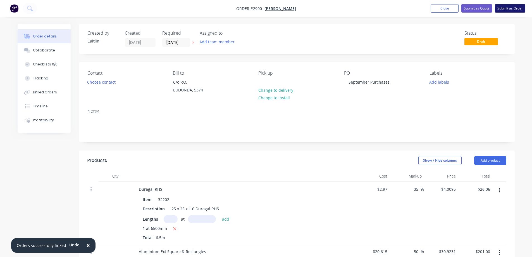
click at [519, 5] on button "Submit as Order" at bounding box center [510, 8] width 30 height 8
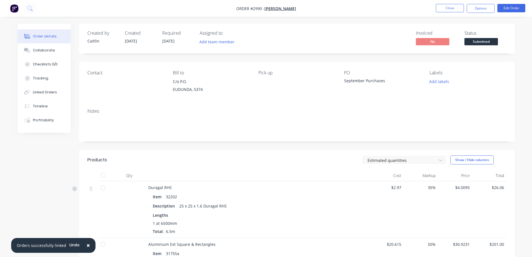
click at [484, 42] on span "Submitted" at bounding box center [481, 41] width 34 height 7
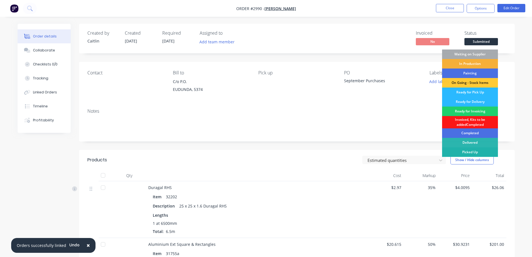
click at [473, 151] on div "Picked Up" at bounding box center [470, 151] width 56 height 9
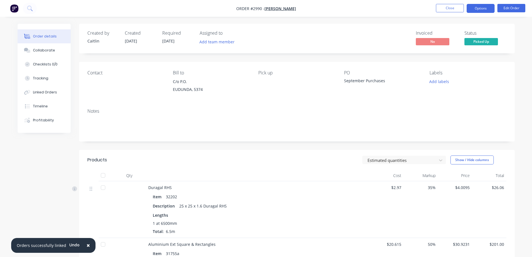
click at [479, 11] on button "Options" at bounding box center [481, 8] width 28 height 9
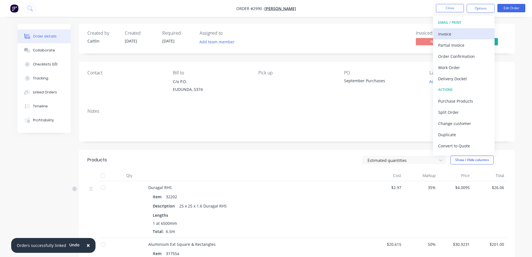
click at [471, 32] on div "Invoice" at bounding box center [463, 34] width 51 height 8
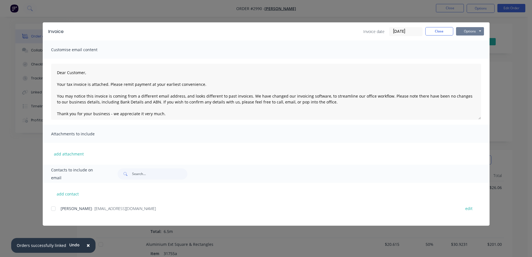
click at [467, 29] on button "Options" at bounding box center [470, 31] width 28 height 8
click at [469, 45] on button "Preview" at bounding box center [474, 41] width 36 height 9
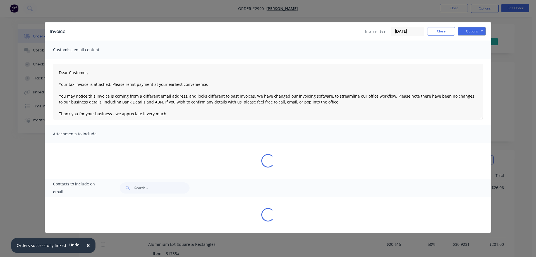
type textarea "Dear Customer, Your tax invoice is attached. Please remit payment at your earli…"
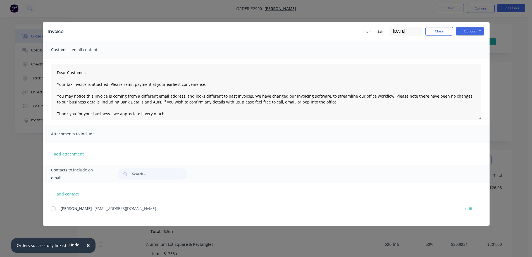
click at [391, 33] on input "01/10/25" at bounding box center [405, 31] width 33 height 8
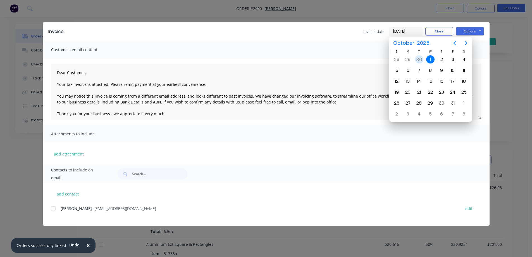
click at [416, 58] on div "30" at bounding box center [419, 59] width 8 height 8
type input "30/09/25"
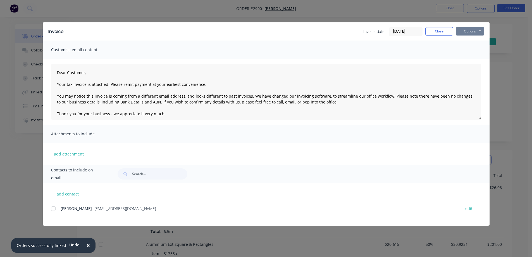
click at [465, 32] on button "Options" at bounding box center [470, 31] width 28 height 8
click at [52, 209] on div at bounding box center [53, 208] width 11 height 11
click at [465, 32] on button "Options" at bounding box center [470, 31] width 28 height 8
click at [474, 61] on button "Email" at bounding box center [474, 59] width 36 height 9
type textarea "Dear Customer, Your tax invoice is attached. Please remit payment at your earli…"
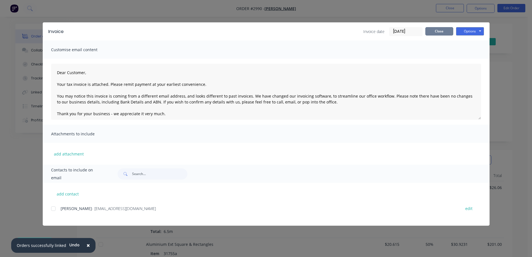
click at [438, 34] on button "Close" at bounding box center [439, 31] width 28 height 8
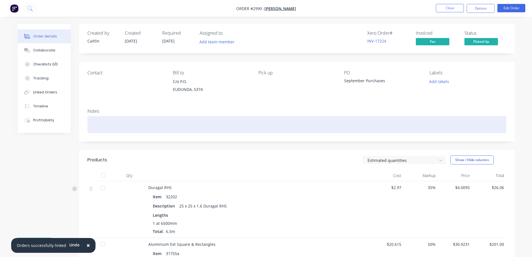
click at [217, 123] on div at bounding box center [296, 124] width 419 height 17
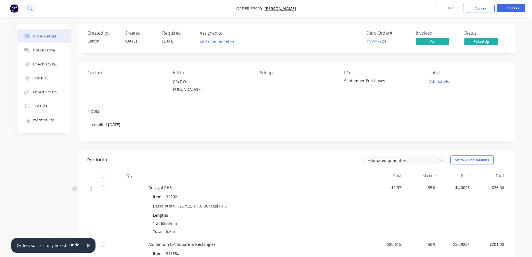
click at [29, 8] on icon at bounding box center [29, 8] width 5 height 5
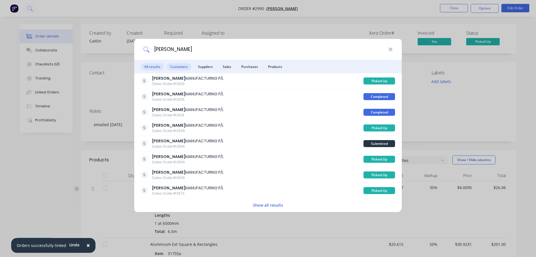
type input "reimann"
click at [184, 63] on span "Customers" at bounding box center [179, 66] width 24 height 7
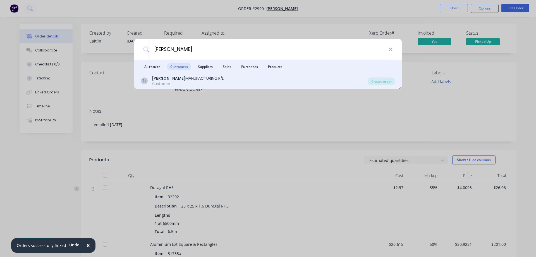
click at [316, 80] on div "RL REIMANN MANUFACTURING P/L Customer" at bounding box center [254, 80] width 227 height 11
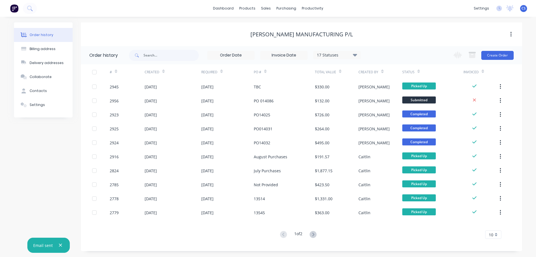
click at [490, 233] on span "10" at bounding box center [491, 235] width 4 height 6
click at [496, 222] on div "35" at bounding box center [494, 225] width 16 height 10
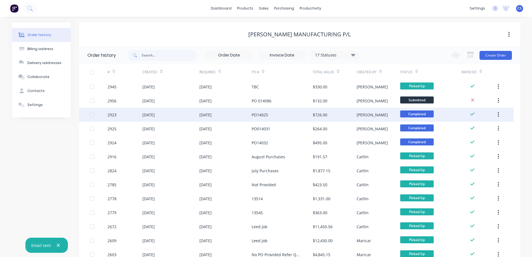
click at [404, 111] on span "Completed" at bounding box center [417, 113] width 34 height 7
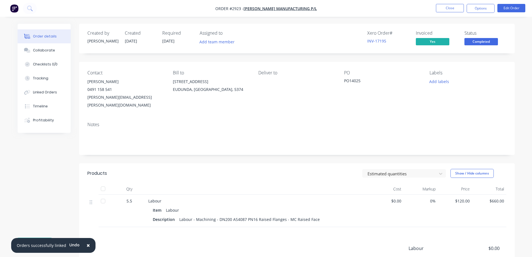
click at [481, 42] on span "Completed" at bounding box center [481, 41] width 34 height 7
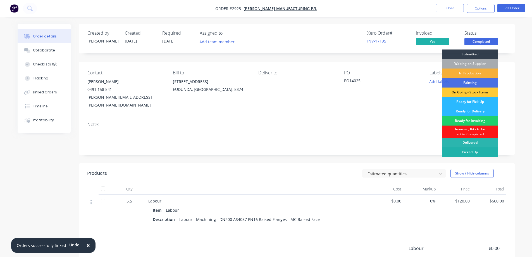
click at [475, 153] on div "Picked Up" at bounding box center [470, 151] width 56 height 9
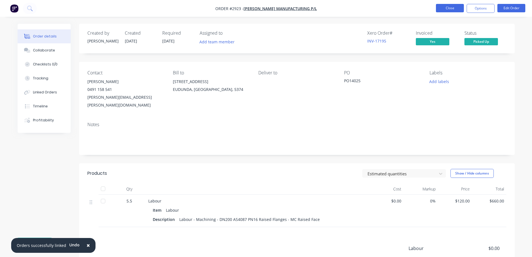
click at [447, 9] on button "Close" at bounding box center [450, 8] width 28 height 8
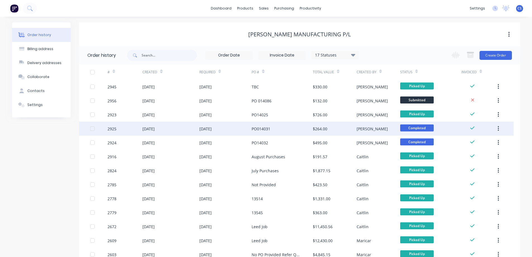
click at [442, 130] on div "Completed" at bounding box center [430, 128] width 61 height 14
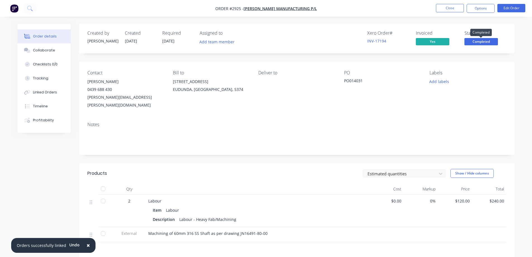
click at [477, 42] on span "Completed" at bounding box center [481, 41] width 34 height 7
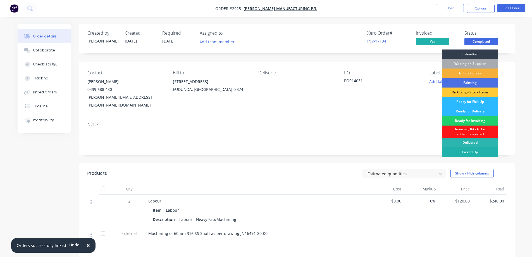
click at [470, 149] on div "Picked Up" at bounding box center [470, 151] width 56 height 9
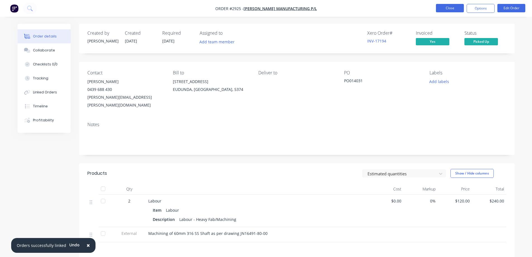
click at [445, 7] on button "Close" at bounding box center [450, 8] width 28 height 8
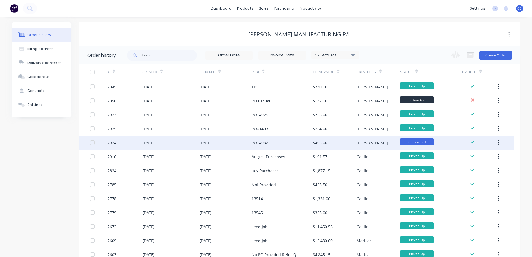
click at [383, 147] on div "Joel" at bounding box center [379, 142] width 44 height 14
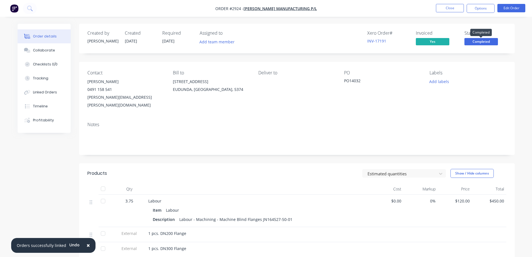
click at [481, 39] on span "Completed" at bounding box center [481, 41] width 34 height 7
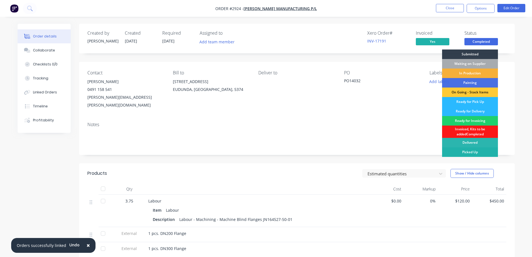
click at [475, 148] on div "Picked Up" at bounding box center [470, 151] width 56 height 9
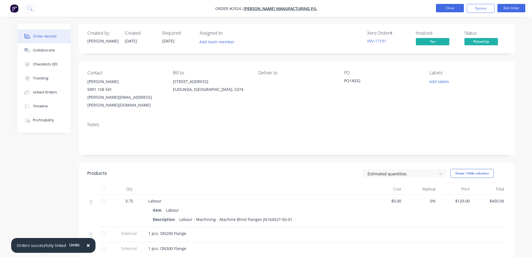
click at [450, 11] on button "Close" at bounding box center [450, 8] width 28 height 8
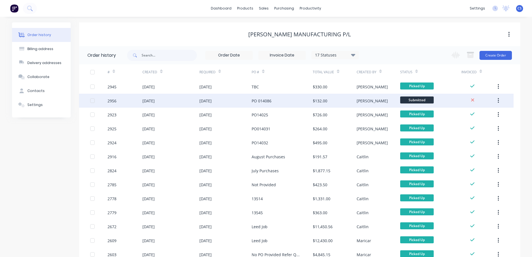
click at [450, 99] on div "Submitted" at bounding box center [430, 101] width 61 height 14
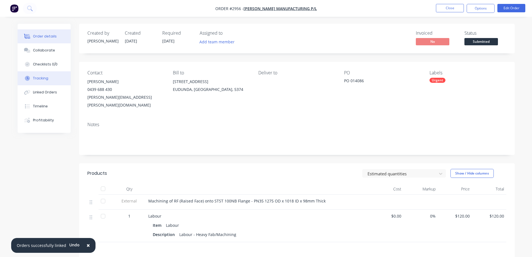
click at [45, 78] on div "Tracking" at bounding box center [40, 78] width 15 height 5
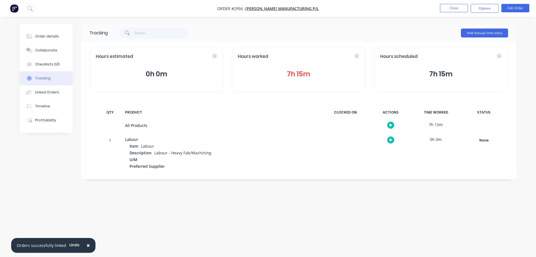
click at [295, 75] on button "7h 15m" at bounding box center [298, 74] width 121 height 11
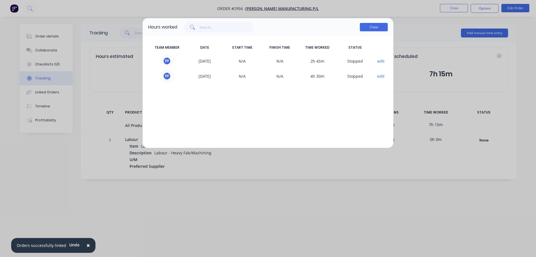
click at [374, 28] on button "Close" at bounding box center [374, 27] width 28 height 8
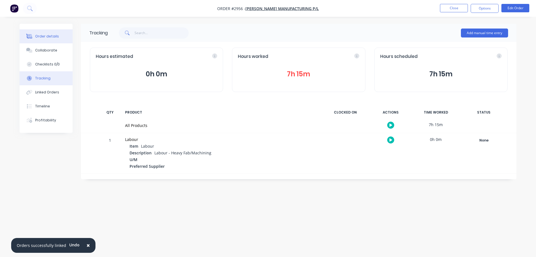
click at [50, 40] on button "Order details" at bounding box center [46, 36] width 53 height 14
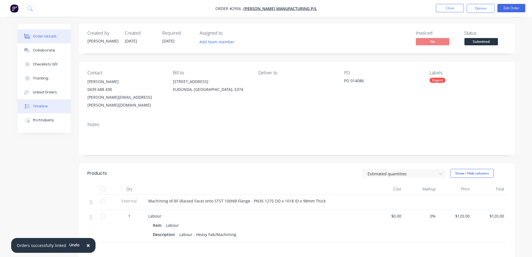
click at [55, 109] on button "Timeline" at bounding box center [44, 106] width 53 height 14
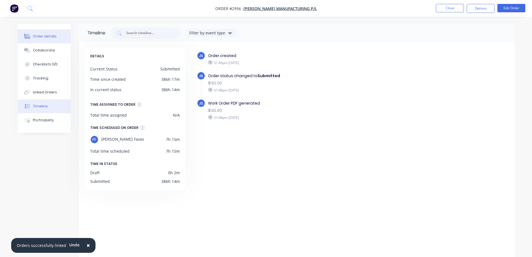
click at [46, 35] on div "Order details" at bounding box center [45, 36] width 24 height 5
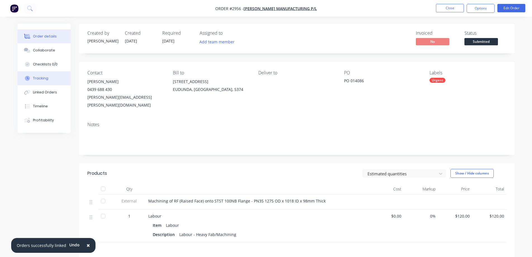
click at [56, 76] on button "Tracking" at bounding box center [44, 78] width 53 height 14
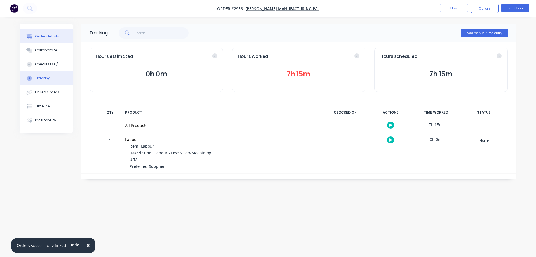
click at [56, 39] on button "Order details" at bounding box center [46, 36] width 53 height 14
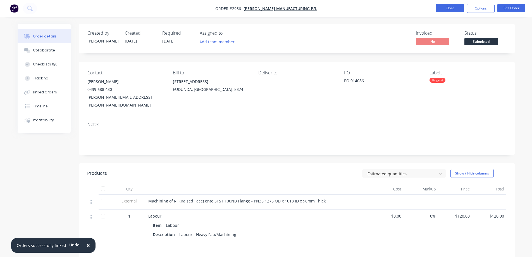
click at [448, 6] on button "Close" at bounding box center [450, 8] width 28 height 8
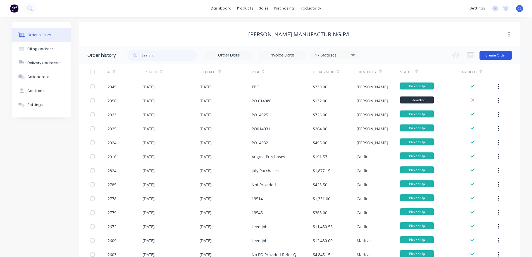
click at [499, 55] on button "Create Order" at bounding box center [496, 55] width 32 height 9
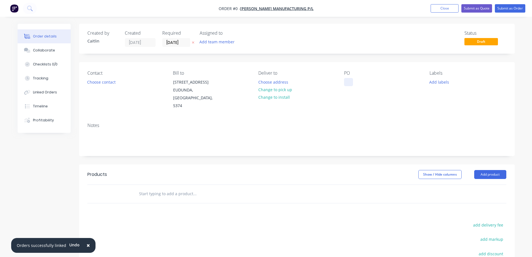
click at [346, 82] on div at bounding box center [348, 82] width 9 height 8
click at [115, 80] on div "Order details Collaborate Checklists 0/0 Tracking Linked Orders Timeline Profit…" at bounding box center [266, 185] width 508 height 322
click at [107, 81] on button "Choose contact" at bounding box center [101, 82] width 34 height 8
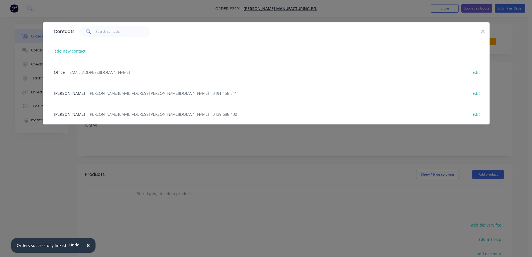
click at [115, 72] on span "- admin@reimannmanufacturing.com.au -" at bounding box center [99, 72] width 66 height 5
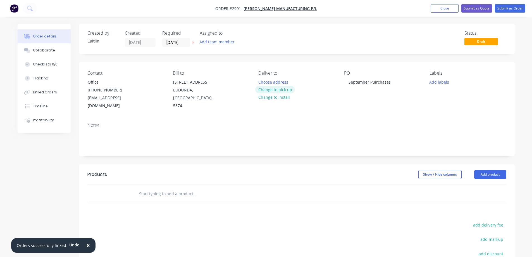
click at [280, 91] on button "Change to pick up" at bounding box center [275, 90] width 40 height 8
click at [384, 82] on div "September Puirchases" at bounding box center [369, 82] width 51 height 8
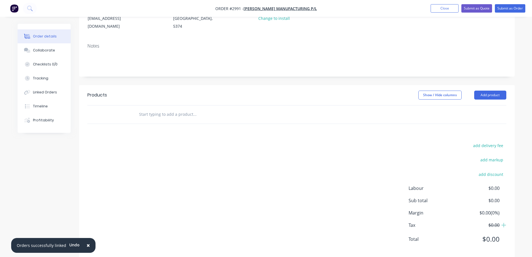
scroll to position [81, 0]
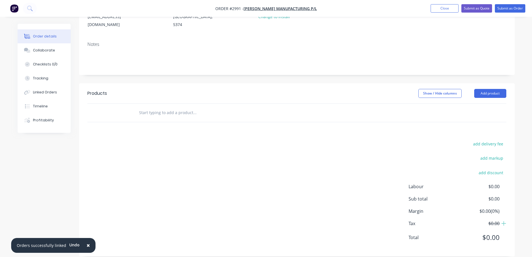
click at [185, 107] on input "text" at bounding box center [195, 112] width 112 height 11
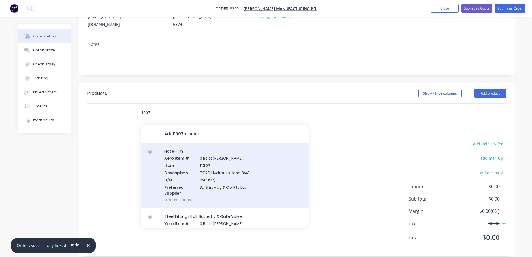
type input "11007"
click at [242, 158] on div "Hose - lm Xero Item # 0 Bolts Metric Galvanised Item 11007 Description T212D Hy…" at bounding box center [225, 175] width 168 height 65
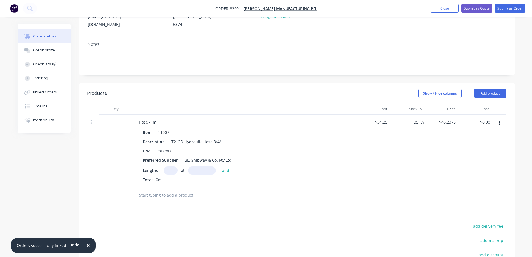
click at [175, 166] on input "text" at bounding box center [171, 170] width 14 height 8
type input "1"
type input "3000mm"
click at [230, 166] on button "add" at bounding box center [225, 170] width 13 height 8
type input "$138.71"
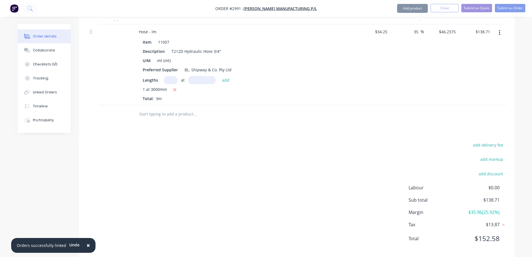
scroll to position [172, 0]
click at [162, 108] on input "text" at bounding box center [195, 112] width 112 height 11
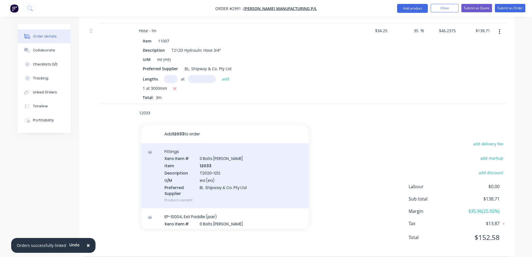
type input "12033"
click at [228, 159] on div "Fittings Xero Item # 0 Bolts Metric Galvanised Item 12033 Description T2020-121…" at bounding box center [225, 175] width 168 height 65
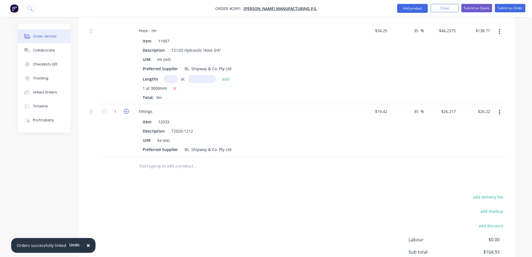
click at [125, 109] on icon "button" at bounding box center [126, 111] width 5 height 5
type input "2"
type input "$52.43"
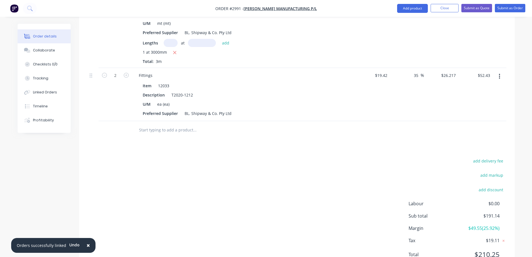
scroll to position [225, 0]
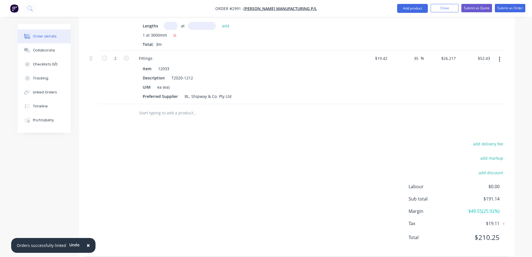
click at [156, 107] on input "text" at bounding box center [195, 112] width 112 height 11
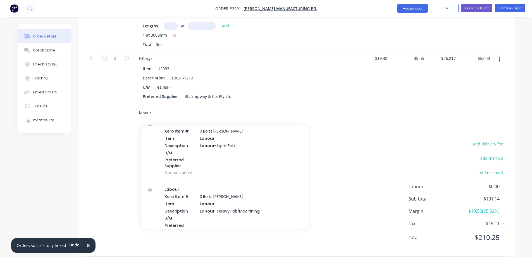
scroll to position [922, 0]
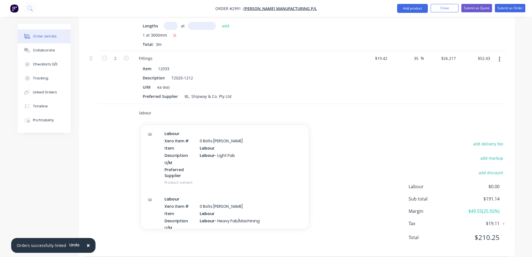
type input "labour"
click at [272, 164] on div "Labour Xero Item # 0 Bolts Metric Galvanised Item Labour Description Labour - L…" at bounding box center [225, 157] width 168 height 65
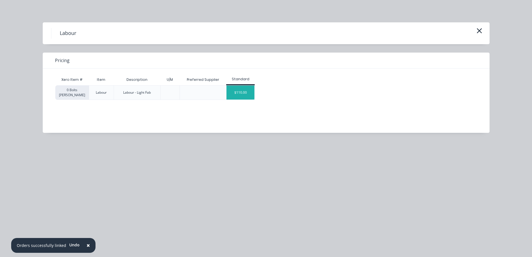
click at [237, 94] on div "$110.00" at bounding box center [241, 92] width 28 height 14
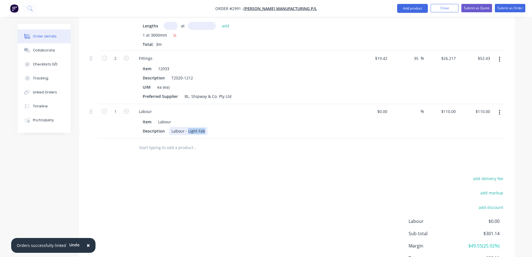
drag, startPoint x: 204, startPoint y: 122, endPoint x: 188, endPoint y: 123, distance: 16.2
click at [188, 127] on div "Labour - Light Fab" at bounding box center [188, 131] width 38 height 8
click at [117, 107] on input "1" at bounding box center [115, 111] width 15 height 8
type input "0.33"
type input "$36.30"
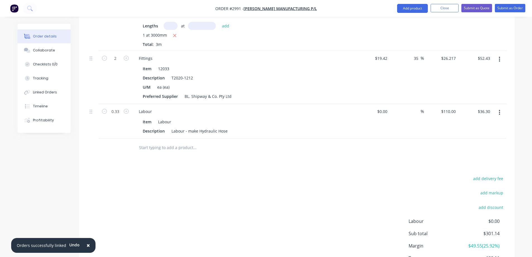
click at [79, 145] on div "Qty Cost Markup Price Total Hose - lm Item 11007 Description T212D Hydraulic Ho…" at bounding box center [297, 58] width 436 height 198
click at [64, 165] on div "Created by Caitlin Created 01/10/25 Required 01/10/25 Assigned to Add team memb…" at bounding box center [266, 48] width 497 height 501
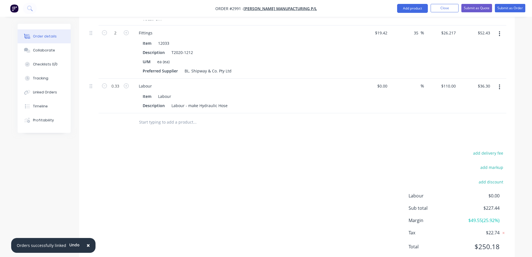
scroll to position [260, 0]
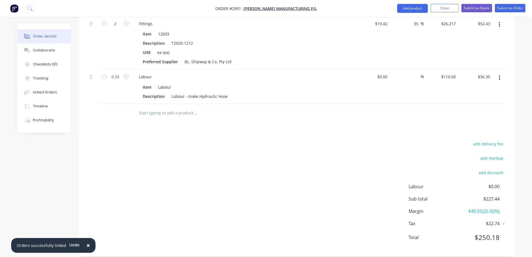
click at [157, 107] on input "text" at bounding box center [195, 112] width 112 height 11
click at [405, 12] on button "Add product" at bounding box center [412, 8] width 31 height 9
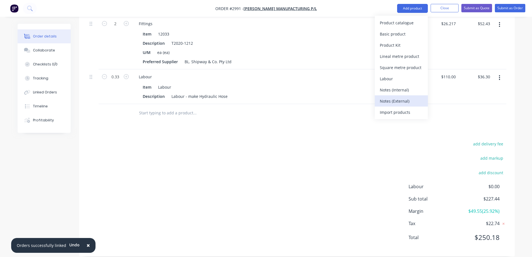
click at [404, 99] on div "Notes (External)" at bounding box center [401, 101] width 43 height 8
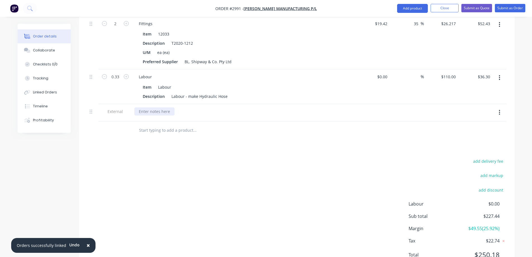
click at [162, 107] on div at bounding box center [154, 111] width 40 height 8
click at [161, 125] on input "text" at bounding box center [195, 130] width 112 height 11
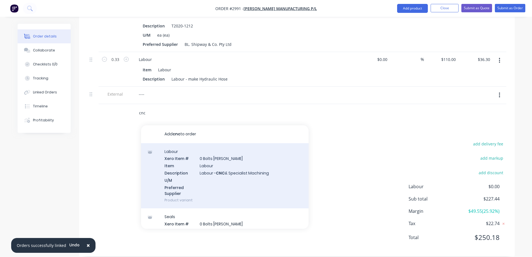
type input "cnc"
click at [246, 174] on div "Labour Xero Item # 0 Bolts Metric Galvanised Item Labour Description Labour - C…" at bounding box center [225, 175] width 168 height 65
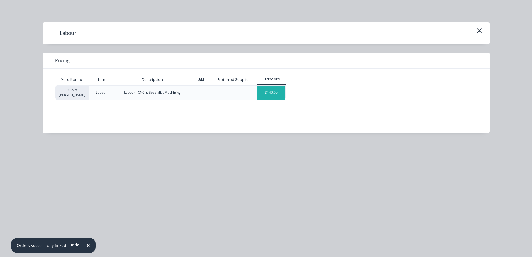
click at [271, 88] on div "$140.00" at bounding box center [272, 92] width 28 height 14
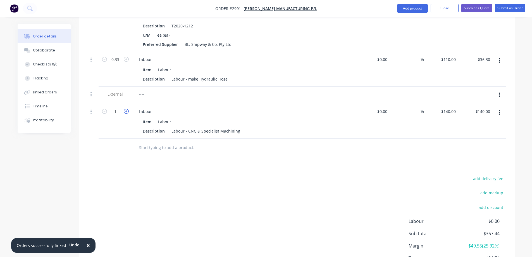
click at [128, 109] on icon "button" at bounding box center [126, 111] width 5 height 5
type input "2"
type input "$280.00"
click at [204, 127] on div "Labour - CNC & Specialist Machining" at bounding box center [205, 131] width 73 height 8
drag, startPoint x: 201, startPoint y: 123, endPoint x: 188, endPoint y: 124, distance: 13.2
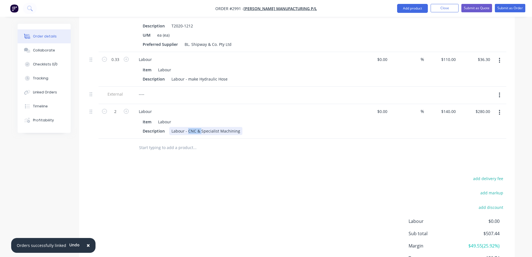
click at [188, 127] on div "Labour - CNC & Specialist Machining" at bounding box center [205, 131] width 73 height 8
click at [224, 127] on div "Labour - Specialist Machining" at bounding box center [199, 131] width 60 height 8
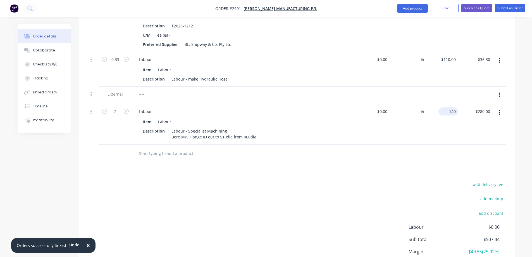
click at [456, 107] on input "140" at bounding box center [449, 111] width 17 height 8
click at [192, 148] on input "text" at bounding box center [195, 153] width 112 height 11
type input "$130.00"
type input "$260.00"
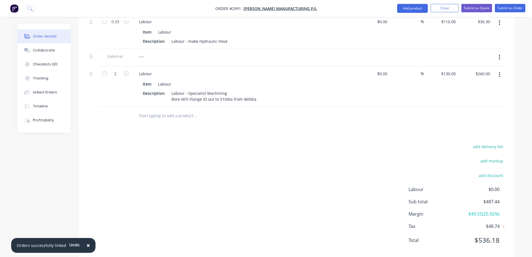
scroll to position [318, 0]
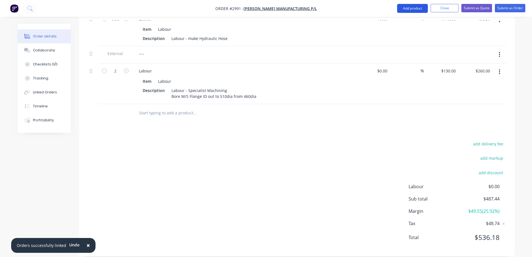
click at [411, 9] on button "Add product" at bounding box center [412, 8] width 31 height 9
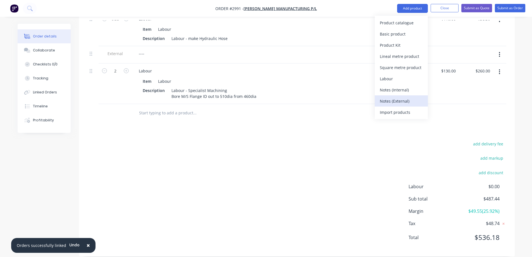
click at [404, 105] on button "Notes (External)" at bounding box center [401, 100] width 53 height 11
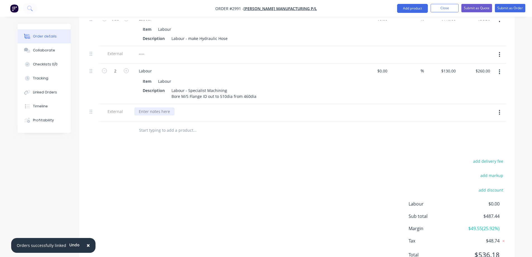
click at [163, 107] on div at bounding box center [154, 111] width 40 height 8
click at [159, 125] on input "text" at bounding box center [195, 130] width 112 height 11
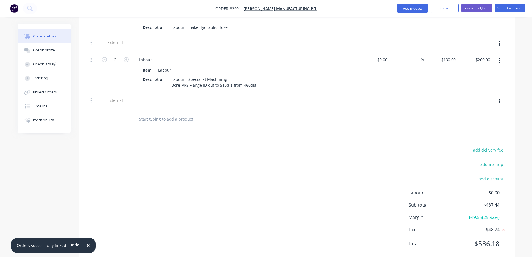
scroll to position [335, 0]
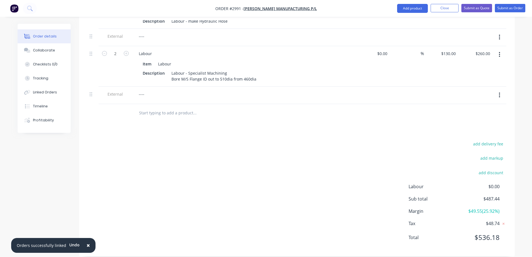
click at [161, 107] on input "text" at bounding box center [195, 112] width 112 height 11
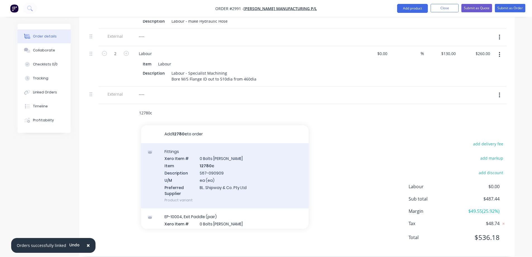
type input "12780c"
click at [215, 160] on div "Fittings Xero Item # 0 Bolts Metric Galvanised Item 12780c Description S67-0909…" at bounding box center [225, 175] width 168 height 65
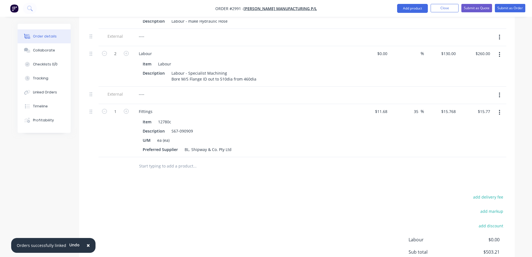
click at [179, 160] on input "text" at bounding box center [195, 165] width 112 height 11
click at [418, 5] on button "Add product" at bounding box center [412, 8] width 31 height 9
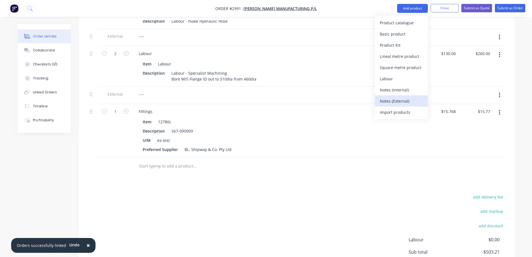
click at [407, 98] on div "Notes (External)" at bounding box center [401, 101] width 43 height 8
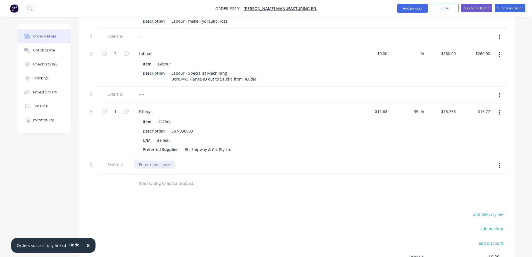
click at [159, 160] on div at bounding box center [154, 164] width 40 height 8
click at [161, 178] on input "text" at bounding box center [195, 183] width 112 height 11
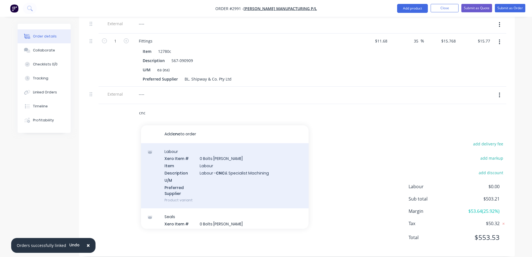
type input "cnc"
click at [215, 165] on div "Labour Xero Item # 0 Bolts Metric Galvanised Item Labour Description Labour - C…" at bounding box center [225, 175] width 168 height 65
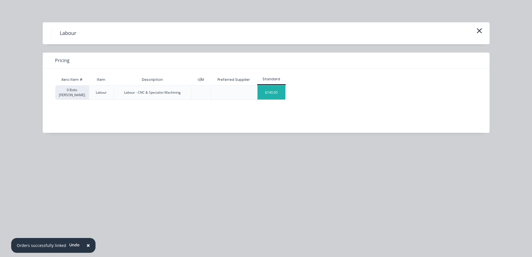
click at [270, 94] on div "$140.00" at bounding box center [272, 92] width 28 height 14
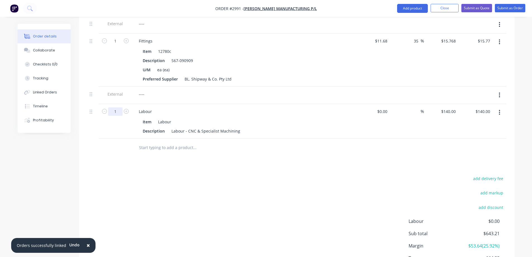
click at [115, 107] on input "1" at bounding box center [115, 111] width 15 height 8
type input "1.25"
type input "140"
type input "$175.00"
click at [449, 107] on div "140 140" at bounding box center [453, 111] width 9 height 8
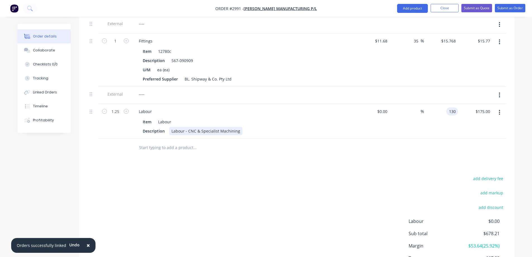
click at [239, 127] on div "Labour - CNC & Specialist Machining" at bounding box center [205, 131] width 73 height 8
type input "$130.00"
type input "$162.50"
drag, startPoint x: 200, startPoint y: 122, endPoint x: 186, endPoint y: 124, distance: 13.8
click at [186, 127] on div "Labour - CNC & Specialist Machining" at bounding box center [205, 131] width 73 height 8
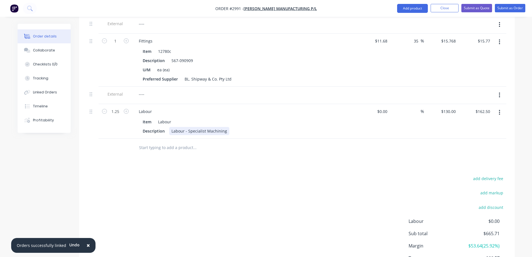
click at [224, 127] on div "Labour - Specialist Machining" at bounding box center [199, 131] width 60 height 8
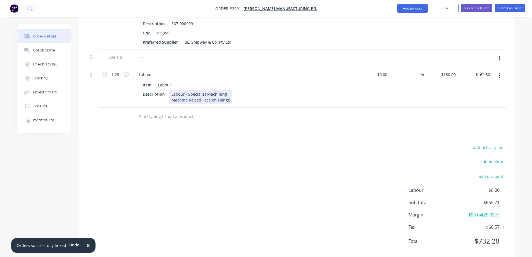
scroll to position [446, 0]
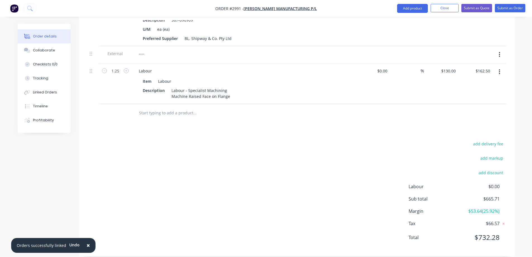
click at [184, 107] on input "text" at bounding box center [195, 112] width 112 height 11
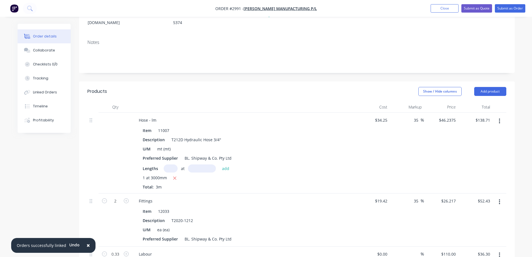
scroll to position [0, 0]
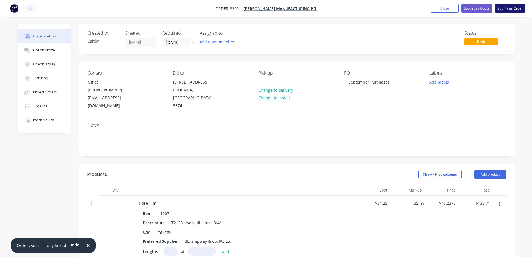
click at [509, 7] on button "Submit as Order" at bounding box center [510, 8] width 30 height 8
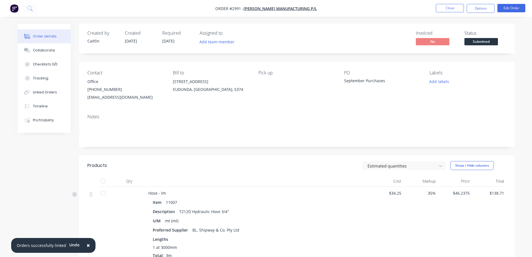
click at [493, 37] on div "Status Submitted" at bounding box center [485, 38] width 42 height 16
click at [491, 39] on span "Submitted" at bounding box center [481, 41] width 34 height 7
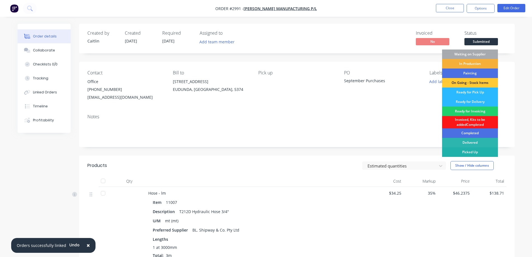
click at [475, 153] on div "Picked Up" at bounding box center [470, 151] width 56 height 9
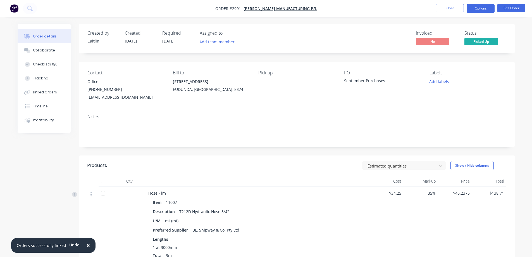
click at [482, 11] on button "Options" at bounding box center [481, 8] width 28 height 9
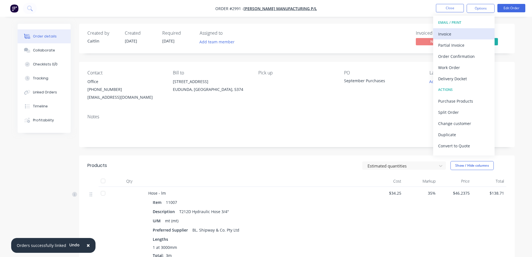
click at [475, 31] on div "Invoice" at bounding box center [463, 34] width 51 height 8
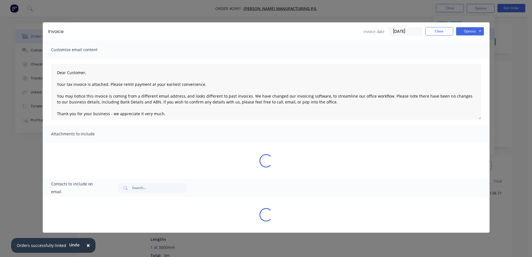
type textarea "Dear Customer, Your tax invoice is attached. Please remit payment at your earli…"
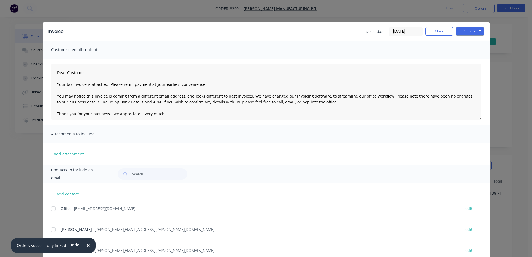
click at [400, 33] on input "01/10/25" at bounding box center [405, 31] width 33 height 8
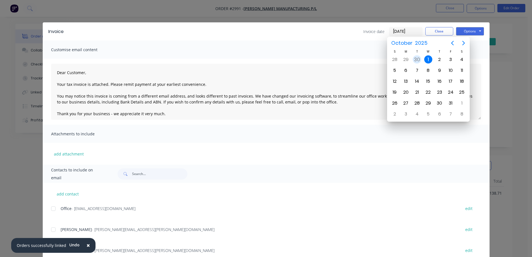
click at [417, 59] on div "30" at bounding box center [417, 59] width 8 height 8
type input "30/09/25"
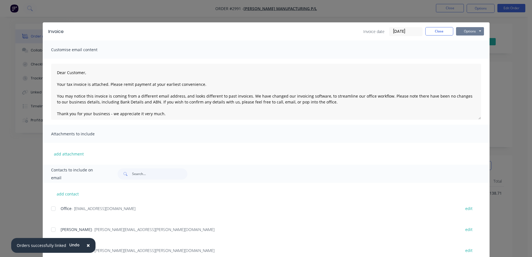
click at [472, 34] on button "Options" at bounding box center [470, 31] width 28 height 8
click at [472, 43] on button "Preview" at bounding box center [474, 41] width 36 height 9
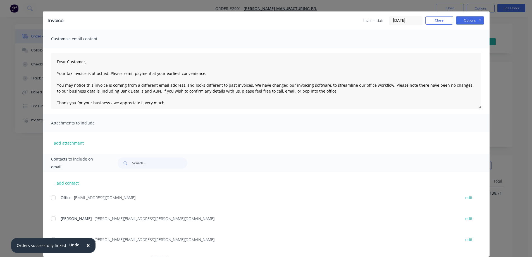
scroll to position [18, 0]
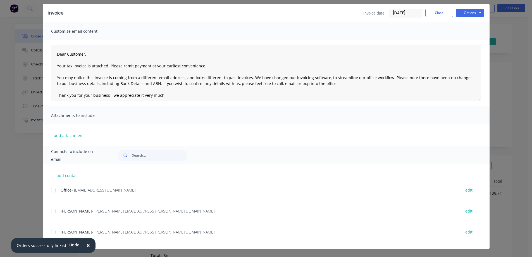
click at [51, 189] on div at bounding box center [53, 189] width 11 height 11
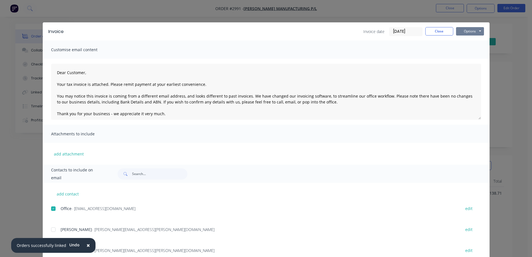
click at [469, 32] on button "Options" at bounding box center [470, 31] width 28 height 8
click at [466, 59] on button "Email" at bounding box center [474, 59] width 36 height 9
type textarea "Dear Customer, Your tax invoice is attached. Please remit payment at your earli…"
click at [432, 32] on button "Close" at bounding box center [439, 31] width 28 height 8
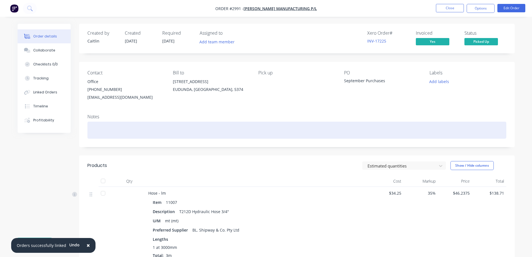
click at [171, 124] on div at bounding box center [296, 129] width 419 height 17
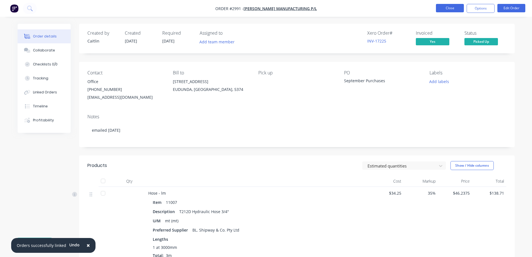
click at [444, 6] on button "Close" at bounding box center [450, 8] width 28 height 8
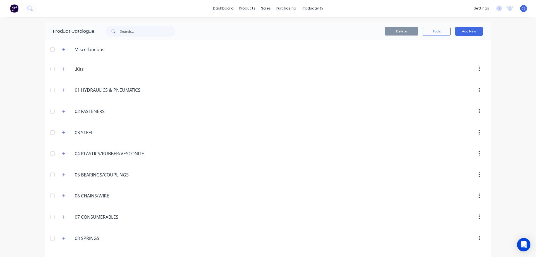
click at [62, 112] on icon "button" at bounding box center [63, 111] width 3 height 4
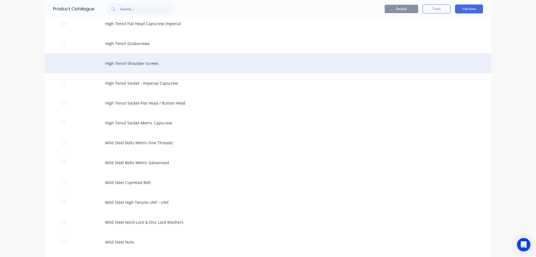
scroll to position [196, 0]
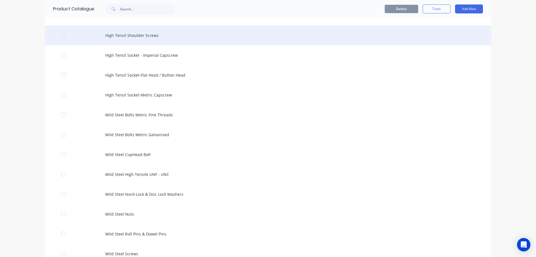
click at [219, 150] on div "Mild Steel CupHead Bolt" at bounding box center [268, 154] width 447 height 20
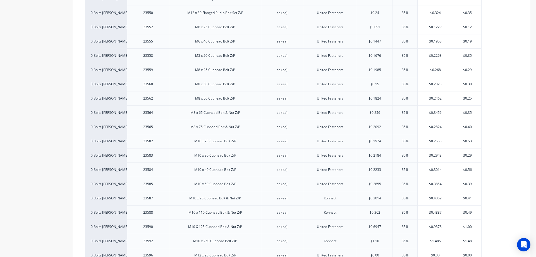
type textarea "x"
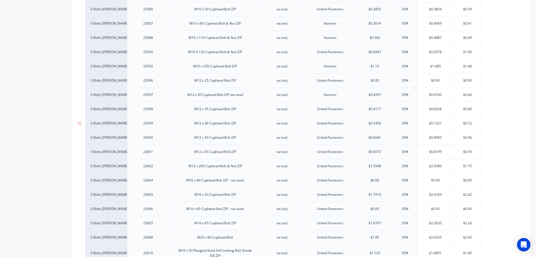
scroll to position [531, 0]
